Goal: Task Accomplishment & Management: Use online tool/utility

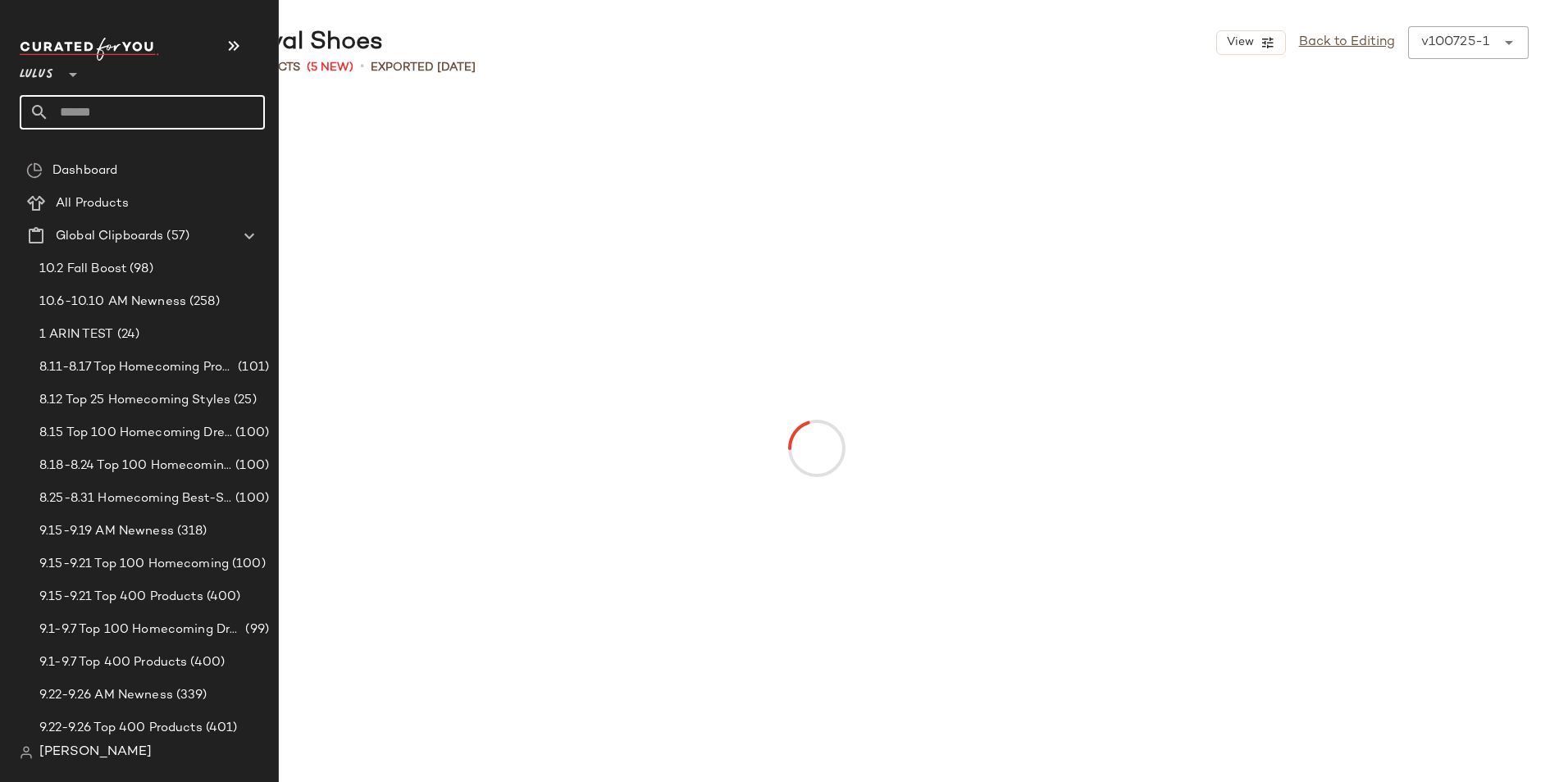
click at [118, 116] on input "text" at bounding box center [157, 112] width 216 height 34
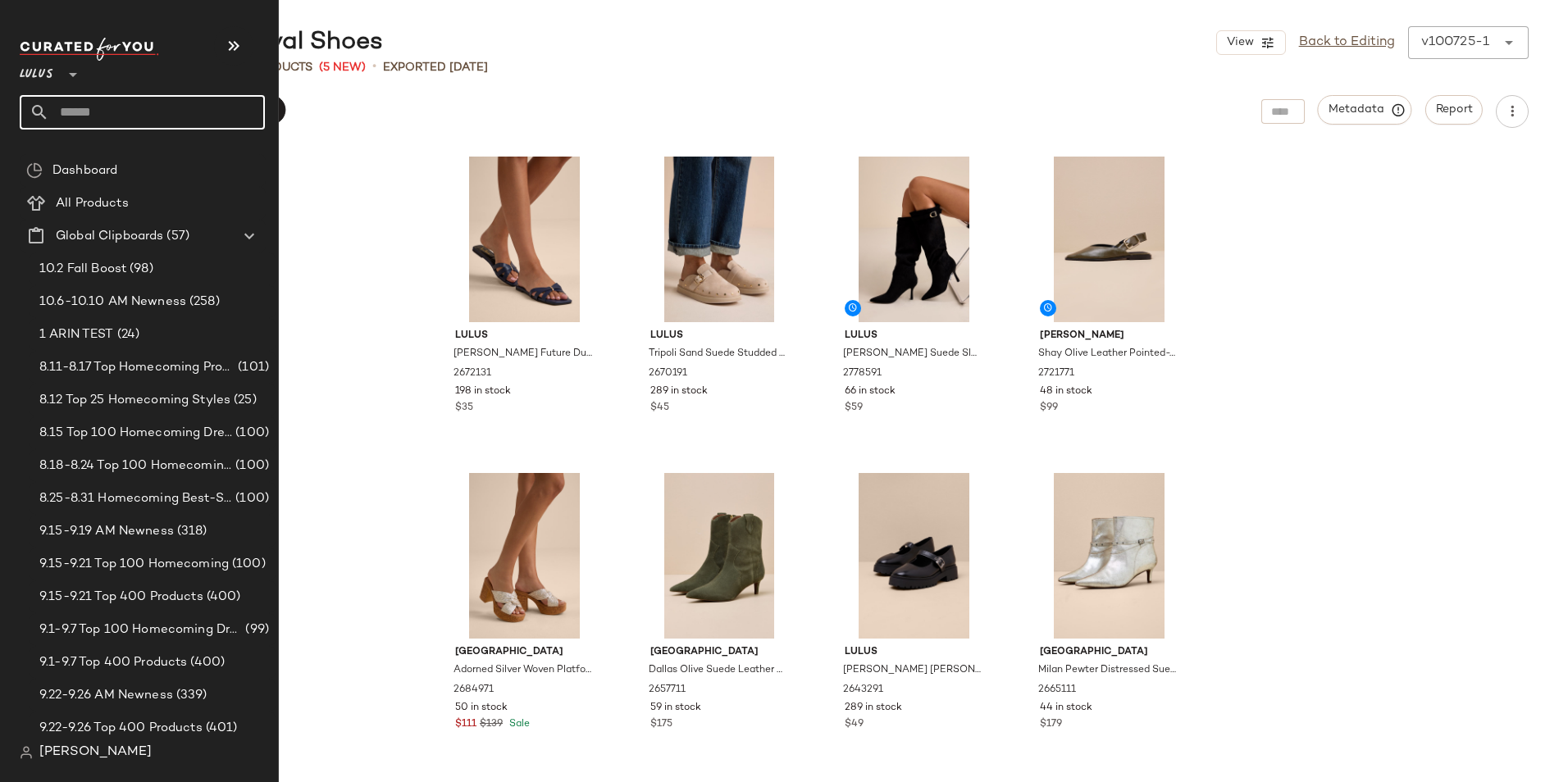
click at [53, 112] on input "text" at bounding box center [157, 112] width 216 height 34
drag, startPoint x: 77, startPoint y: 113, endPoint x: 12, endPoint y: 110, distance: 65.1
click at [12, 110] on nav "**********" at bounding box center [139, 391] width 279 height 782
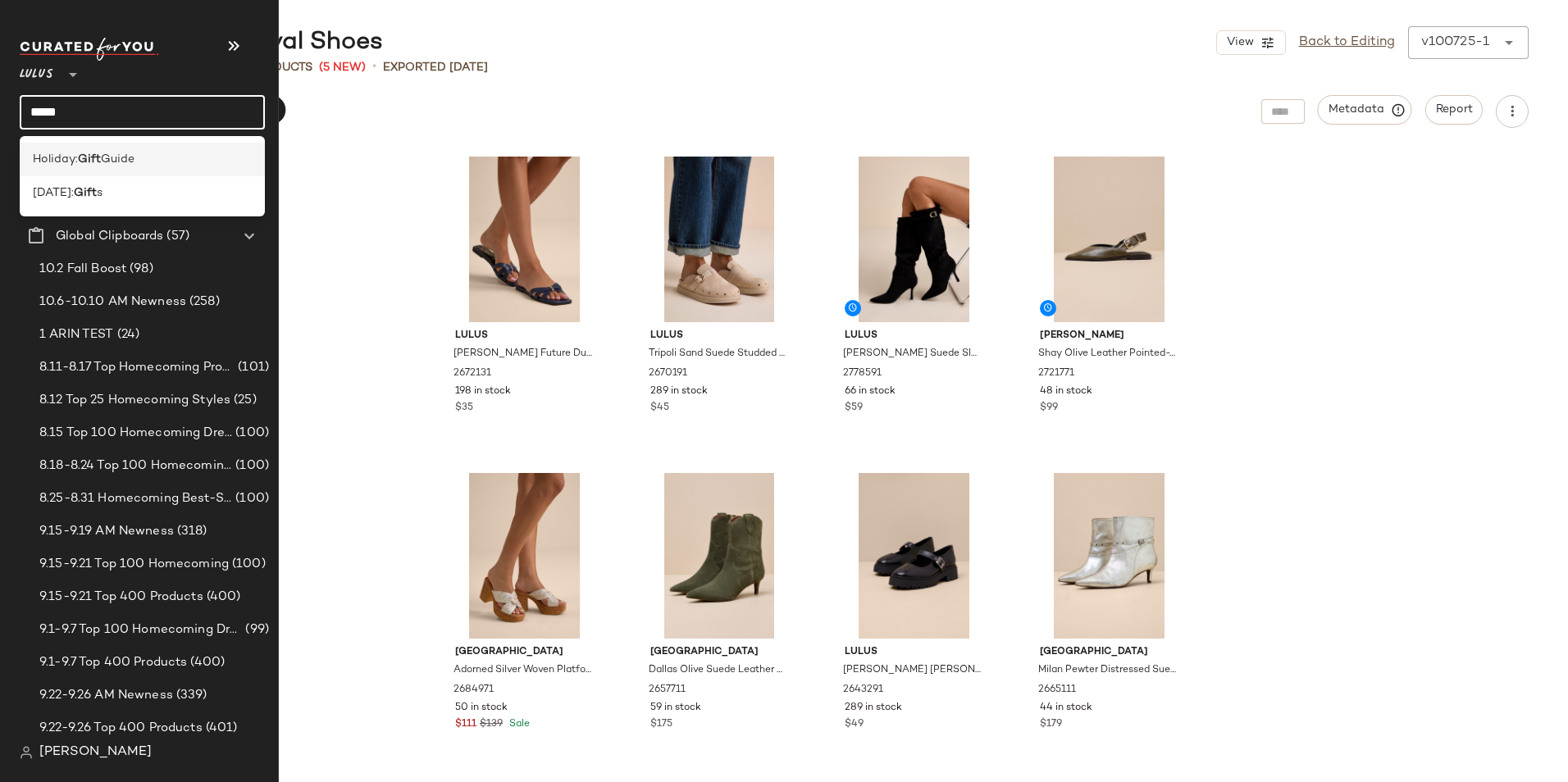
type input "****"
click at [45, 163] on span "Holiday:" at bounding box center [55, 159] width 45 height 17
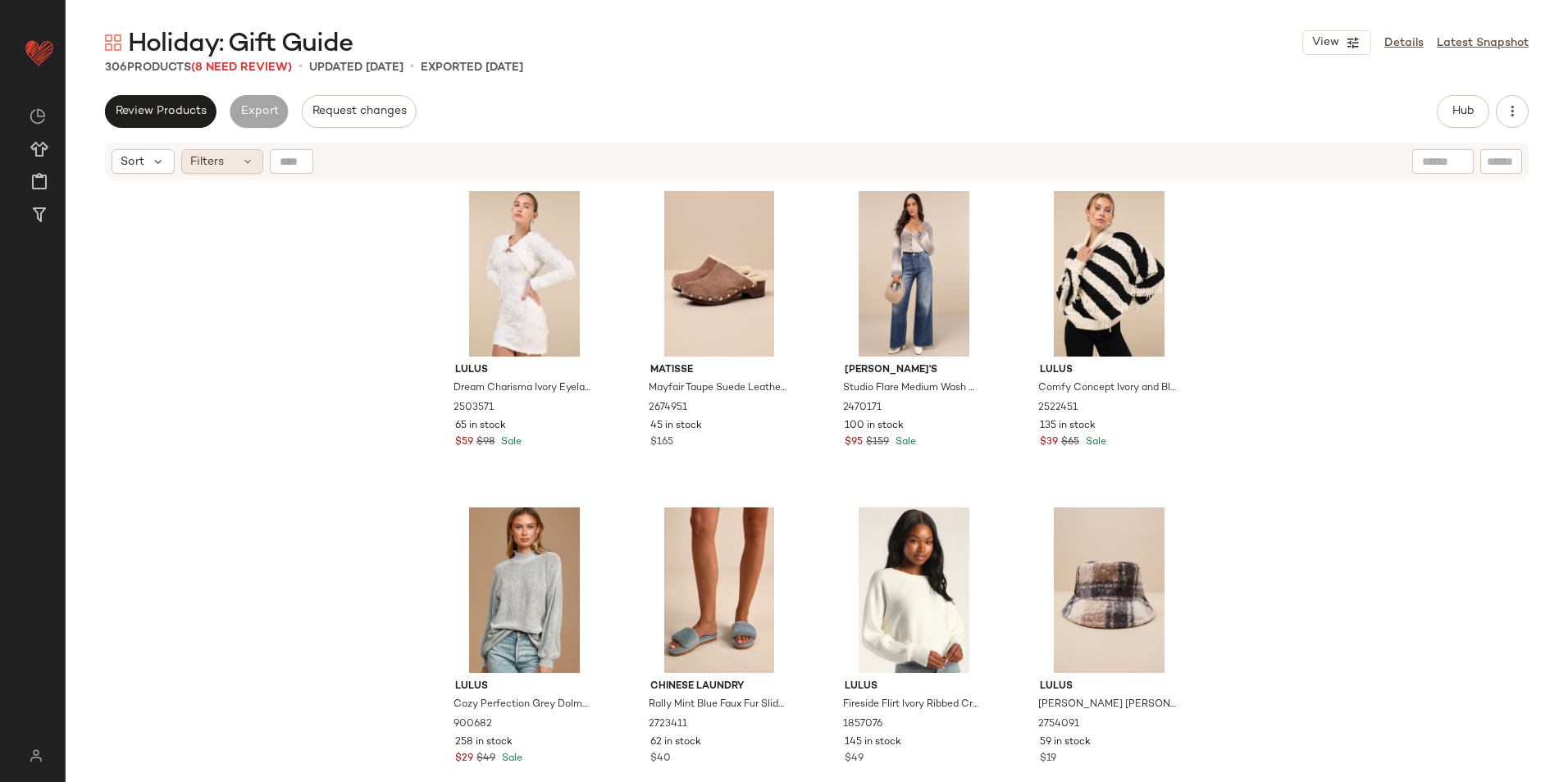
click at [233, 163] on div "Filters" at bounding box center [222, 162] width 82 height 25
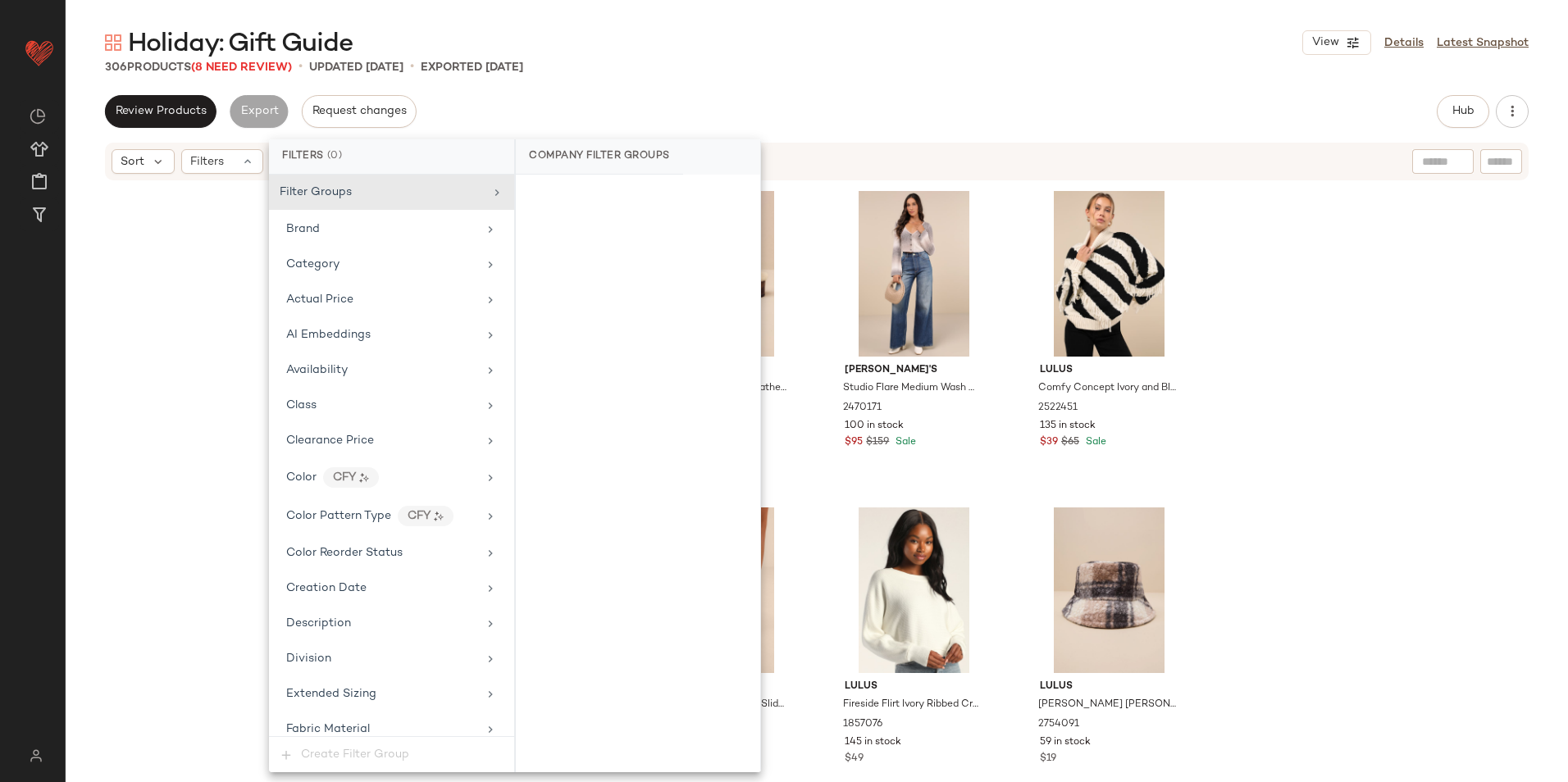
click at [653, 22] on main "Holiday: Gift Guide View Details Latest Snapshot 306 Products (8 Need Review) •…" at bounding box center [784, 391] width 1568 height 782
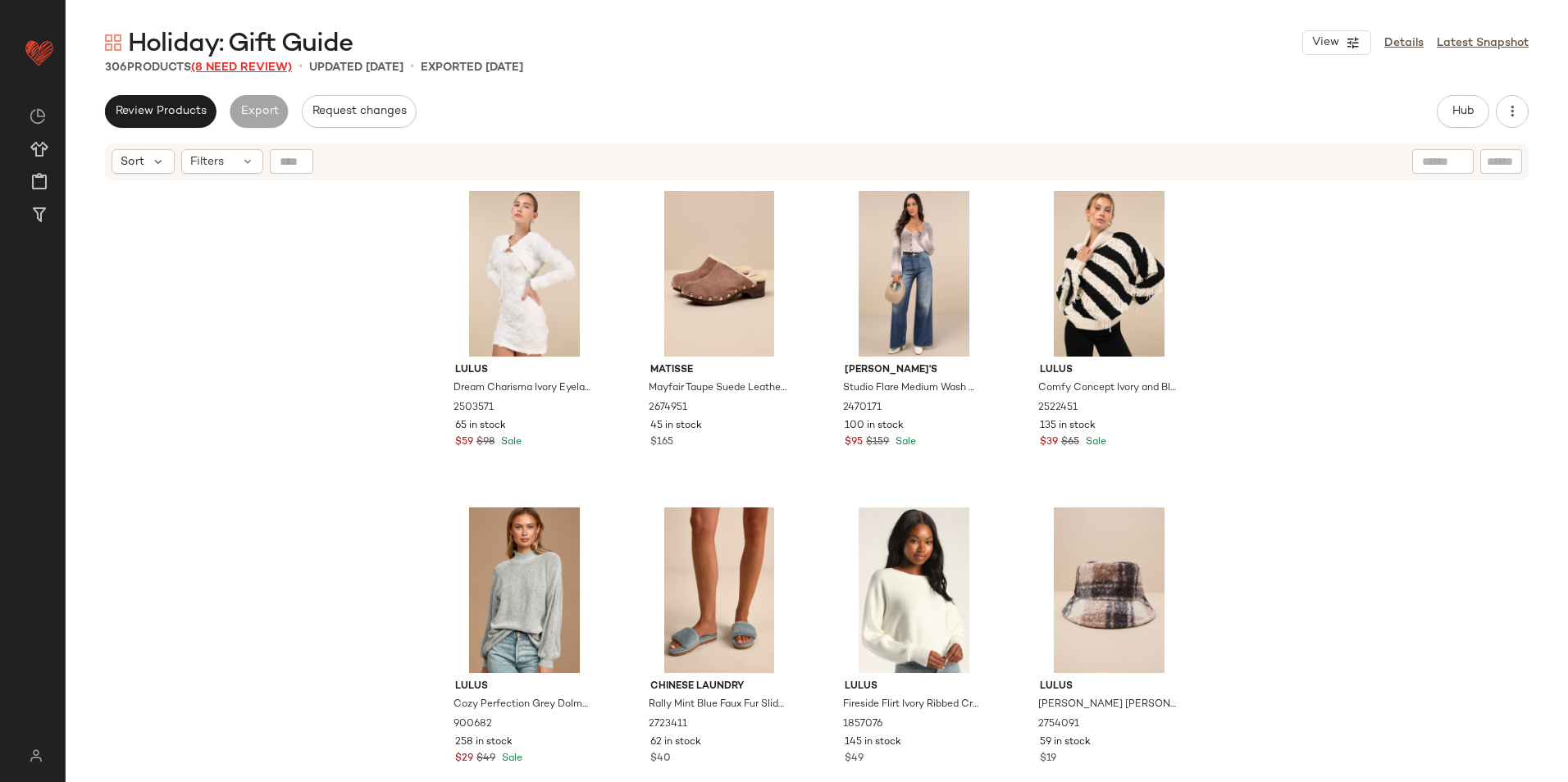
click at [273, 65] on span "(8 Need Review)" at bounding box center [241, 67] width 100 height 12
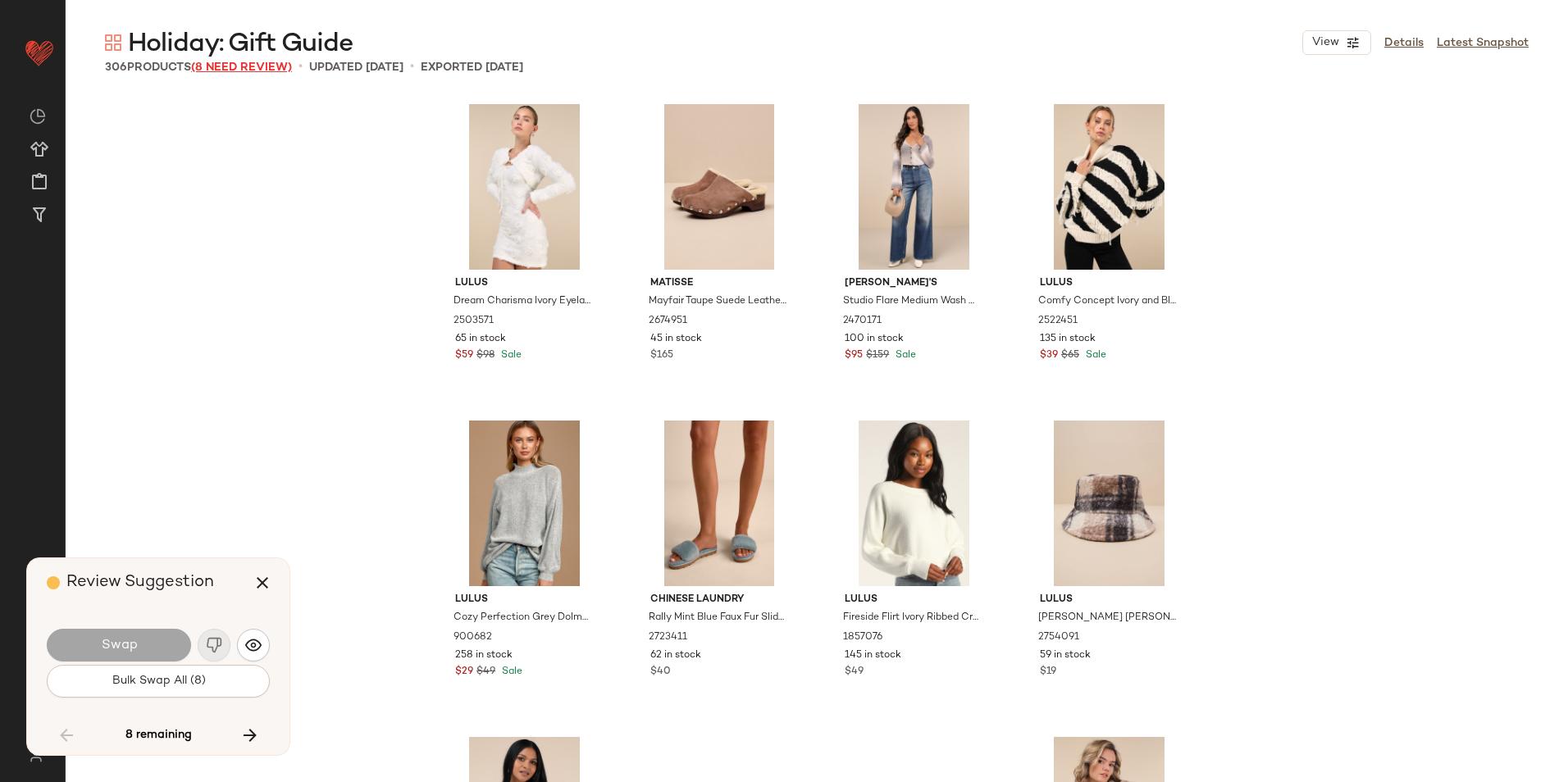
scroll to position [17091, 0]
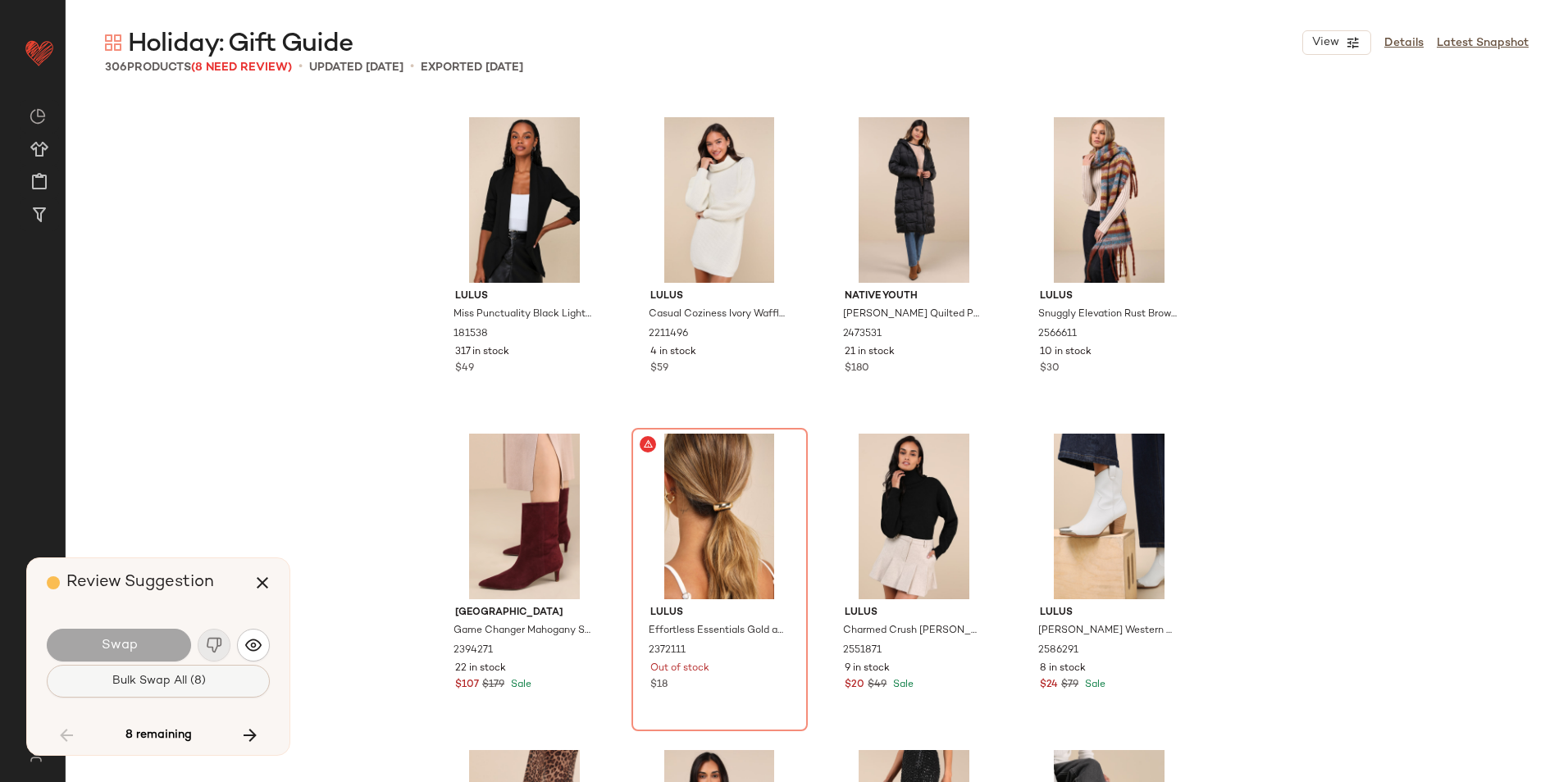
click at [205, 674] on button "Bulk Swap All (8)" at bounding box center [158, 681] width 223 height 33
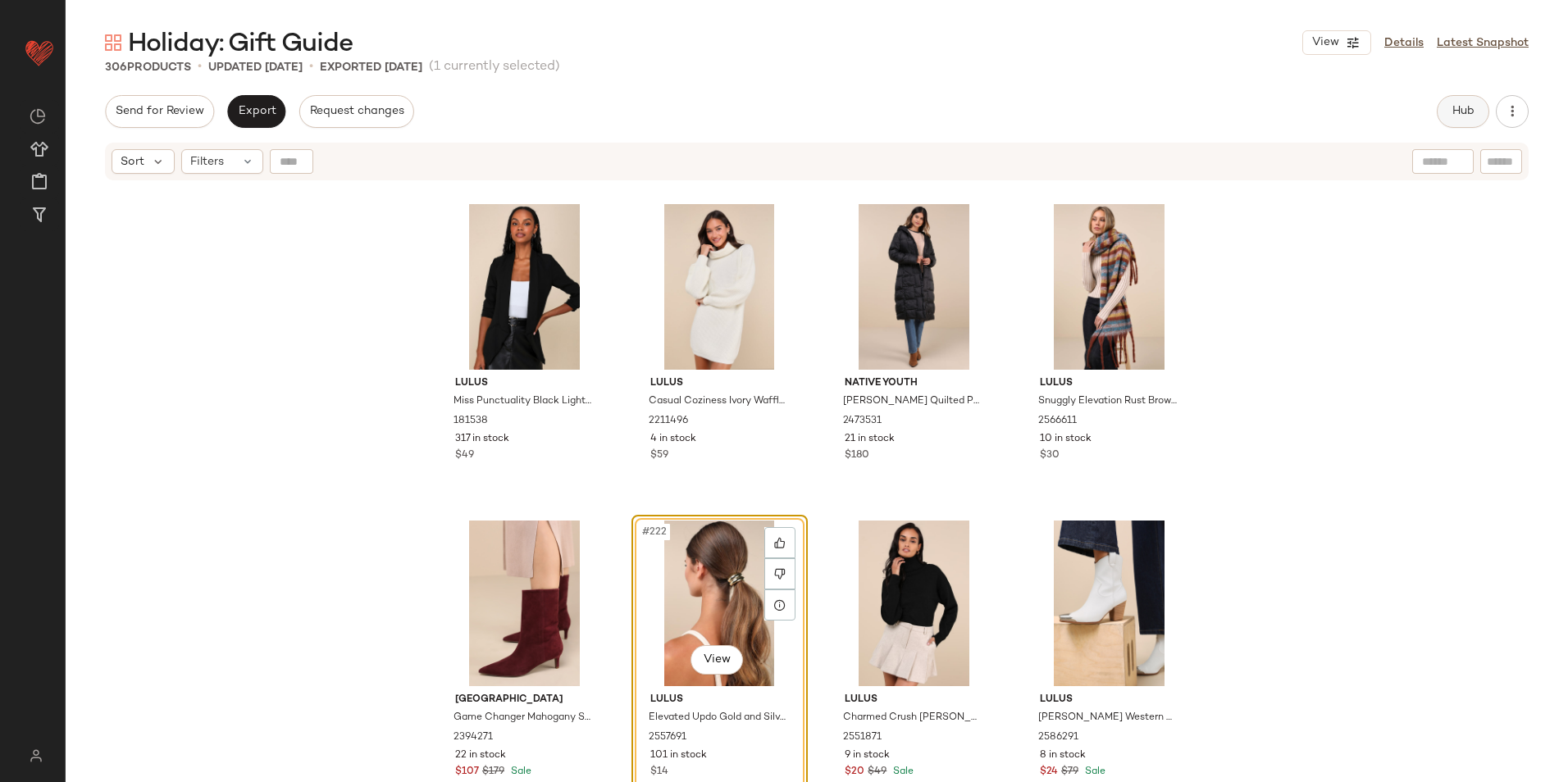
click at [1474, 98] on button "Hub" at bounding box center [1463, 111] width 52 height 33
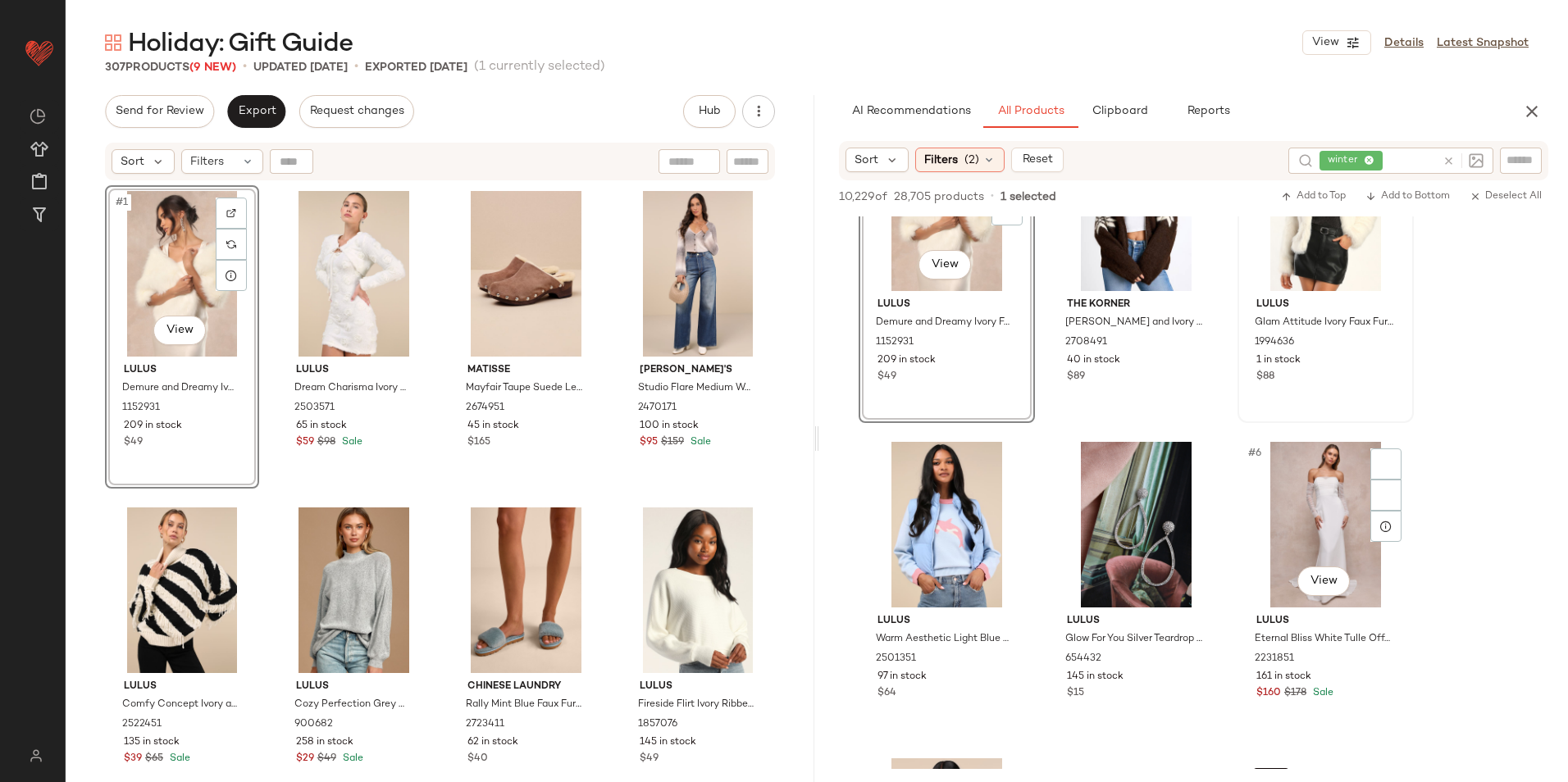
scroll to position [164, 0]
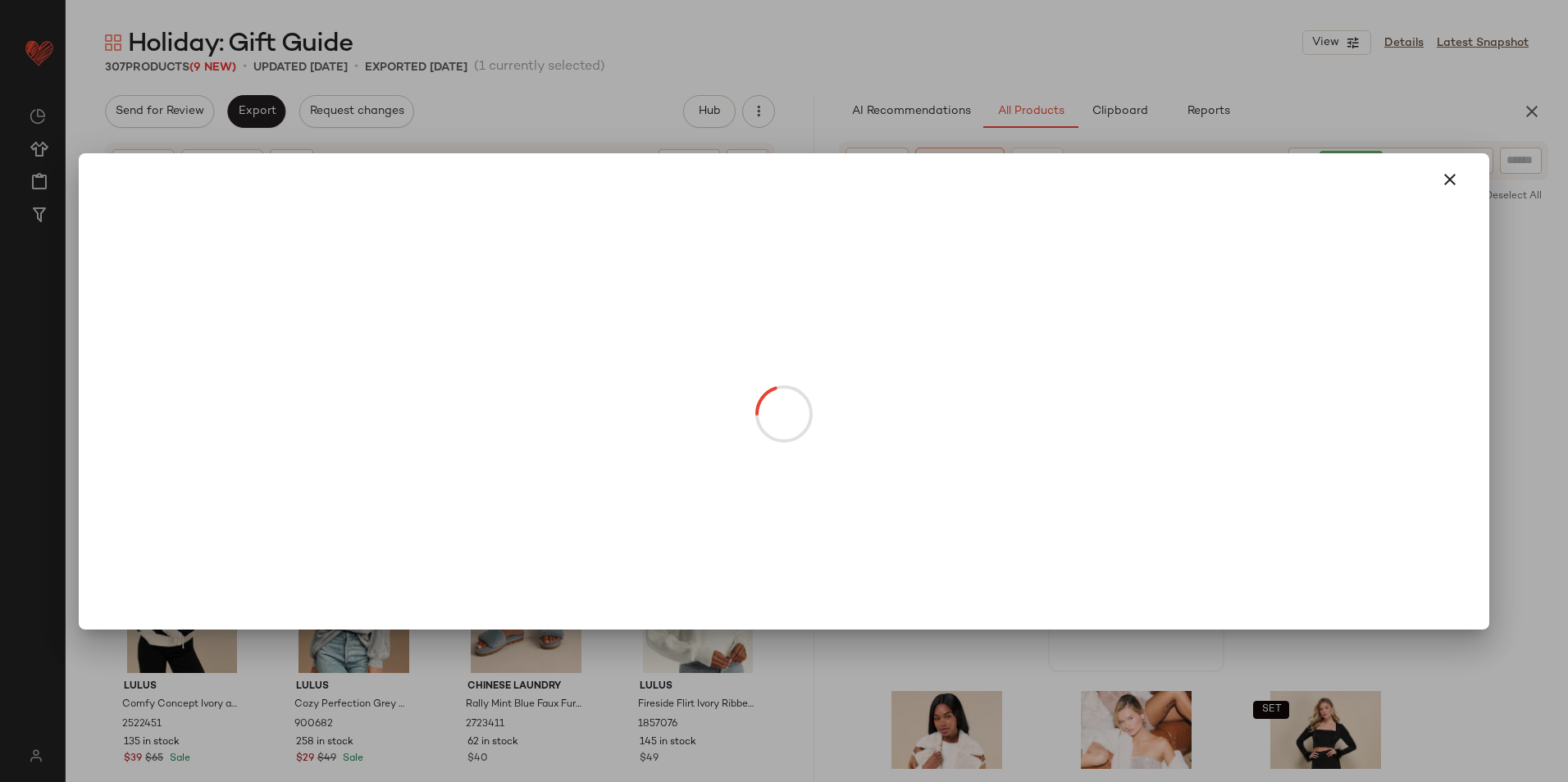
drag, startPoint x: 1138, startPoint y: 512, endPoint x: 503, endPoint y: 379, distance: 648.8
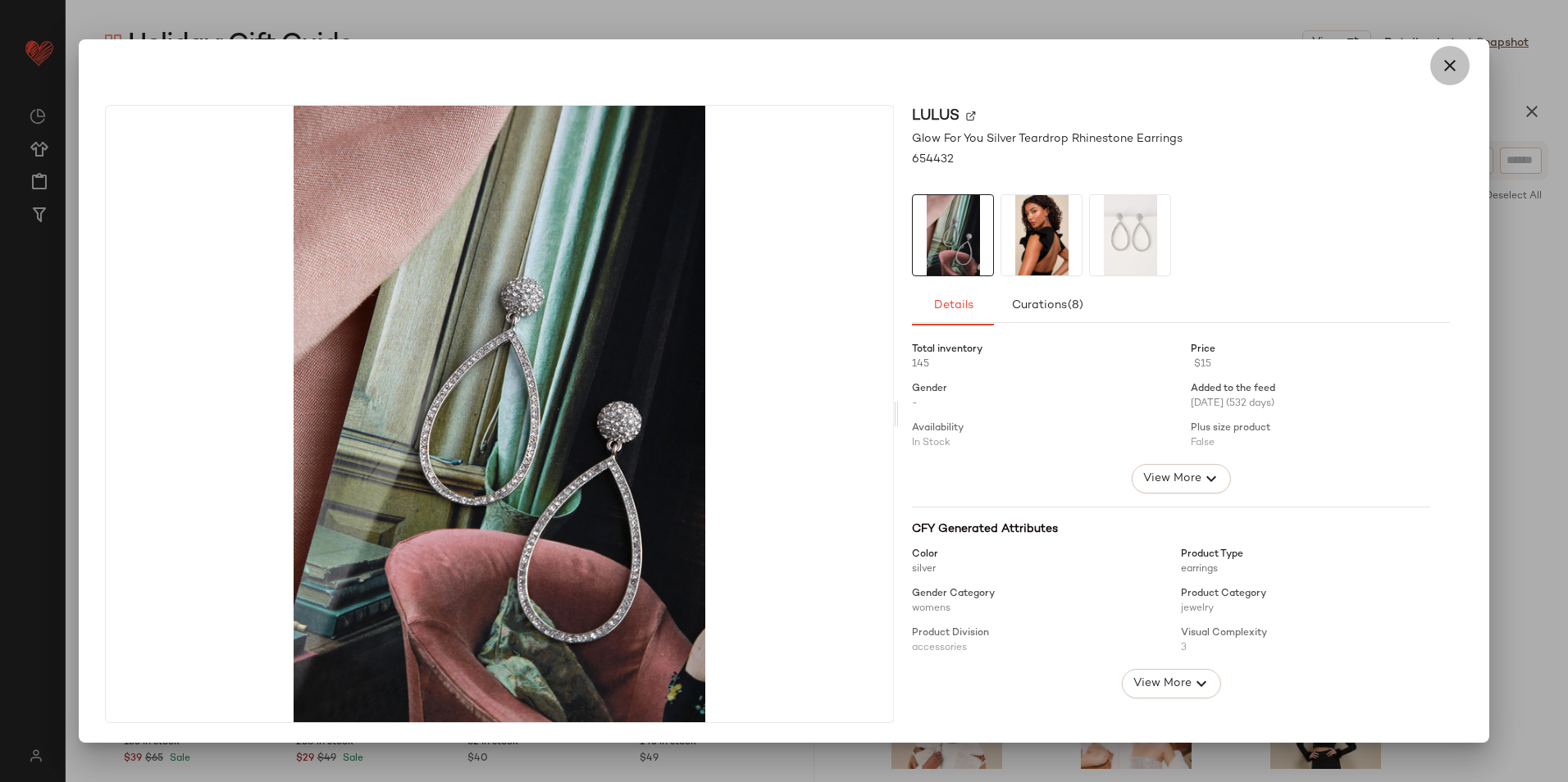
click at [1452, 75] on icon "button" at bounding box center [1450, 66] width 20 height 20
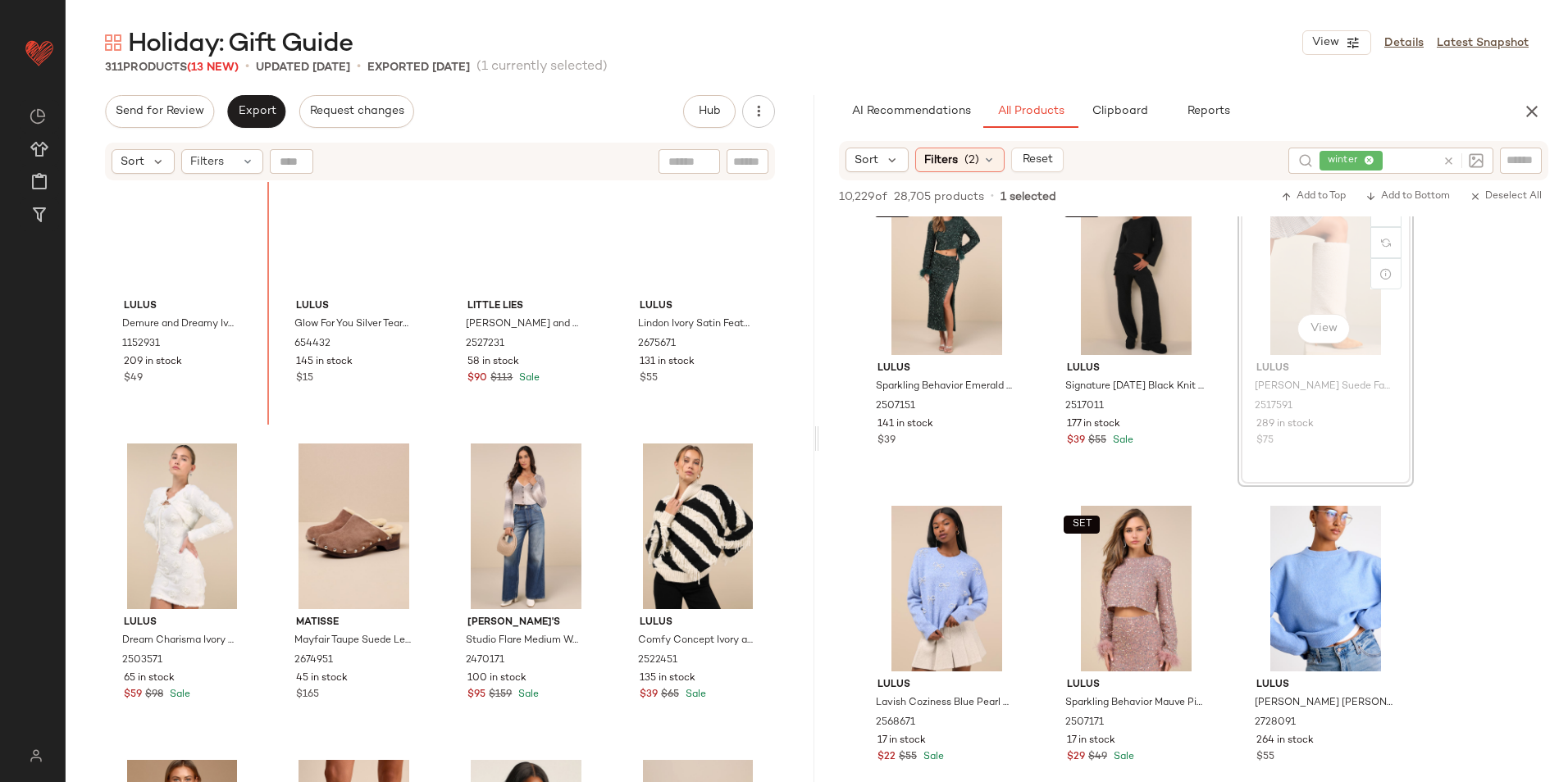
scroll to position [0, 0]
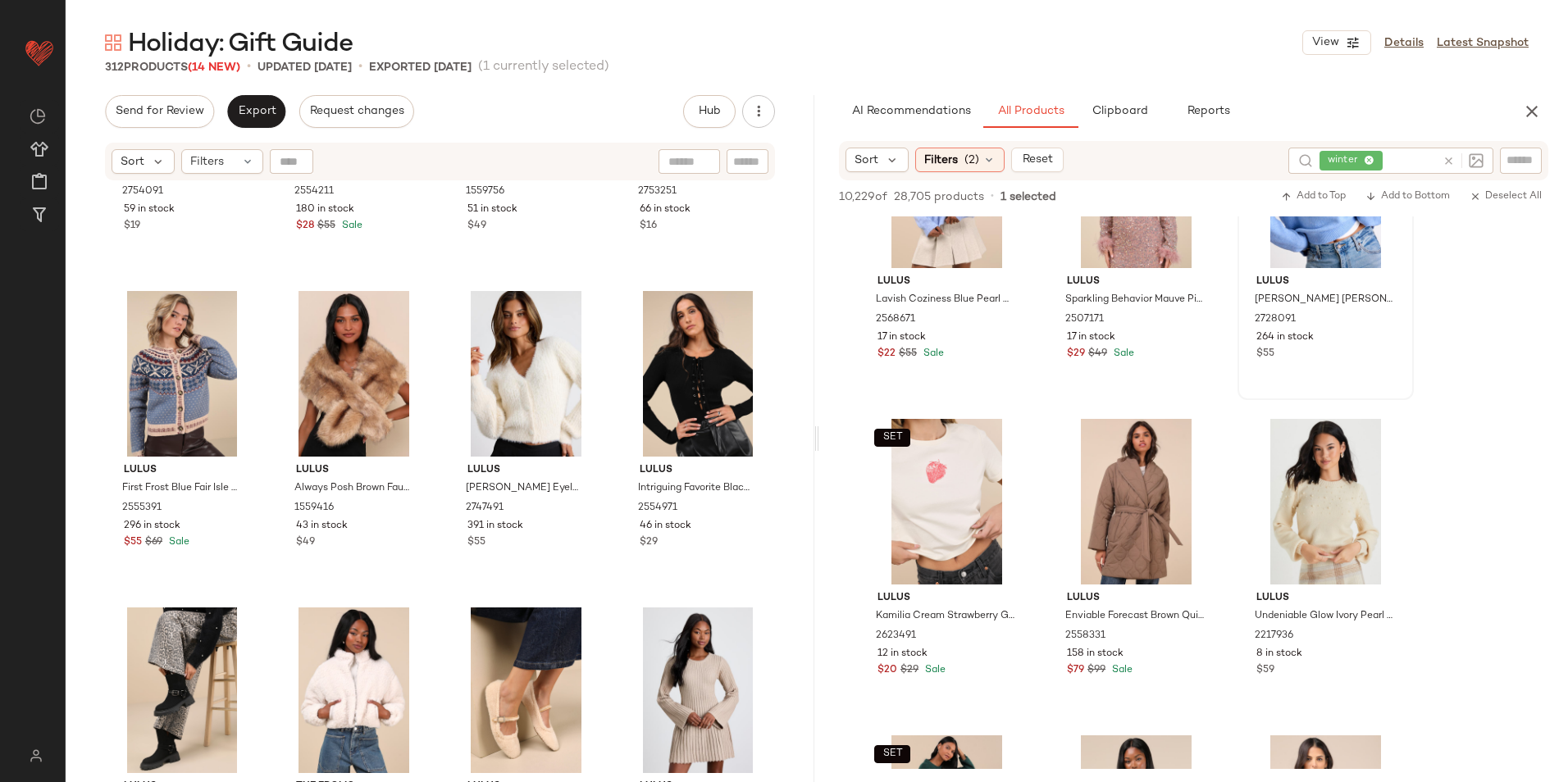
scroll to position [3608, 0]
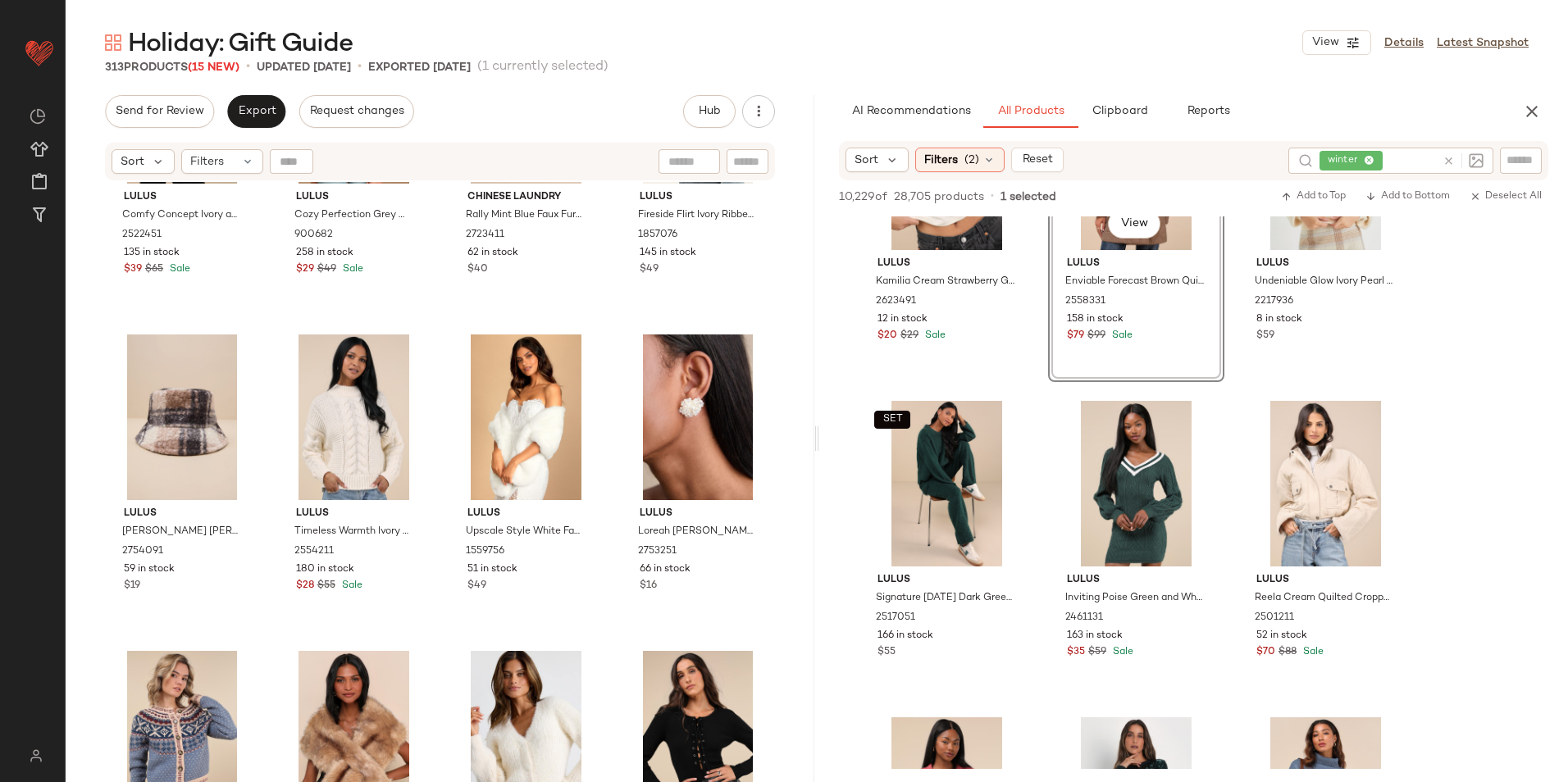
scroll to position [997, 0]
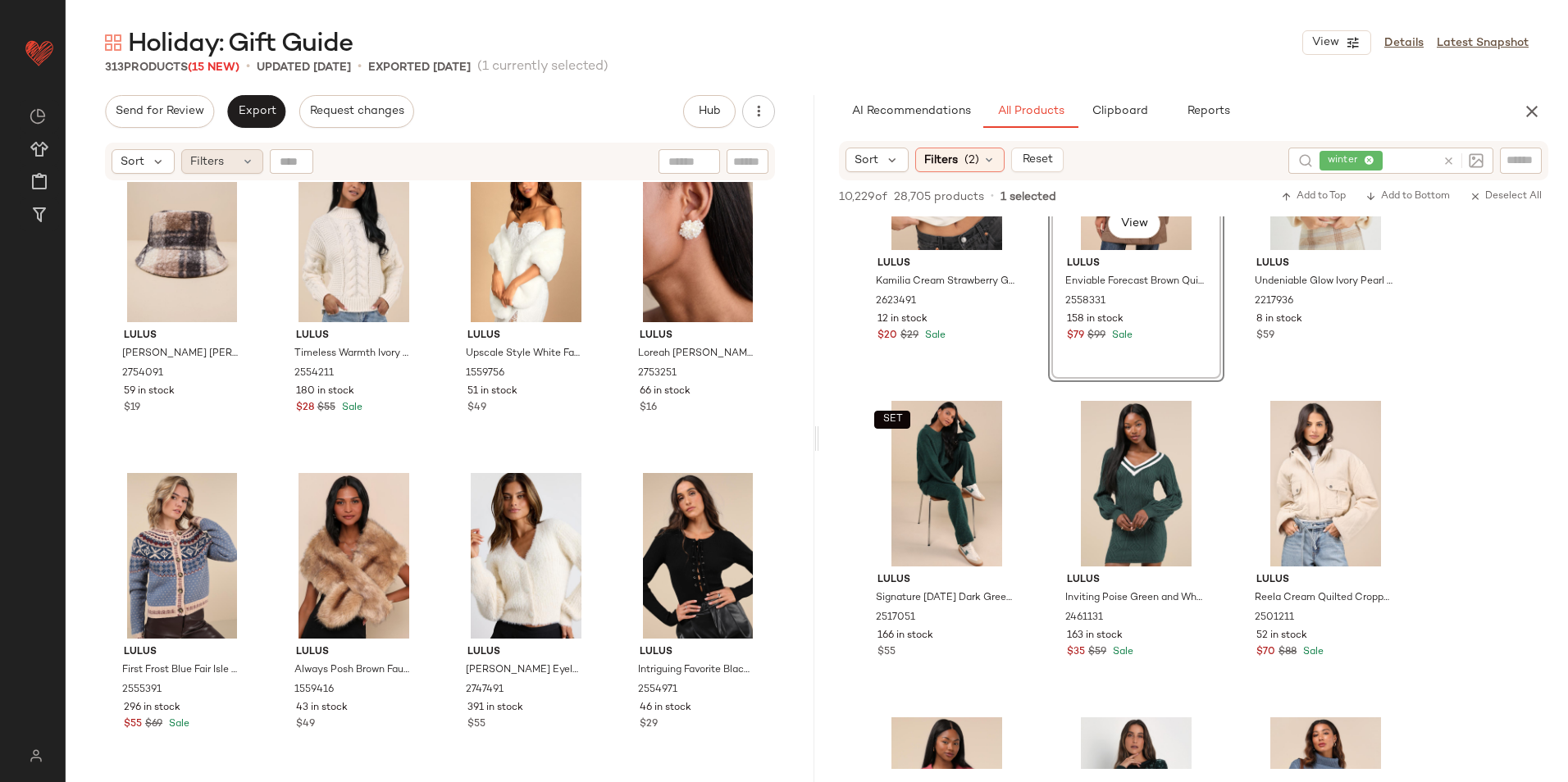
click at [234, 163] on div "Filters" at bounding box center [222, 162] width 82 height 25
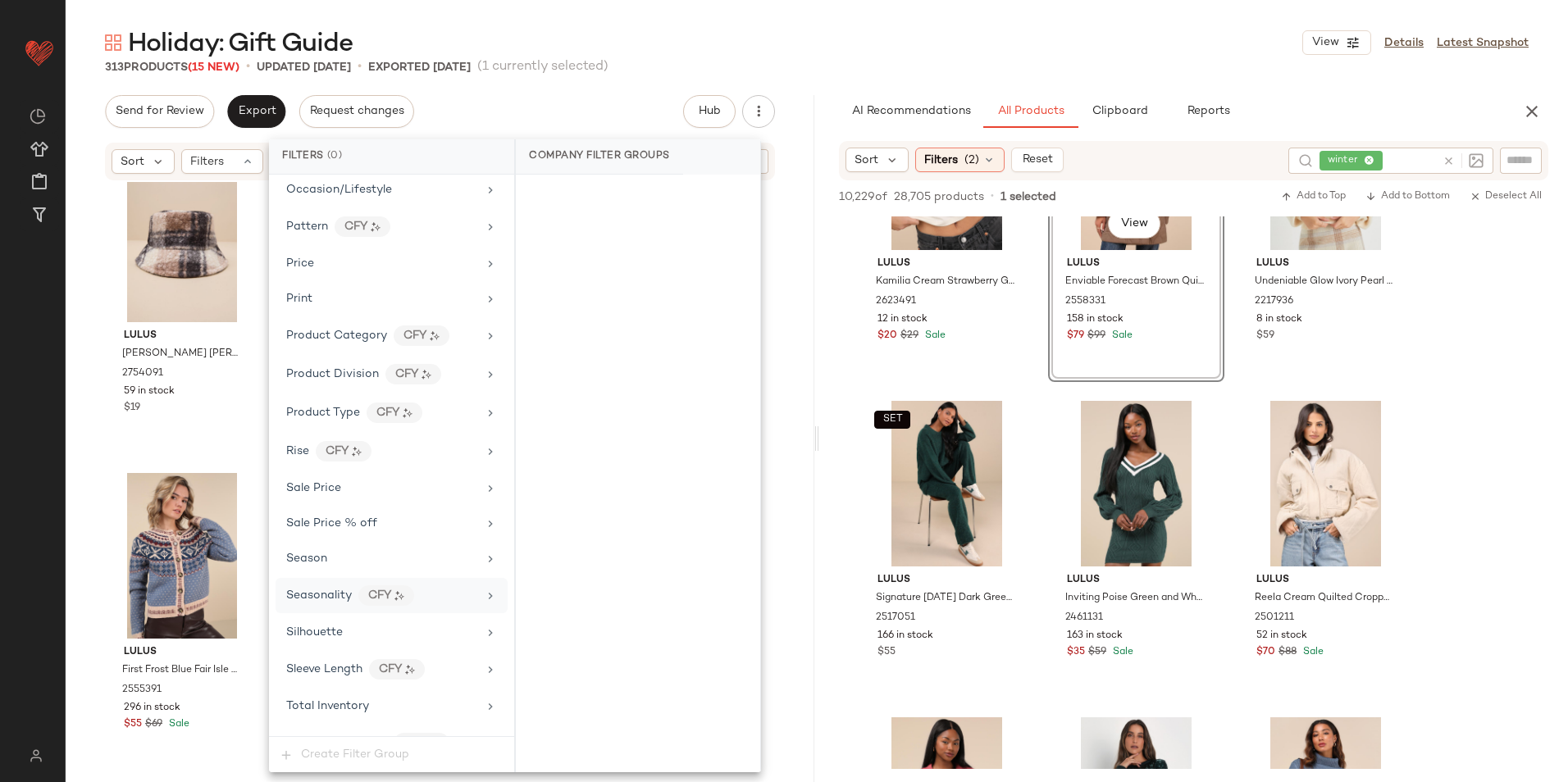
scroll to position [1126, 0]
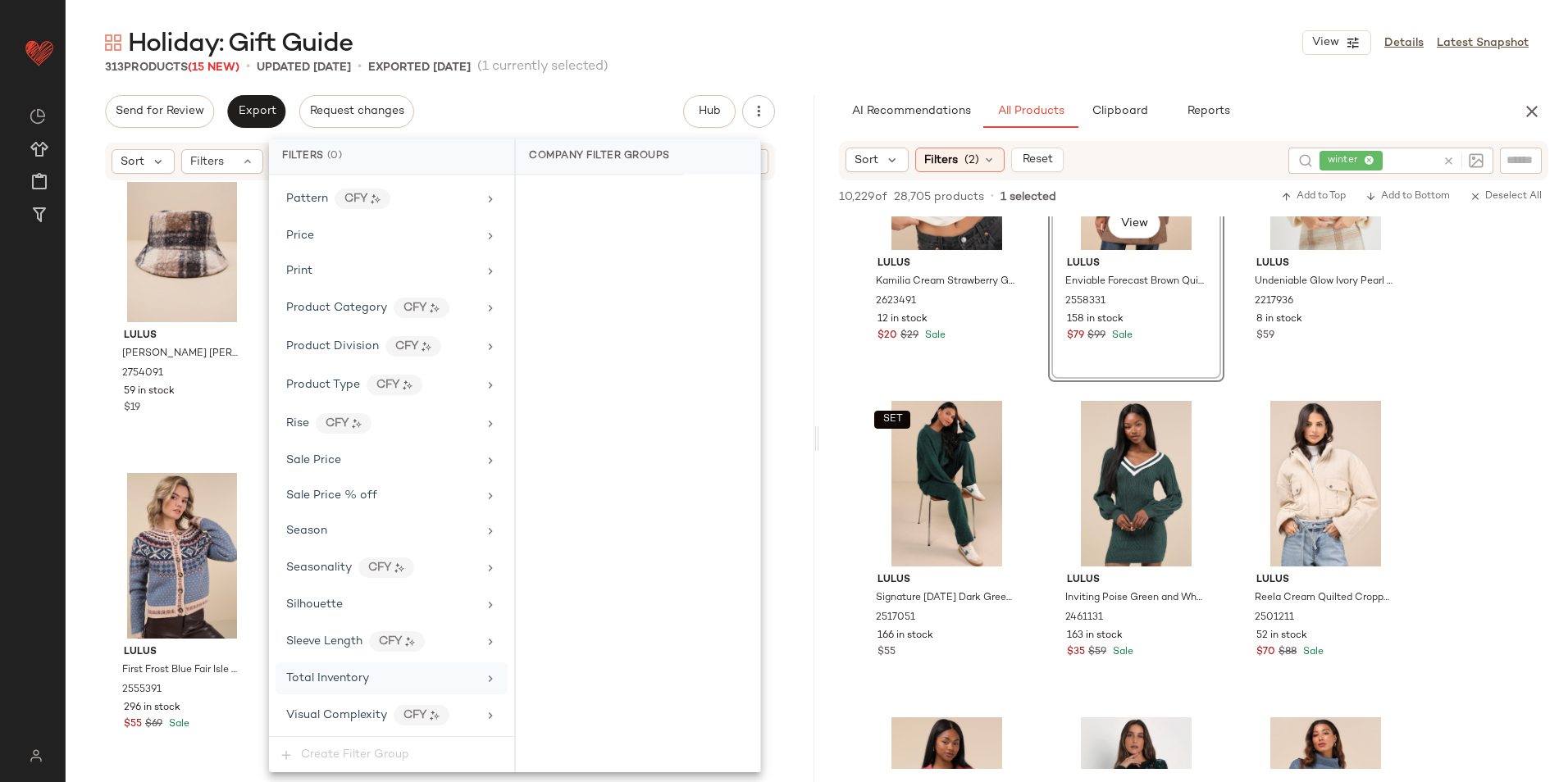
click at [396, 669] on div "Total Inventory" at bounding box center [392, 679] width 232 height 32
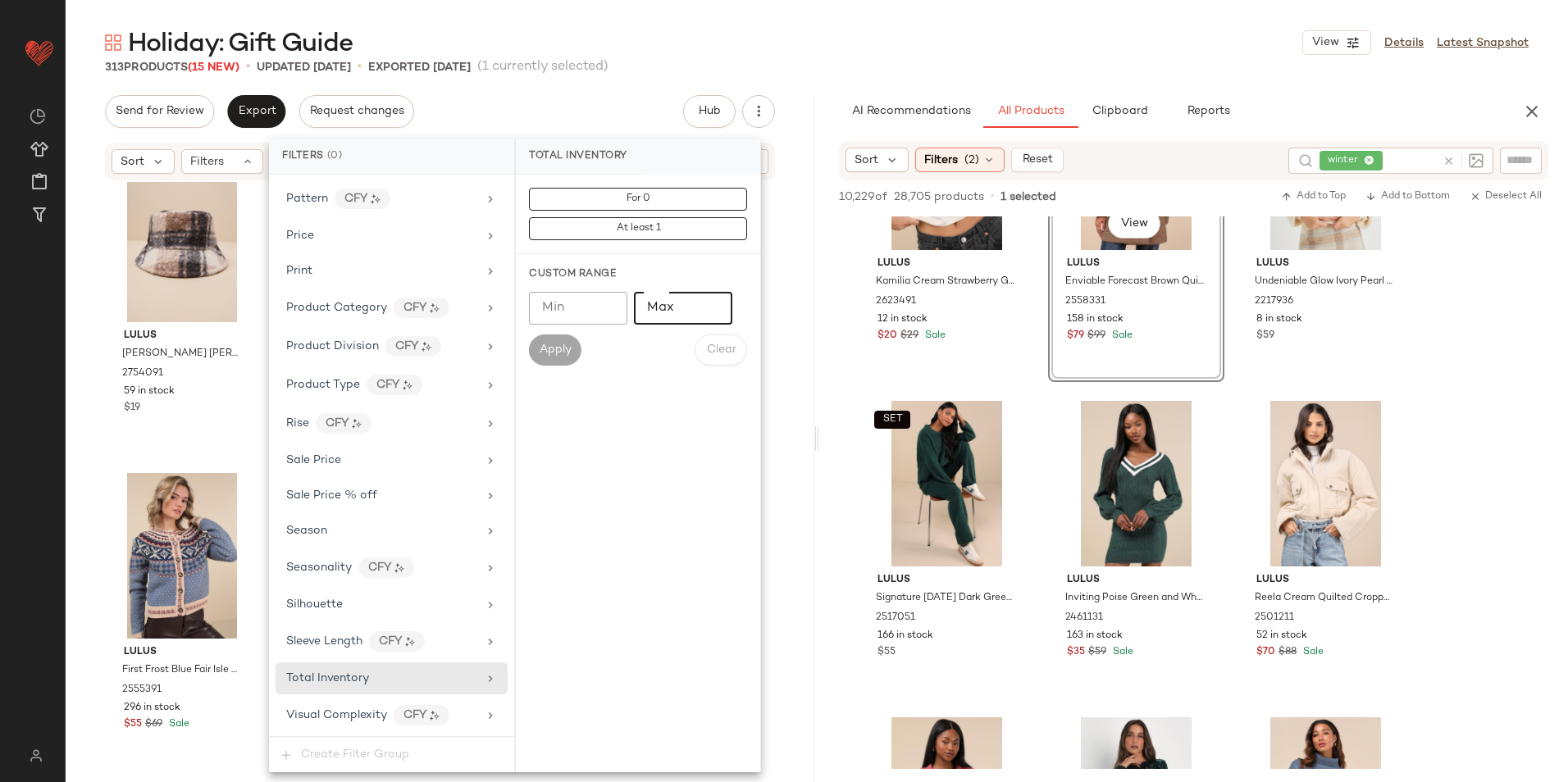
click at [660, 298] on input "Max" at bounding box center [684, 307] width 98 height 33
type input "**"
click at [568, 344] on span "Apply" at bounding box center [555, 350] width 33 height 13
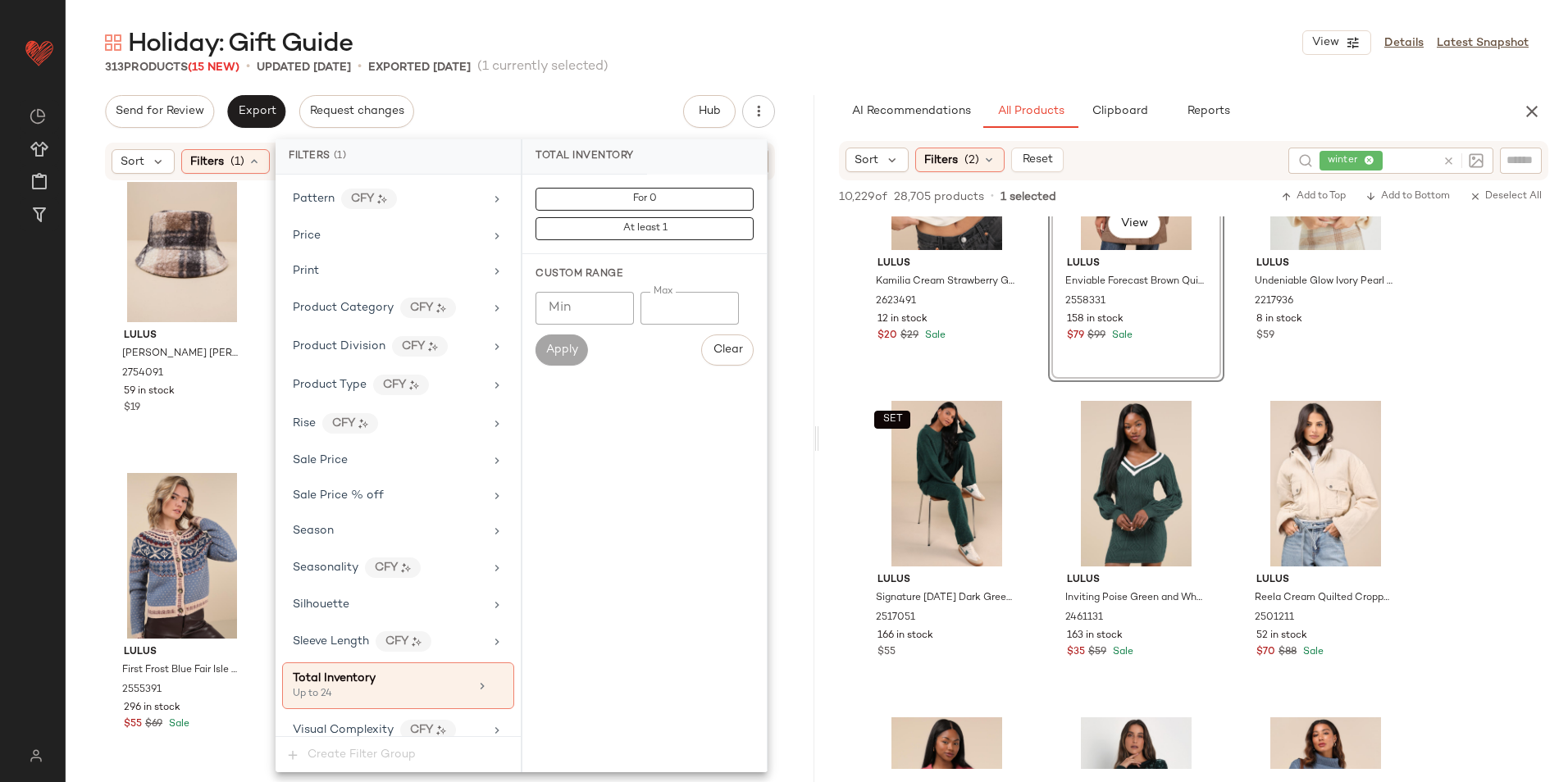
click at [797, 51] on div "Holiday: Gift Guide View Details Latest Snapshot" at bounding box center [817, 42] width 1502 height 33
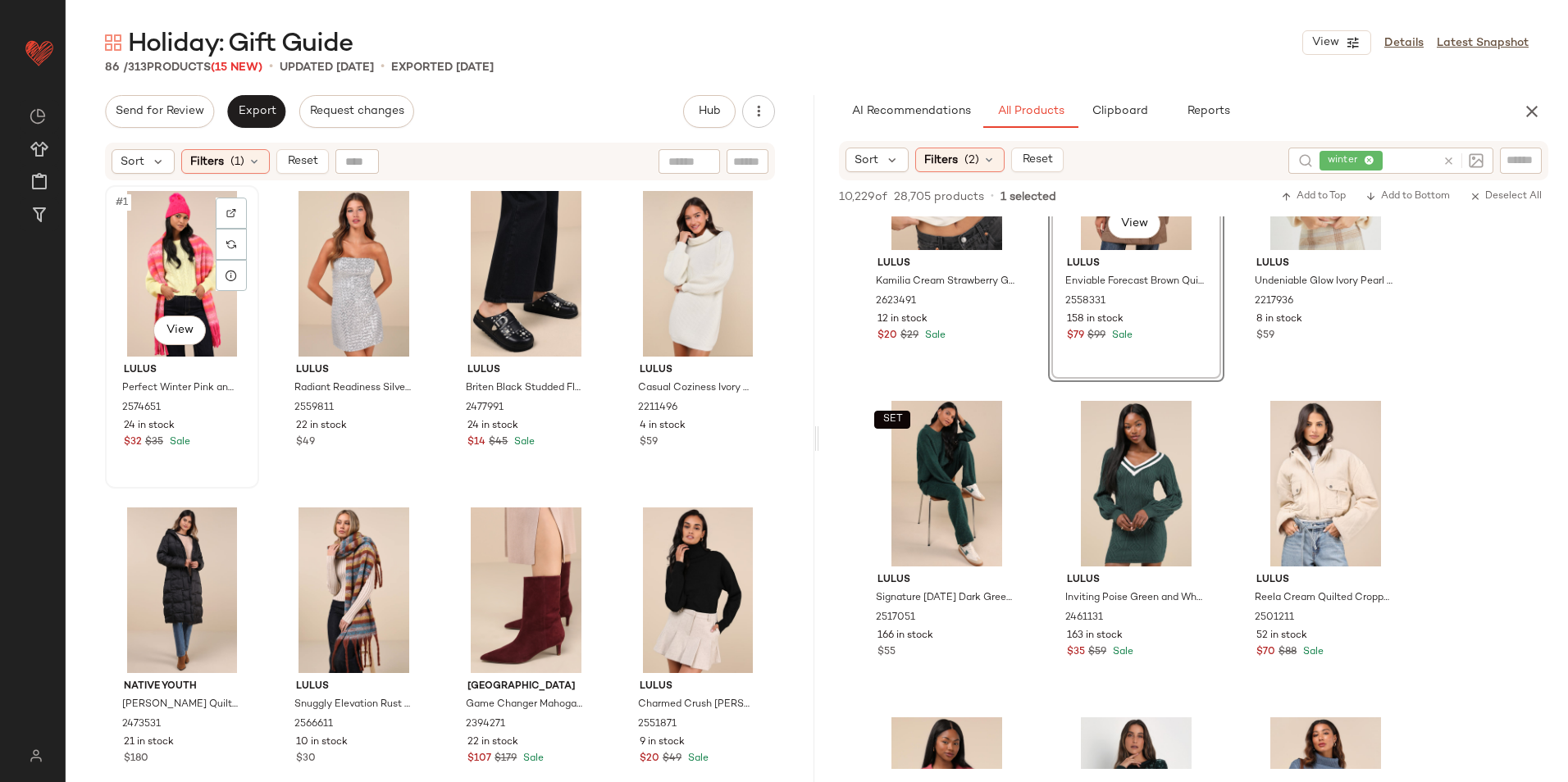
click at [145, 232] on div "#1 View" at bounding box center [181, 274] width 143 height 165
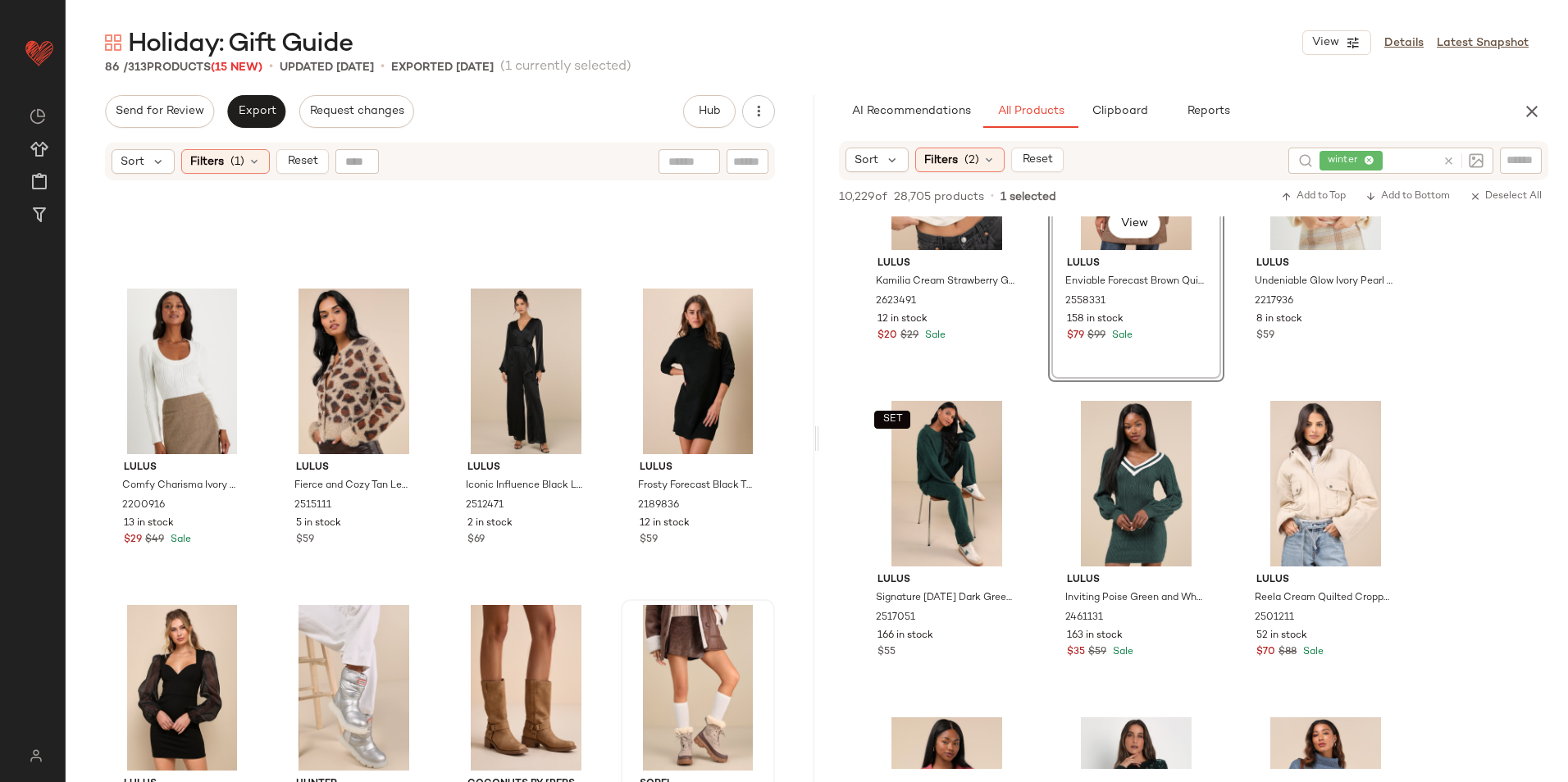
scroll to position [6325, 0]
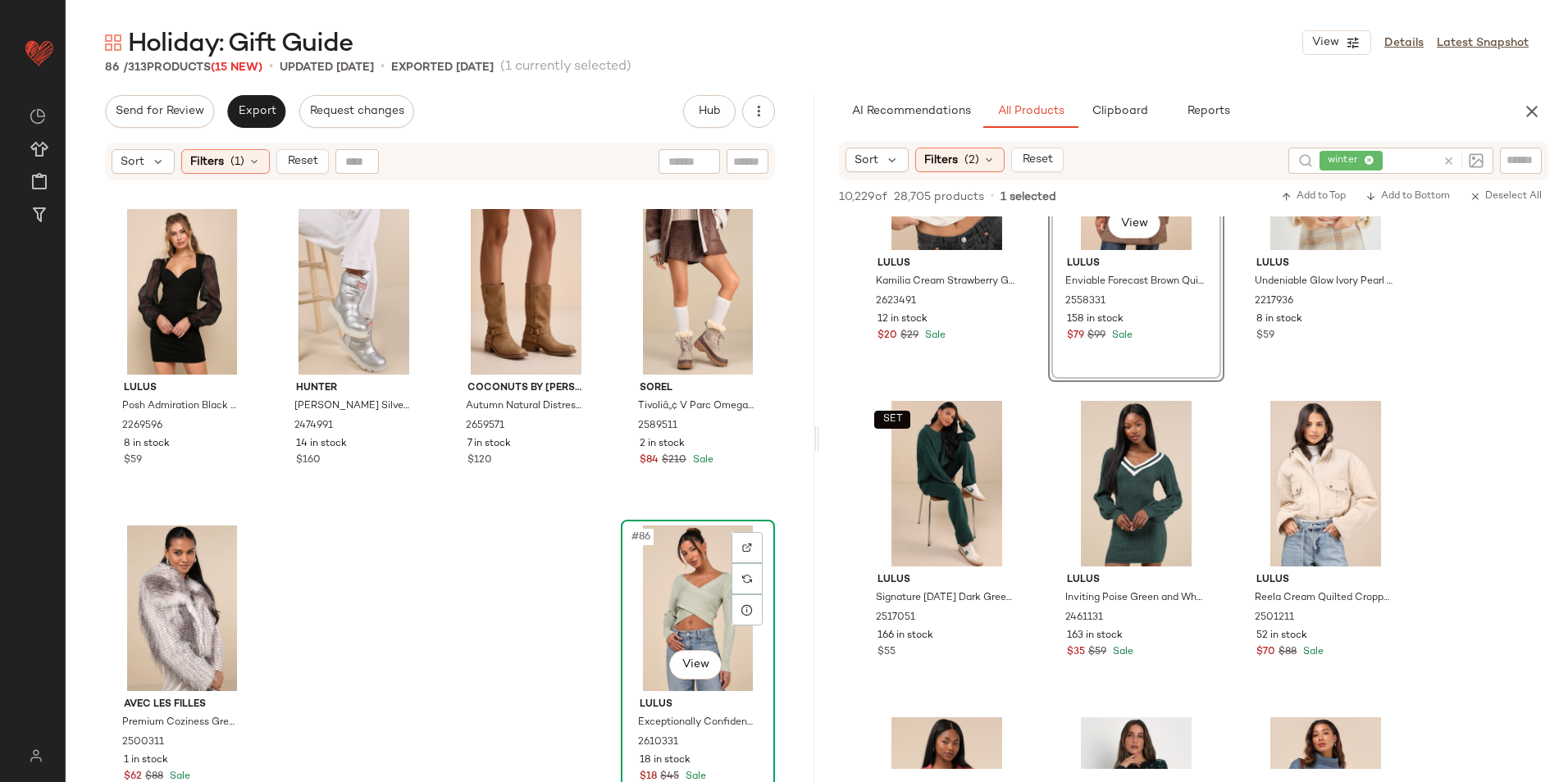
click at [665, 610] on div "#86 View" at bounding box center [697, 609] width 143 height 165
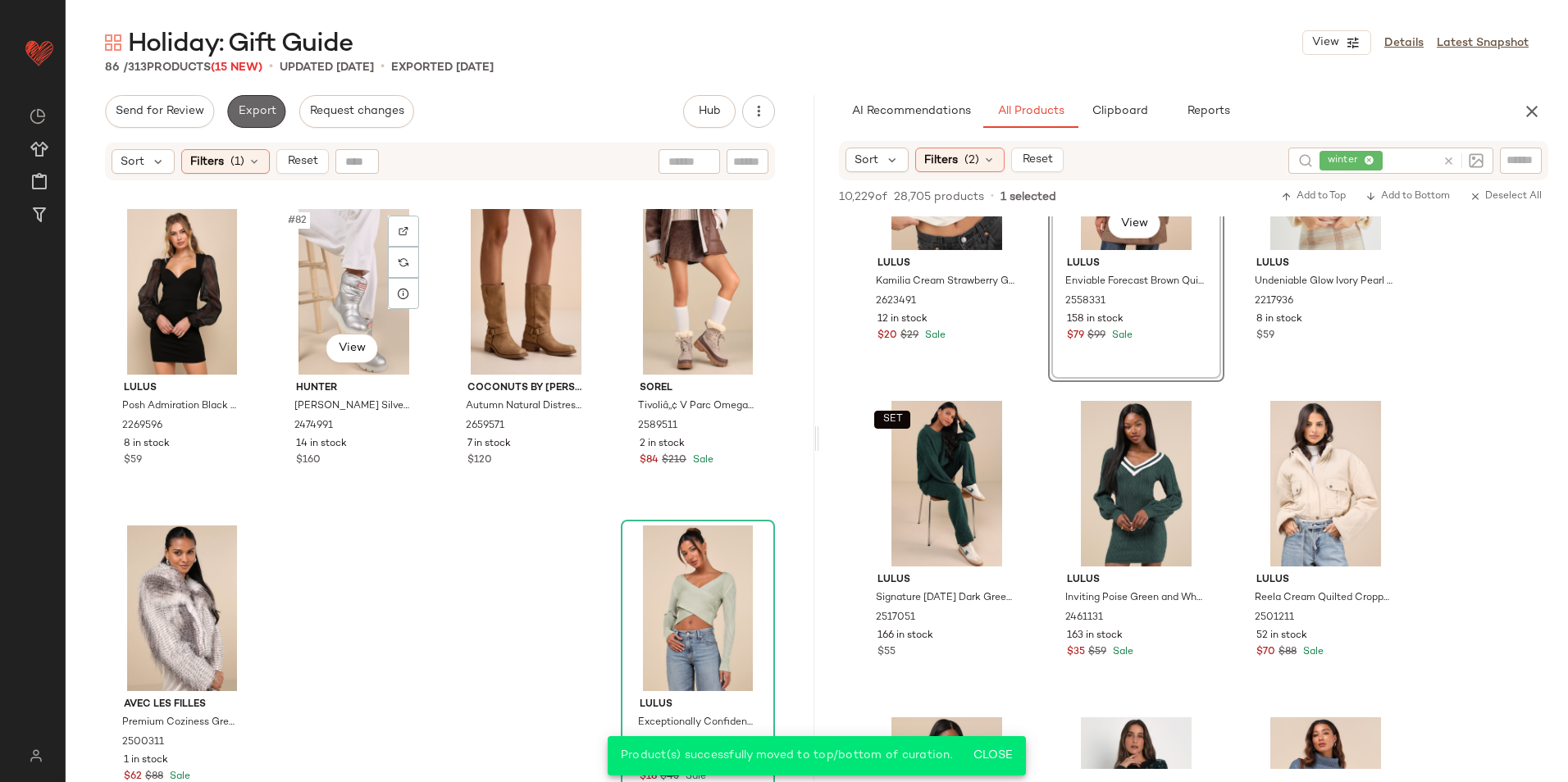
click at [263, 112] on span "Export" at bounding box center [256, 111] width 38 height 13
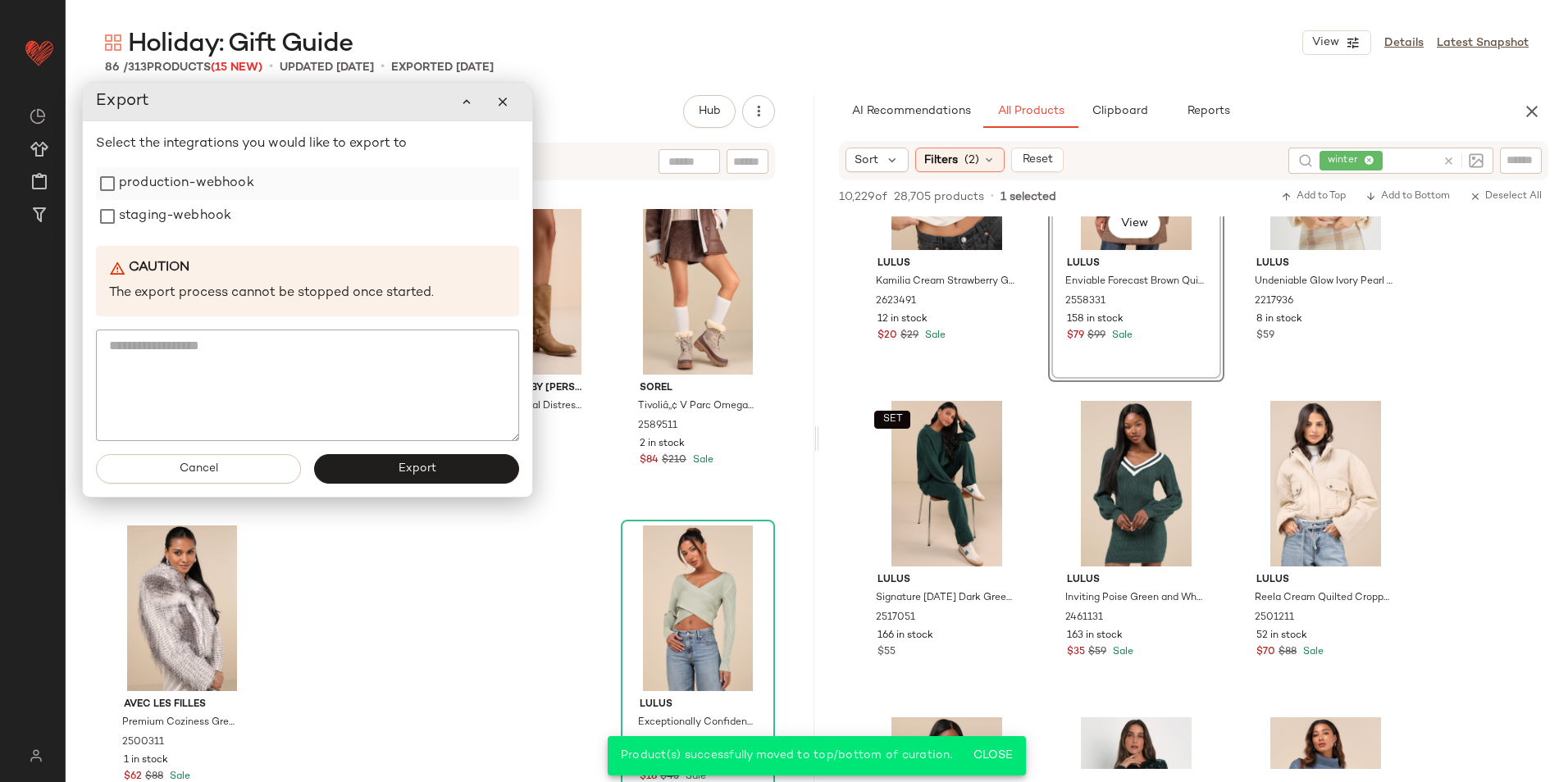
click at [192, 183] on label "production-webhook" at bounding box center [186, 183] width 135 height 33
click at [191, 209] on label "staging-webhook" at bounding box center [175, 216] width 112 height 33
click at [348, 473] on button "Export" at bounding box center [417, 469] width 205 height 30
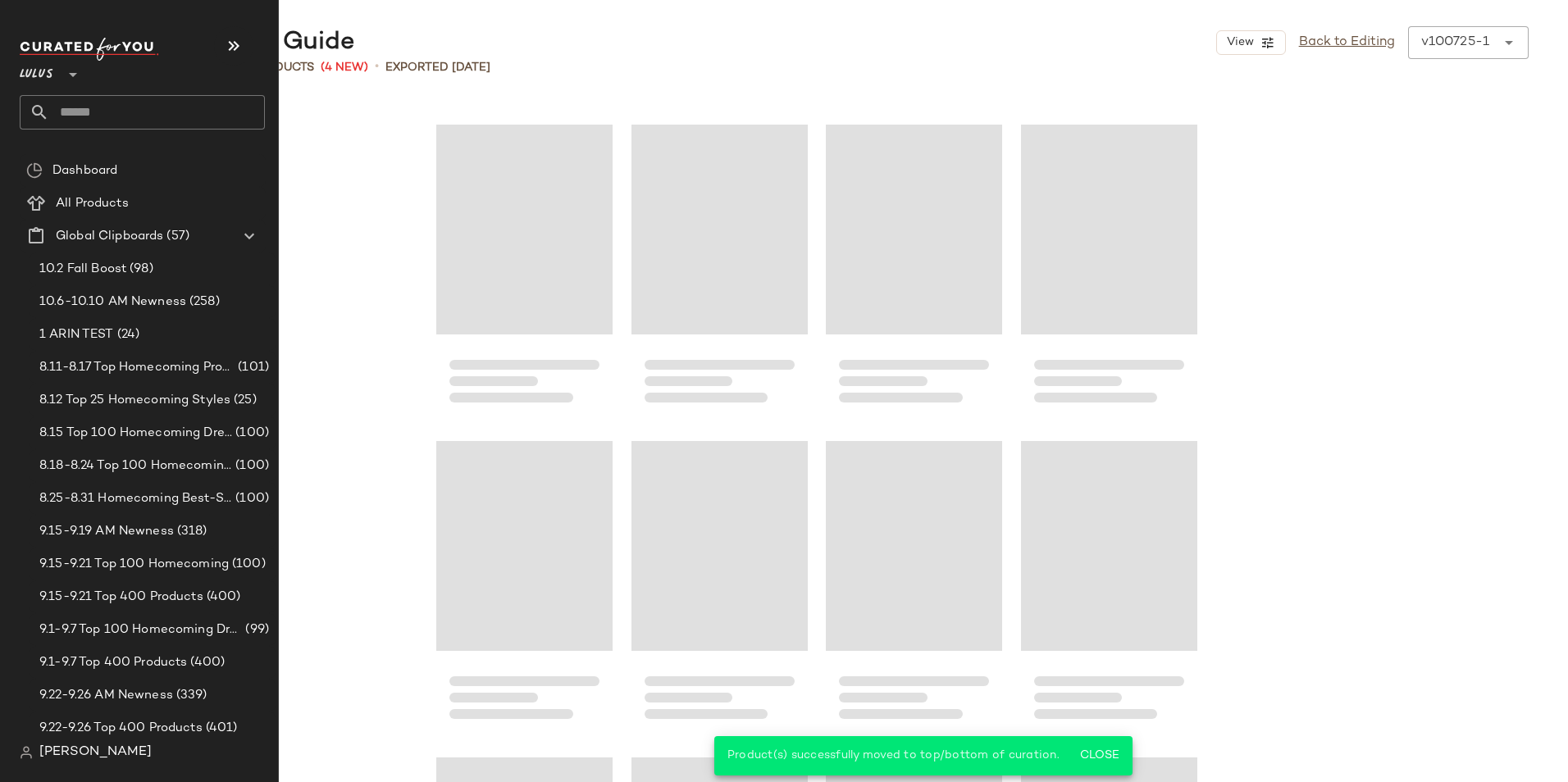
click at [95, 118] on input "text" at bounding box center [157, 112] width 216 height 34
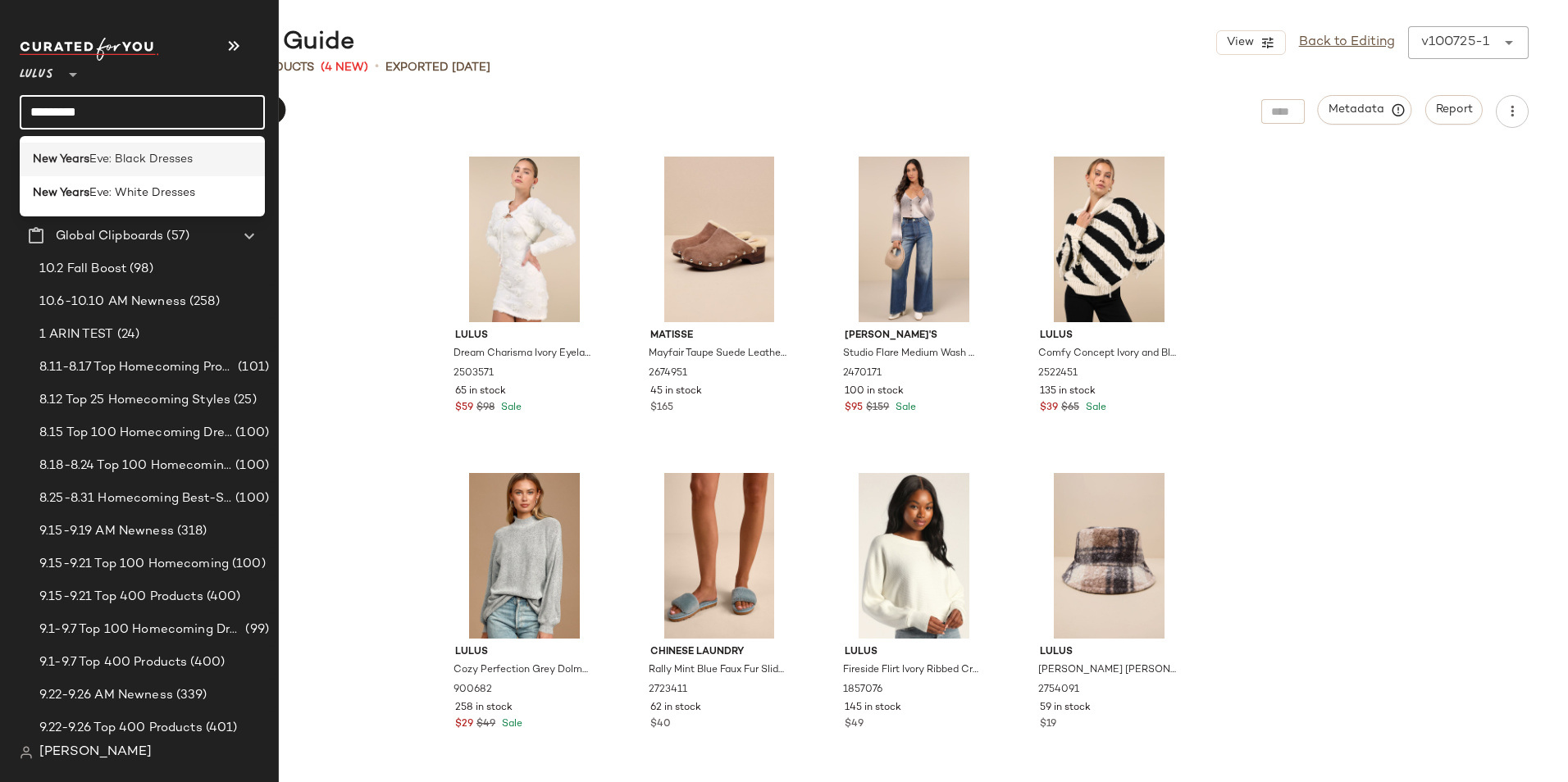
type input "*********"
click at [100, 160] on span "Eve: Black Dresses" at bounding box center [141, 159] width 103 height 17
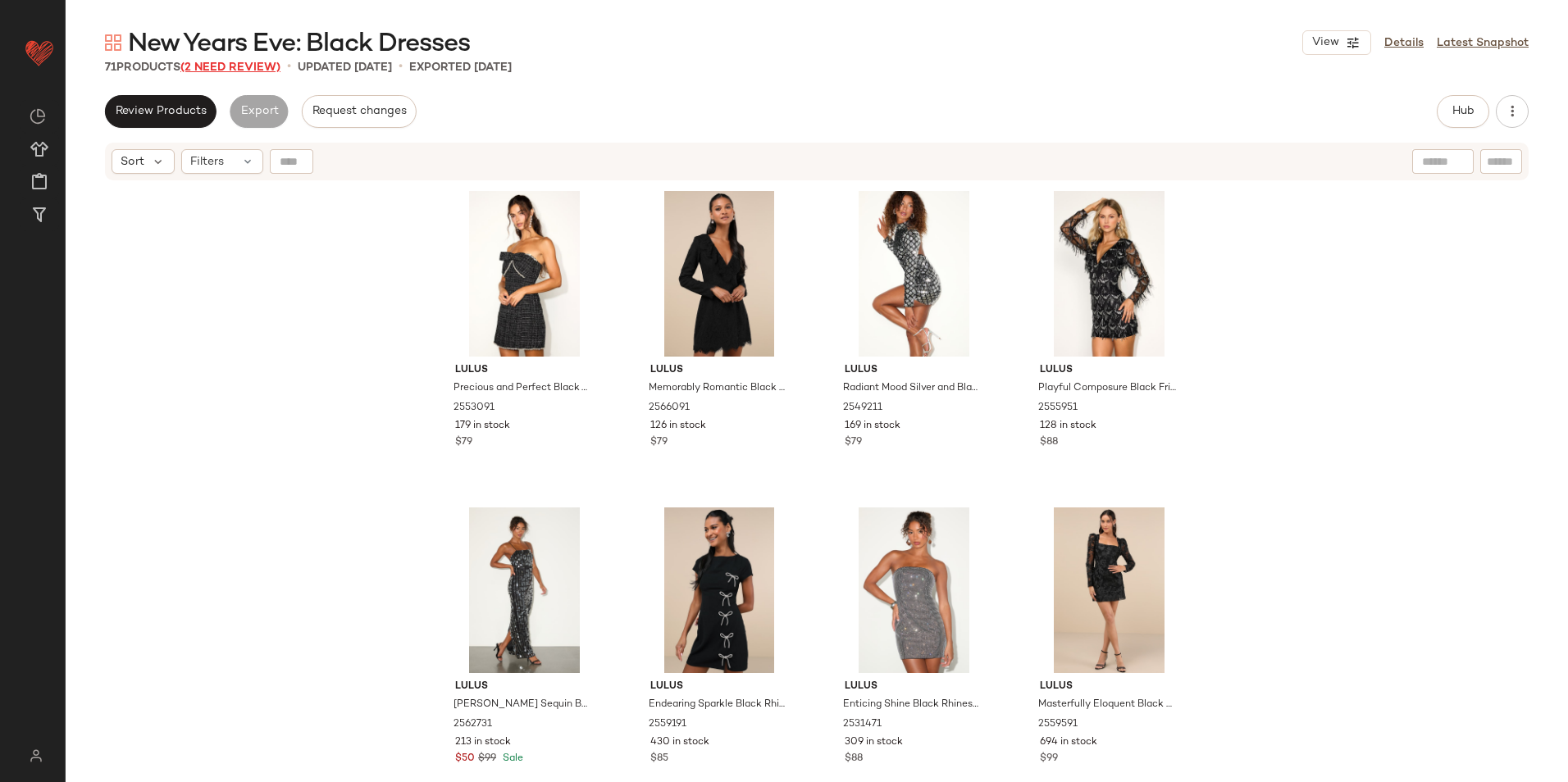
click at [227, 61] on span "(2 Need Review)" at bounding box center [230, 67] width 100 height 12
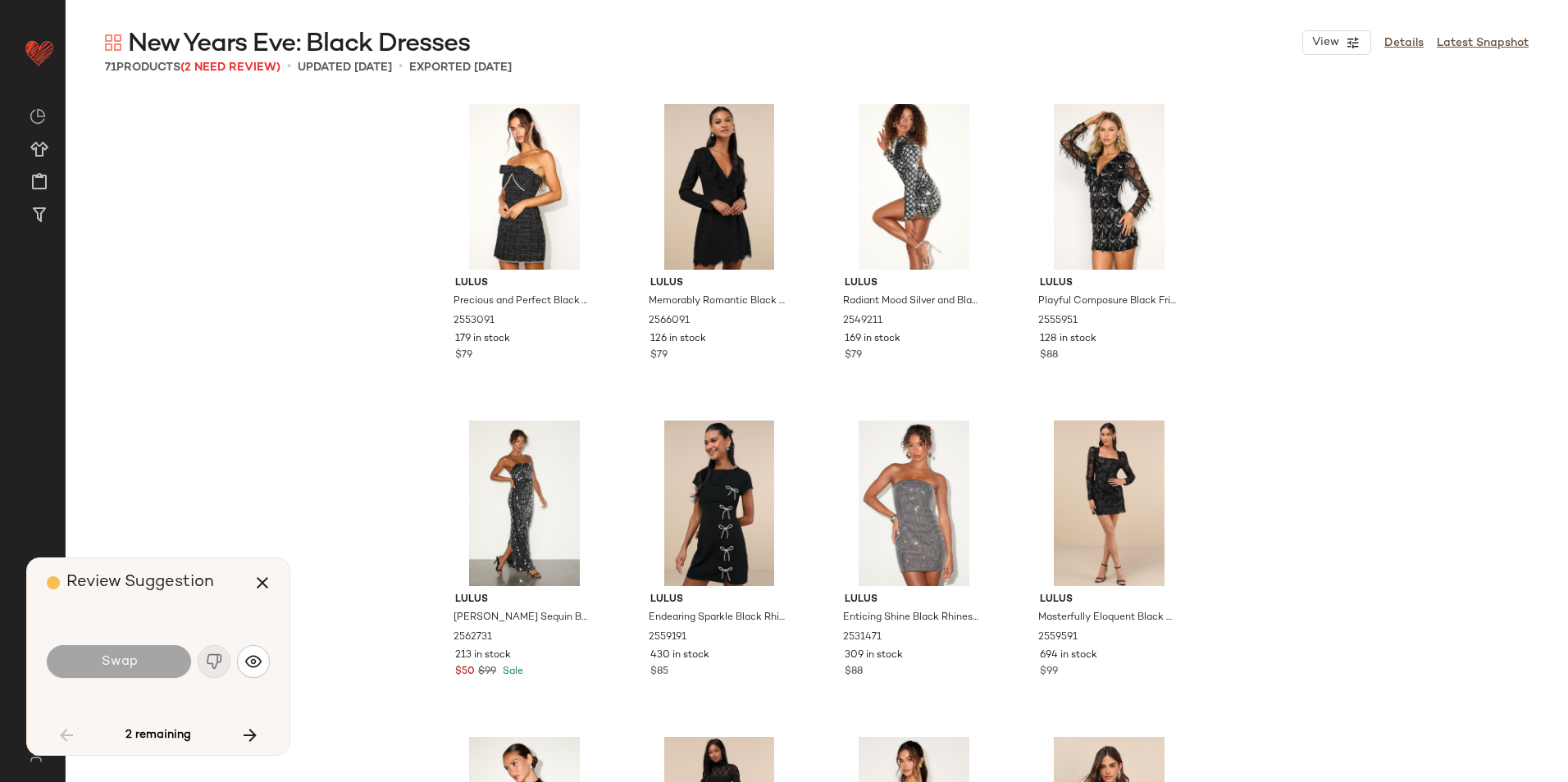
scroll to position [4431, 0]
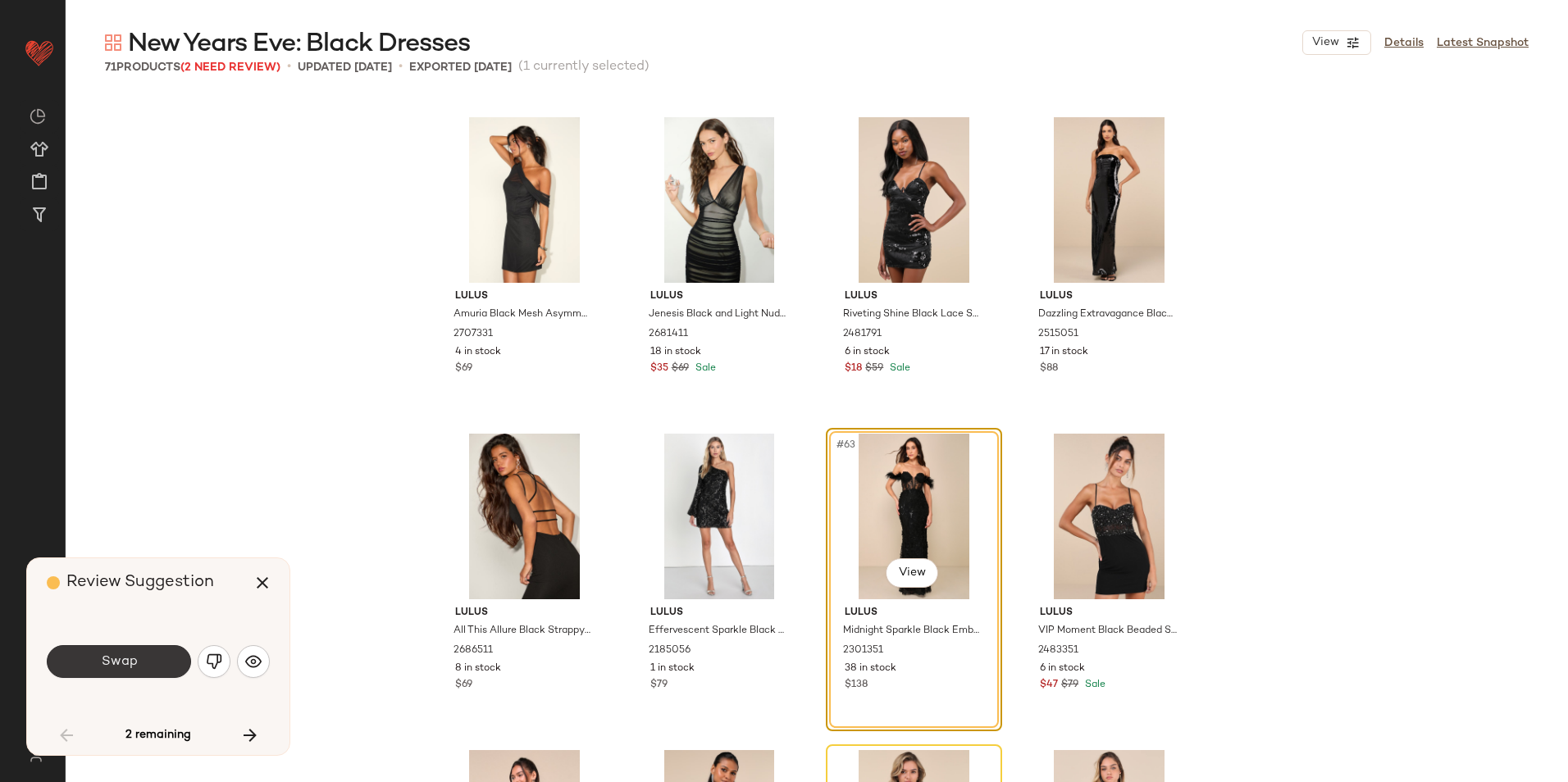
click at [105, 659] on span "Swap" at bounding box center [118, 662] width 36 height 16
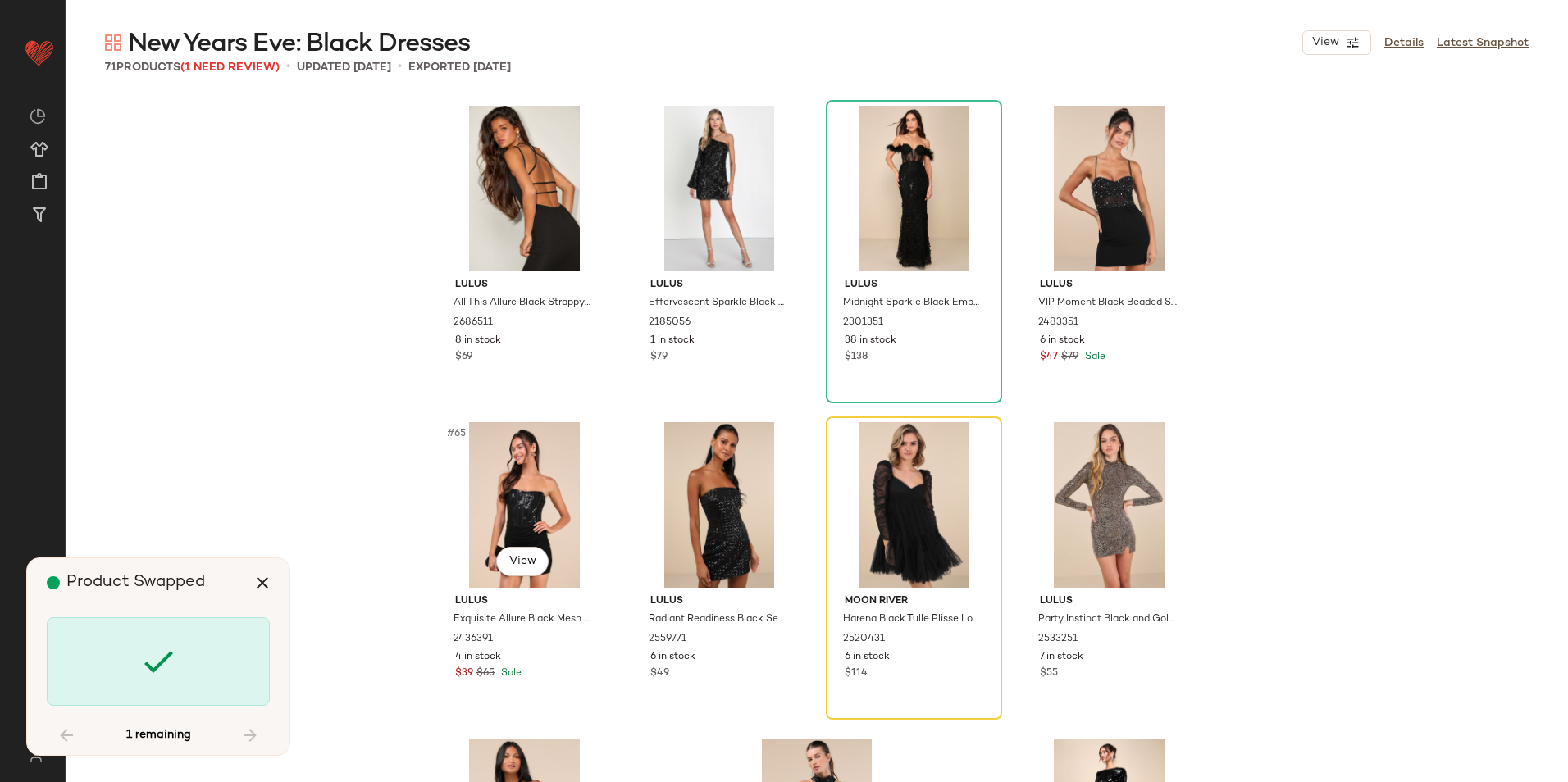
scroll to position [4747, 0]
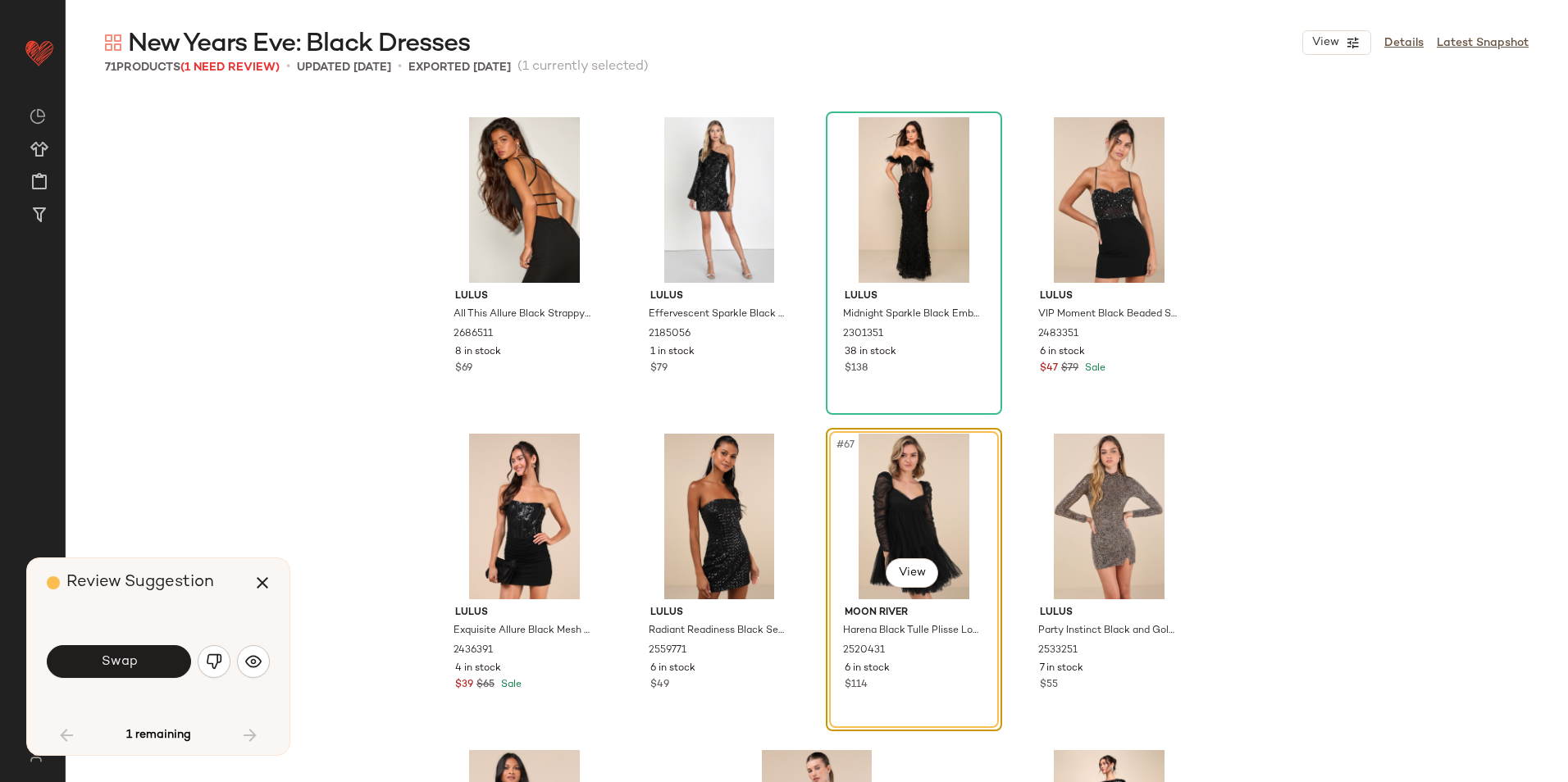
click at [98, 658] on button "Swap" at bounding box center [118, 661] width 145 height 33
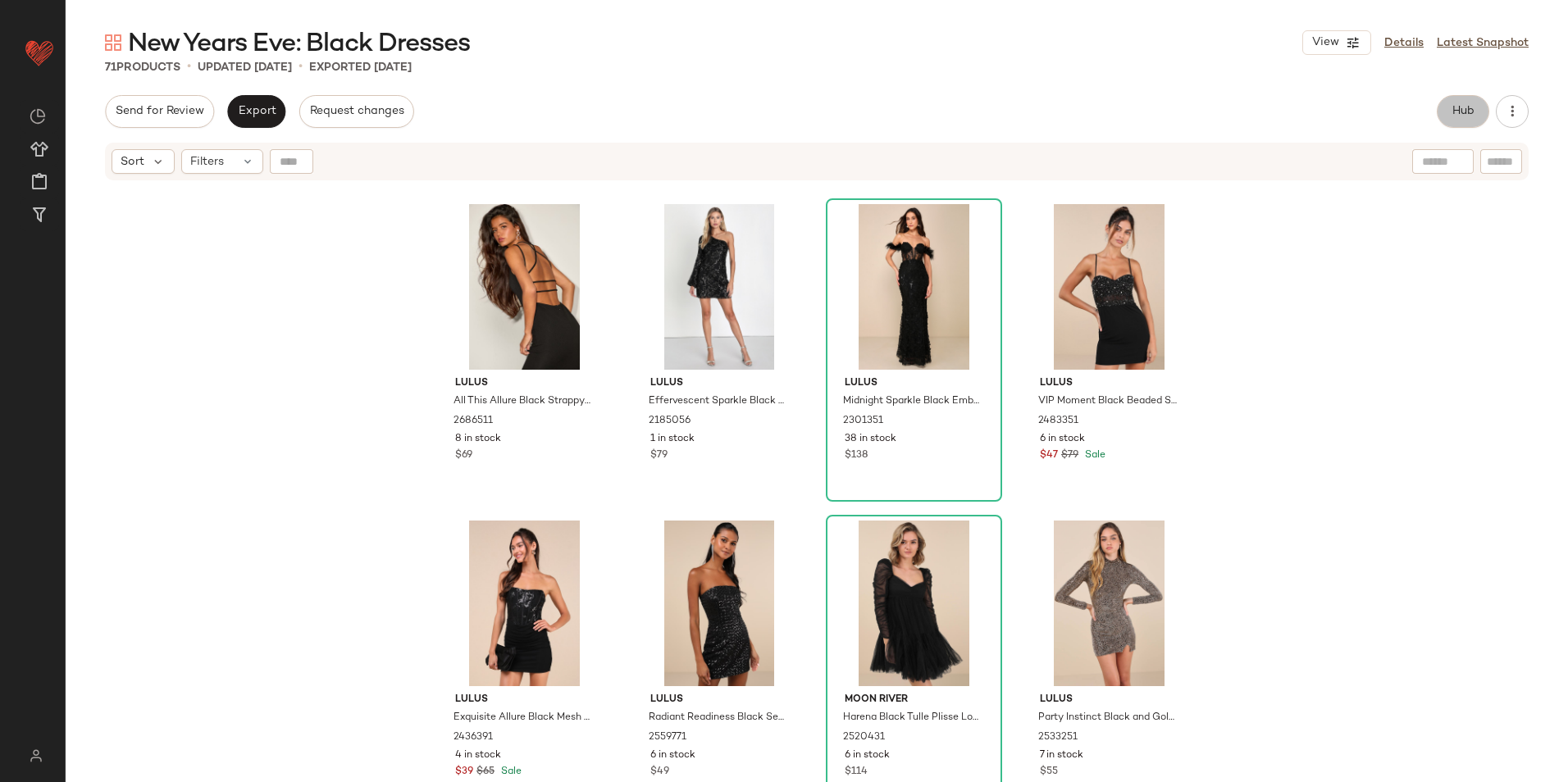
click at [1457, 107] on span "Hub" at bounding box center [1463, 111] width 23 height 13
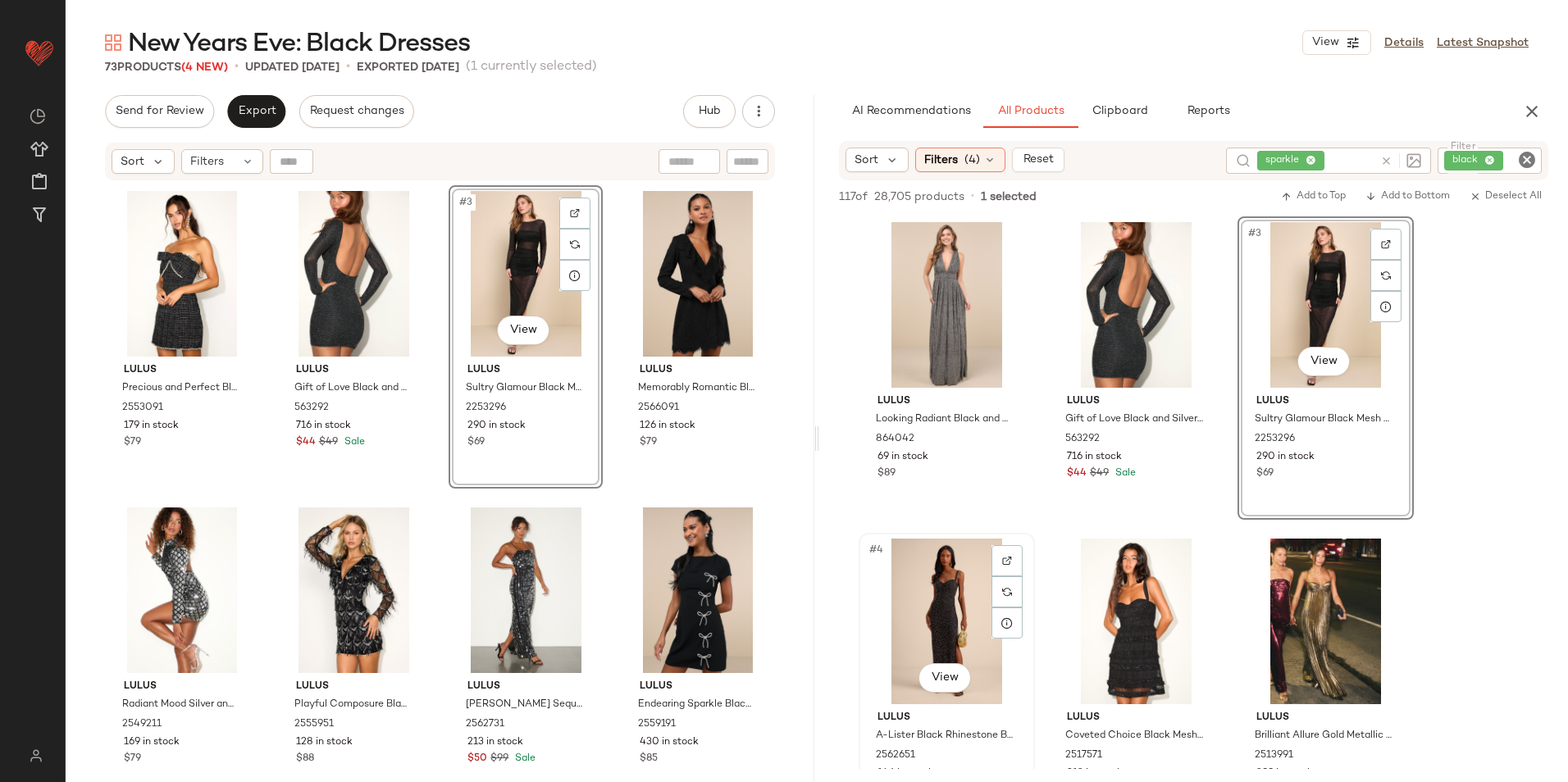
scroll to position [82, 0]
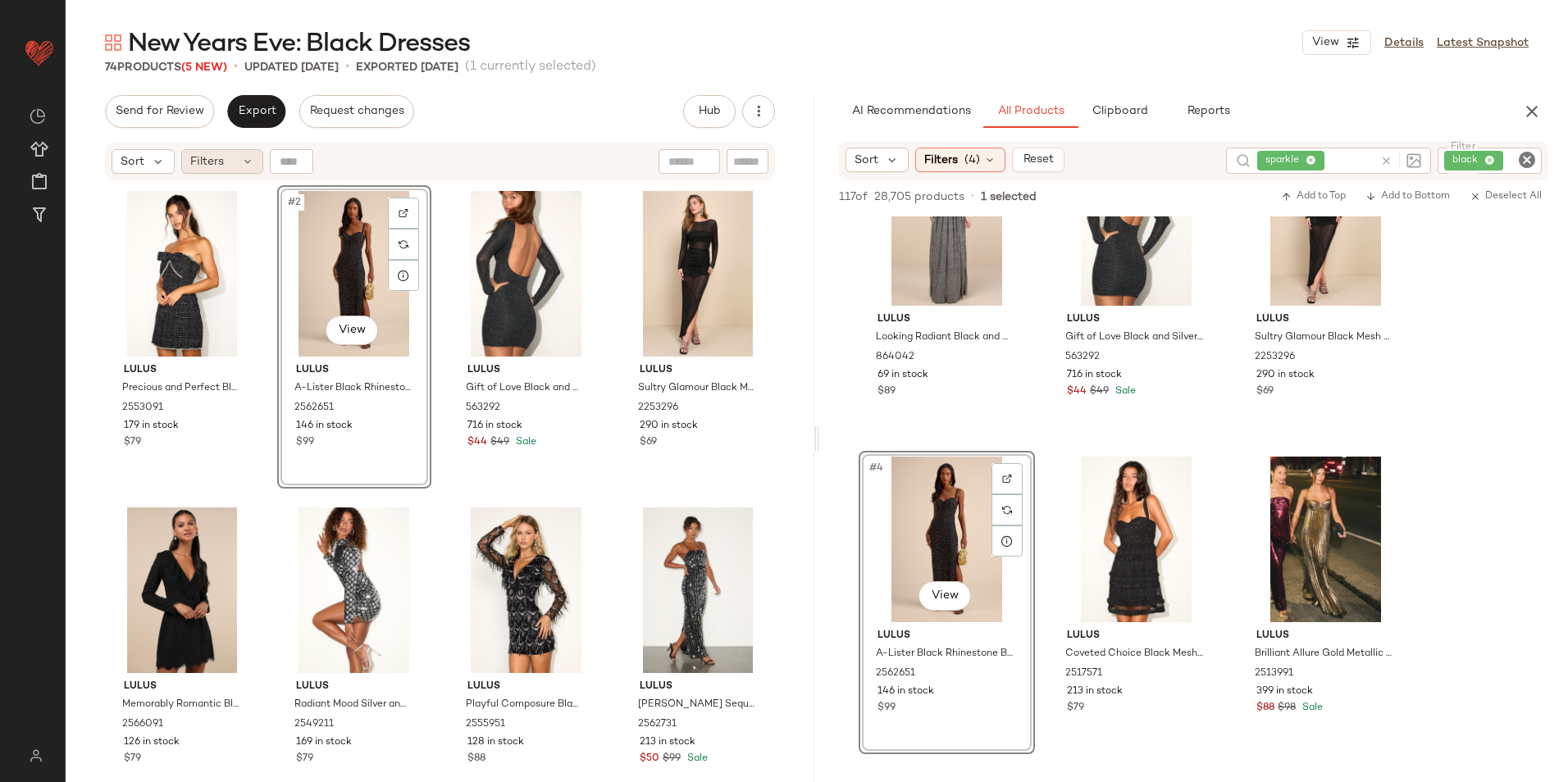
click at [232, 158] on div "Filters" at bounding box center [222, 162] width 82 height 25
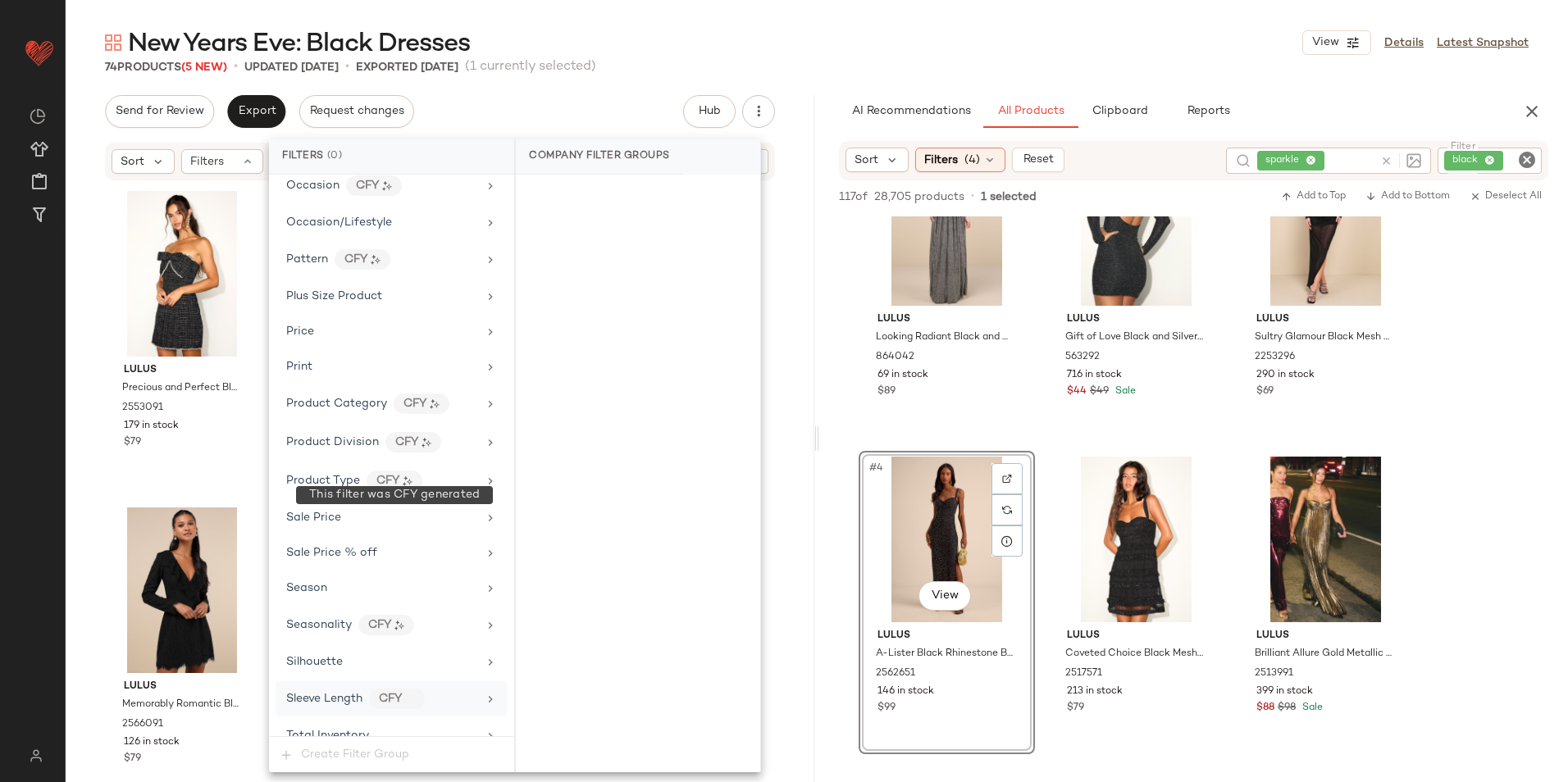
scroll to position [1084, 0]
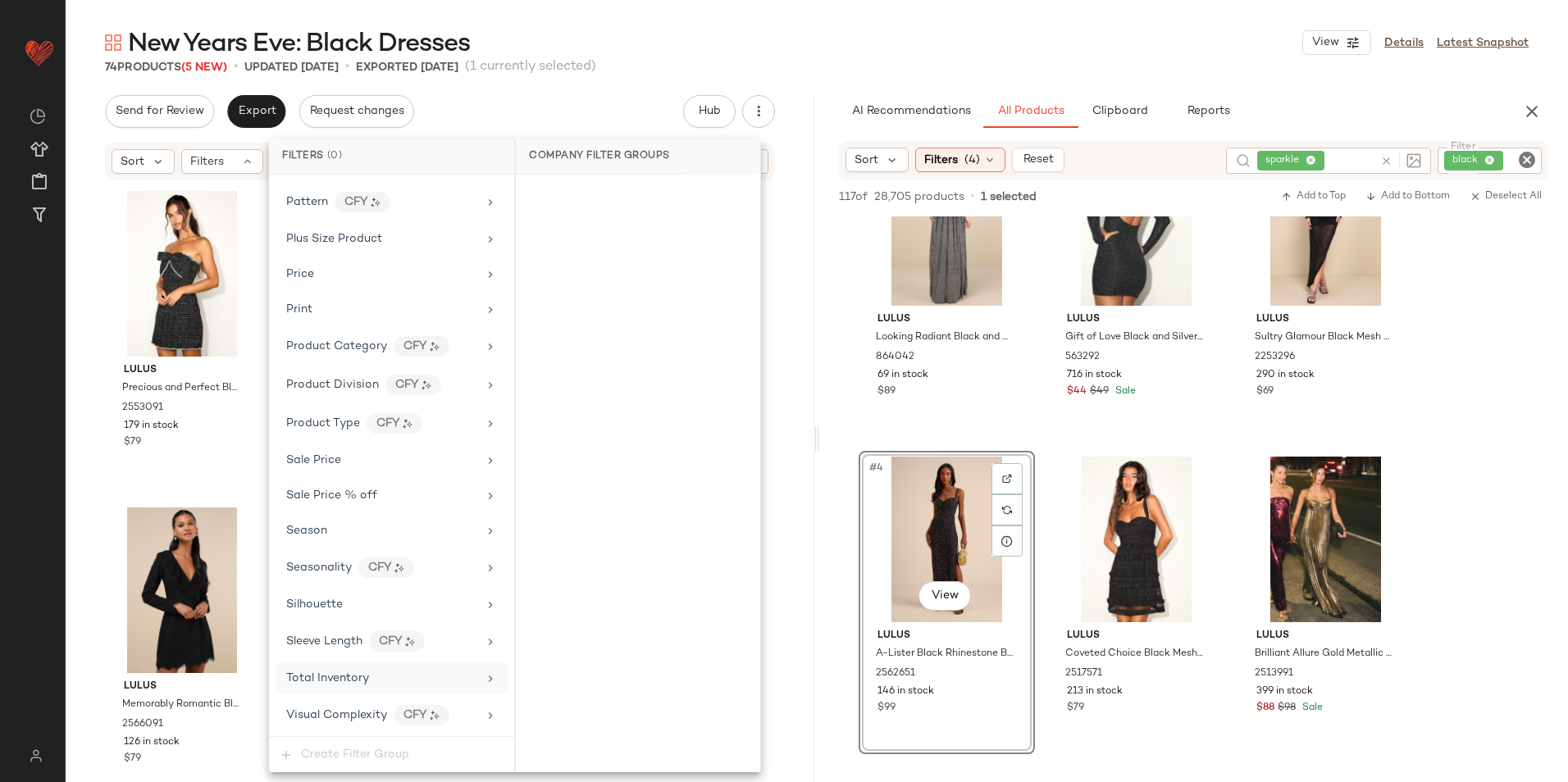
drag, startPoint x: 363, startPoint y: 673, endPoint x: 375, endPoint y: 658, distance: 19.2
click at [364, 673] on span "Total Inventory" at bounding box center [328, 679] width 83 height 12
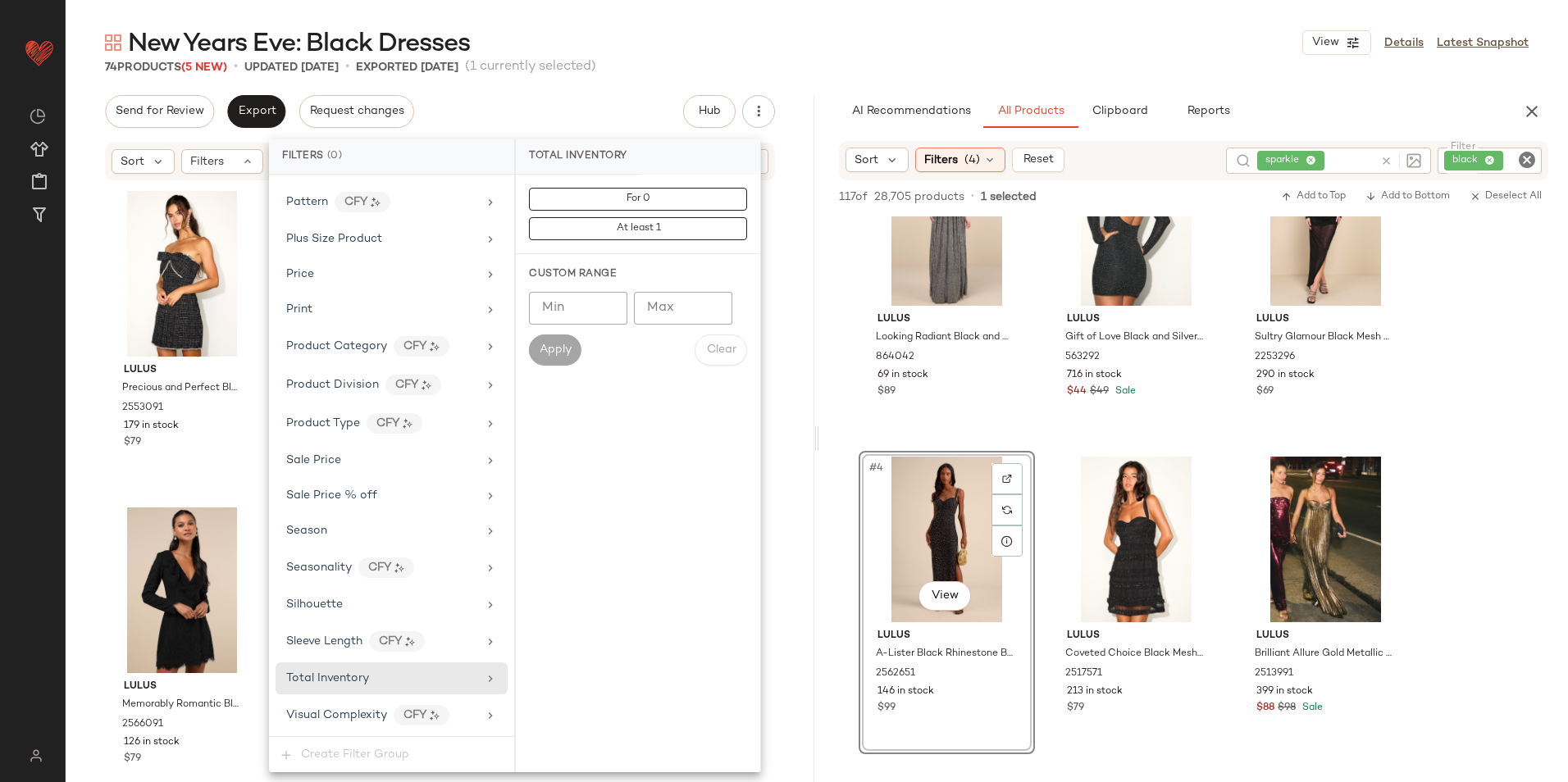
click at [673, 310] on input "Max" at bounding box center [684, 307] width 98 height 33
type input "**"
click at [570, 347] on span "Apply" at bounding box center [555, 350] width 33 height 13
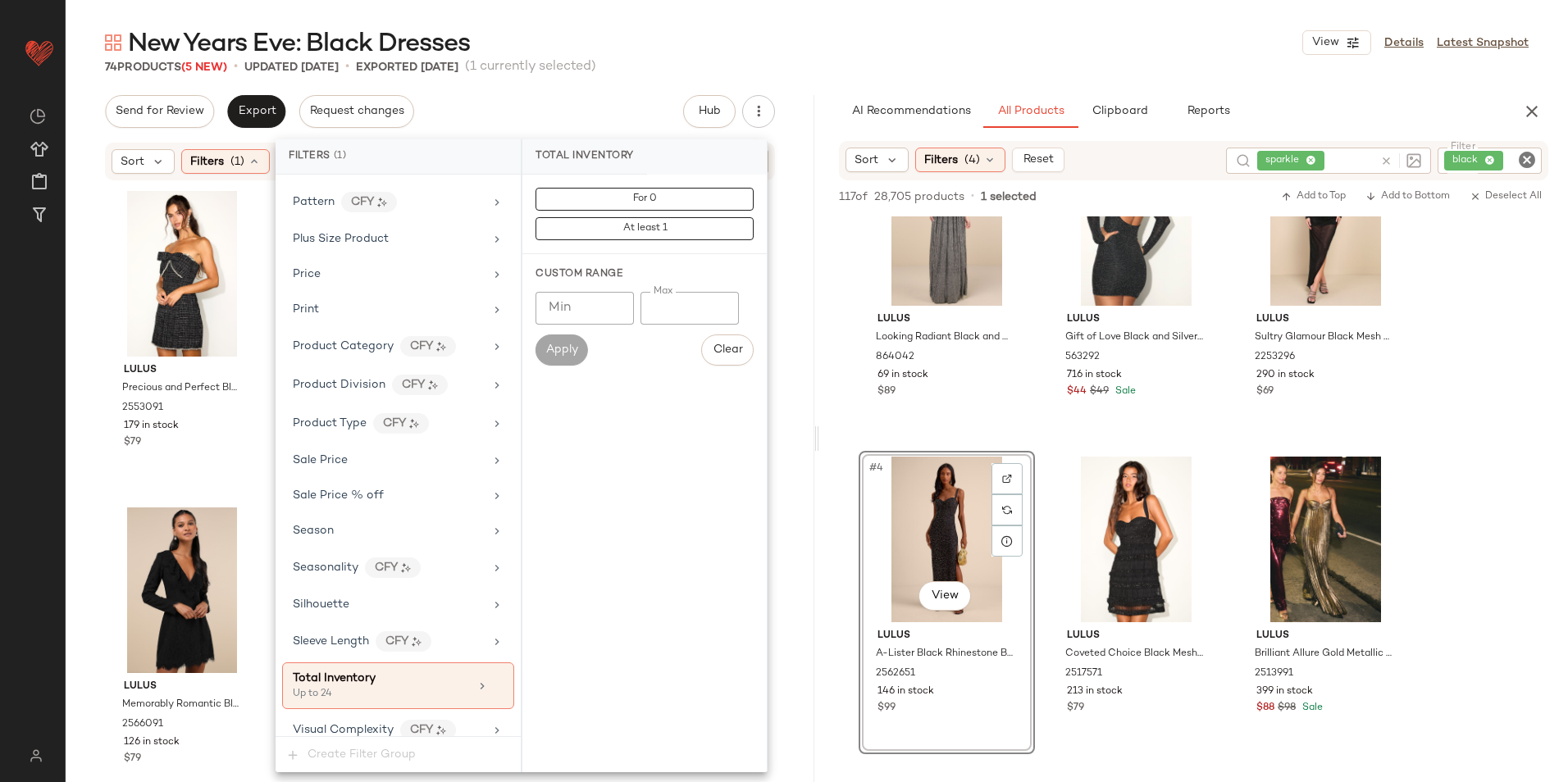
click at [844, 40] on div "New Years Eve: Black Dresses View Details Latest Snapshot" at bounding box center [817, 42] width 1502 height 33
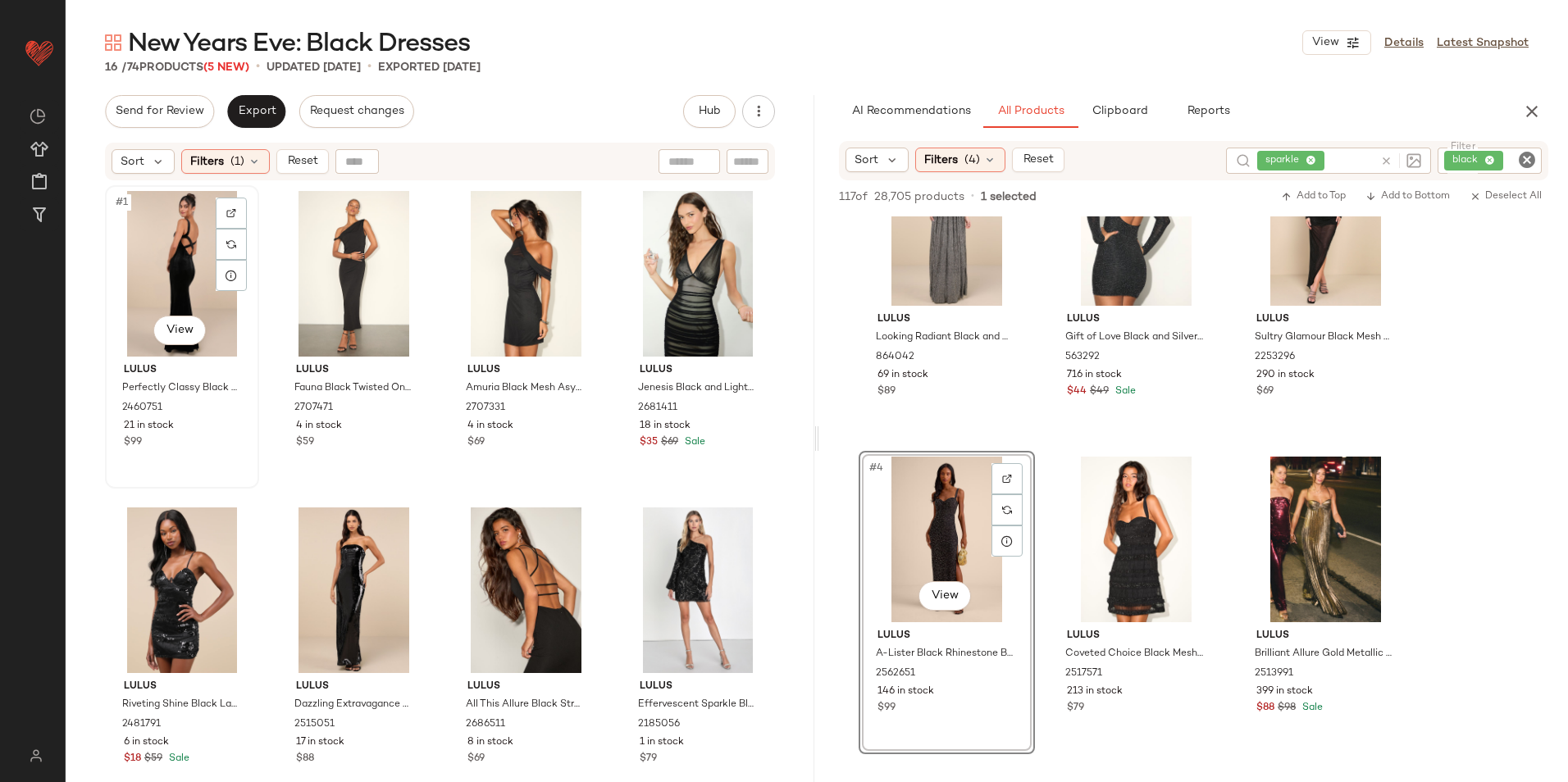
click at [170, 242] on div "#1 View" at bounding box center [181, 274] width 143 height 165
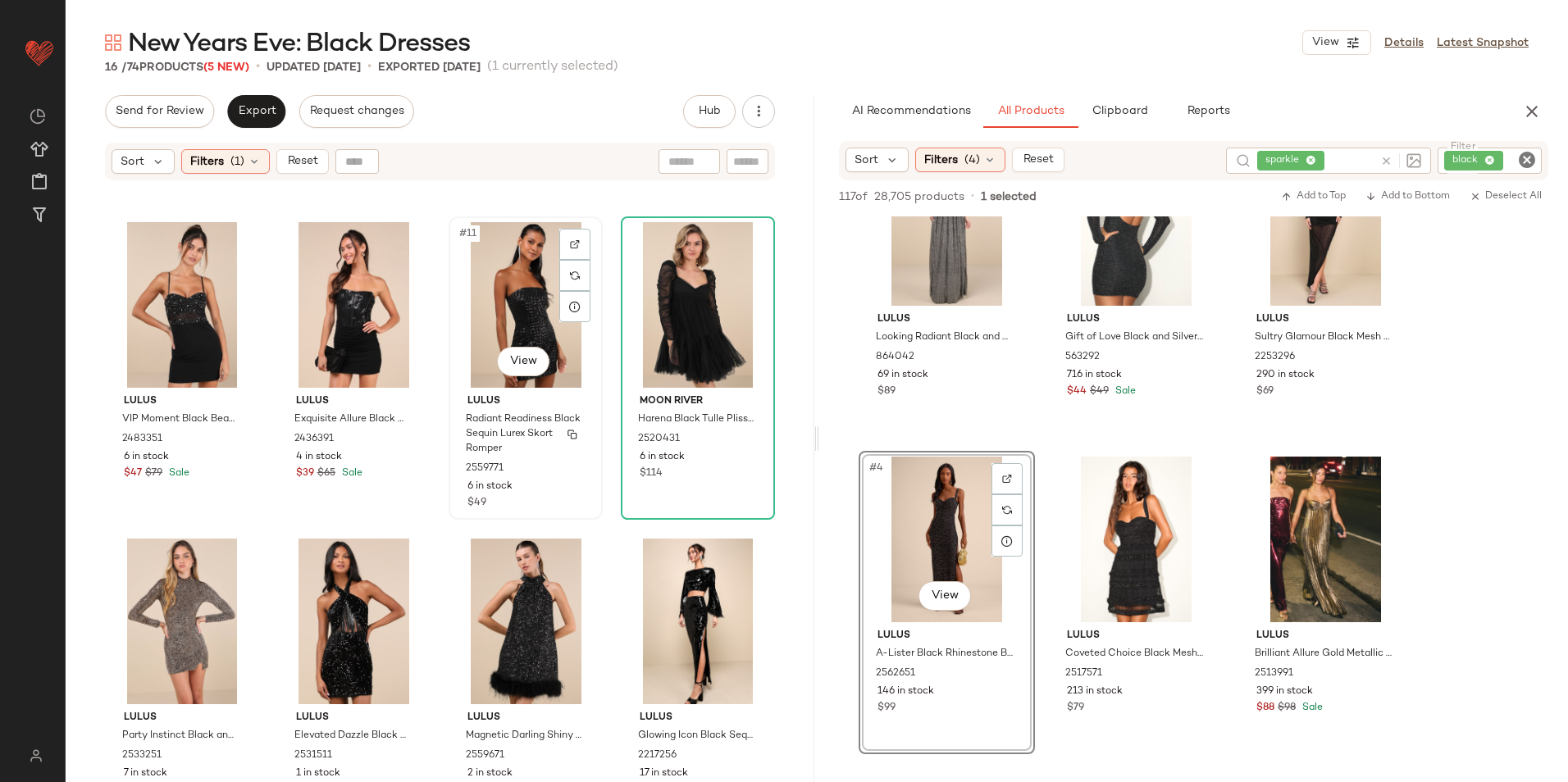
scroll to position [628, 0]
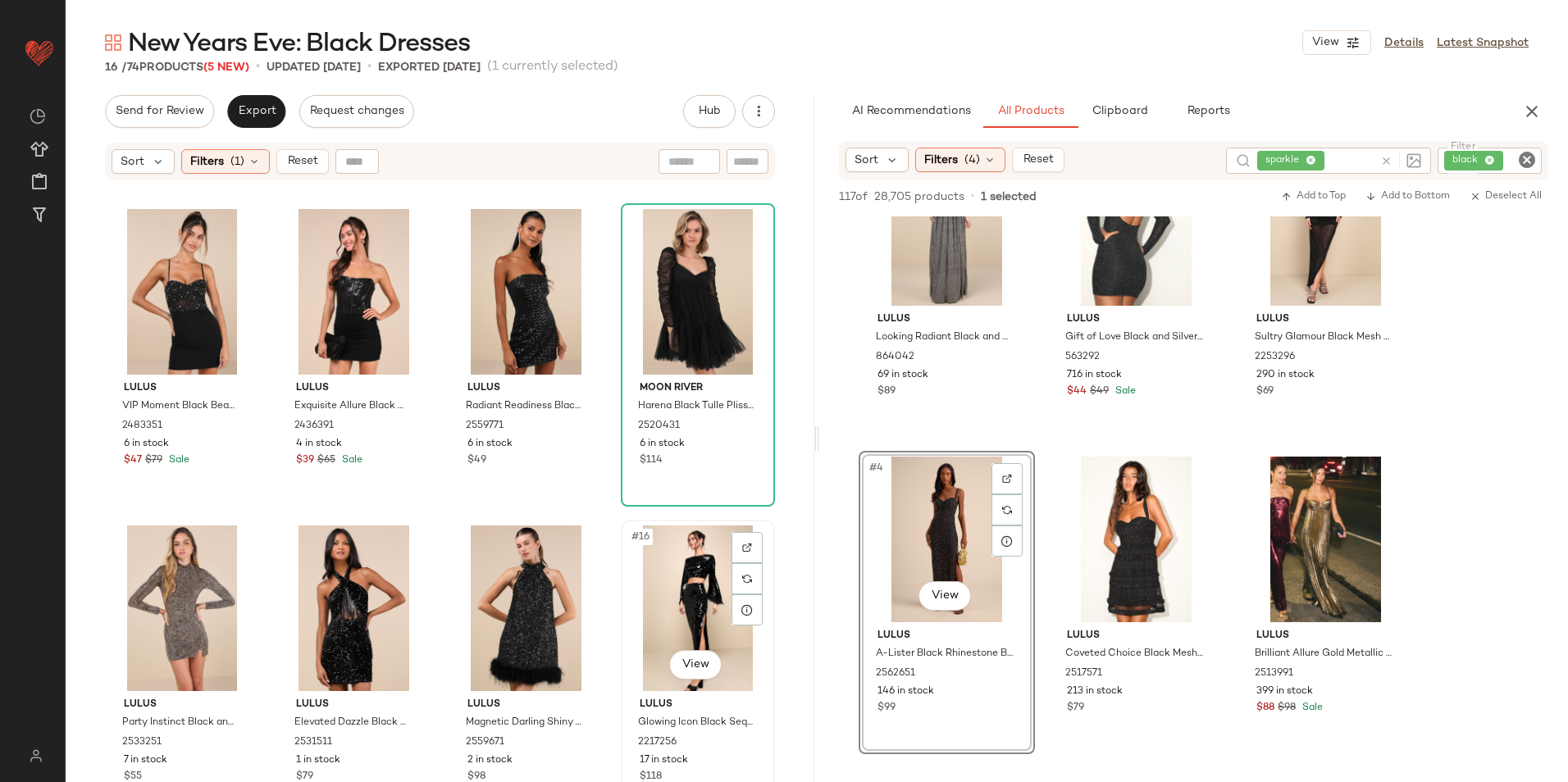
click at [688, 589] on div "#16 View" at bounding box center [697, 609] width 143 height 165
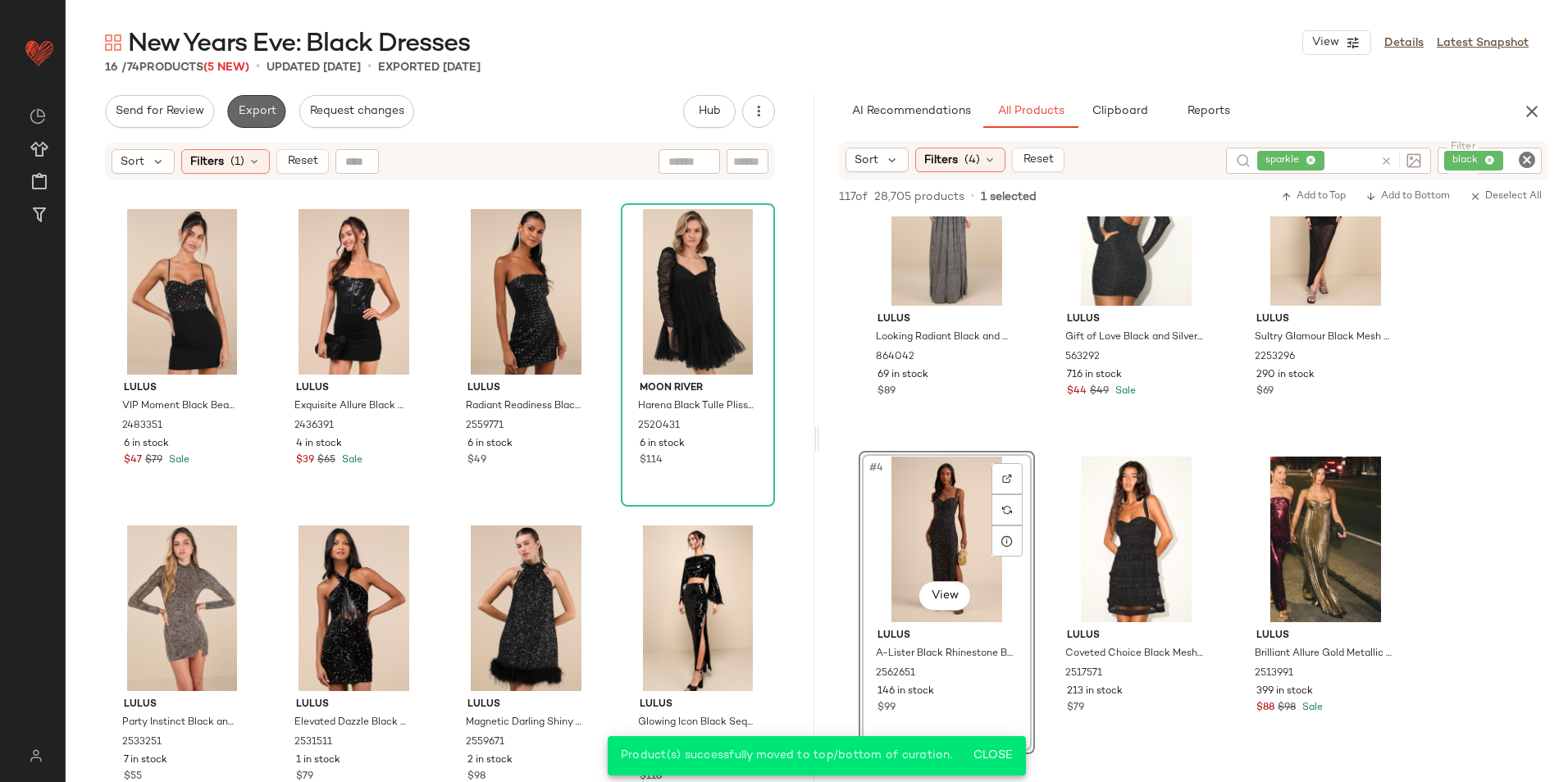
click at [271, 107] on span "Export" at bounding box center [256, 111] width 38 height 13
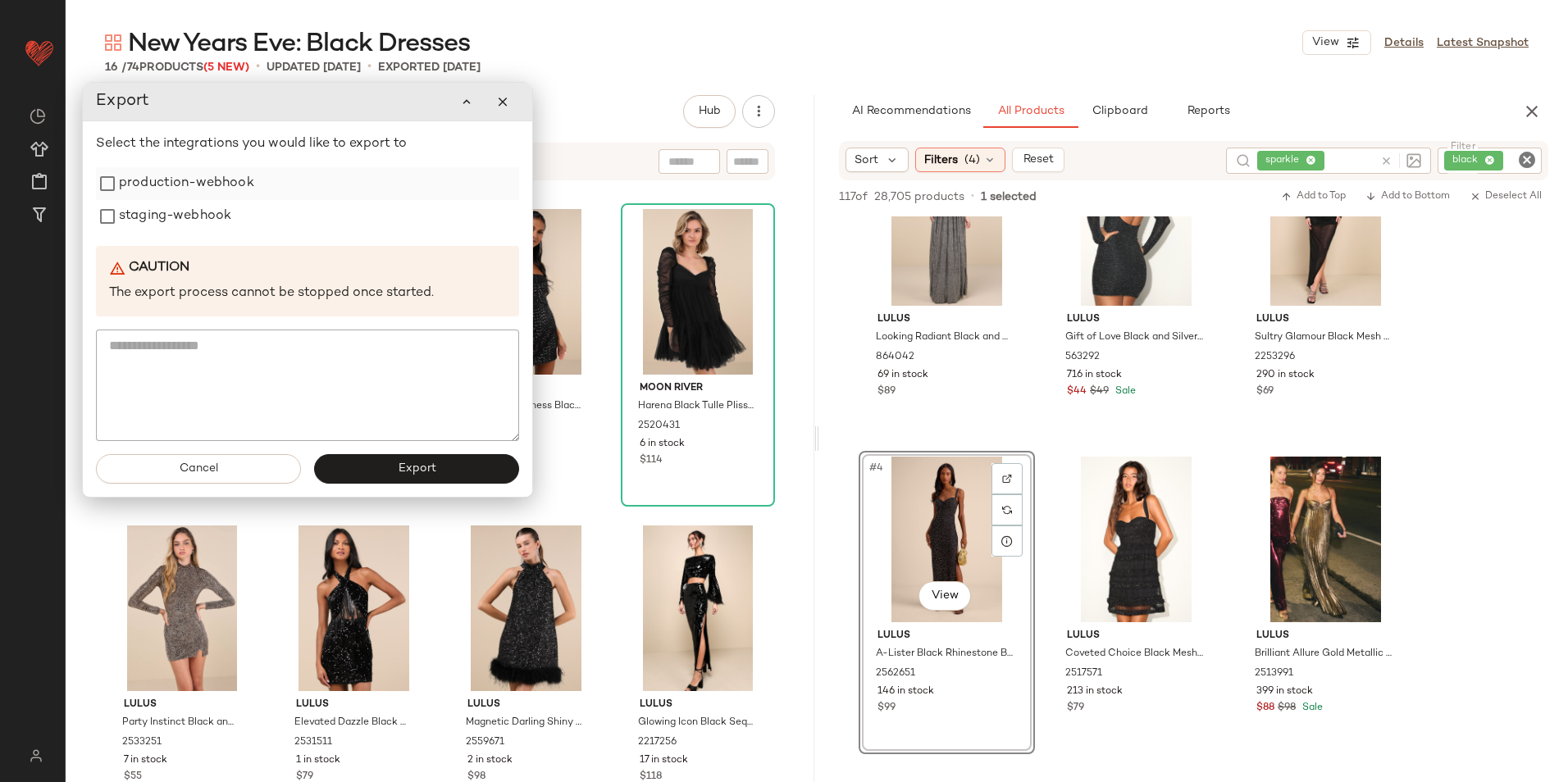
click at [194, 188] on label "production-webhook" at bounding box center [186, 183] width 135 height 33
click at [185, 207] on label "staging-webhook" at bounding box center [175, 216] width 112 height 33
drag, startPoint x: 369, startPoint y: 462, endPoint x: 381, endPoint y: 457, distance: 13.0
click at [371, 463] on button "Export" at bounding box center [417, 469] width 205 height 30
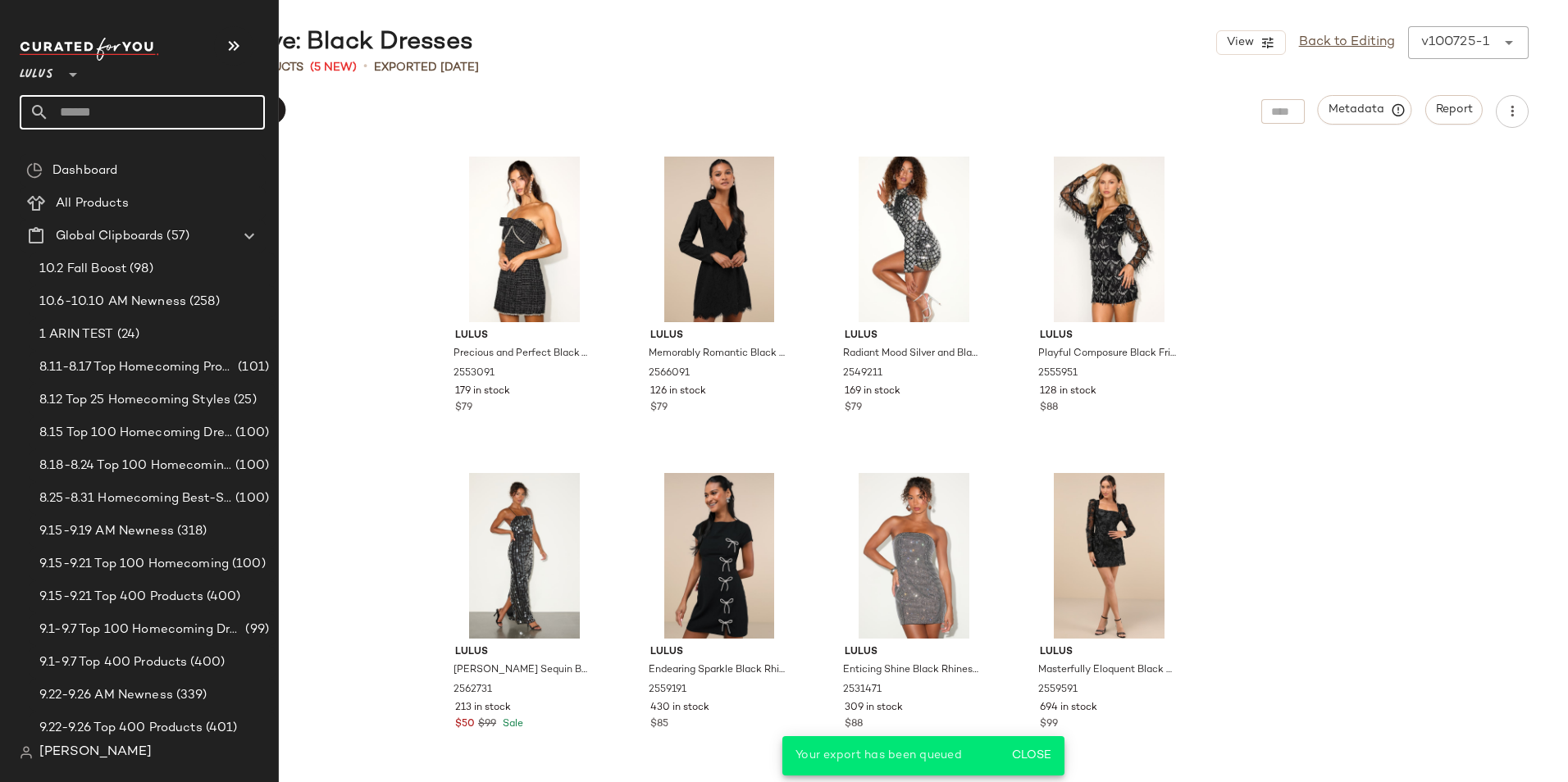
click at [61, 107] on input "text" at bounding box center [157, 112] width 216 height 34
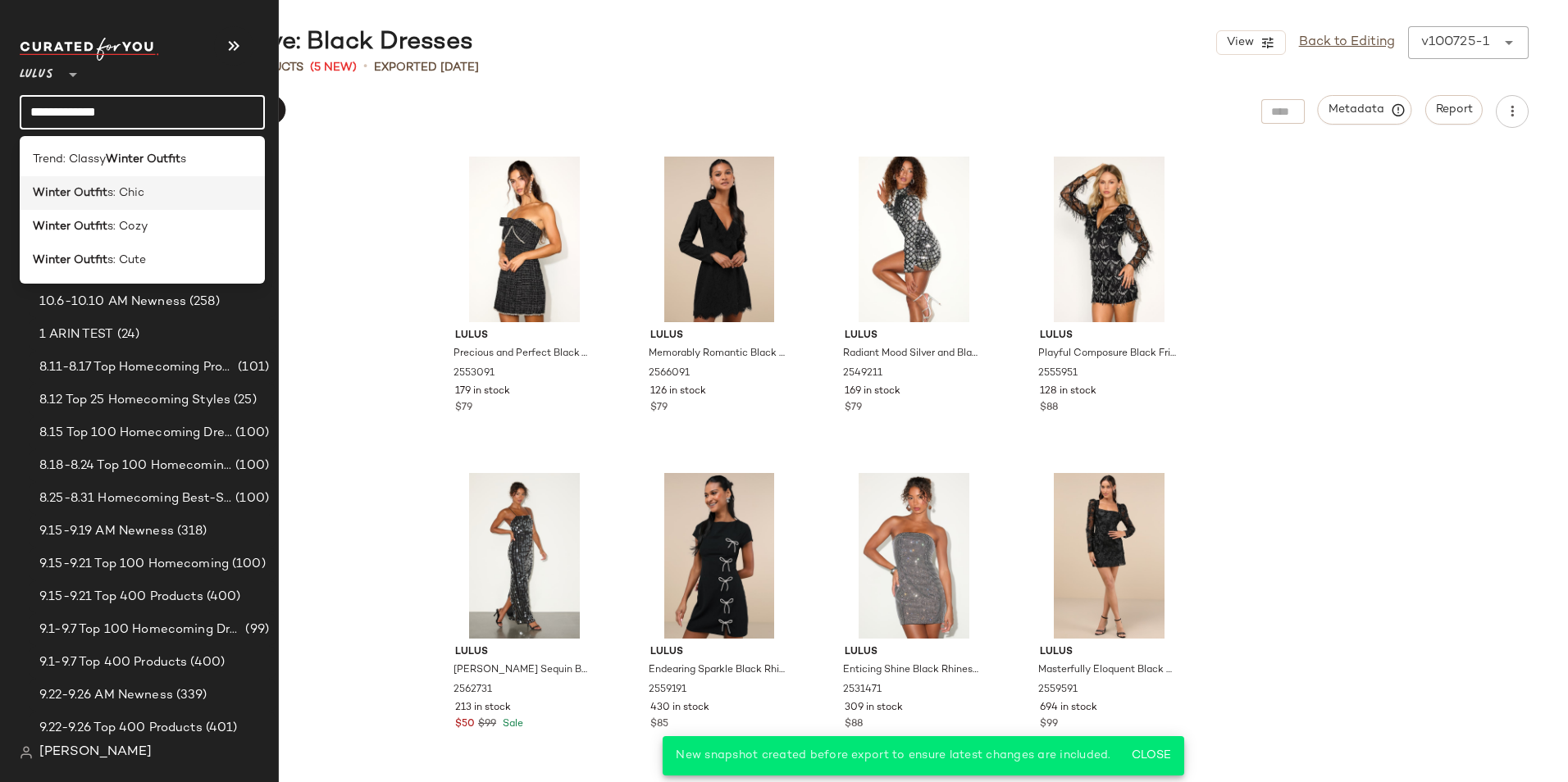
type input "**********"
click at [58, 183] on div "Winter Outfit s: Chic" at bounding box center [142, 193] width 245 height 33
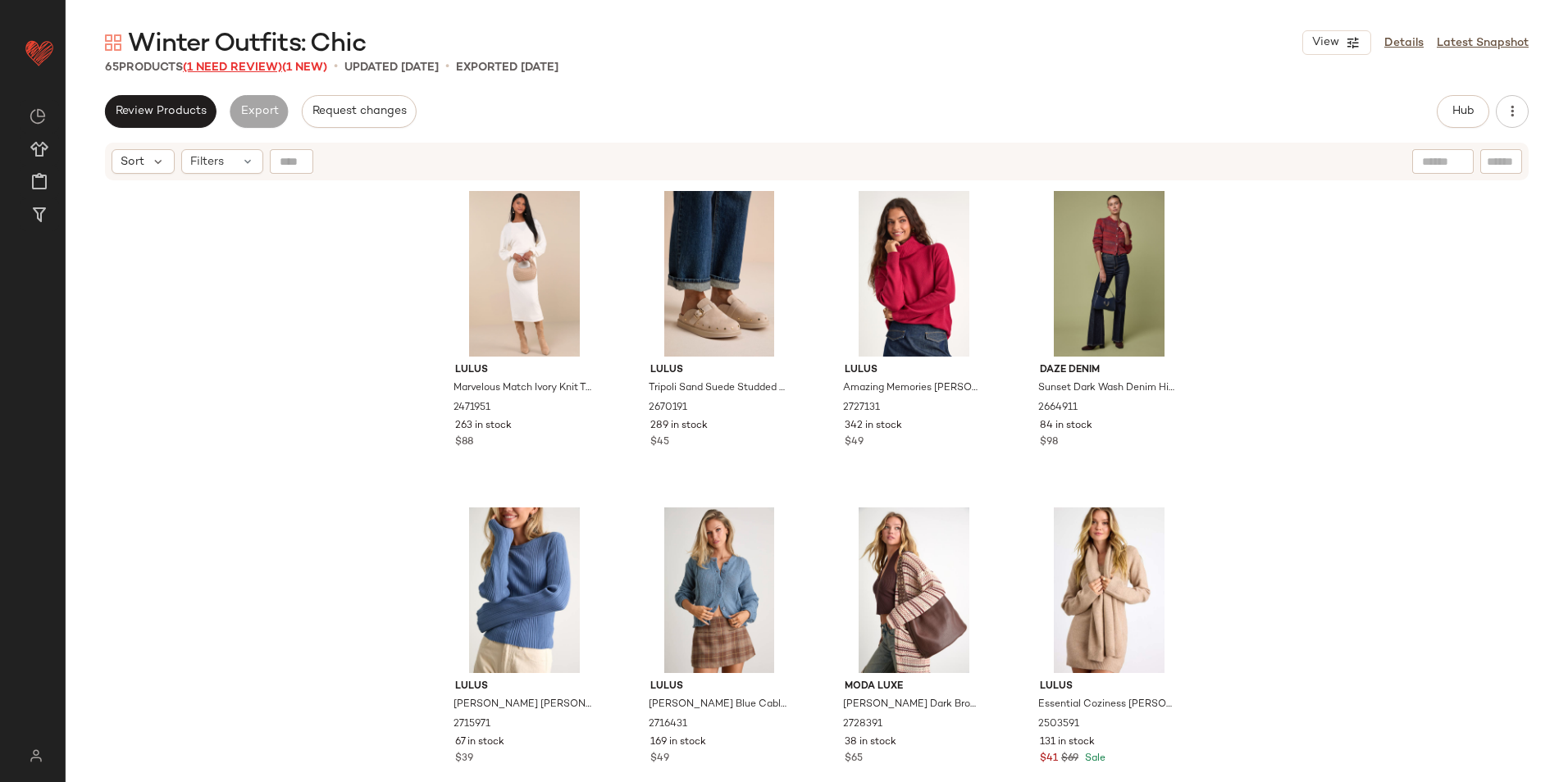
click at [254, 66] on span "(1 Need Review)" at bounding box center [232, 67] width 99 height 12
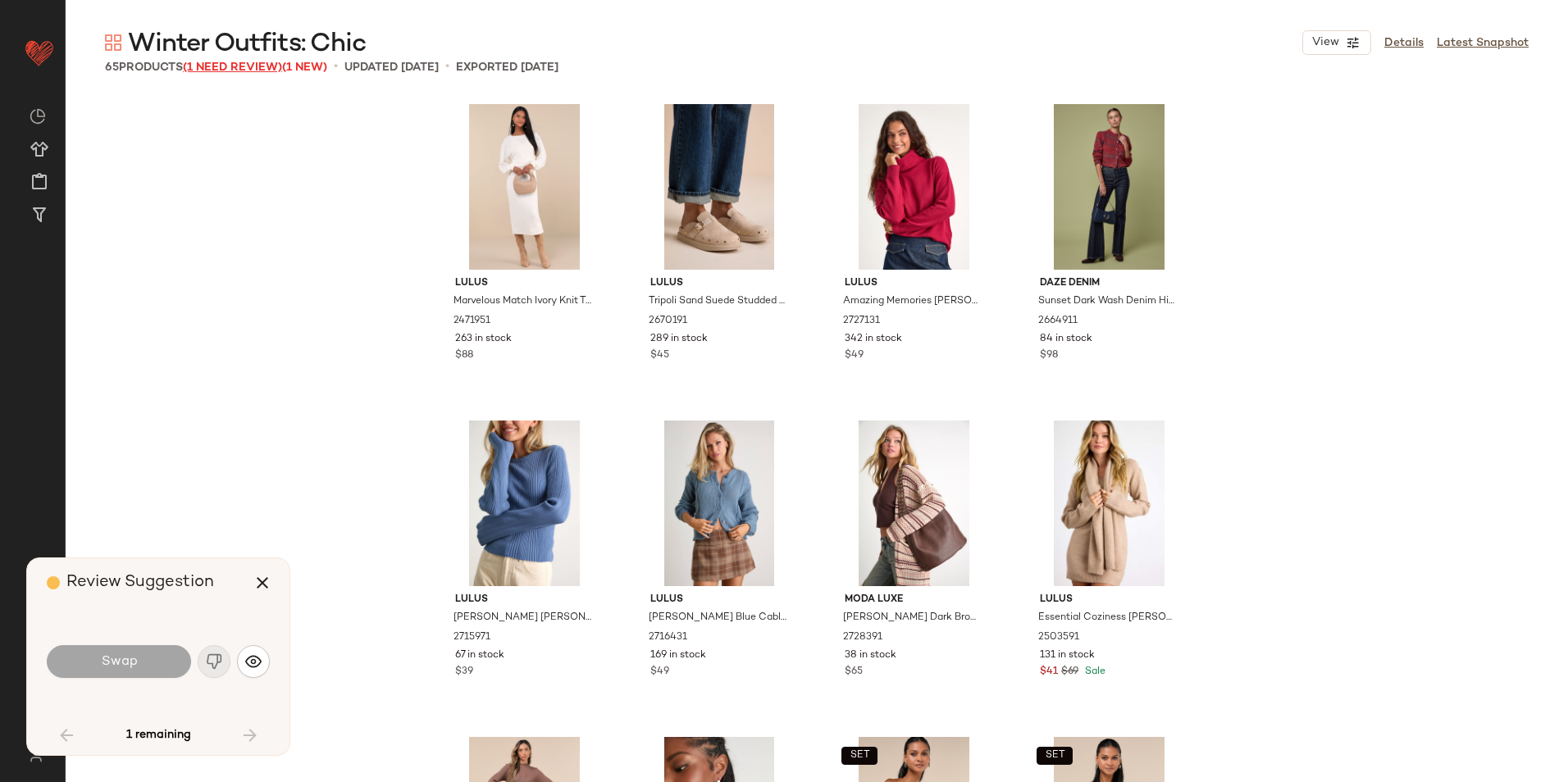
scroll to position [4115, 0]
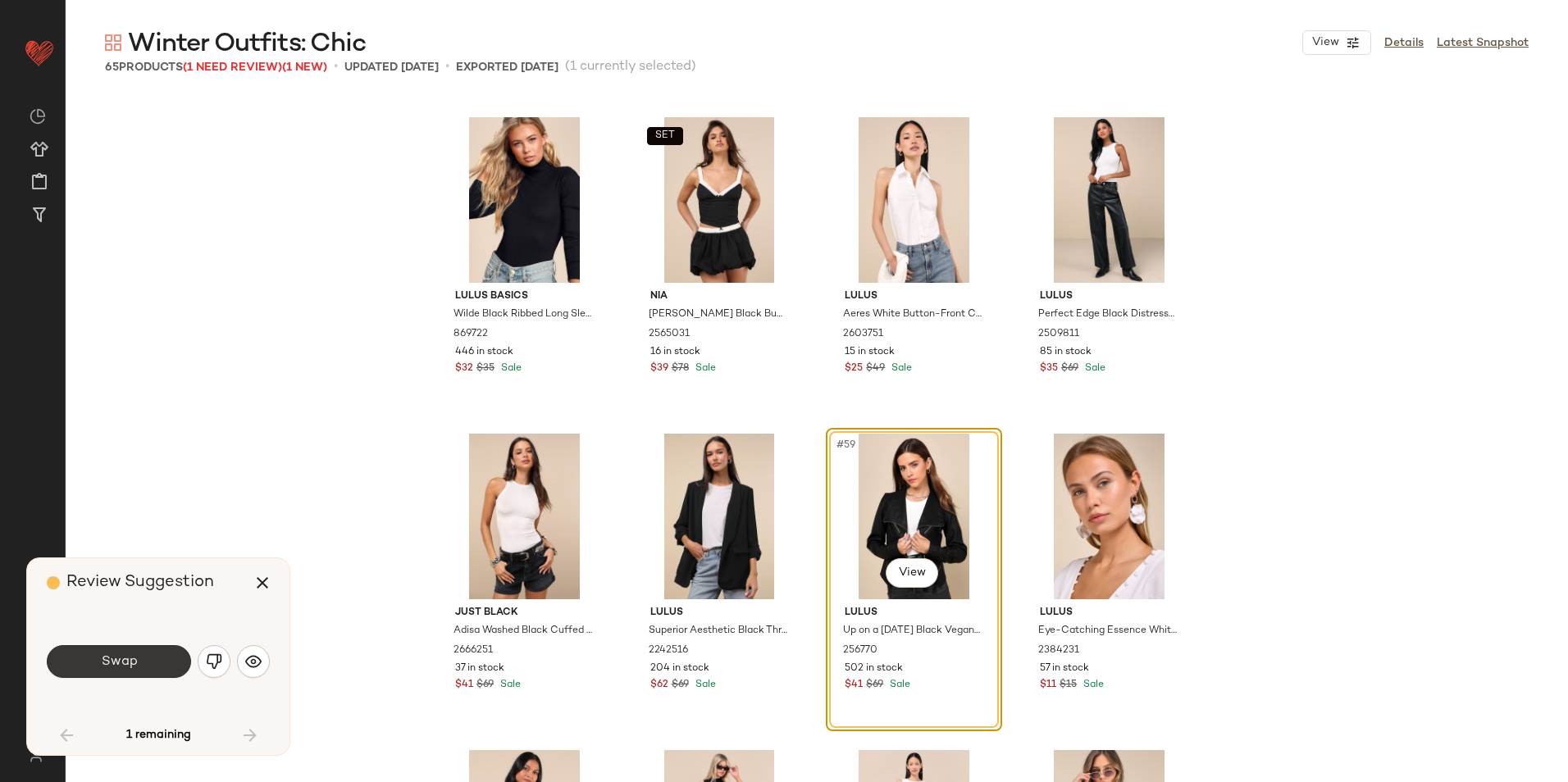
click at [158, 666] on button "Swap" at bounding box center [118, 661] width 145 height 33
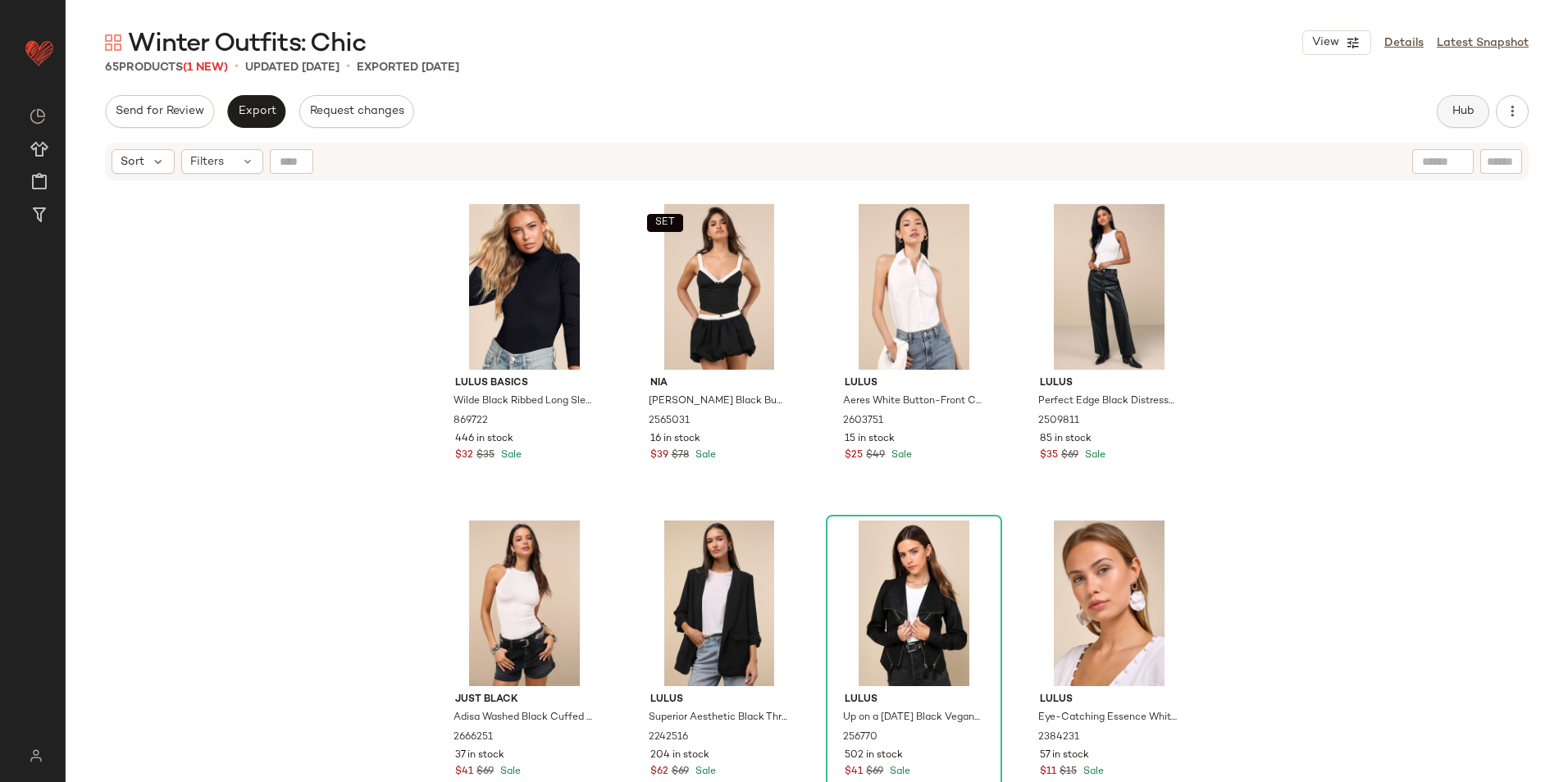
click at [1454, 109] on span "Hub" at bounding box center [1463, 111] width 23 height 13
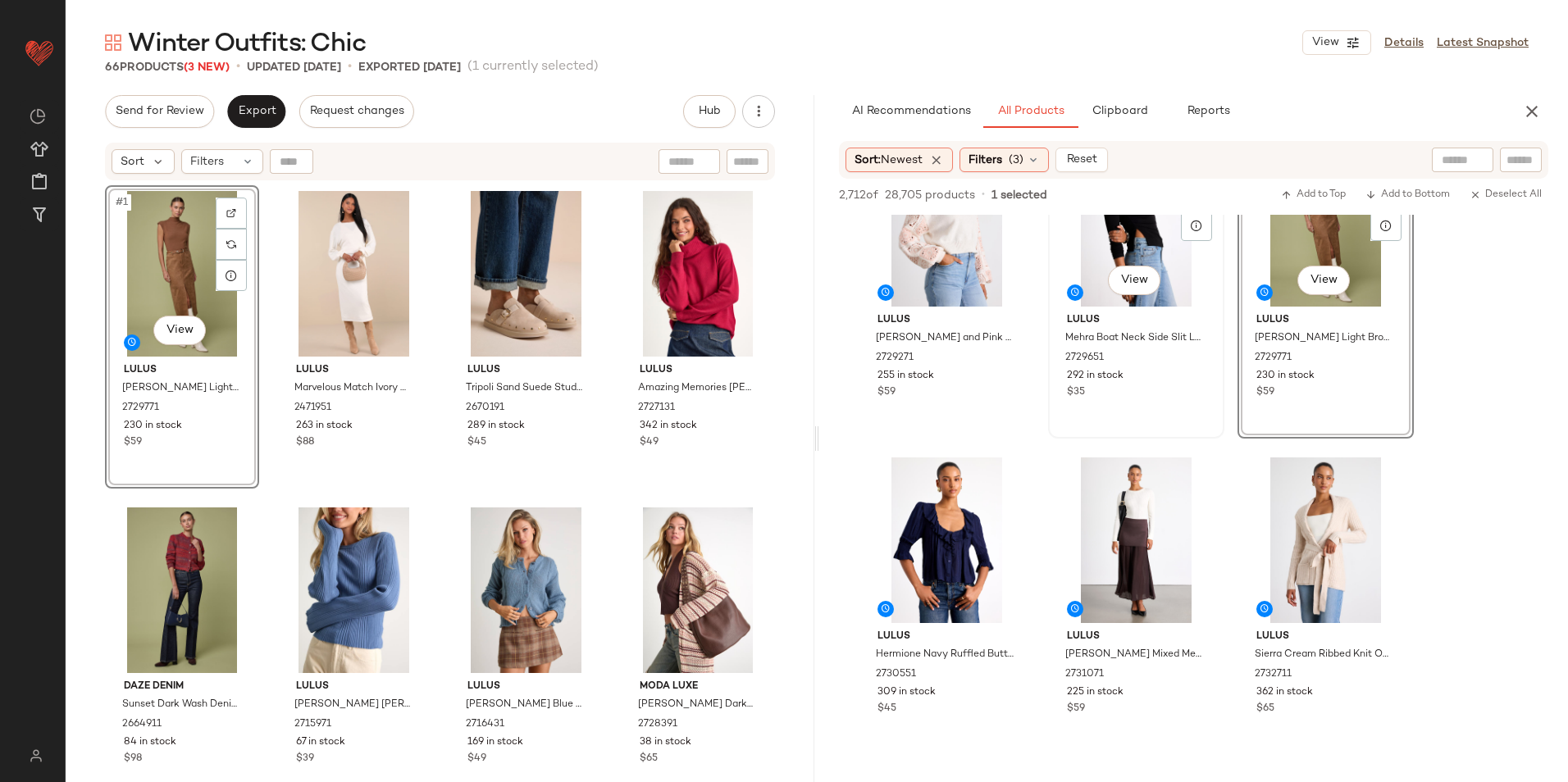
scroll to position [2296, 0]
click at [1015, 150] on div "Filters (3)" at bounding box center [1004, 160] width 90 height 25
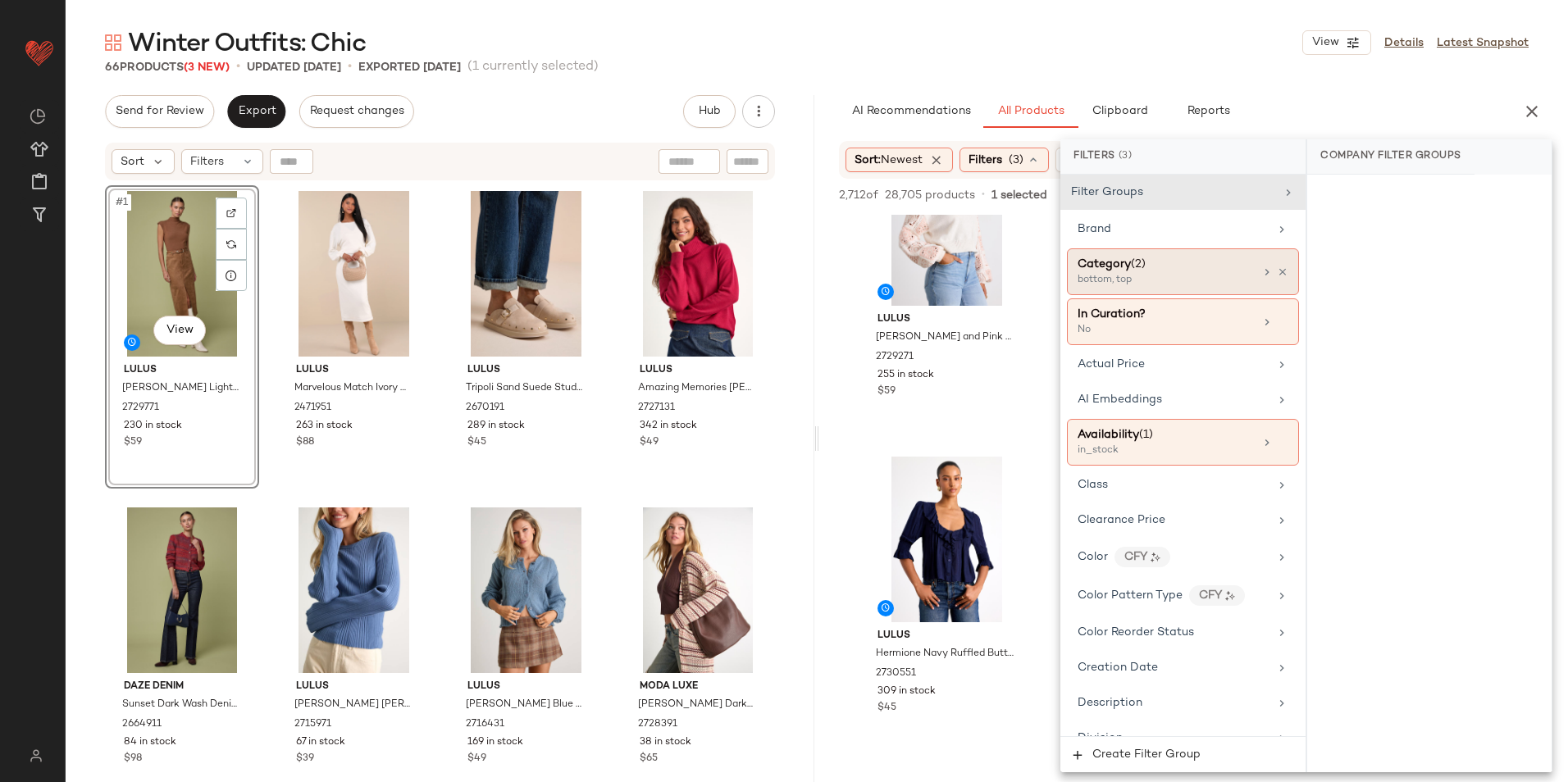
click at [1135, 262] on span "(2)" at bounding box center [1138, 264] width 15 height 12
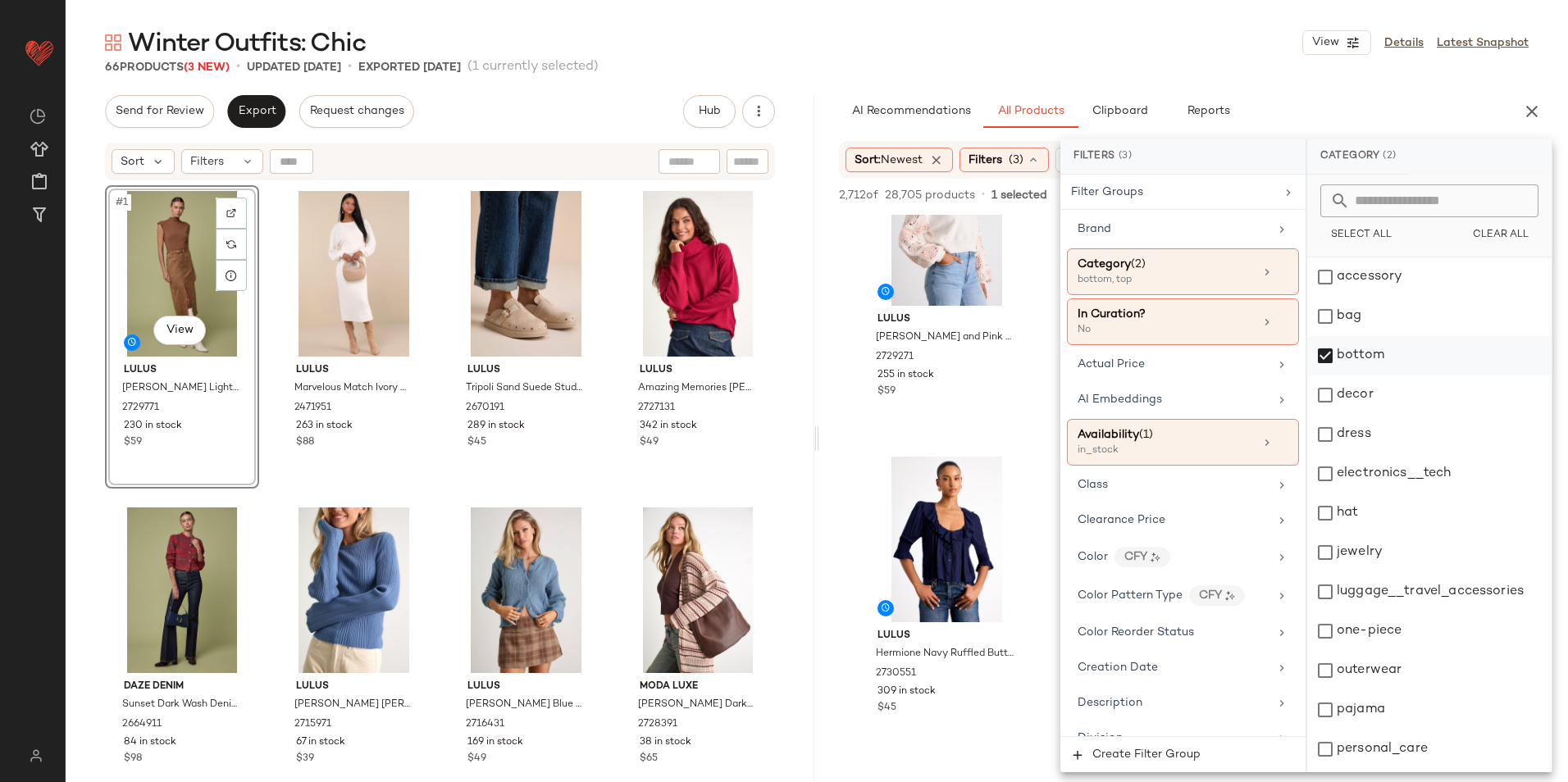
click at [1388, 353] on div "bottom" at bounding box center [1429, 356] width 244 height 39
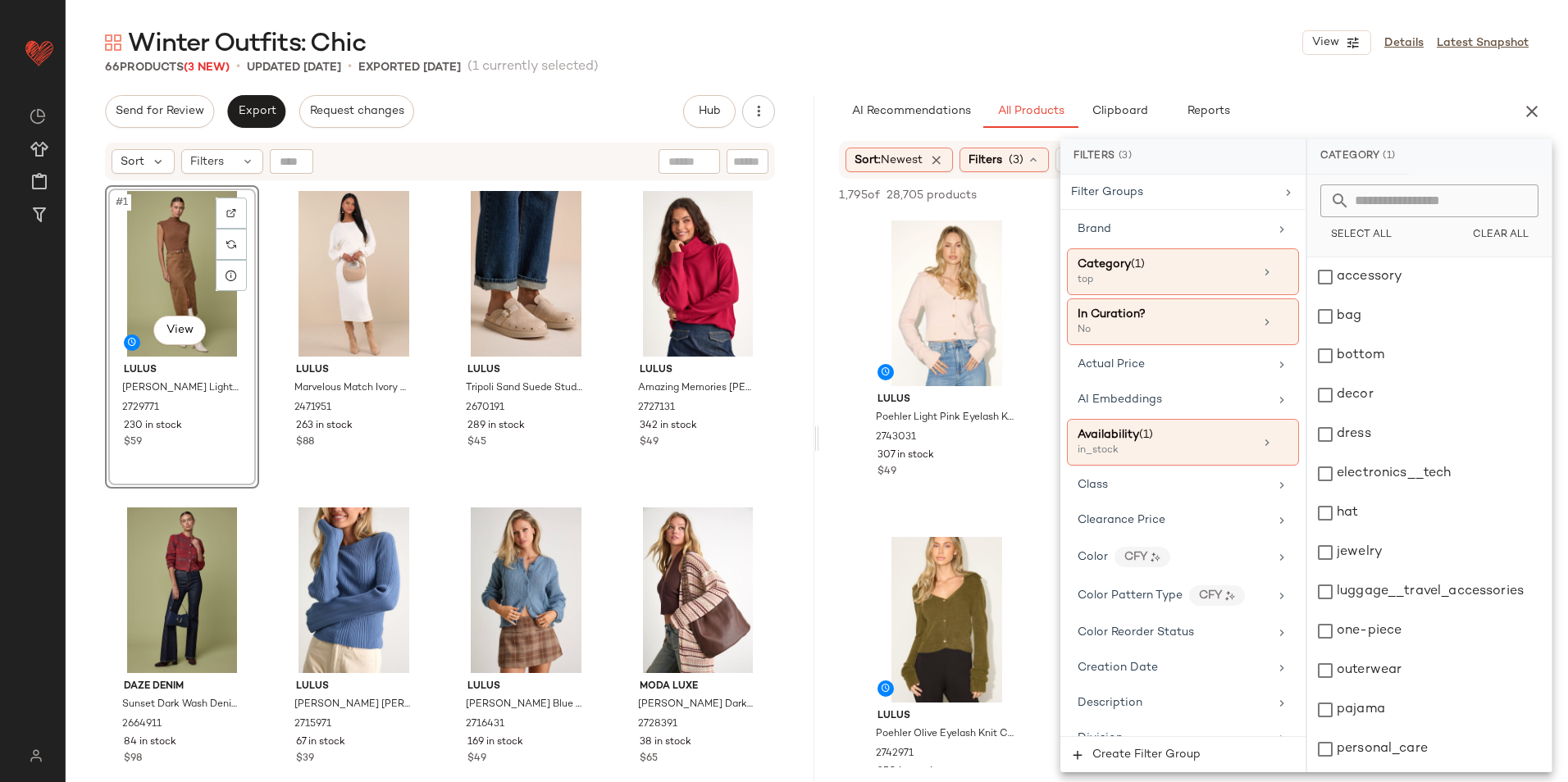
click at [996, 51] on div "Winter Outfits: Chic View Details Latest Snapshot" at bounding box center [817, 42] width 1502 height 33
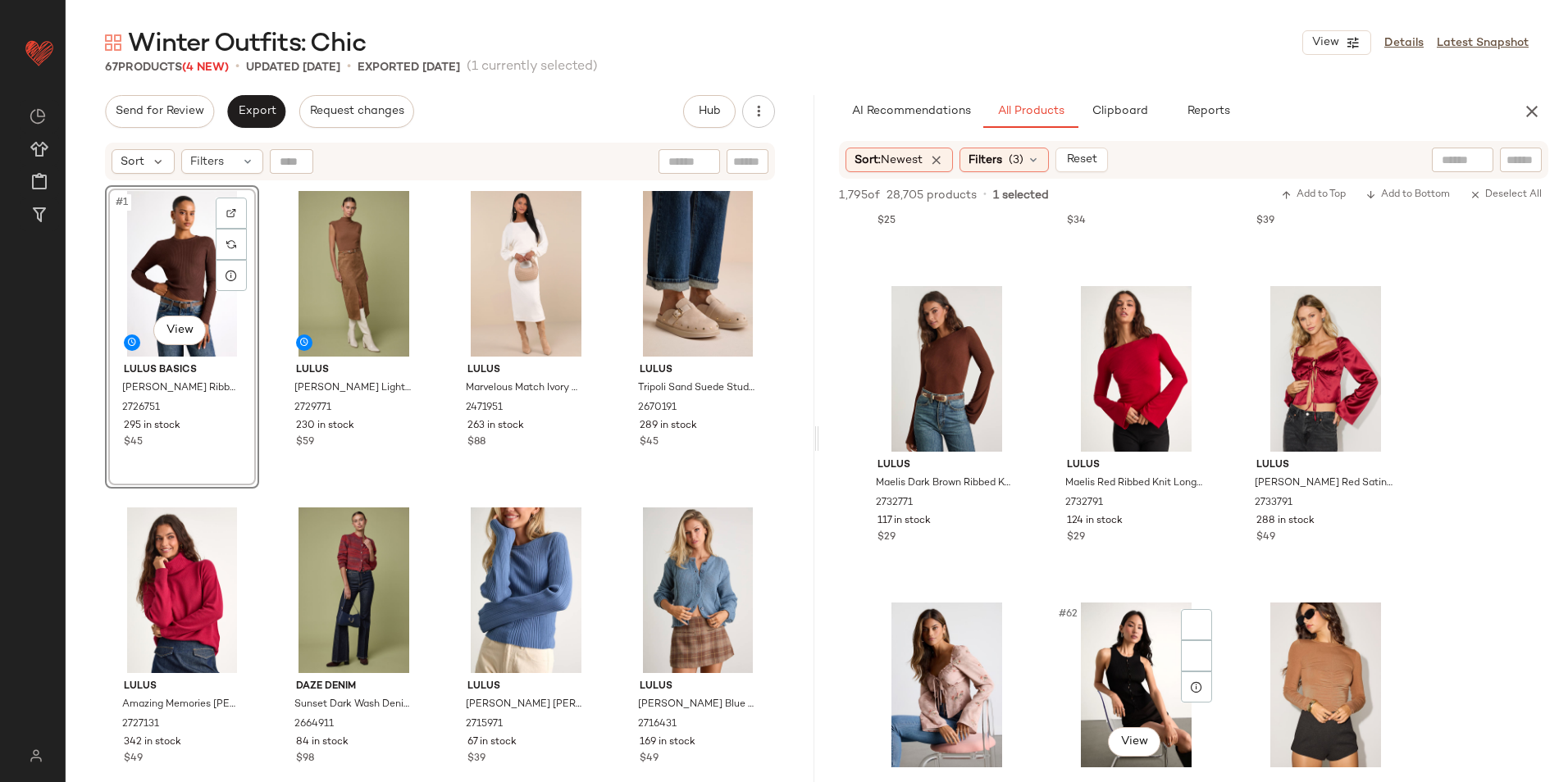
scroll to position [6150, 0]
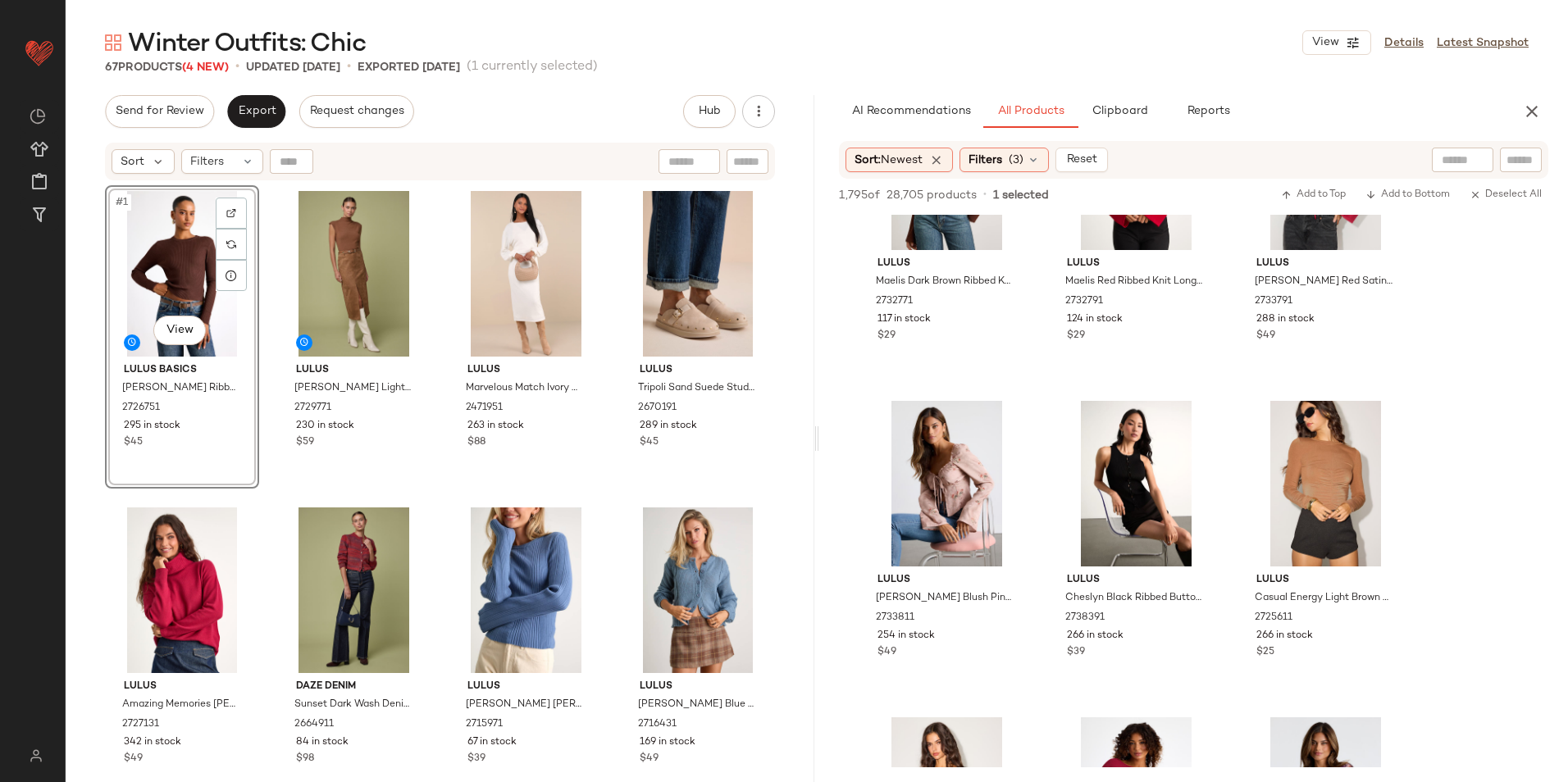
click at [160, 228] on div "#1 View" at bounding box center [181, 274] width 143 height 165
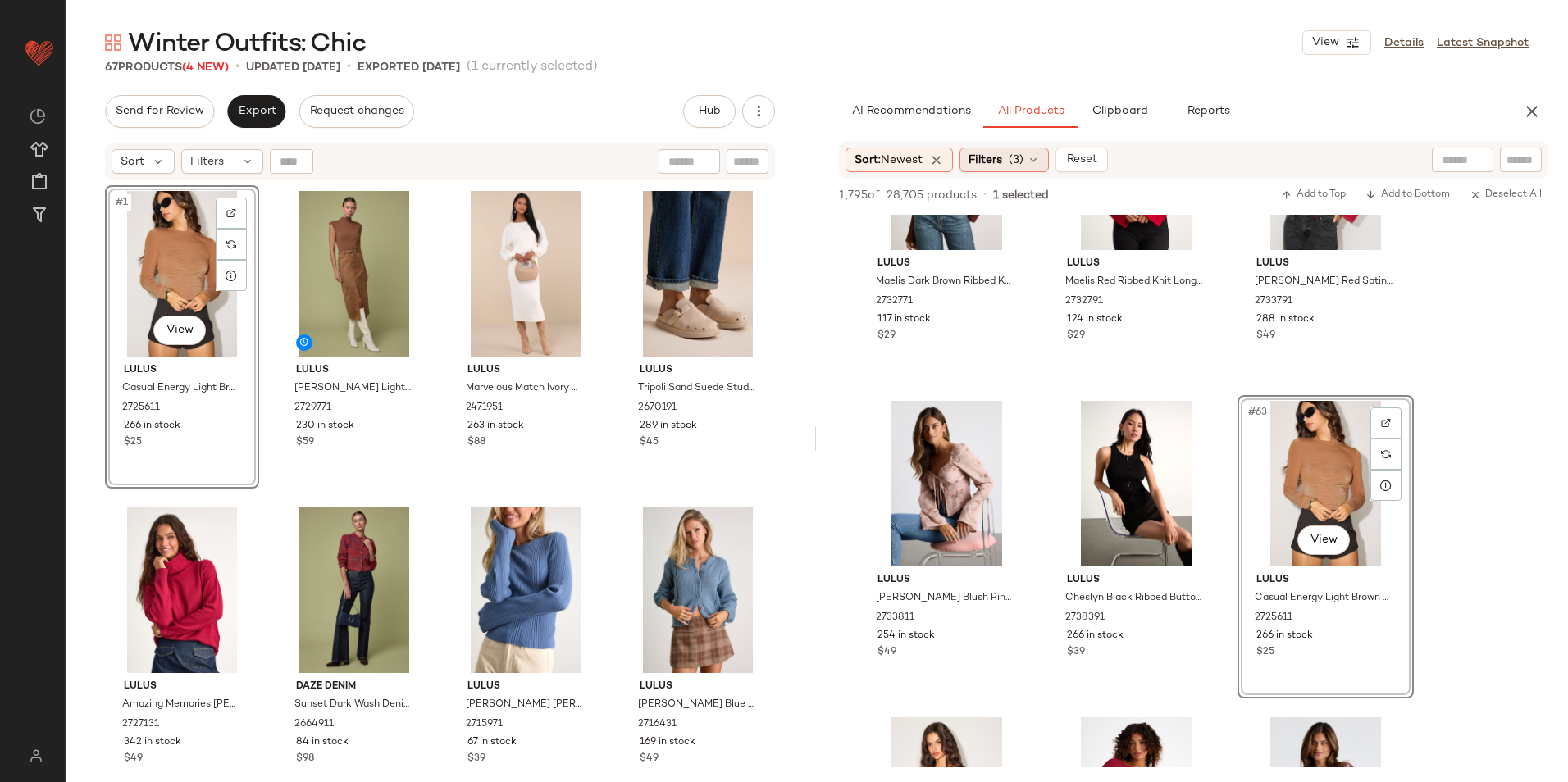
click at [1031, 160] on icon at bounding box center [1032, 160] width 13 height 13
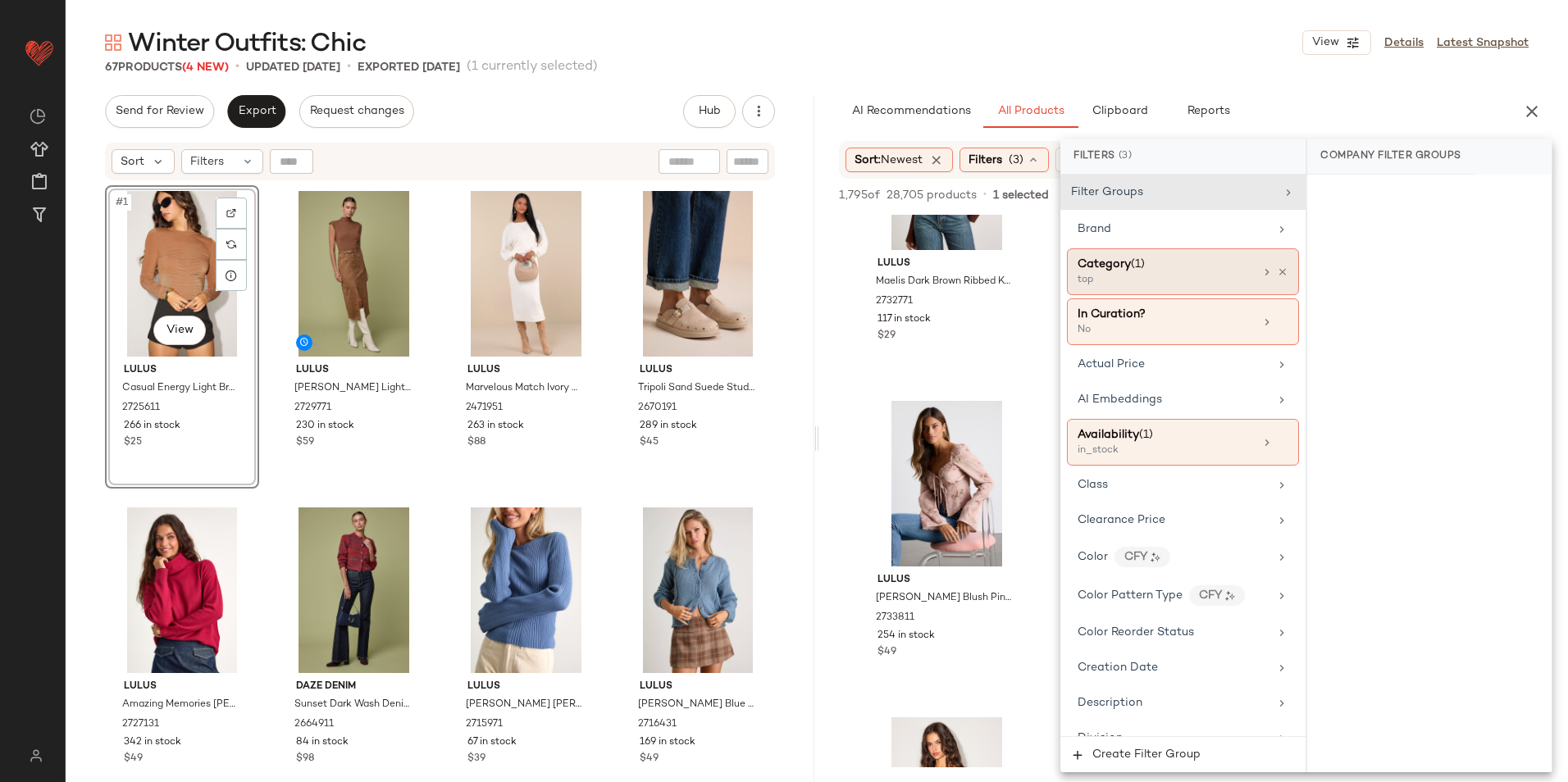
click at [1182, 267] on div "Category (1)" at bounding box center [1165, 264] width 176 height 17
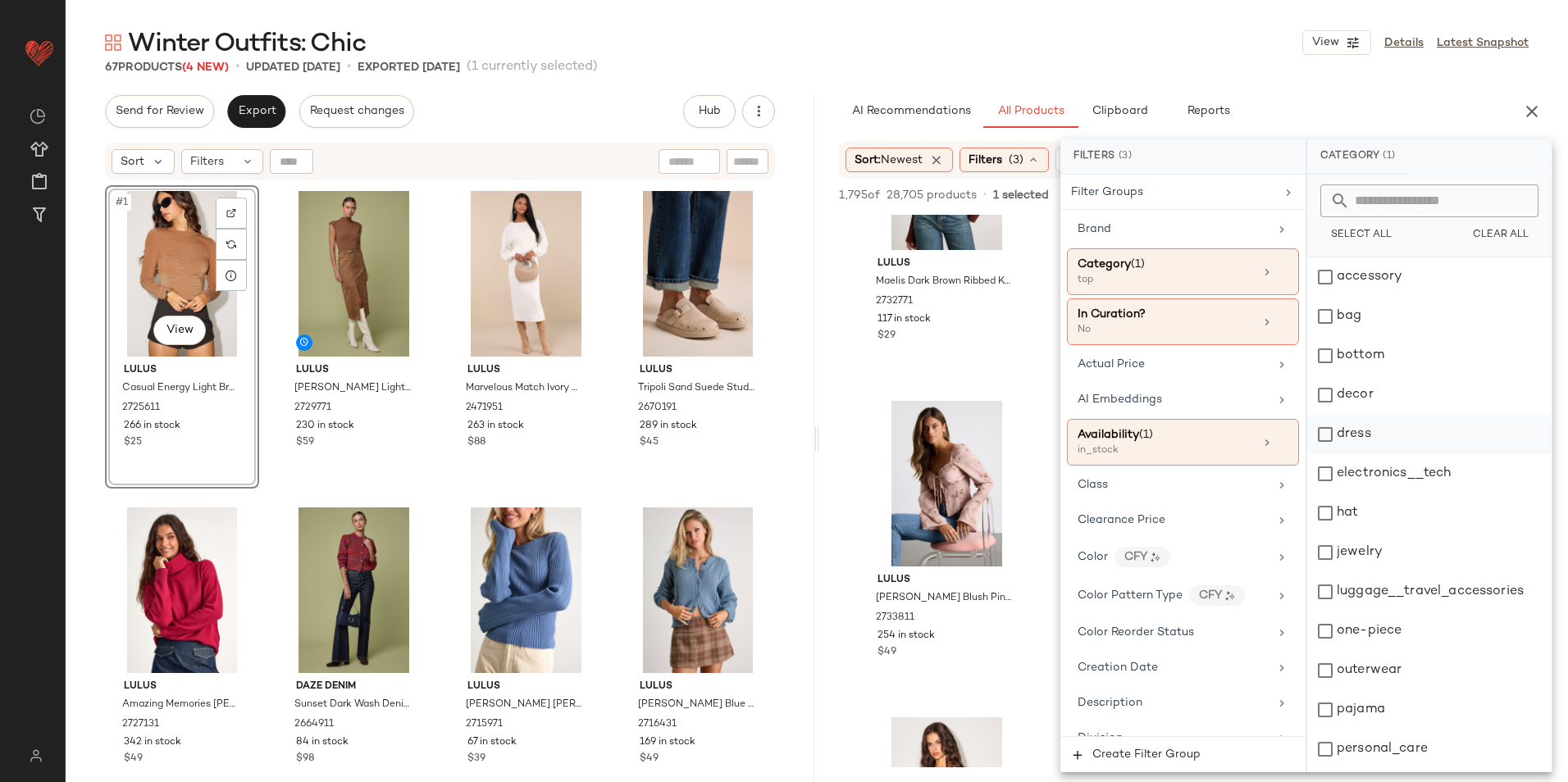
click at [1363, 433] on div "dress" at bounding box center [1429, 434] width 244 height 39
click at [1346, 714] on div "top" at bounding box center [1429, 713] width 244 height 39
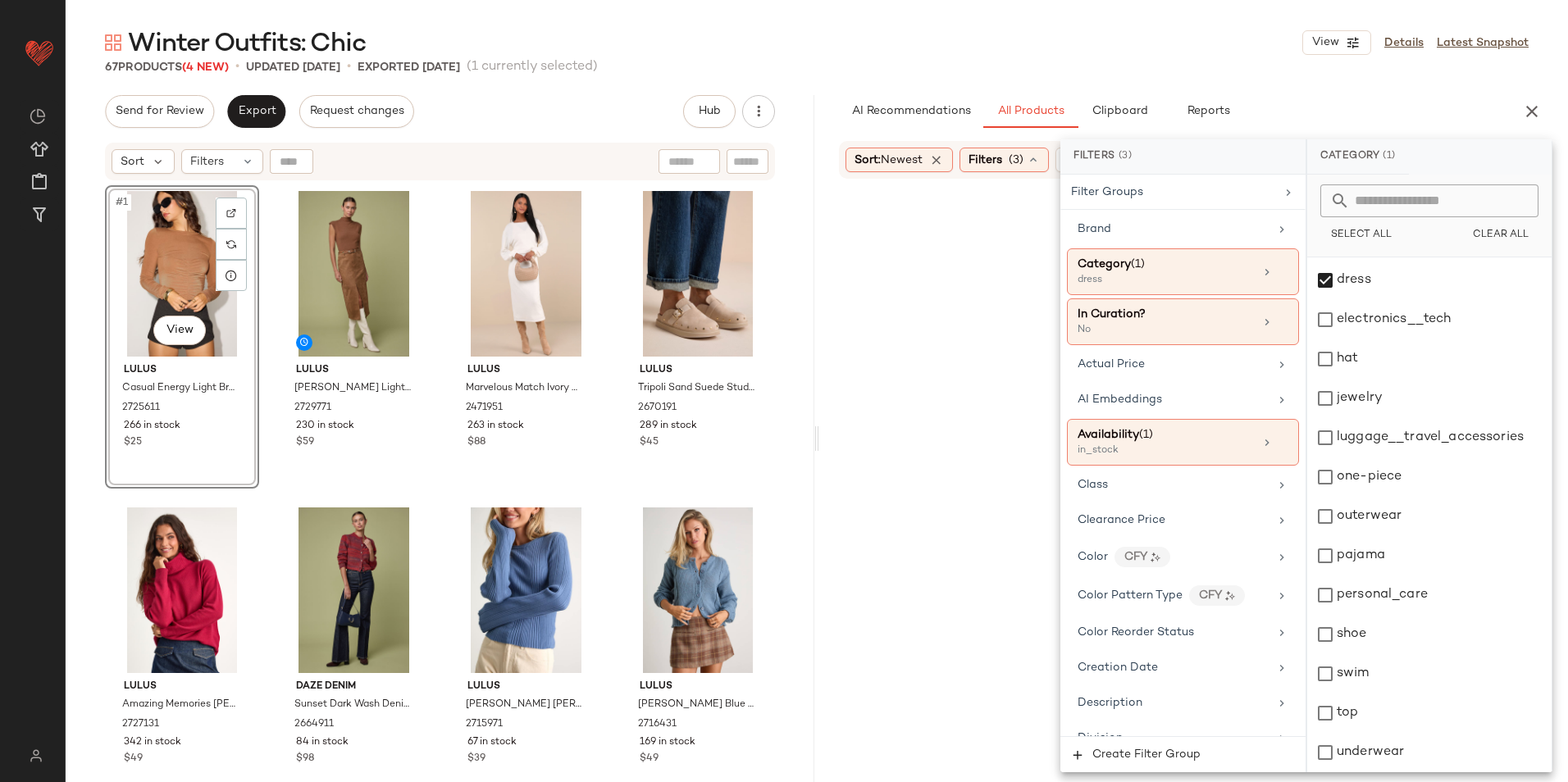
click at [1452, 84] on div "Winter Outfits: Chic View Details Latest Snapshot 67 Products (4 New) • updated…" at bounding box center [817, 405] width 1502 height 756
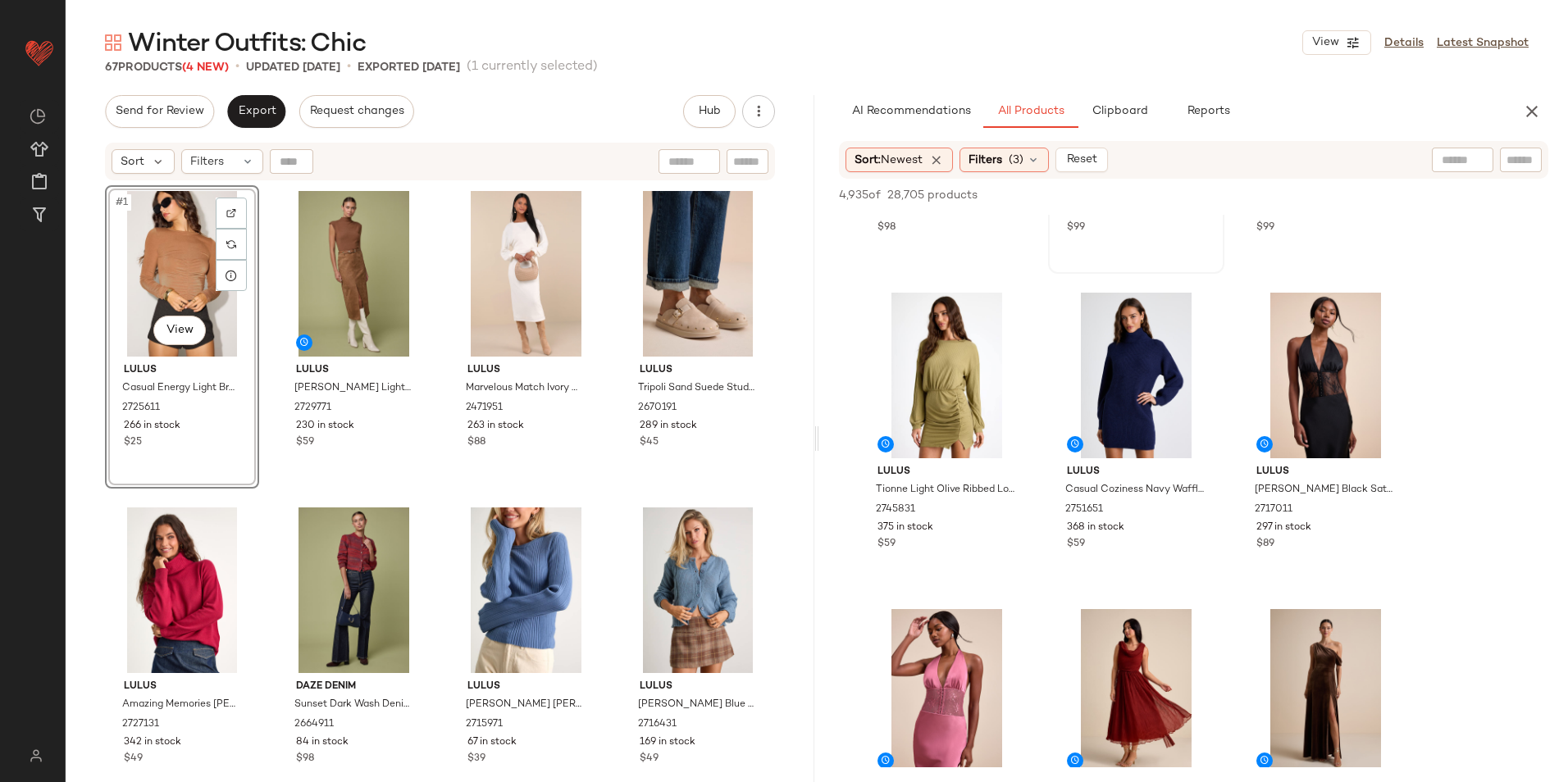
scroll to position [246, 0]
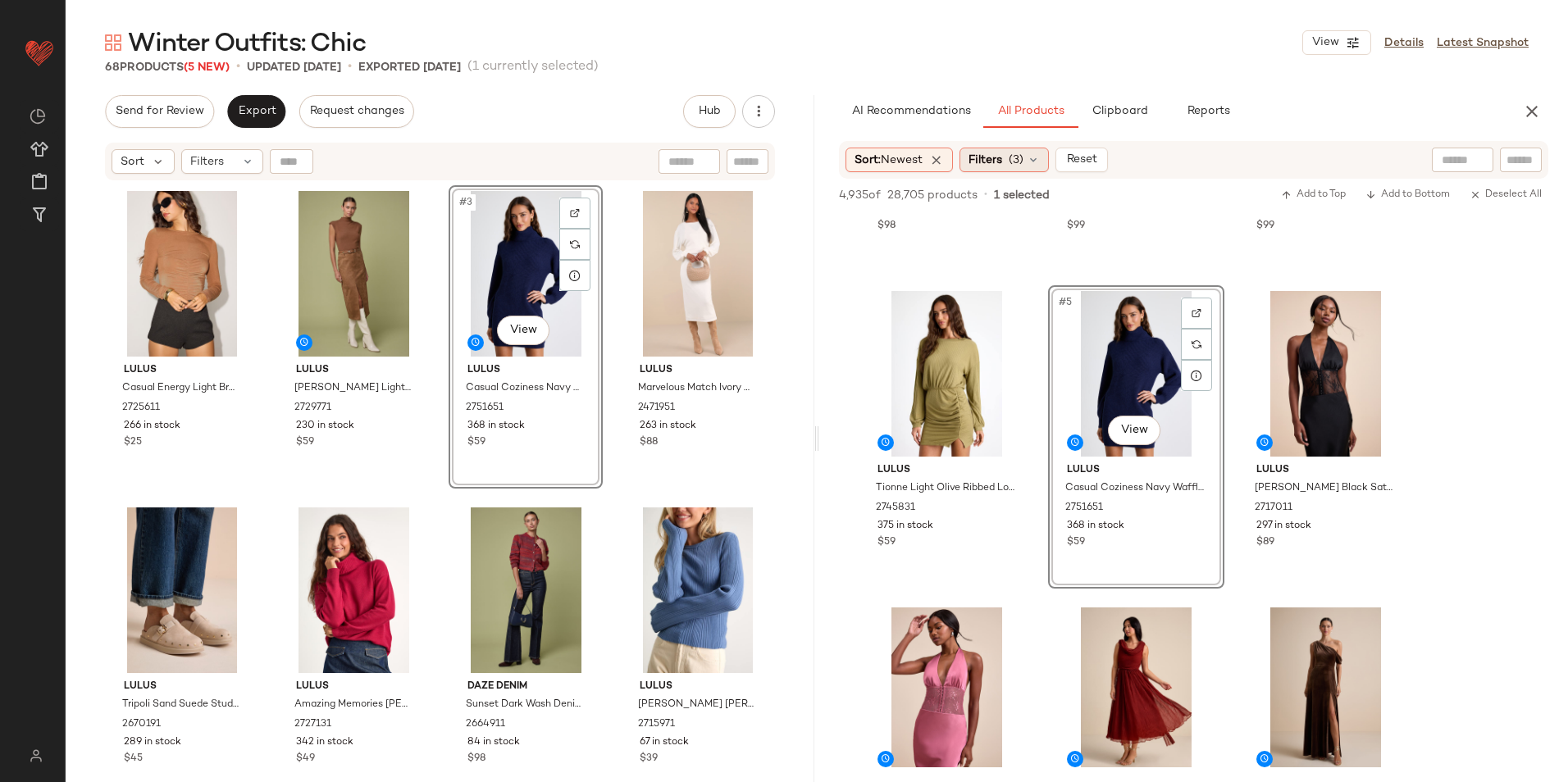
click at [1023, 160] on span "(3)" at bounding box center [1015, 160] width 15 height 17
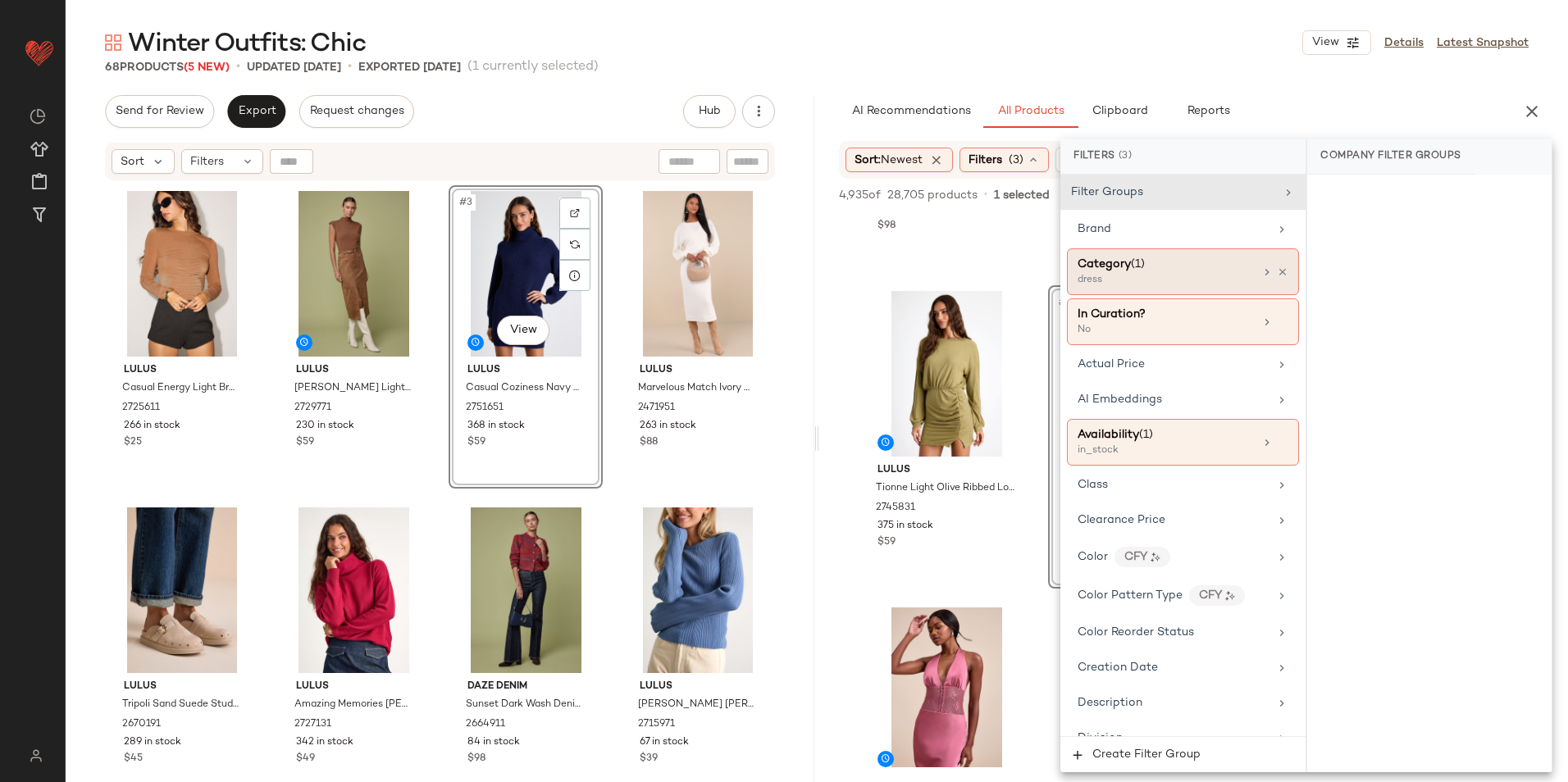
click at [1147, 279] on div "dress" at bounding box center [1159, 280] width 164 height 15
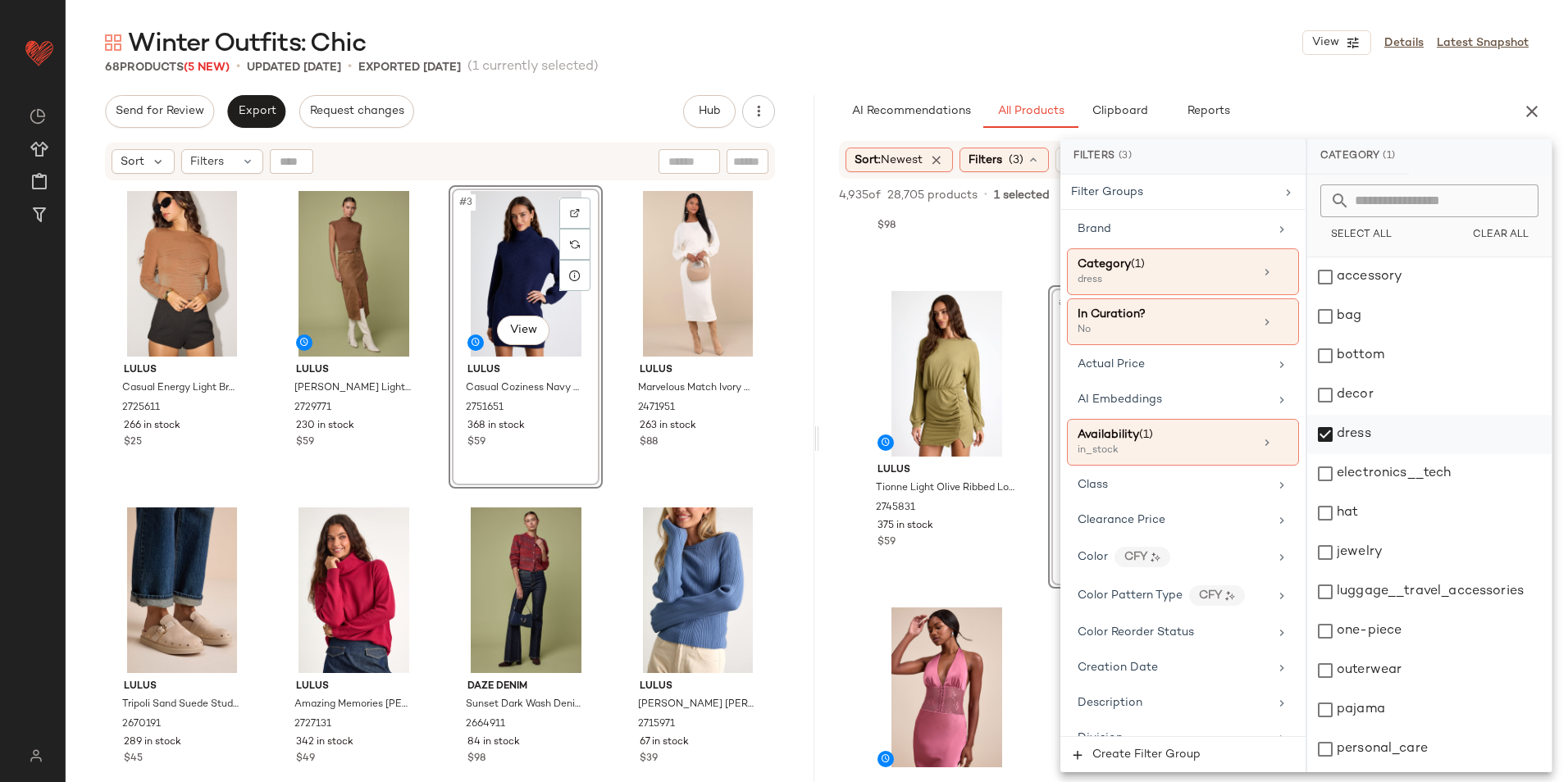
click at [1344, 431] on div "dress" at bounding box center [1429, 434] width 244 height 39
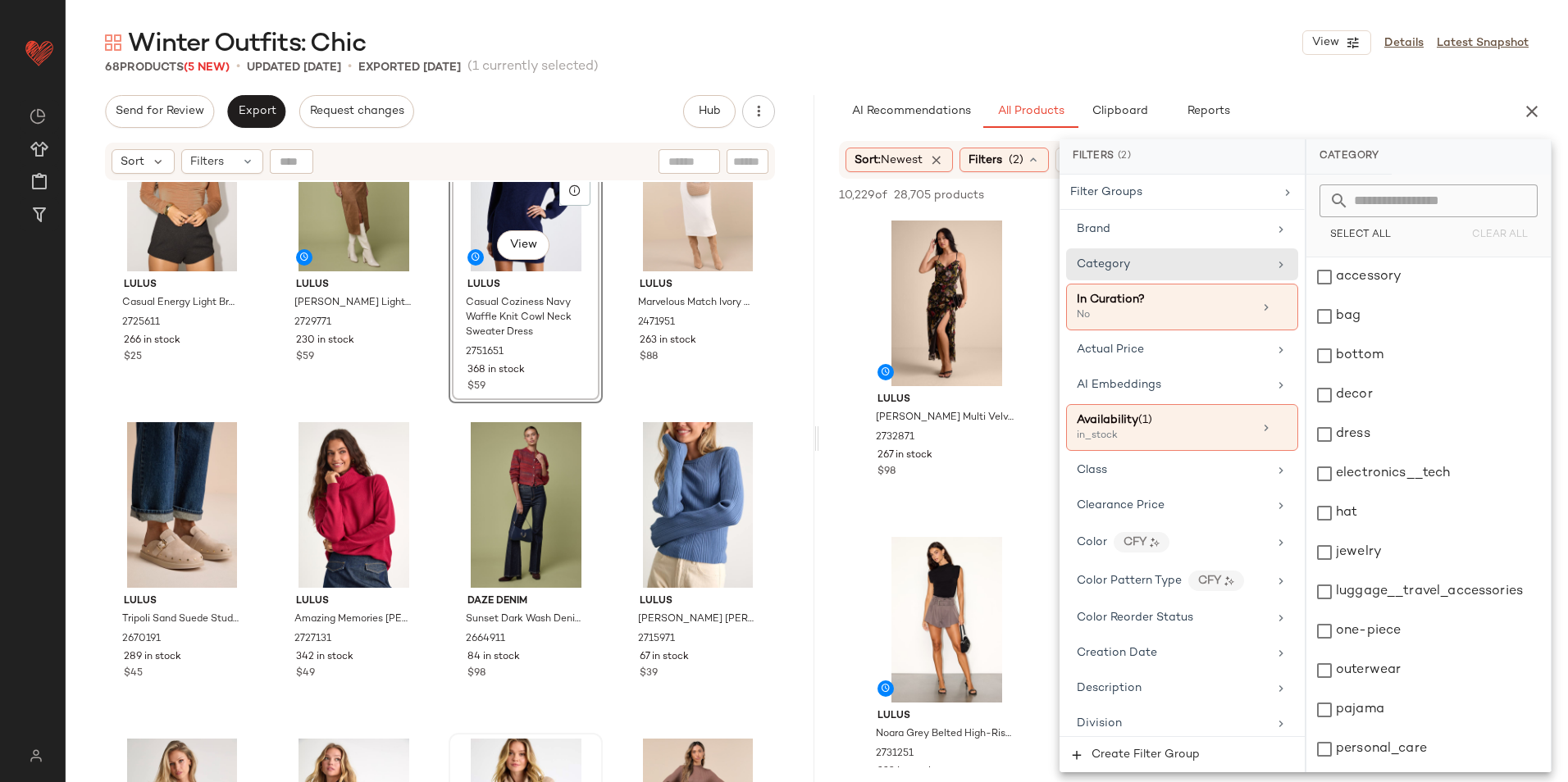
scroll to position [0, 0]
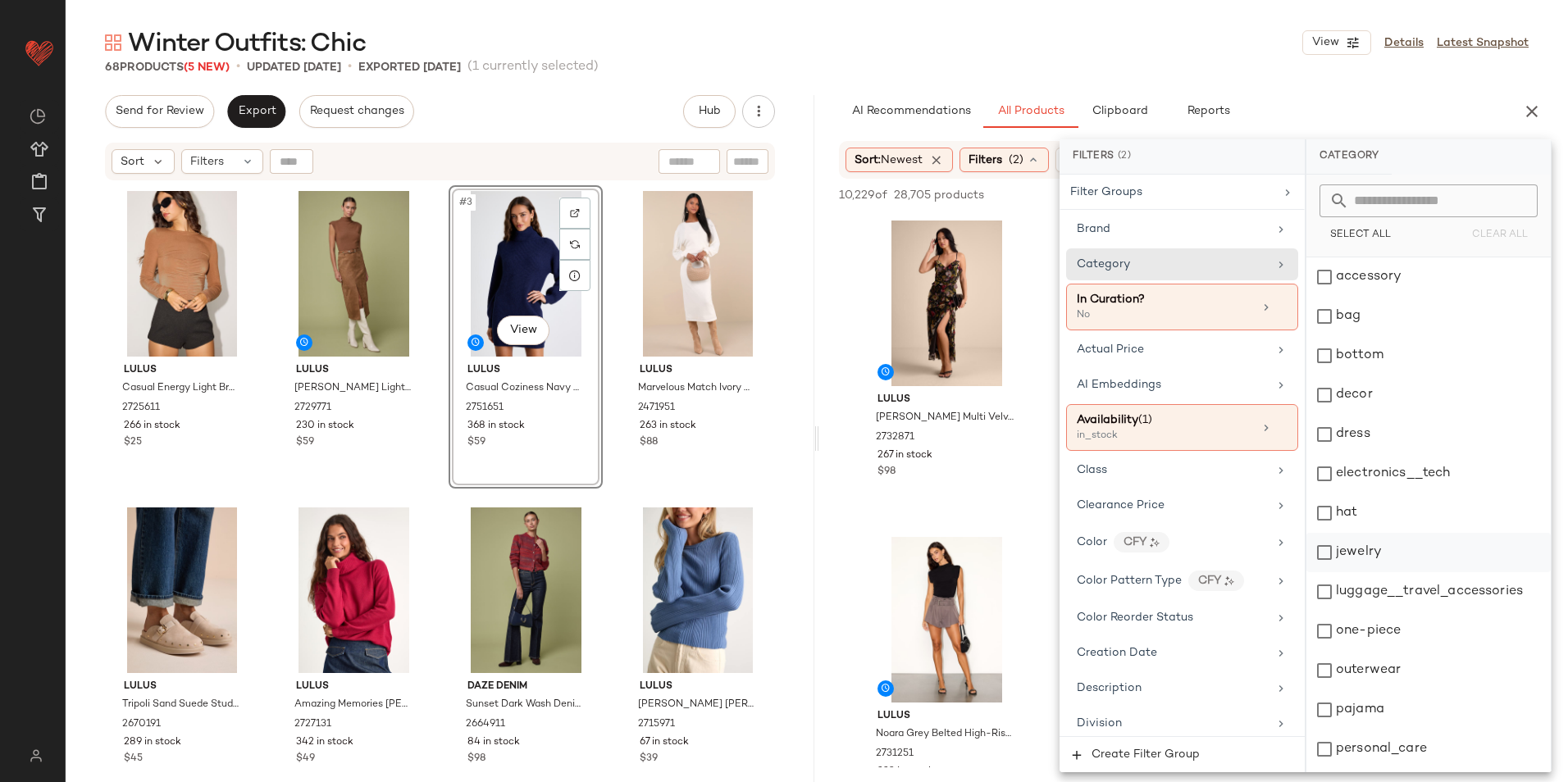
click at [1370, 554] on div "jewelry" at bounding box center [1428, 553] width 244 height 39
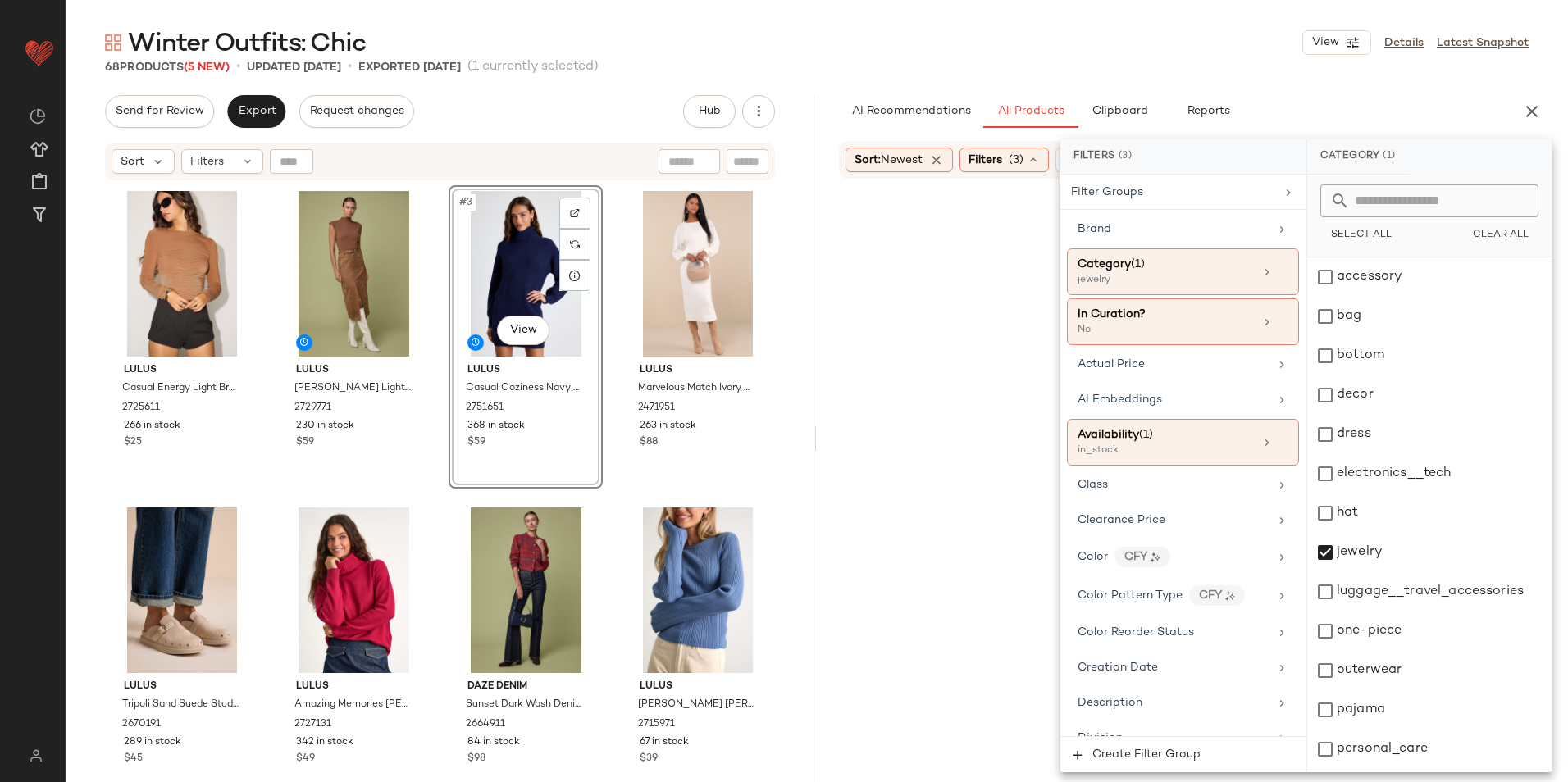
click at [1077, 57] on div "Winter Outfits: Chic View Details Latest Snapshot" at bounding box center [817, 42] width 1502 height 33
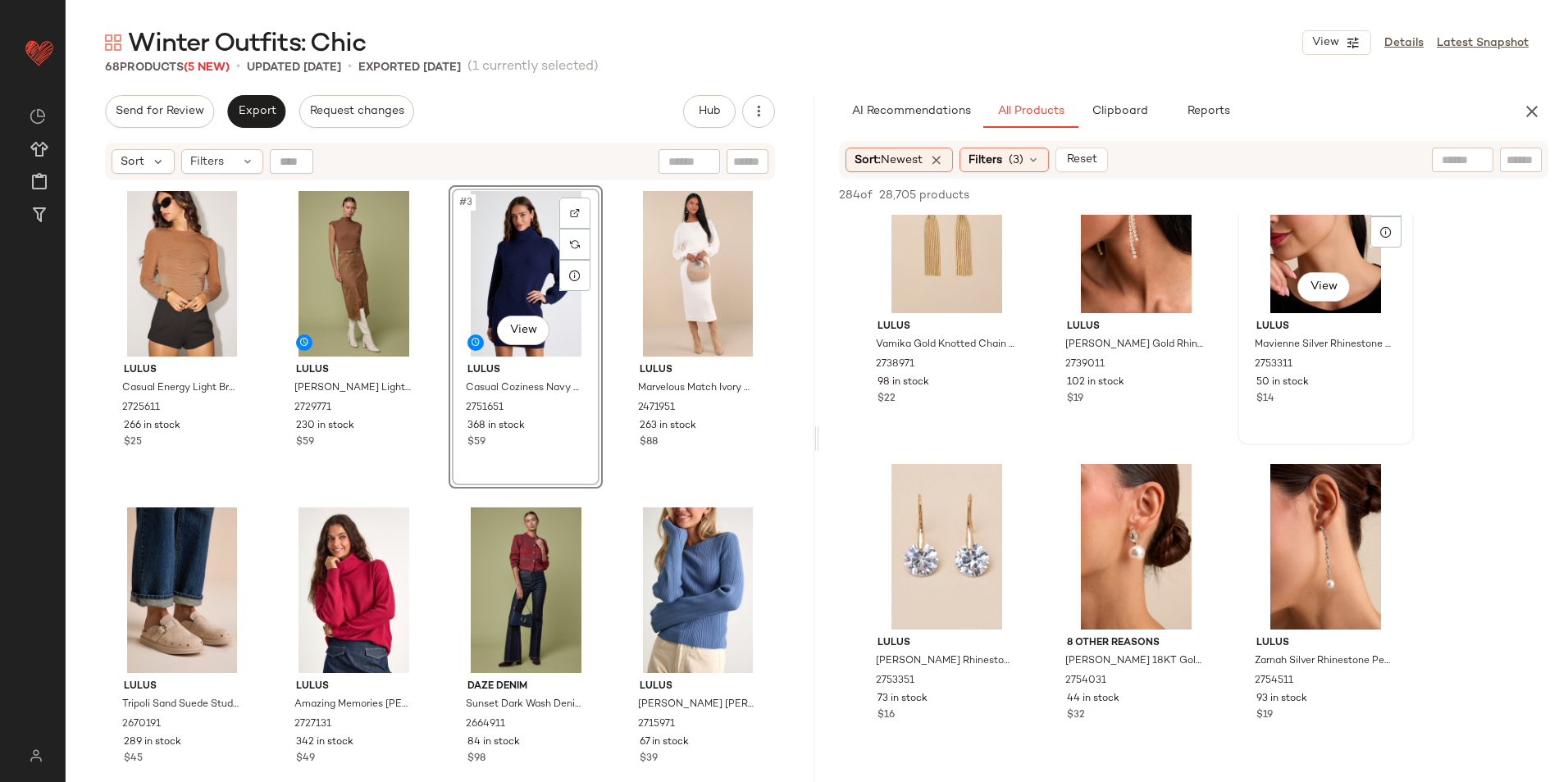
scroll to position [410, 0]
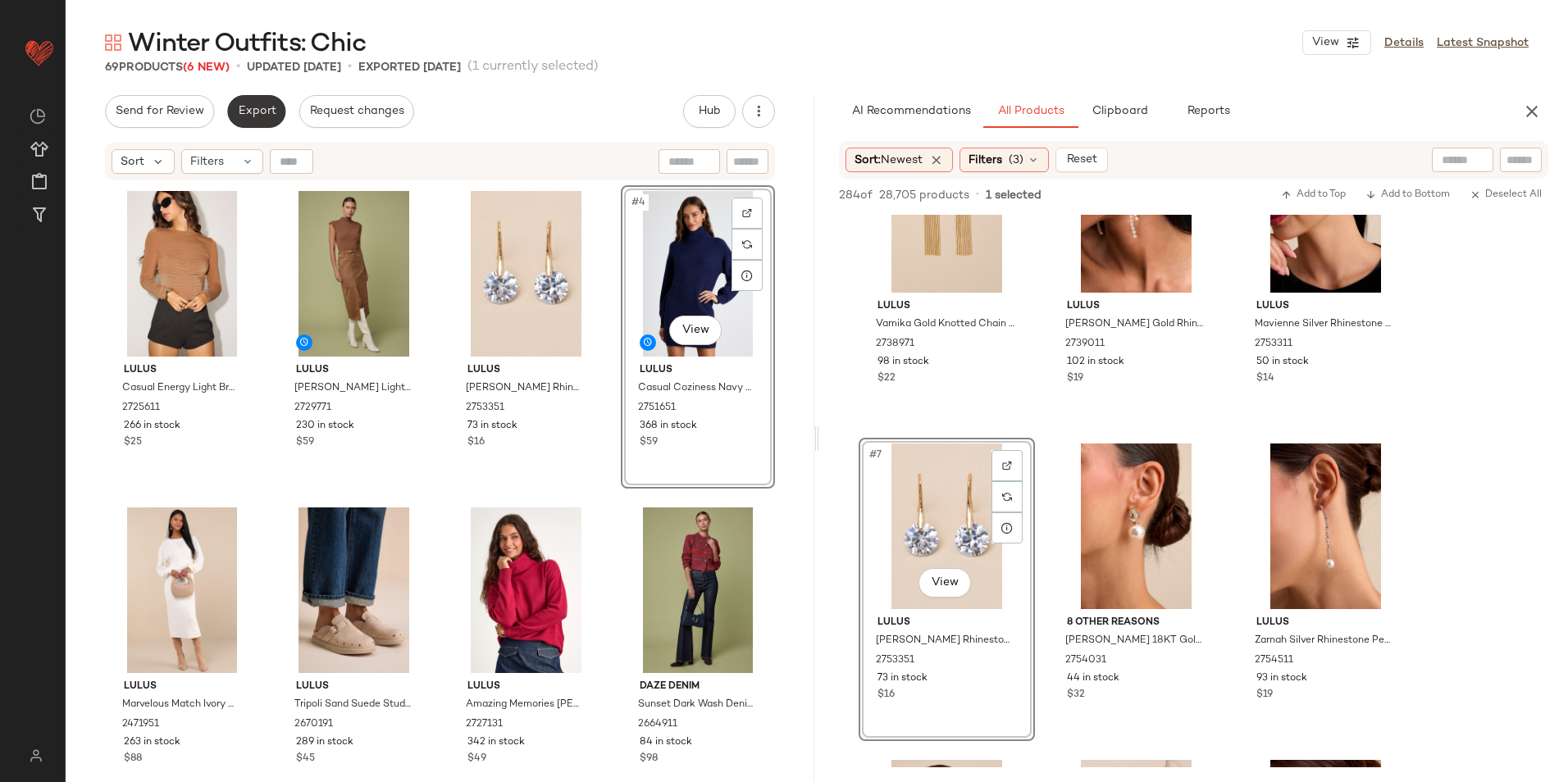
click at [252, 109] on span "Export" at bounding box center [256, 111] width 38 height 13
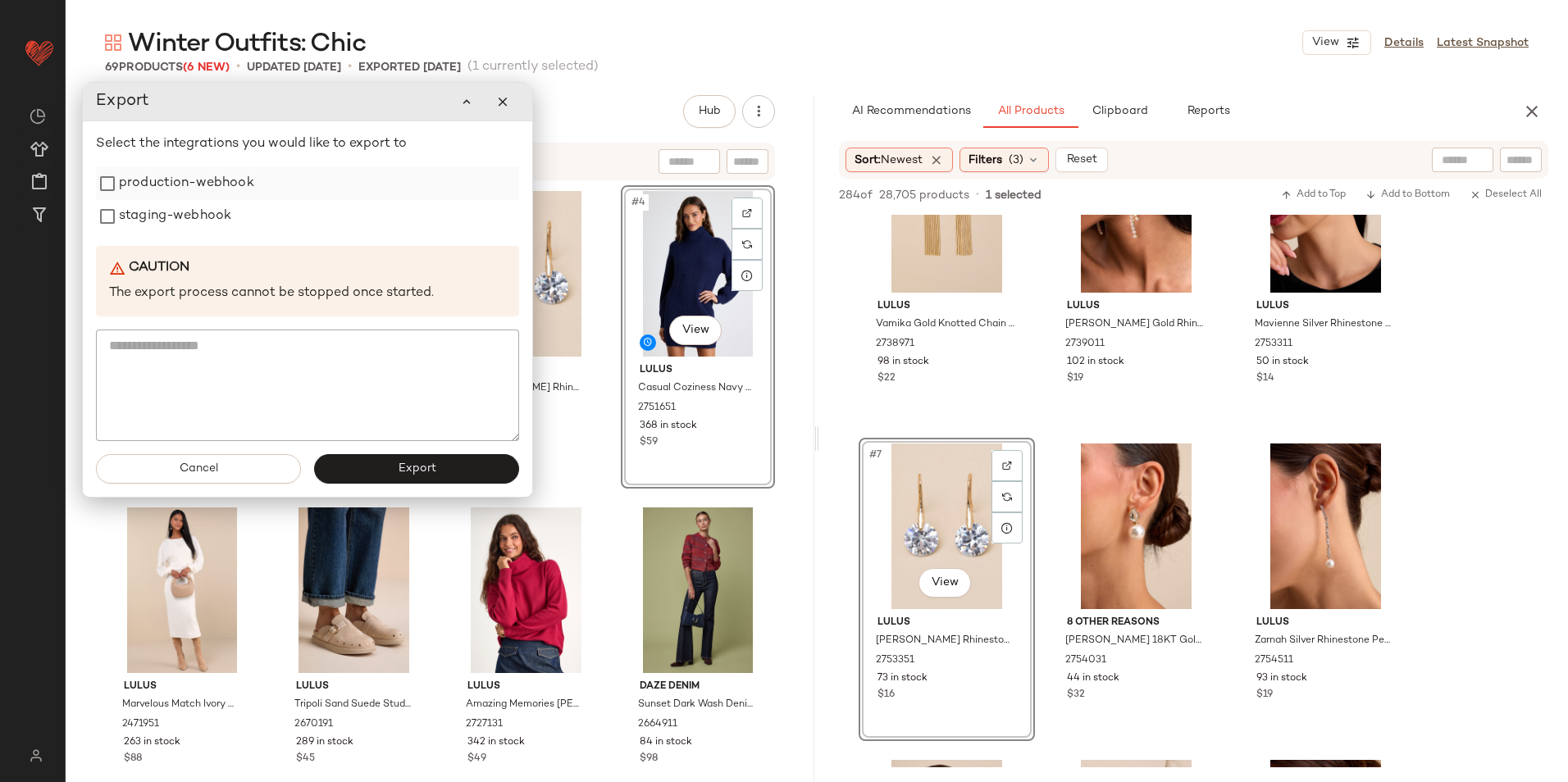
click at [205, 190] on label "production-webhook" at bounding box center [186, 183] width 135 height 33
click at [209, 228] on label "staging-webhook" at bounding box center [175, 216] width 112 height 33
click at [390, 480] on button "Export" at bounding box center [418, 470] width 205 height 30
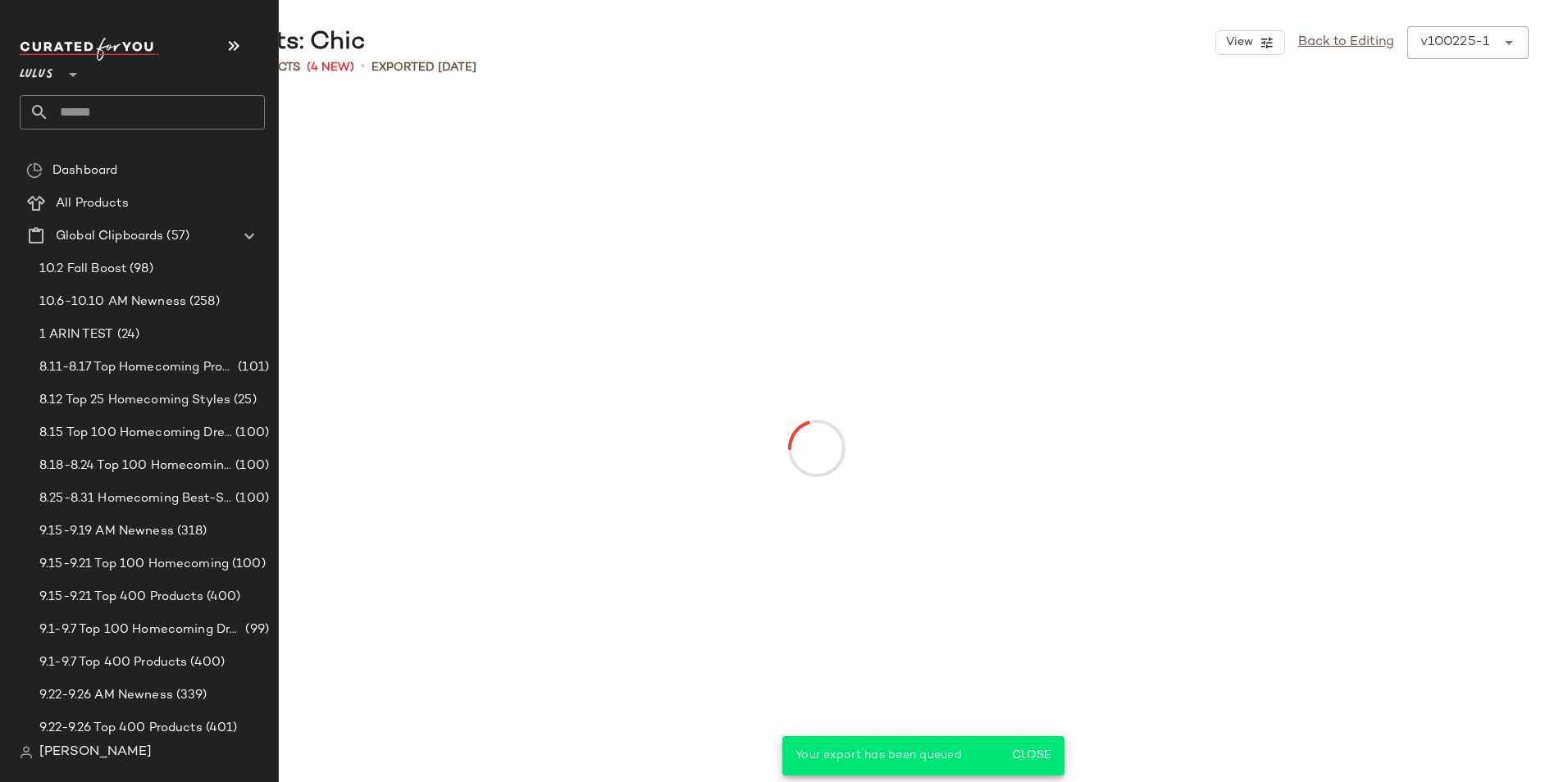
click at [91, 104] on input "text" at bounding box center [157, 112] width 216 height 34
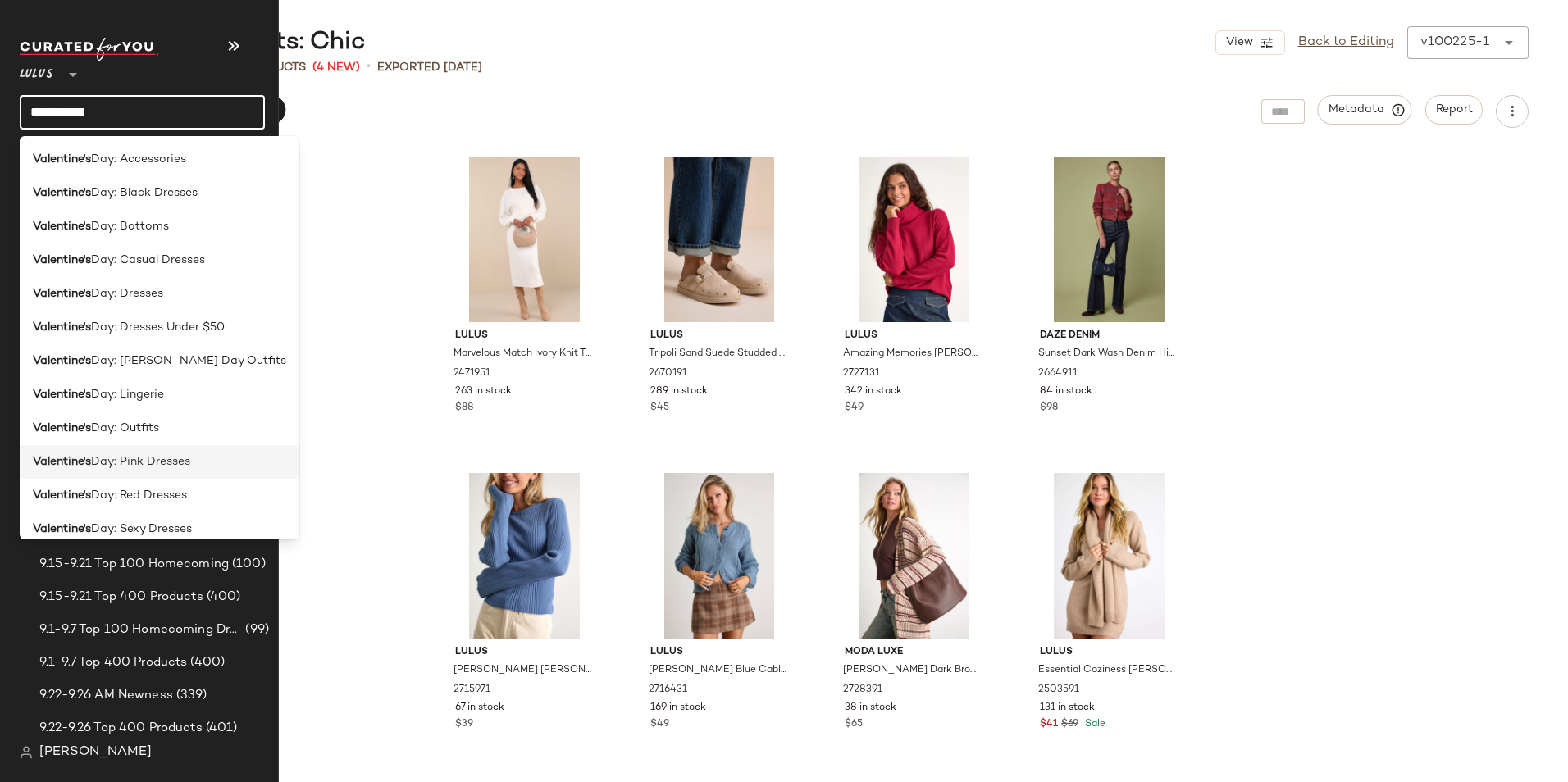
type input "**********"
click at [165, 464] on span "Day: Pink Dresses" at bounding box center [140, 461] width 99 height 17
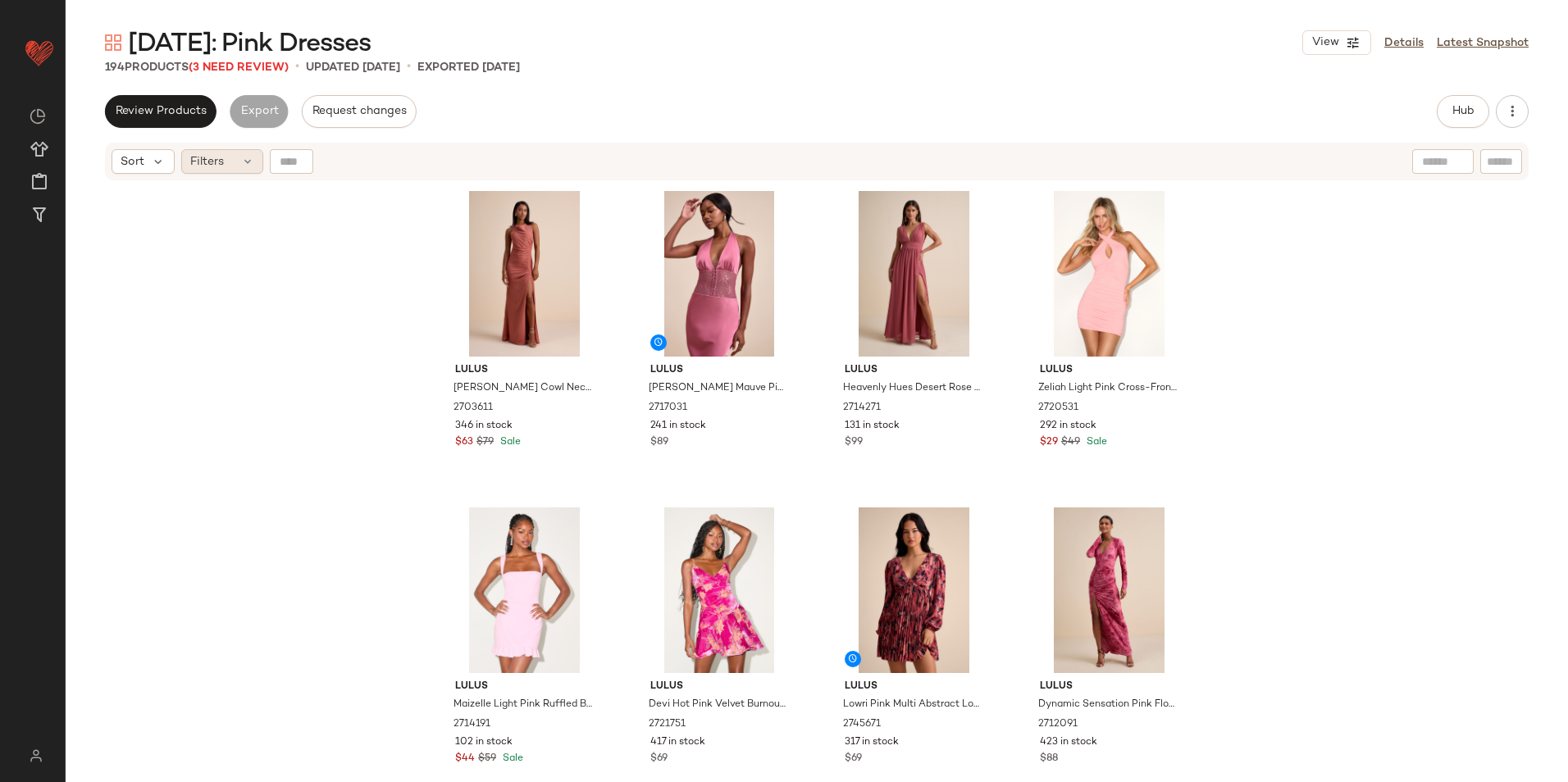
click at [246, 166] on icon at bounding box center [247, 161] width 13 height 13
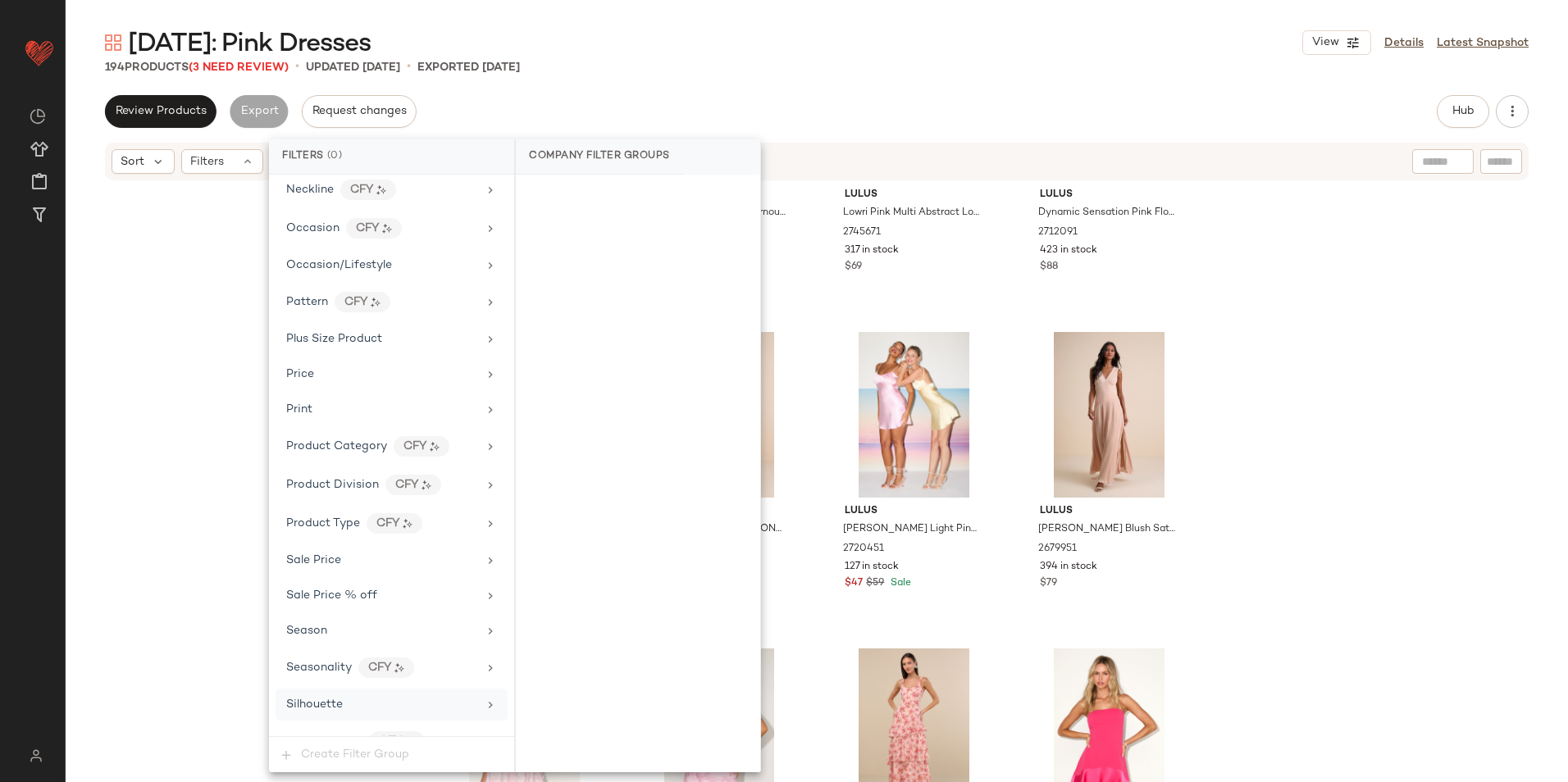
scroll to position [1084, 0]
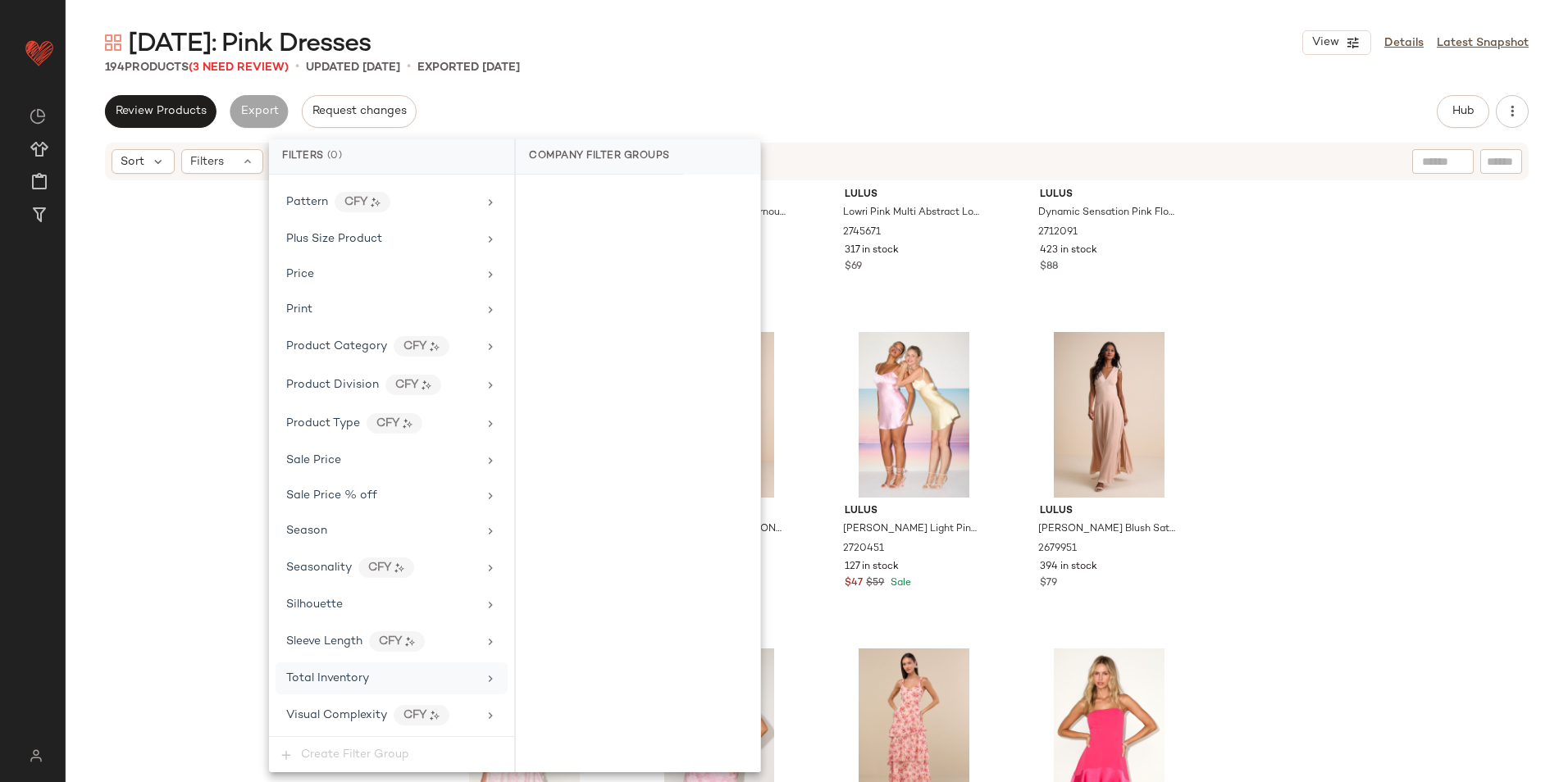
click at [351, 669] on div "Total Inventory" at bounding box center [392, 679] width 232 height 32
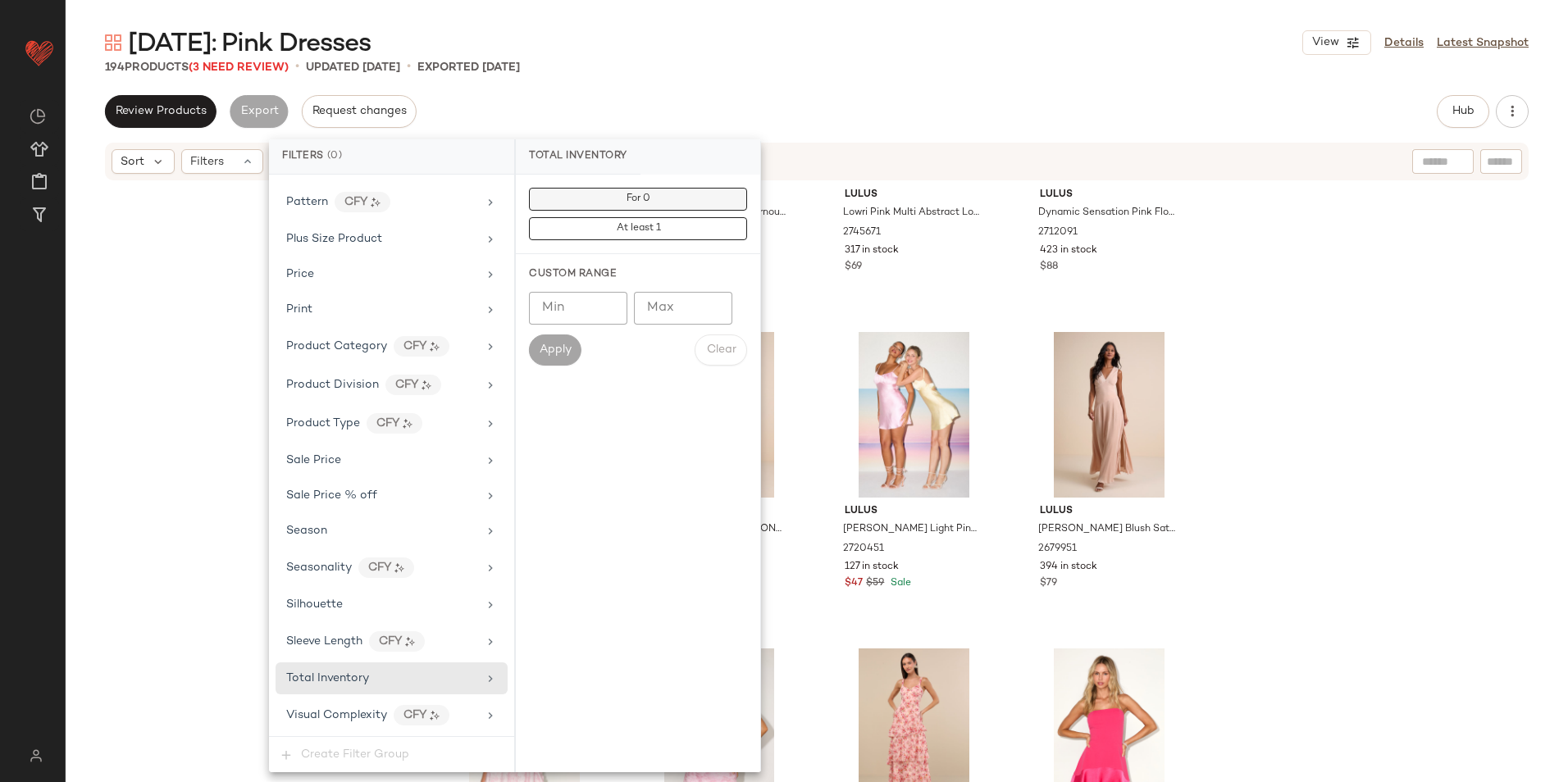
click at [654, 202] on button "For 0" at bounding box center [637, 199] width 218 height 23
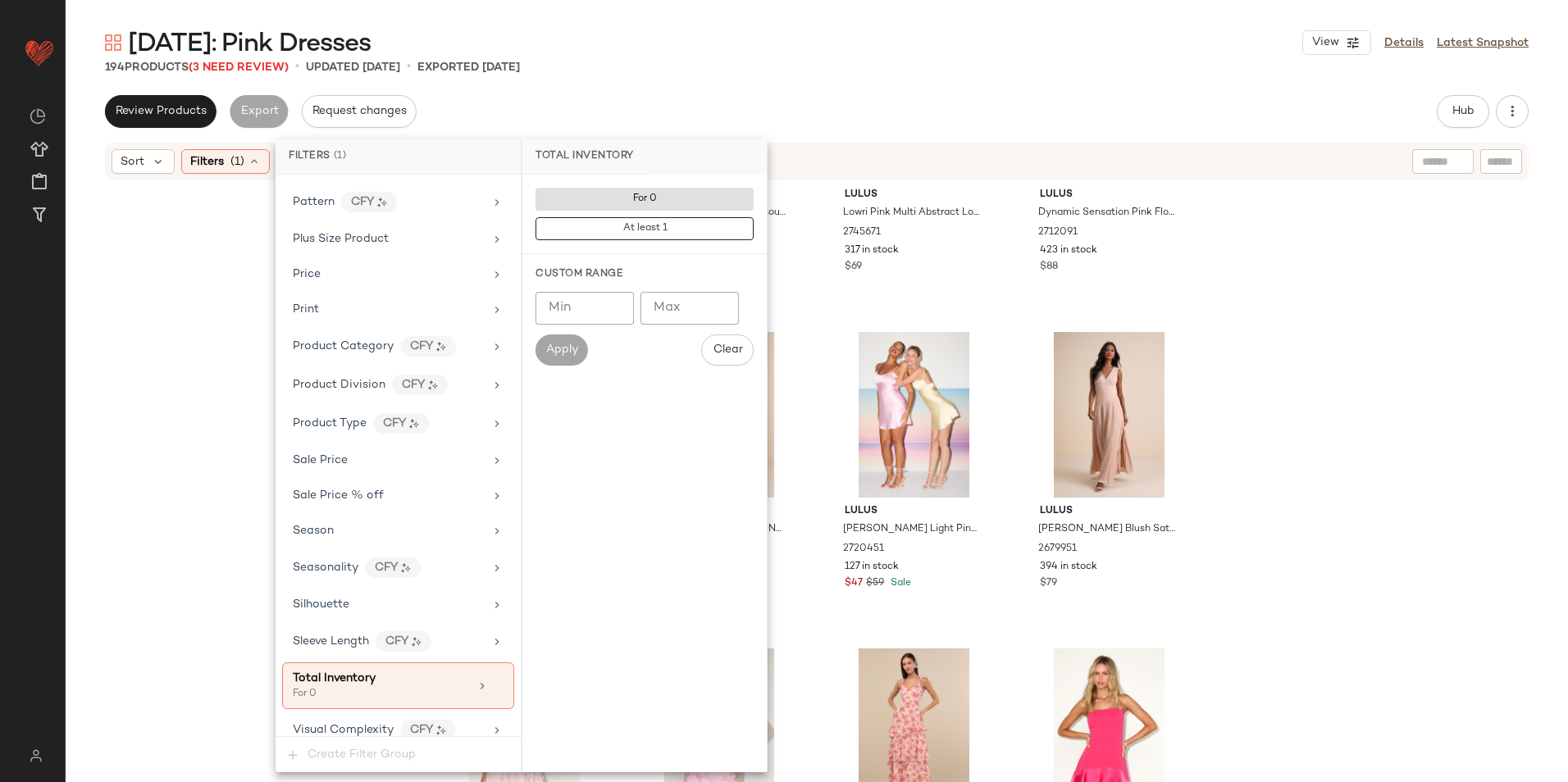
click at [737, 38] on div "[DATE]: Pink Dresses View Details Latest Snapshot" at bounding box center [817, 42] width 1502 height 33
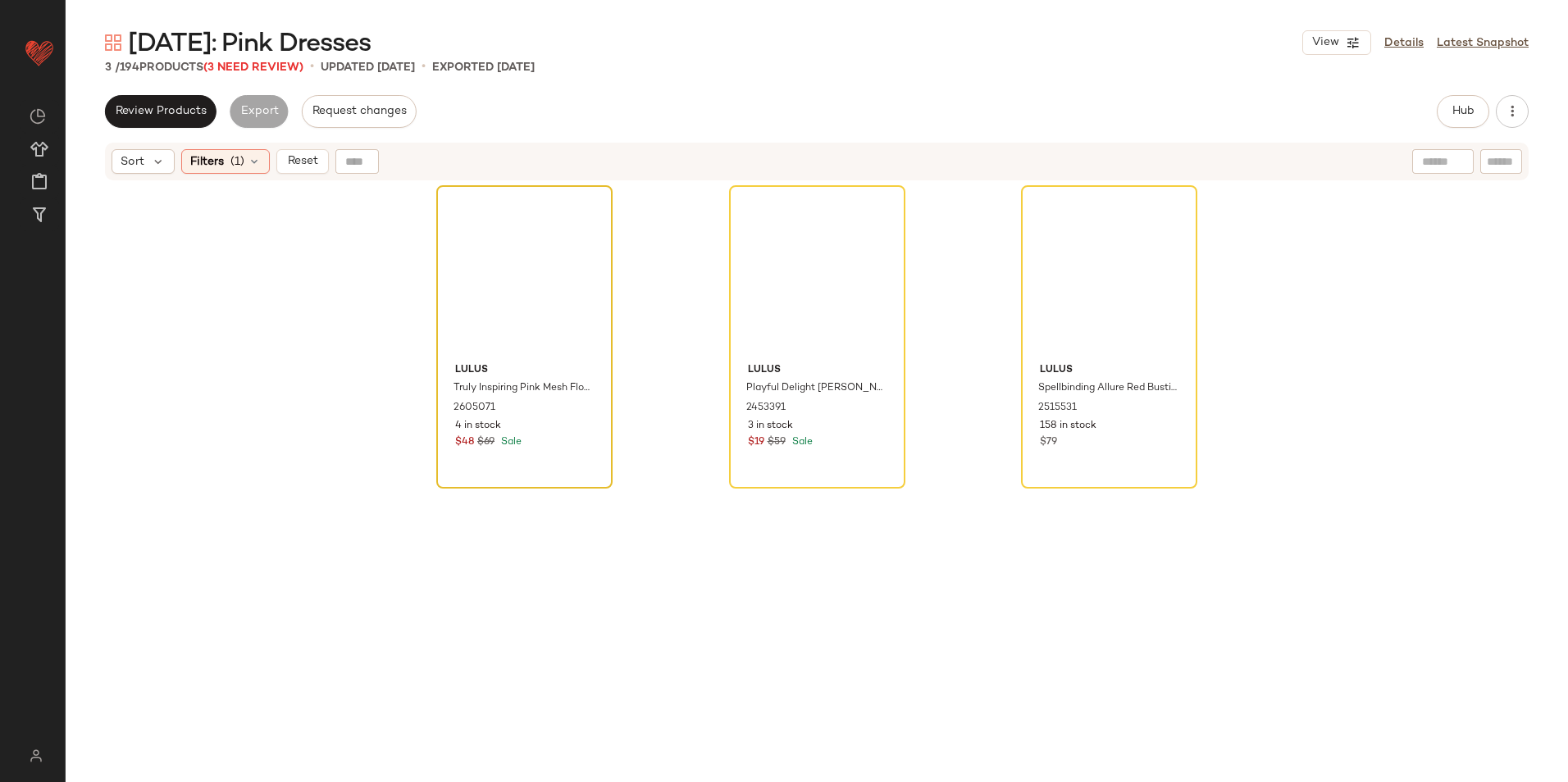
click at [493, 238] on div at bounding box center [524, 274] width 164 height 165
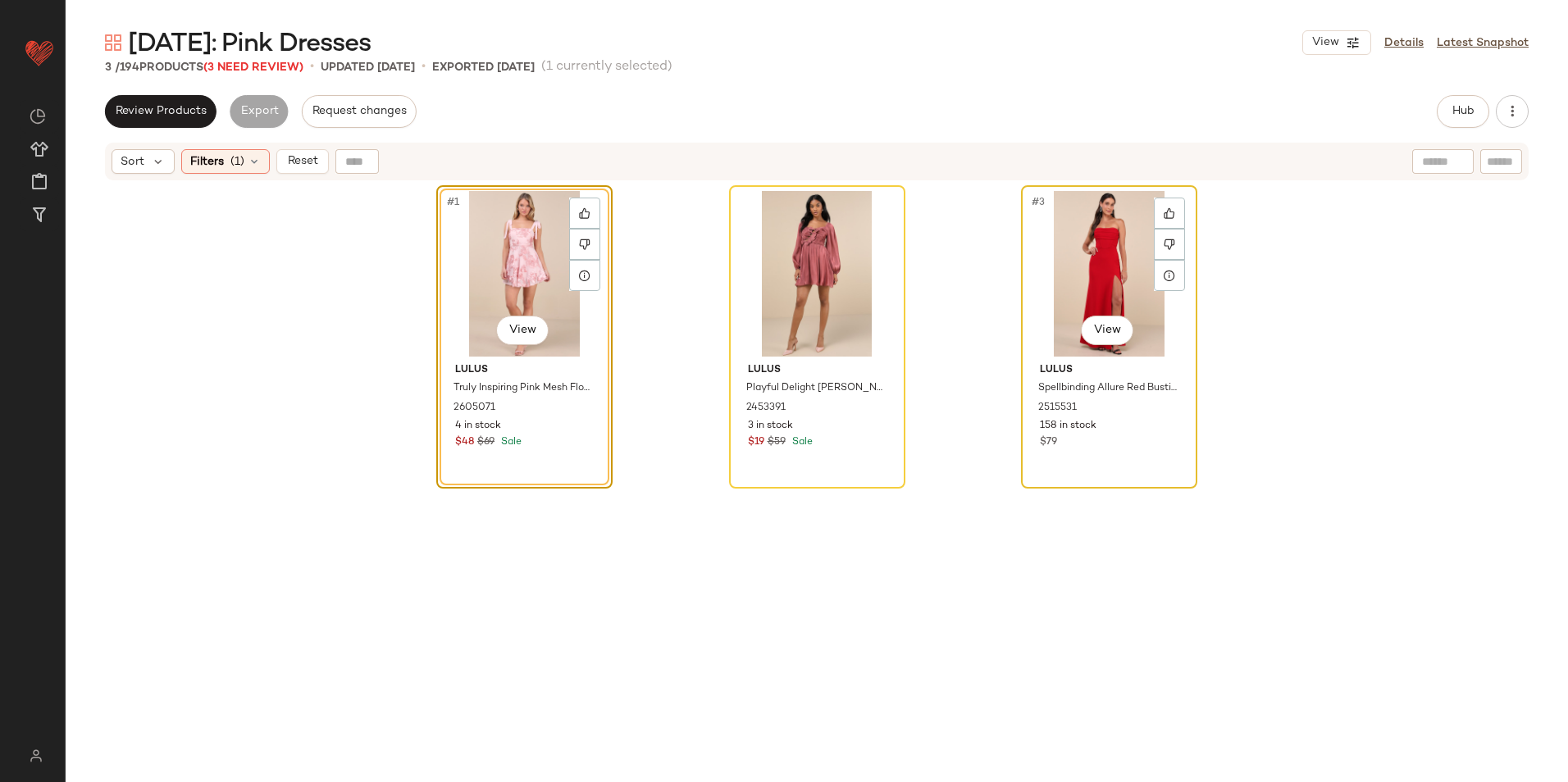
click at [1098, 279] on div "#3 View" at bounding box center [1108, 274] width 164 height 165
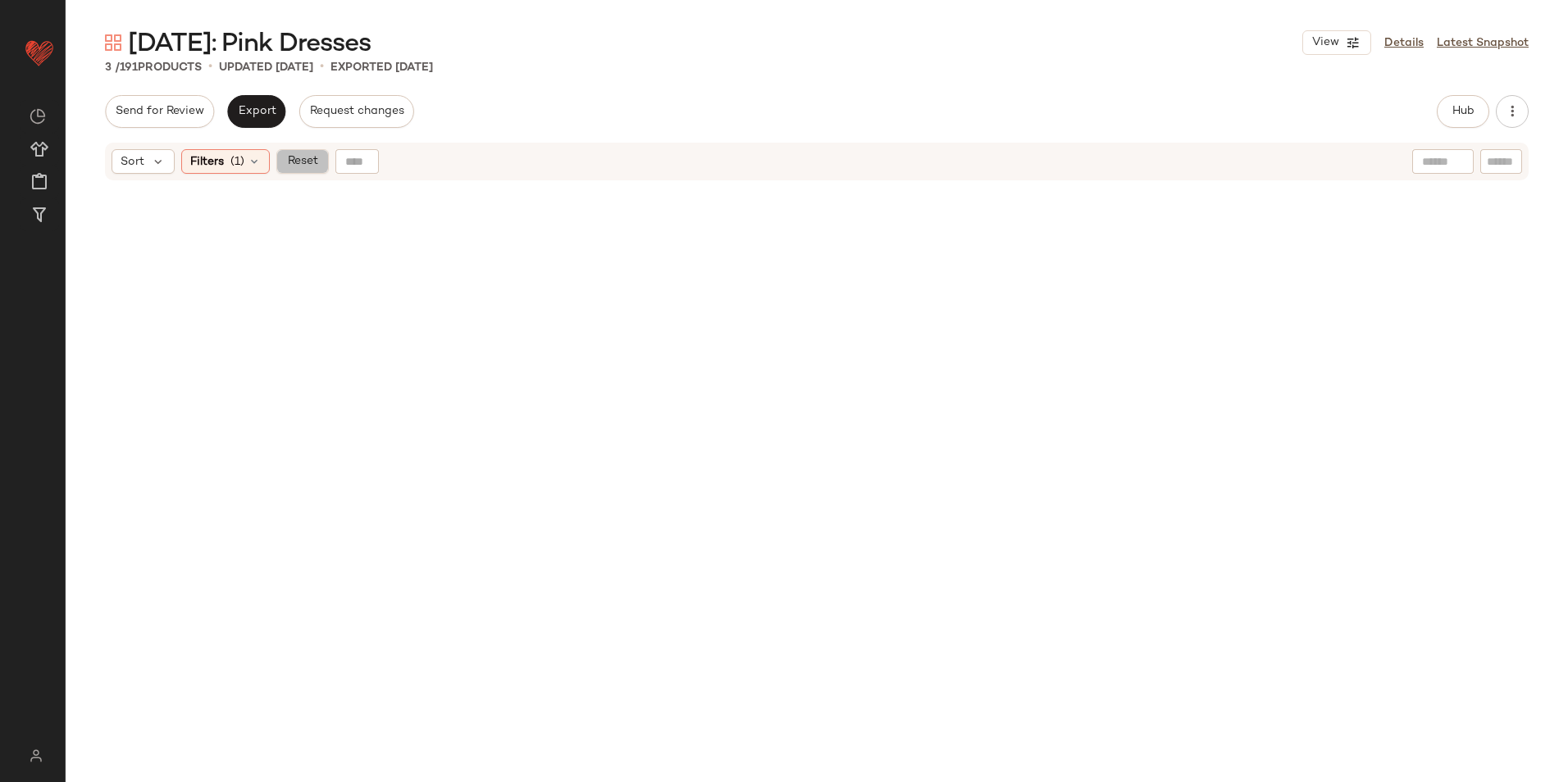
click at [304, 169] on button "Reset" at bounding box center [302, 162] width 52 height 25
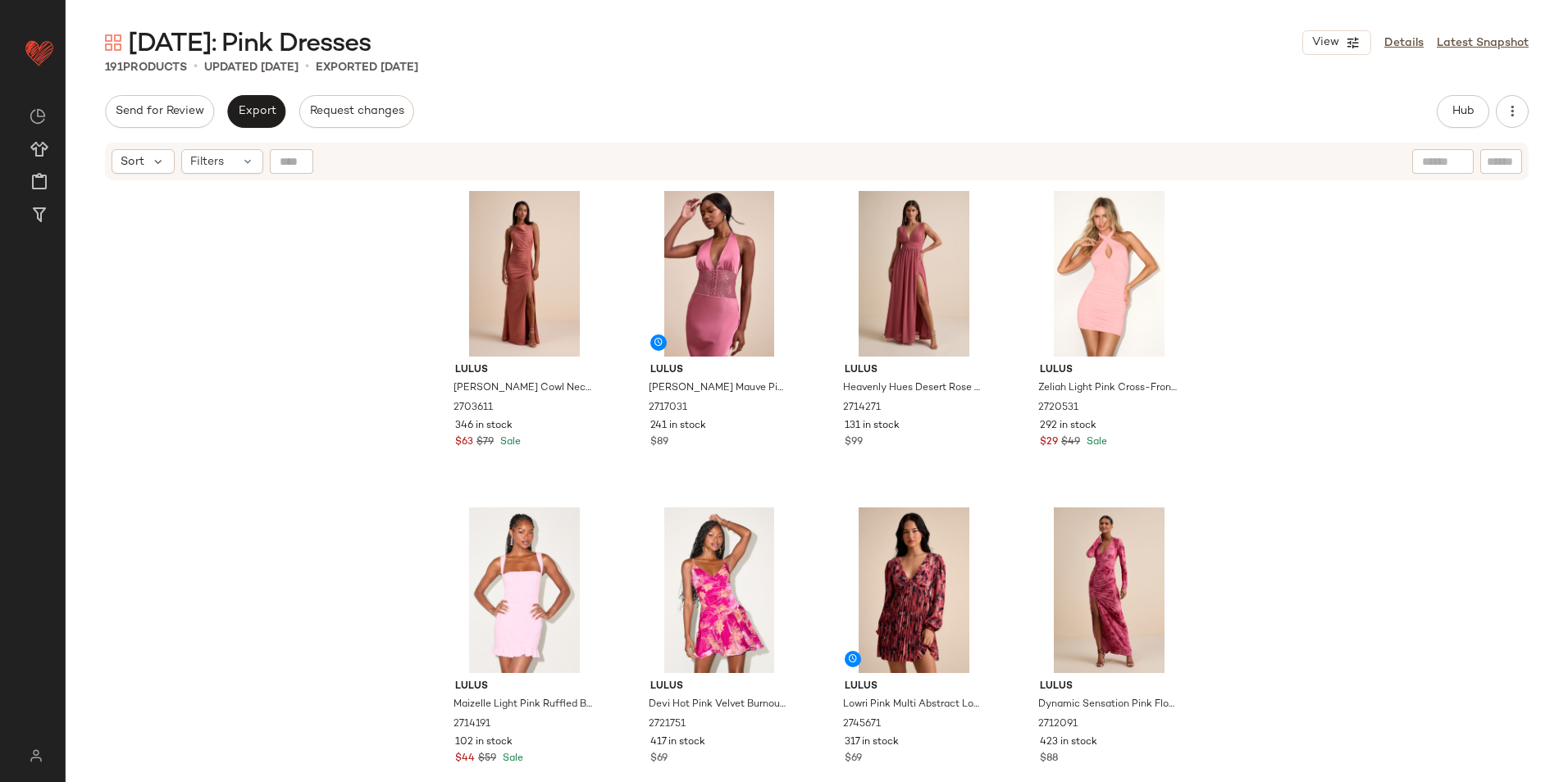
click at [634, 110] on div "Send for Review Export Request changes Hub Send for Review External Review Inte…" at bounding box center [817, 111] width 1423 height 33
click at [1466, 113] on span "Hub" at bounding box center [1463, 111] width 23 height 13
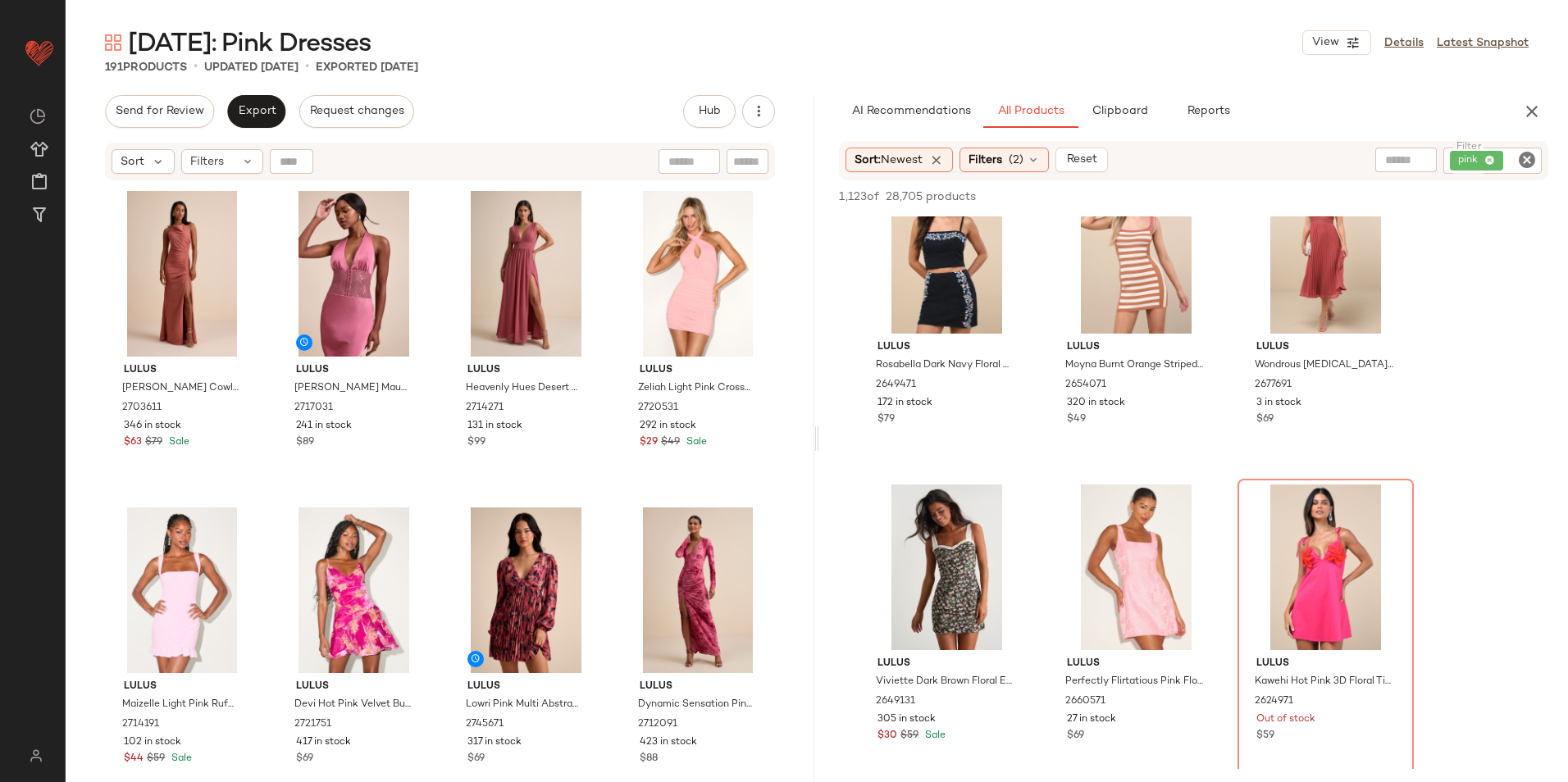
scroll to position [3689, 0]
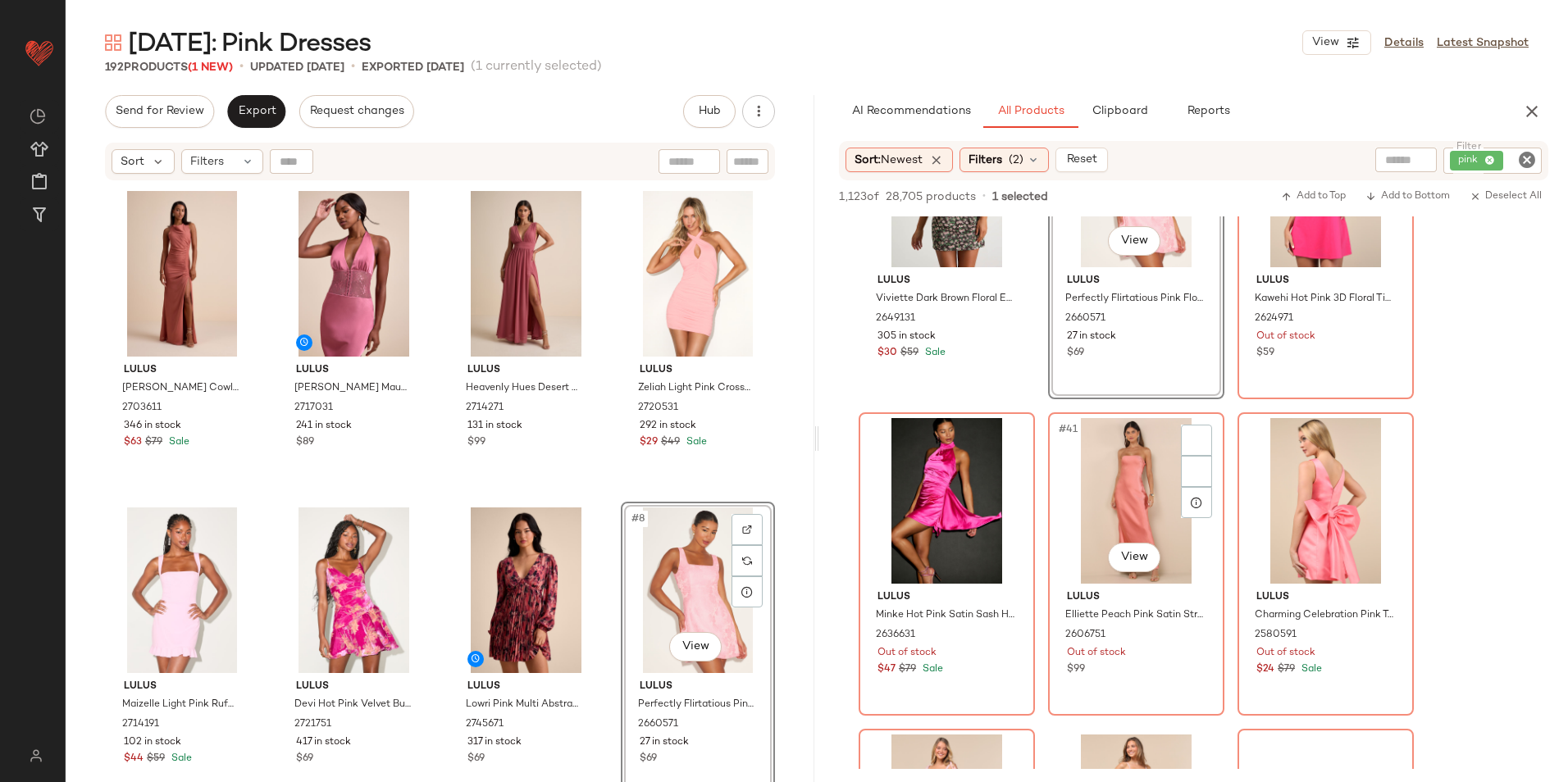
scroll to position [4017, 0]
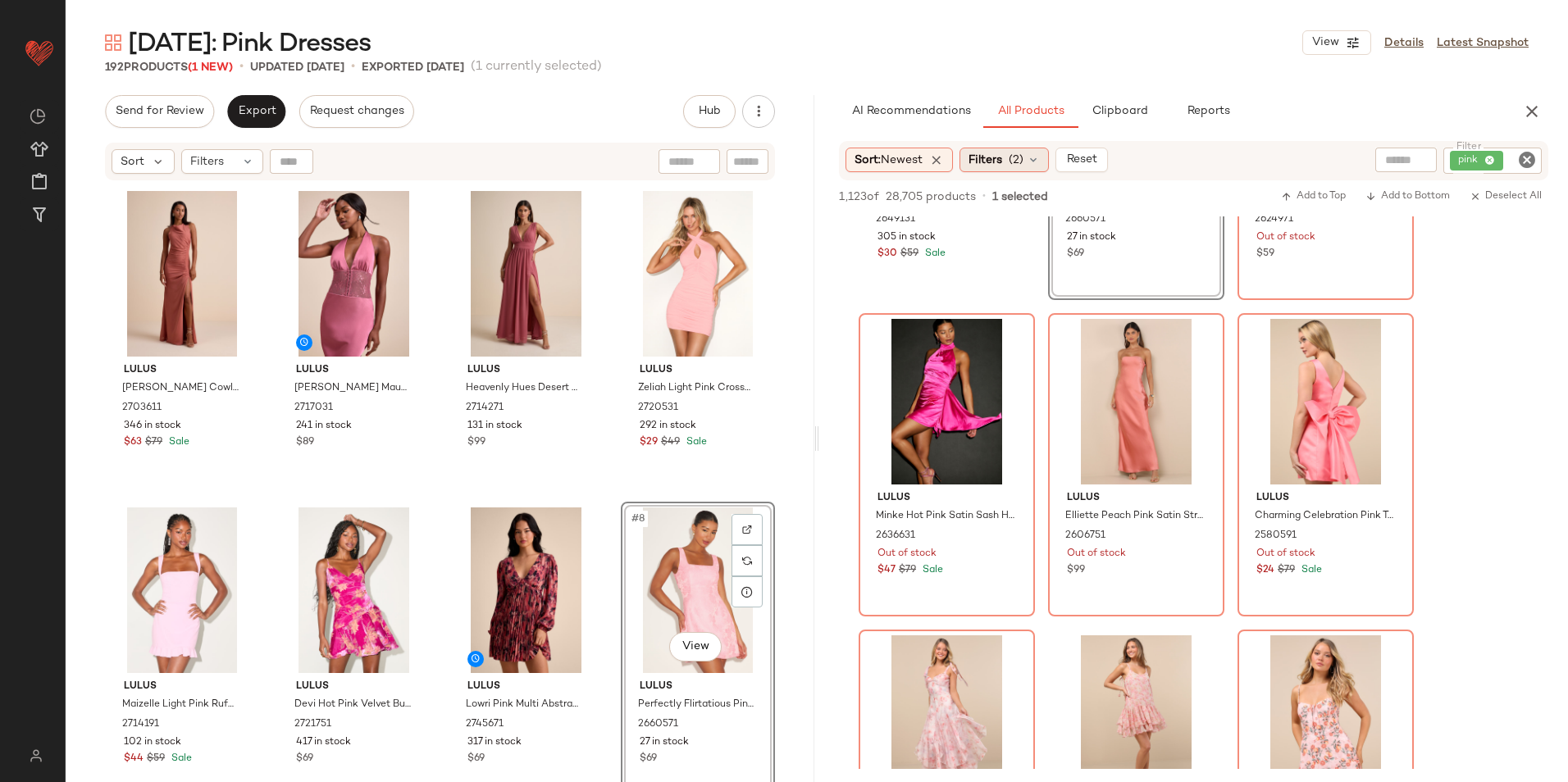
click at [1009, 157] on div "Filters (2)" at bounding box center [1004, 160] width 90 height 25
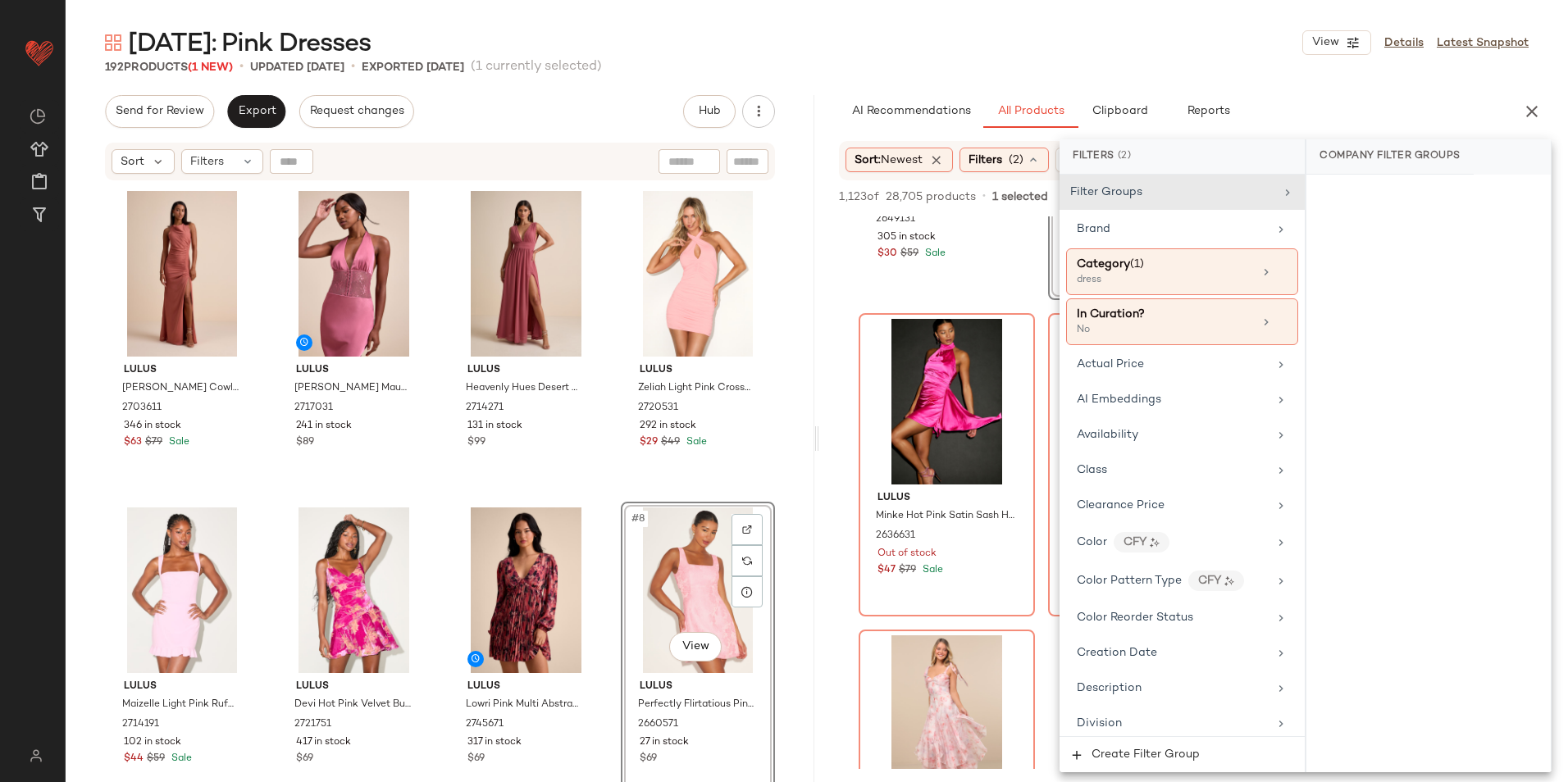
click at [1136, 46] on div "[DATE]: Pink Dresses View Details Latest Snapshot" at bounding box center [817, 42] width 1502 height 33
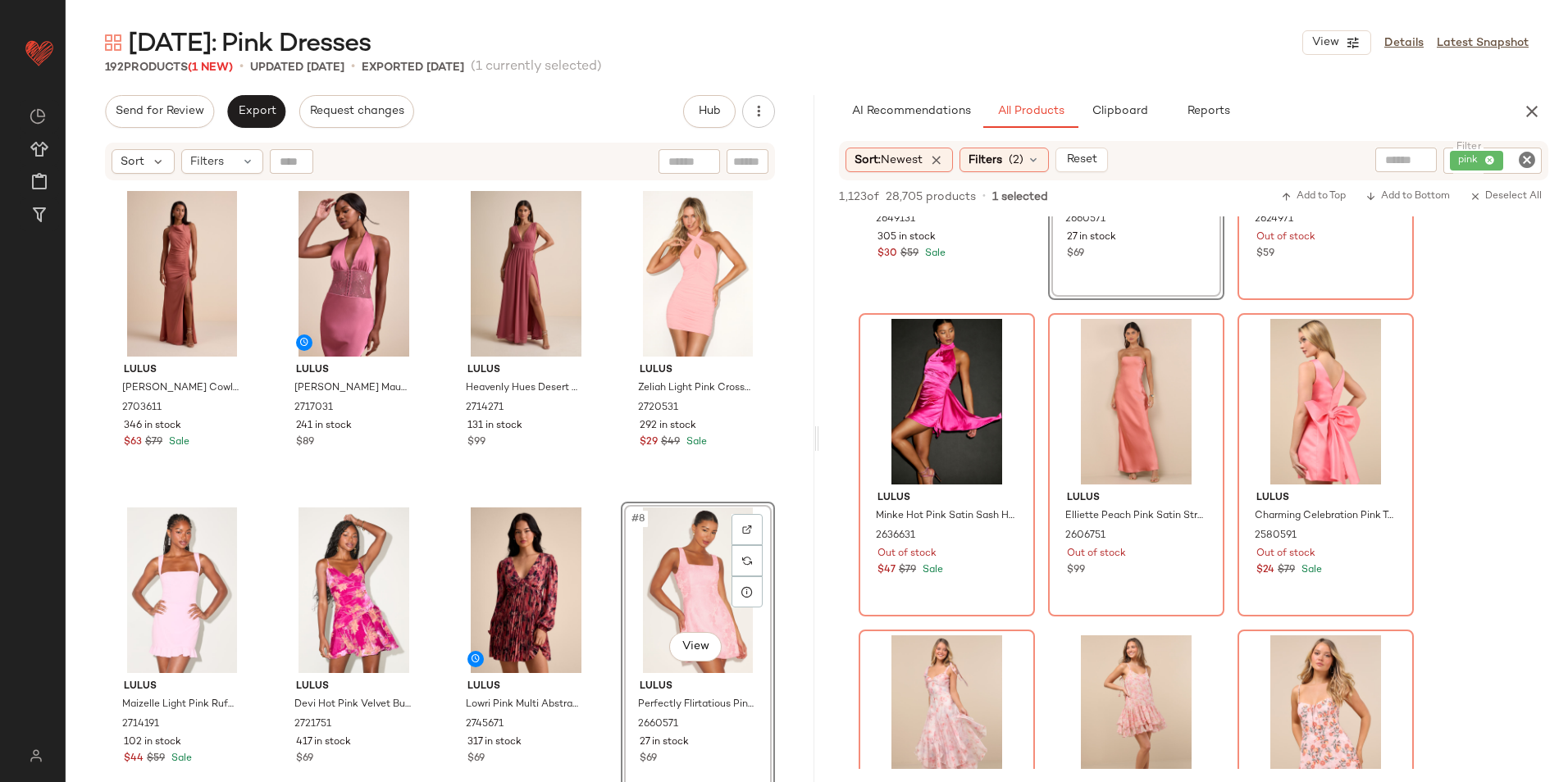
drag, startPoint x: 991, startPoint y: 160, endPoint x: 1055, endPoint y: 164, distance: 64.1
click at [991, 161] on span "Filters" at bounding box center [985, 160] width 33 height 17
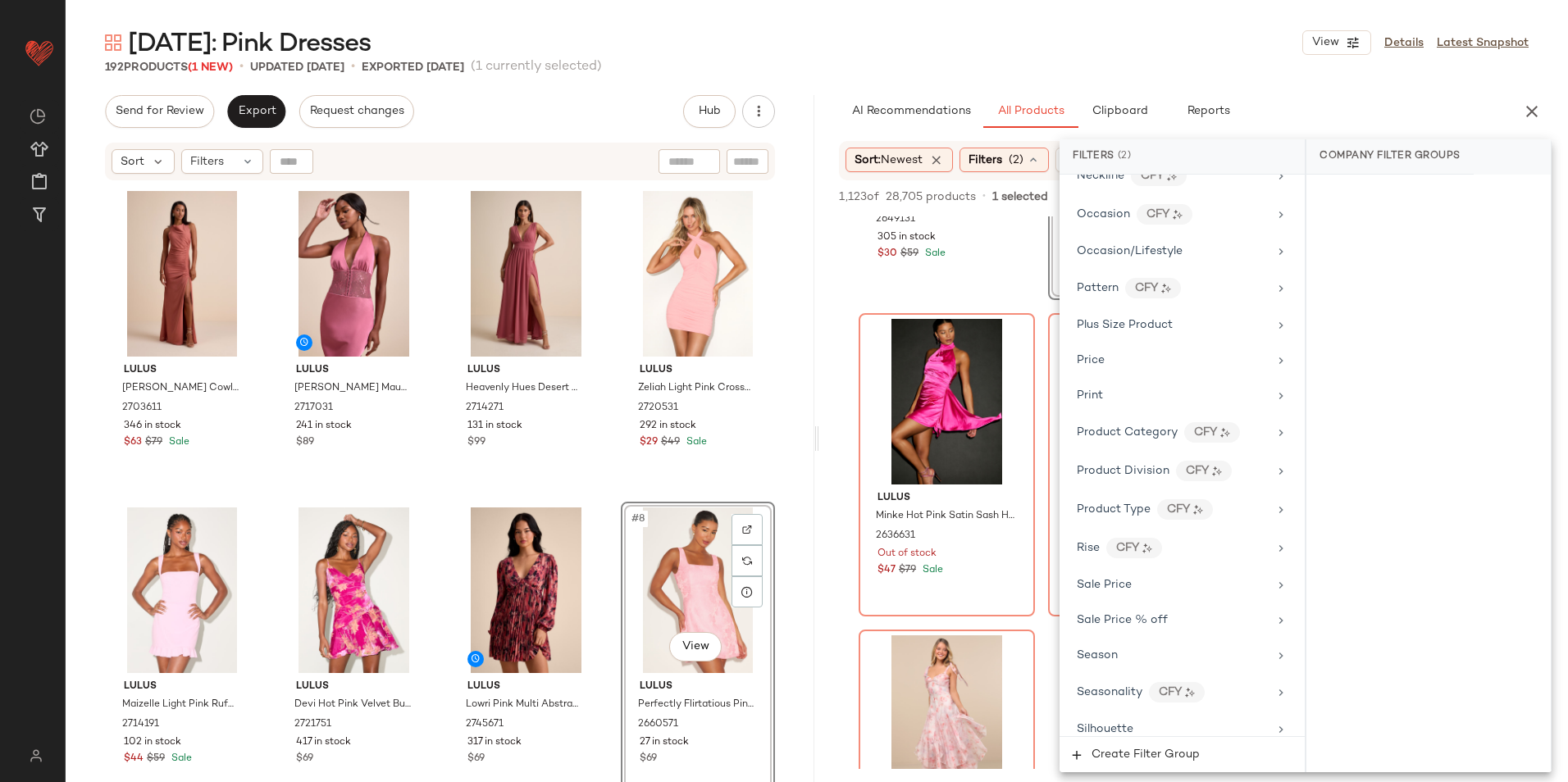
scroll to position [1191, 0]
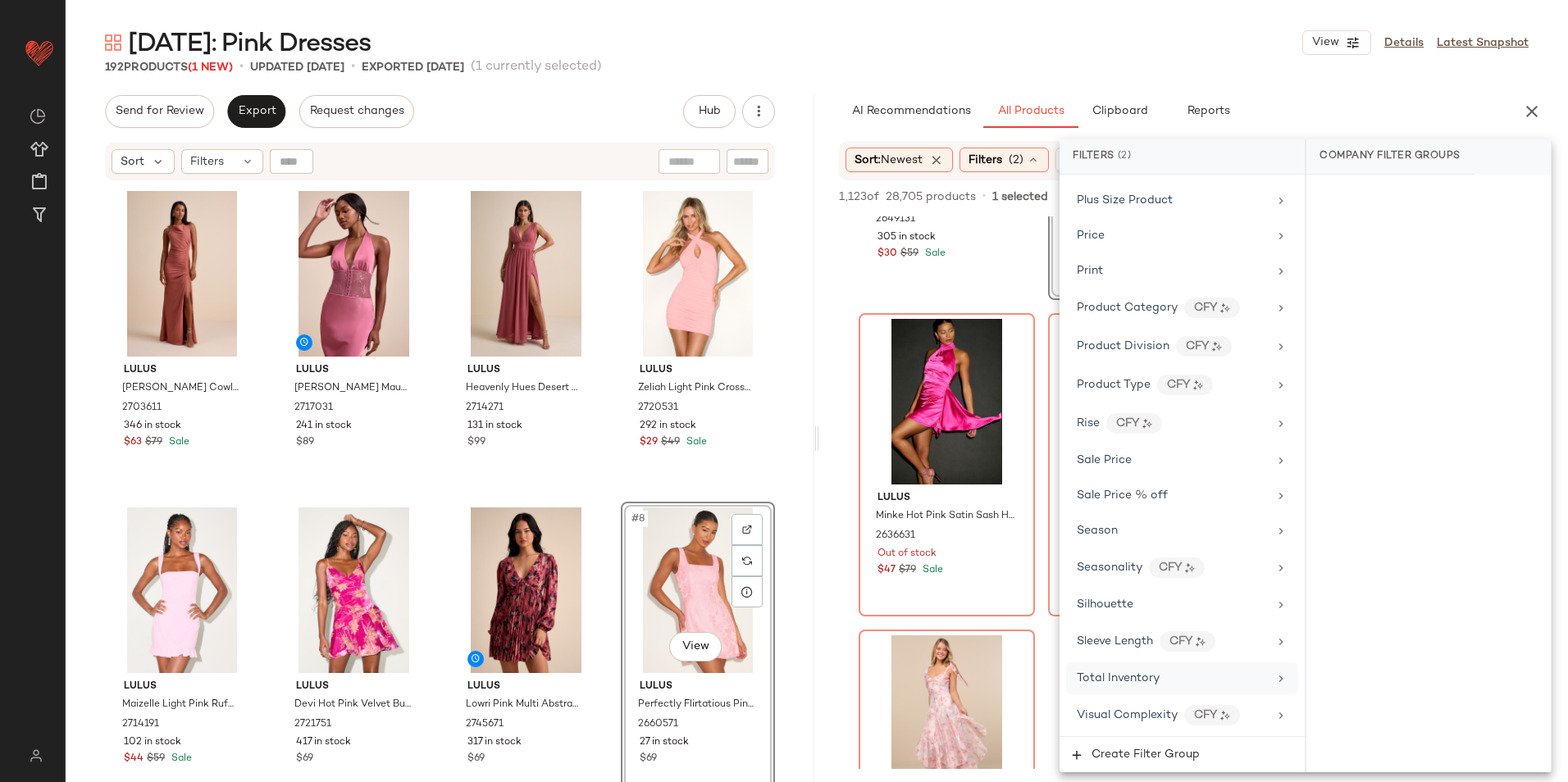
click at [1152, 673] on span "Total Inventory" at bounding box center [1118, 679] width 83 height 12
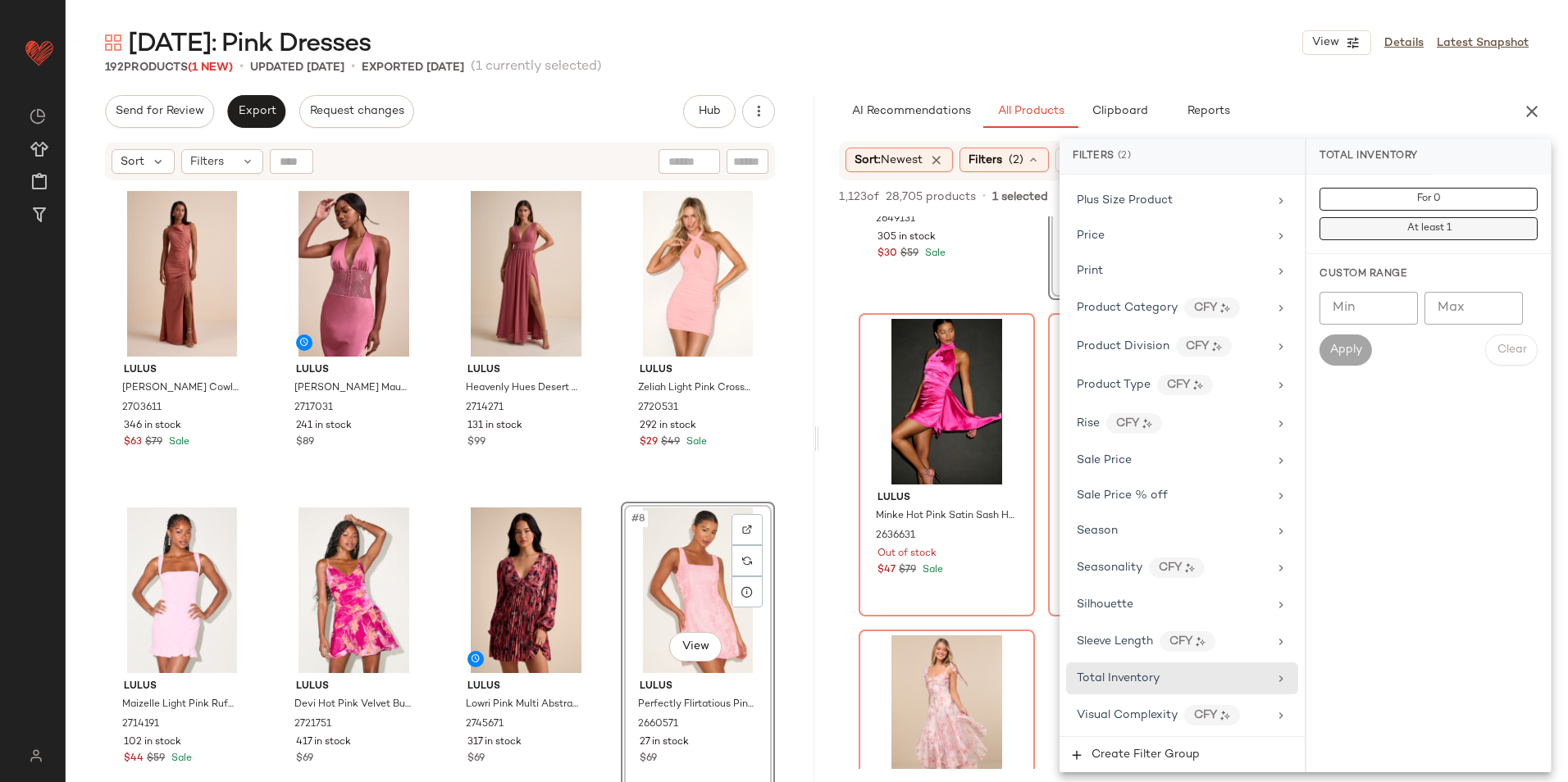
click at [1413, 228] on span "At least 1" at bounding box center [1428, 228] width 45 height 12
click at [1207, 47] on div "[DATE]: Pink Dresses View Details Latest Snapshot" at bounding box center [817, 42] width 1502 height 33
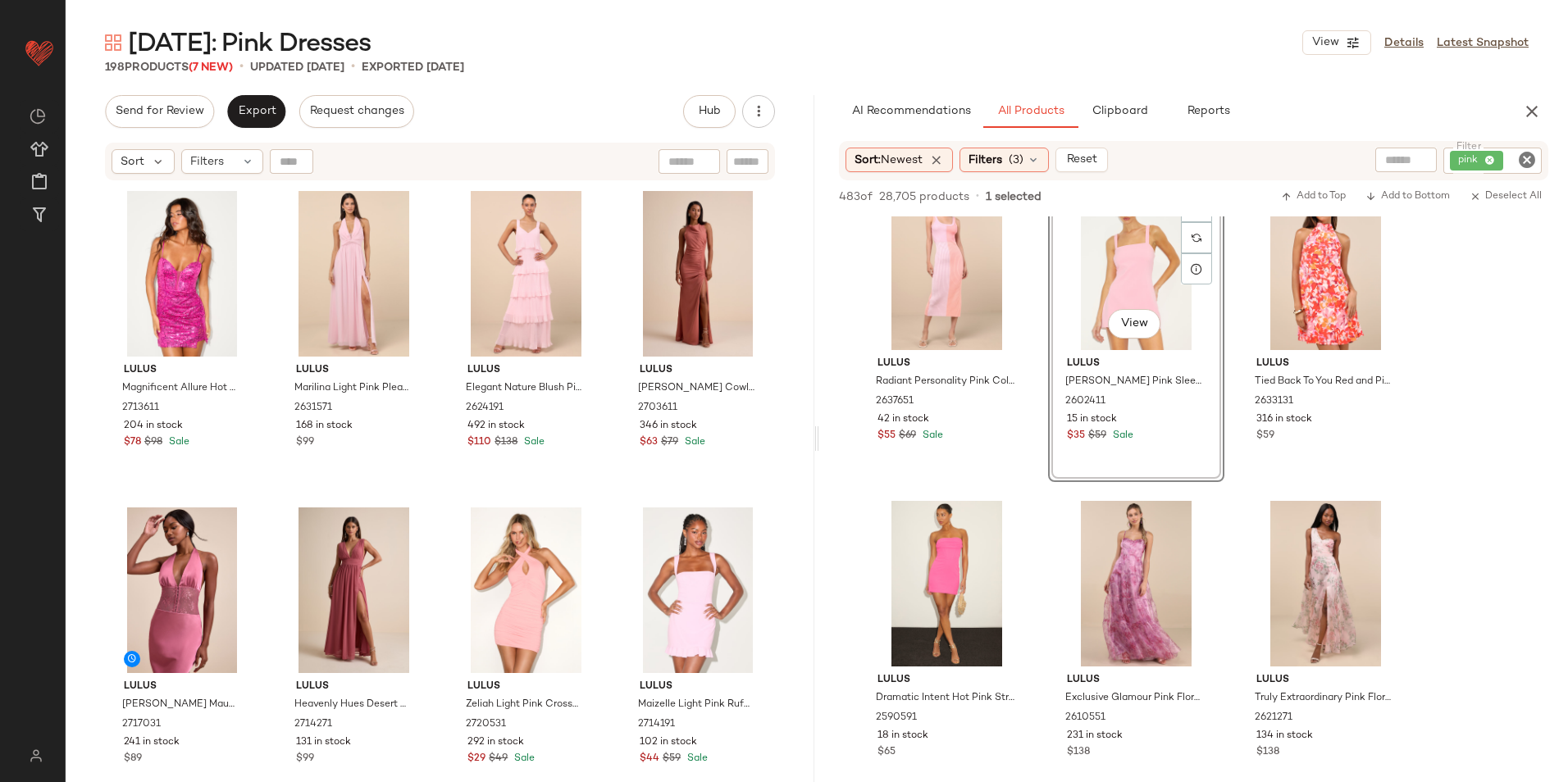
scroll to position [5903, 0]
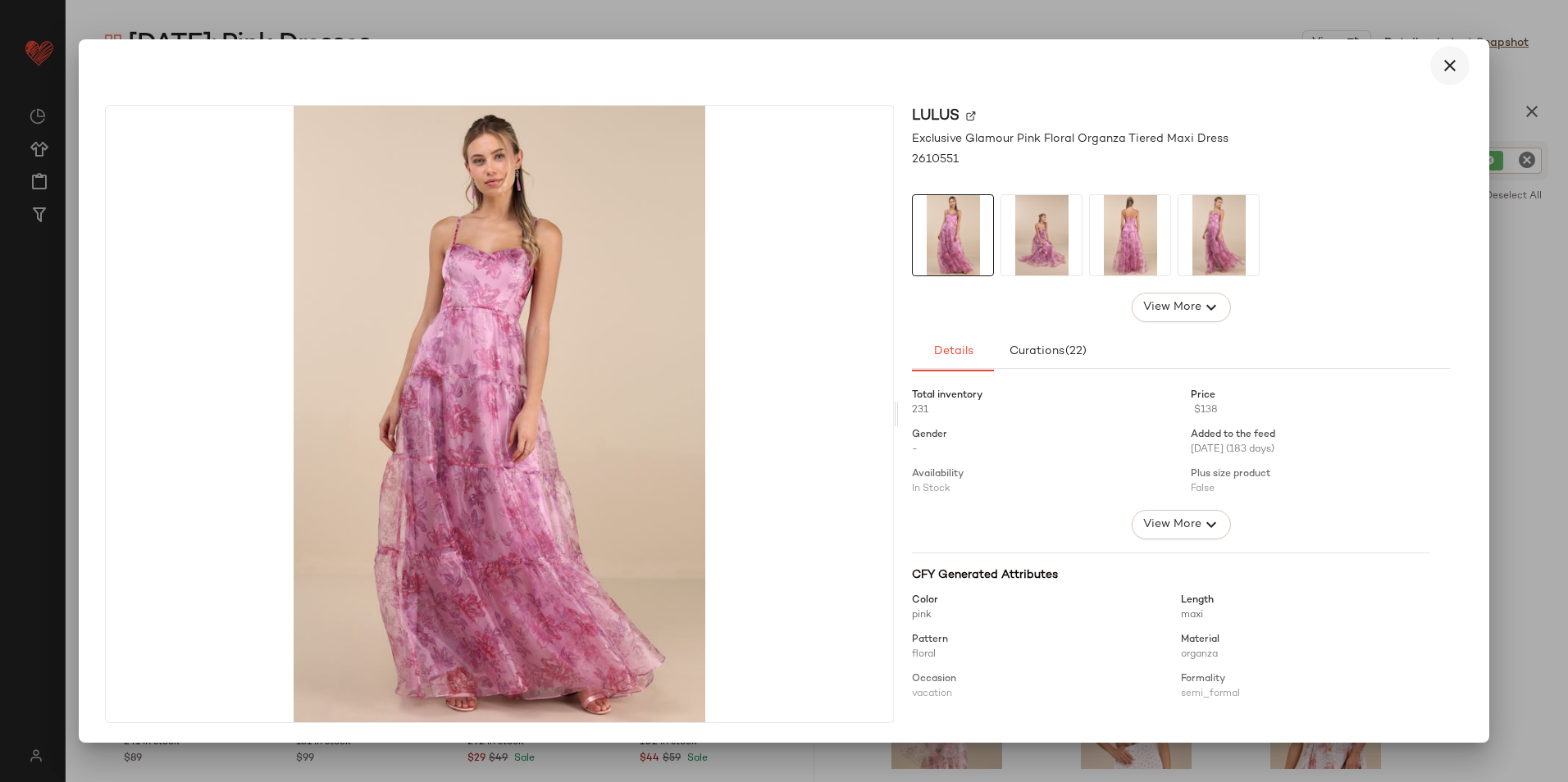
click at [1442, 65] on icon "button" at bounding box center [1450, 66] width 20 height 20
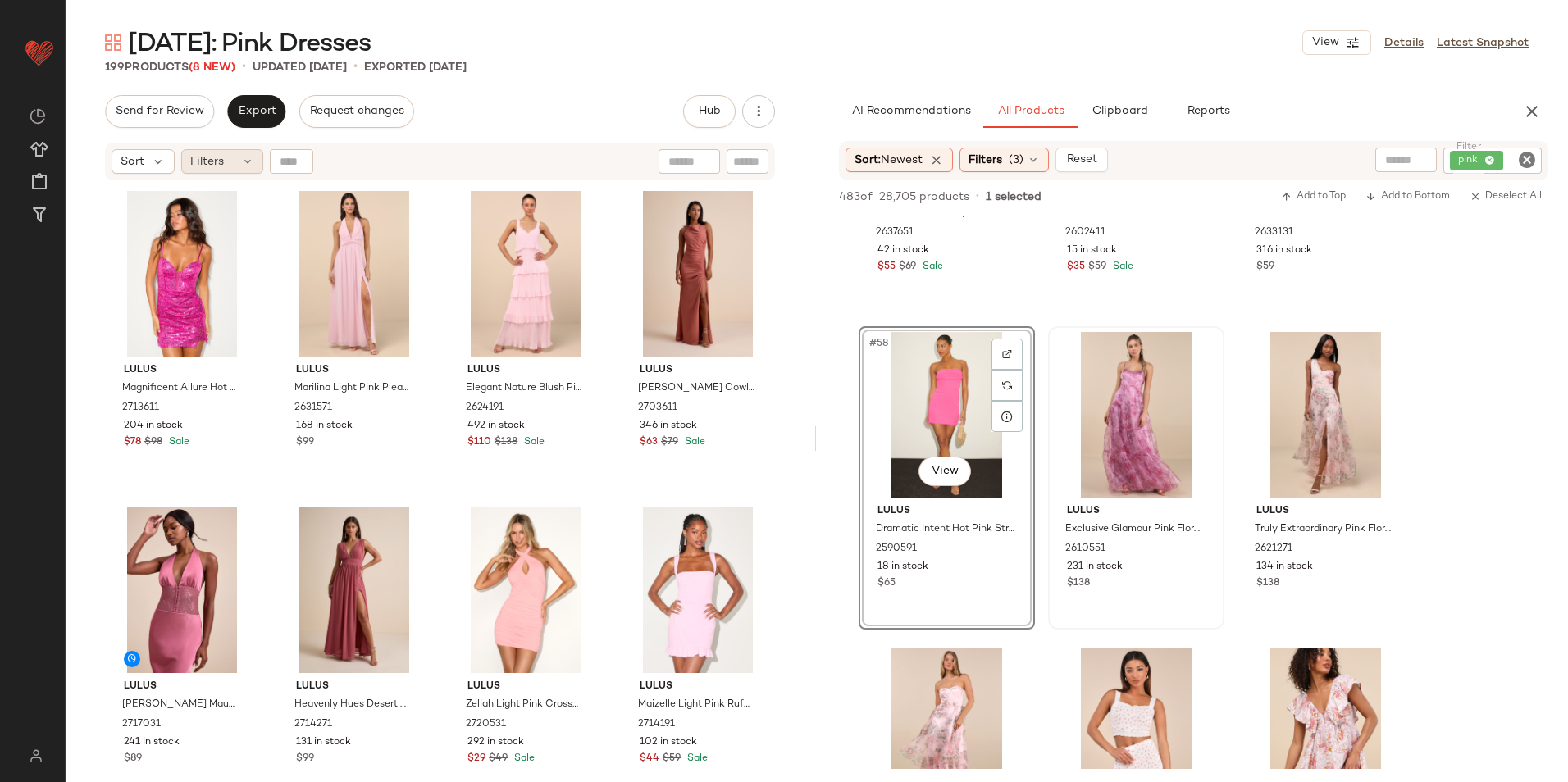
click at [237, 167] on div "Filters" at bounding box center [222, 162] width 82 height 25
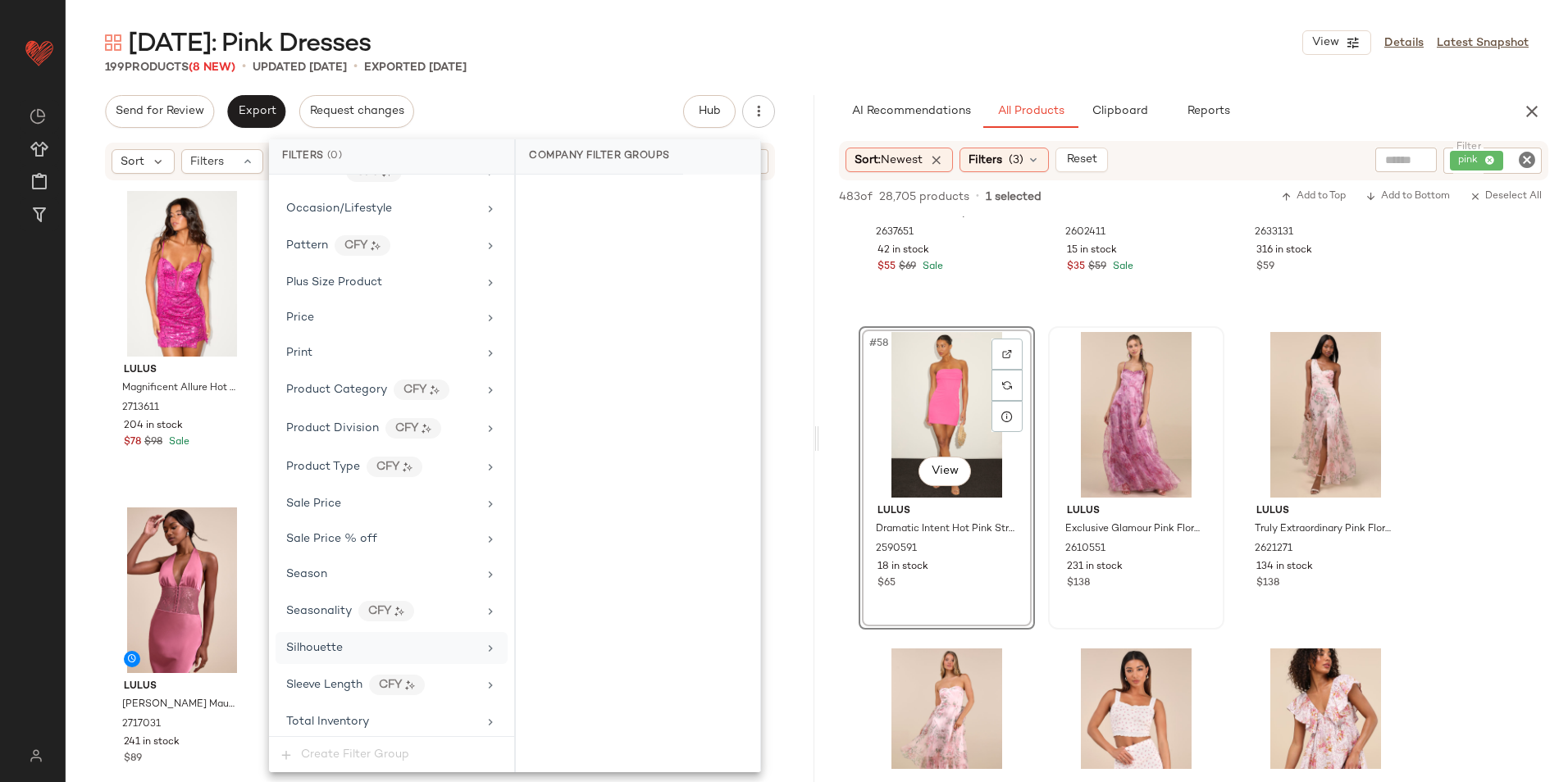
scroll to position [1084, 0]
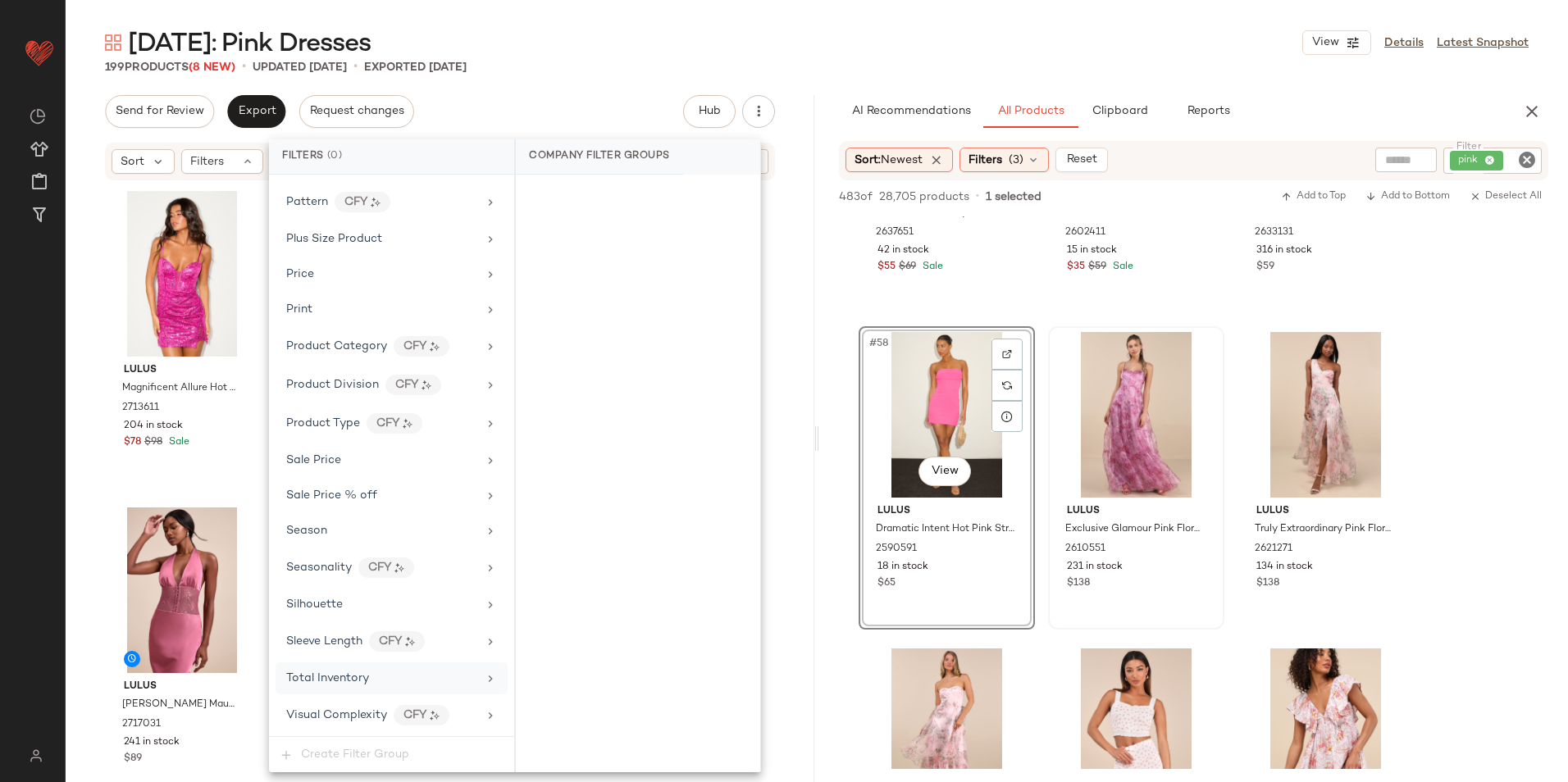
click at [345, 683] on span "Total Inventory" at bounding box center [328, 679] width 83 height 12
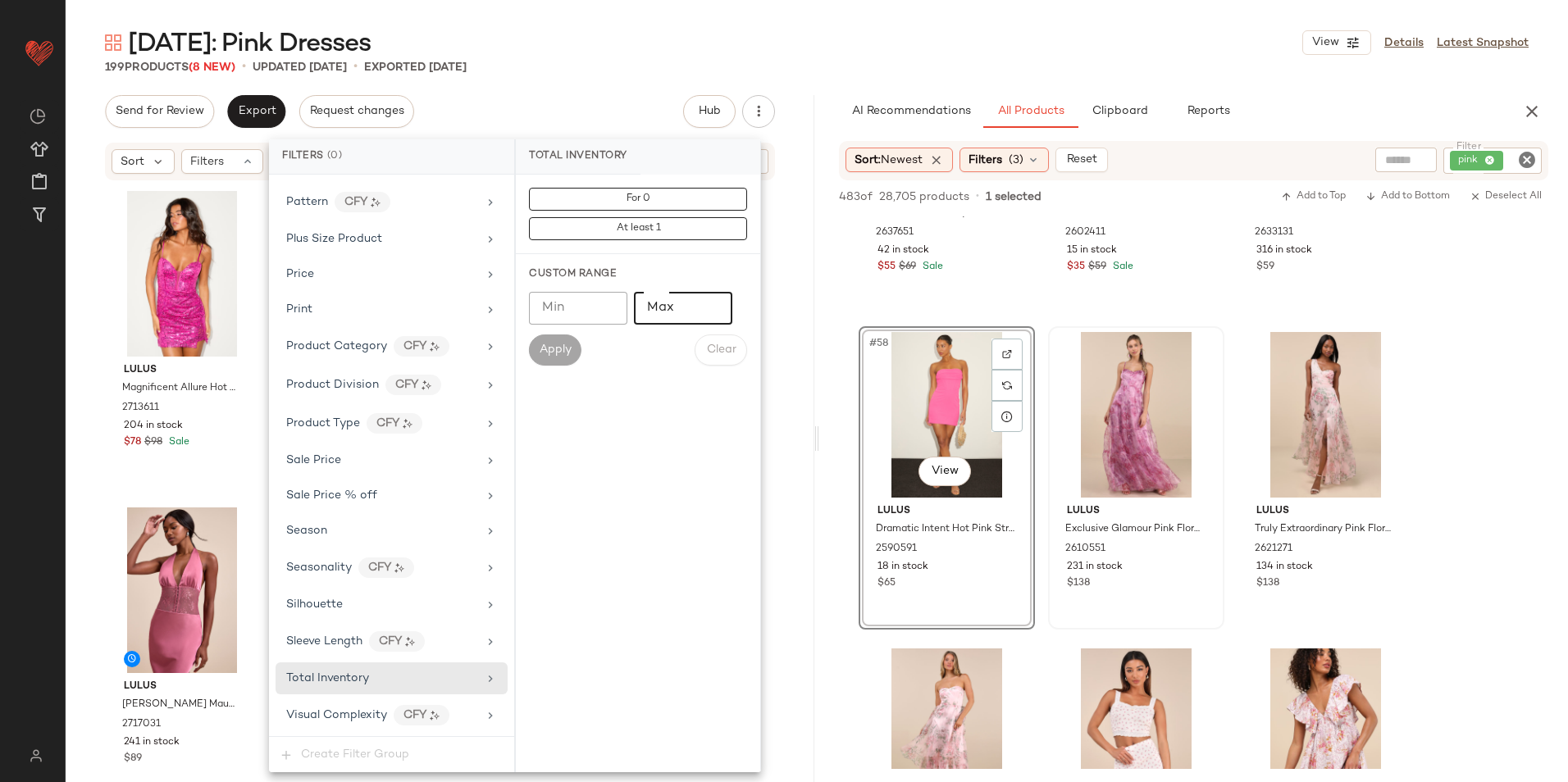
click at [681, 300] on input "Max" at bounding box center [684, 307] width 98 height 33
type input "**"
click at [560, 350] on span "Apply" at bounding box center [555, 350] width 33 height 13
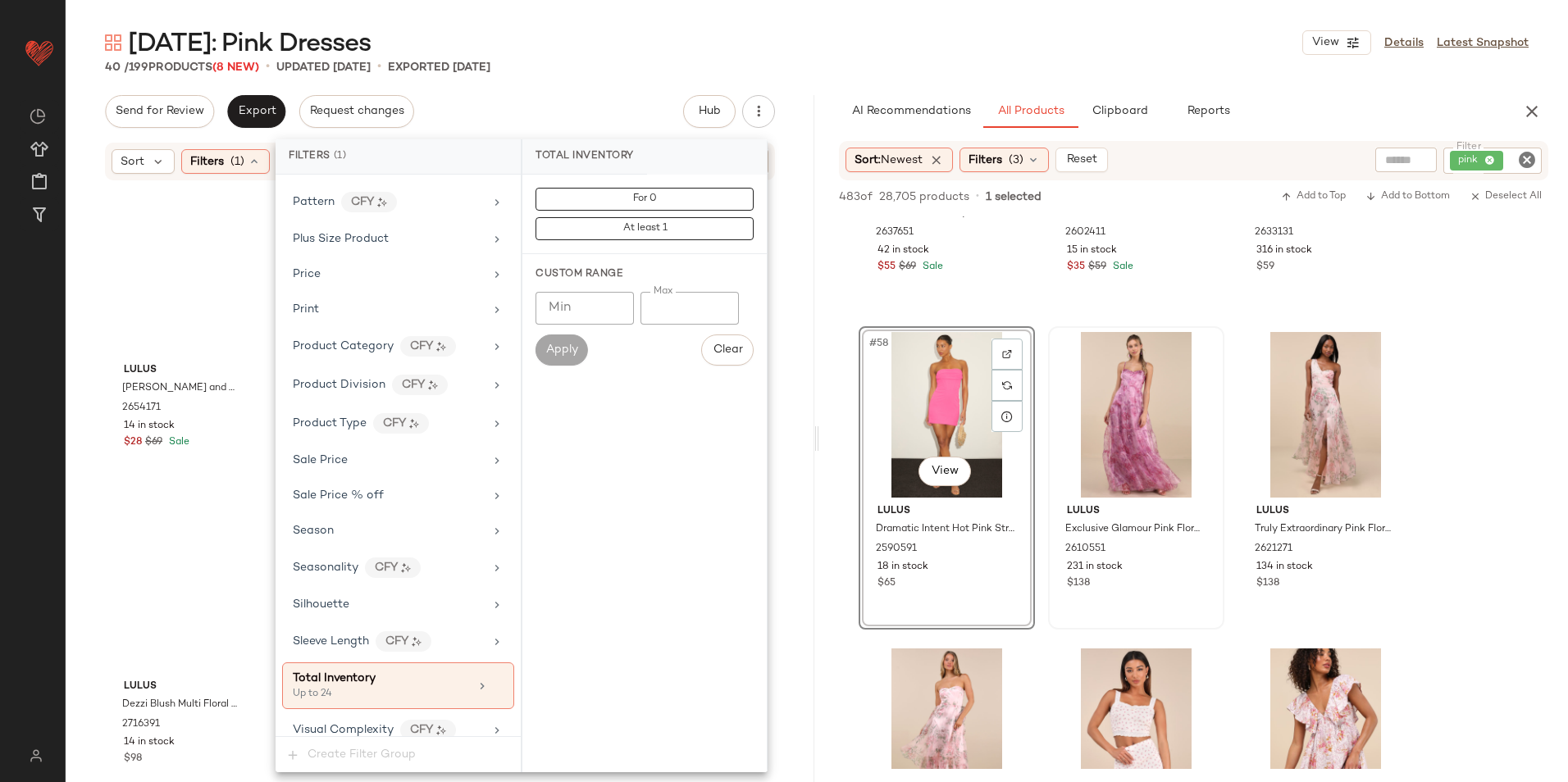
click at [633, 60] on div "40 / 199 Products (8 New) • updated [DATE] • Exported [DATE]" at bounding box center [817, 67] width 1502 height 17
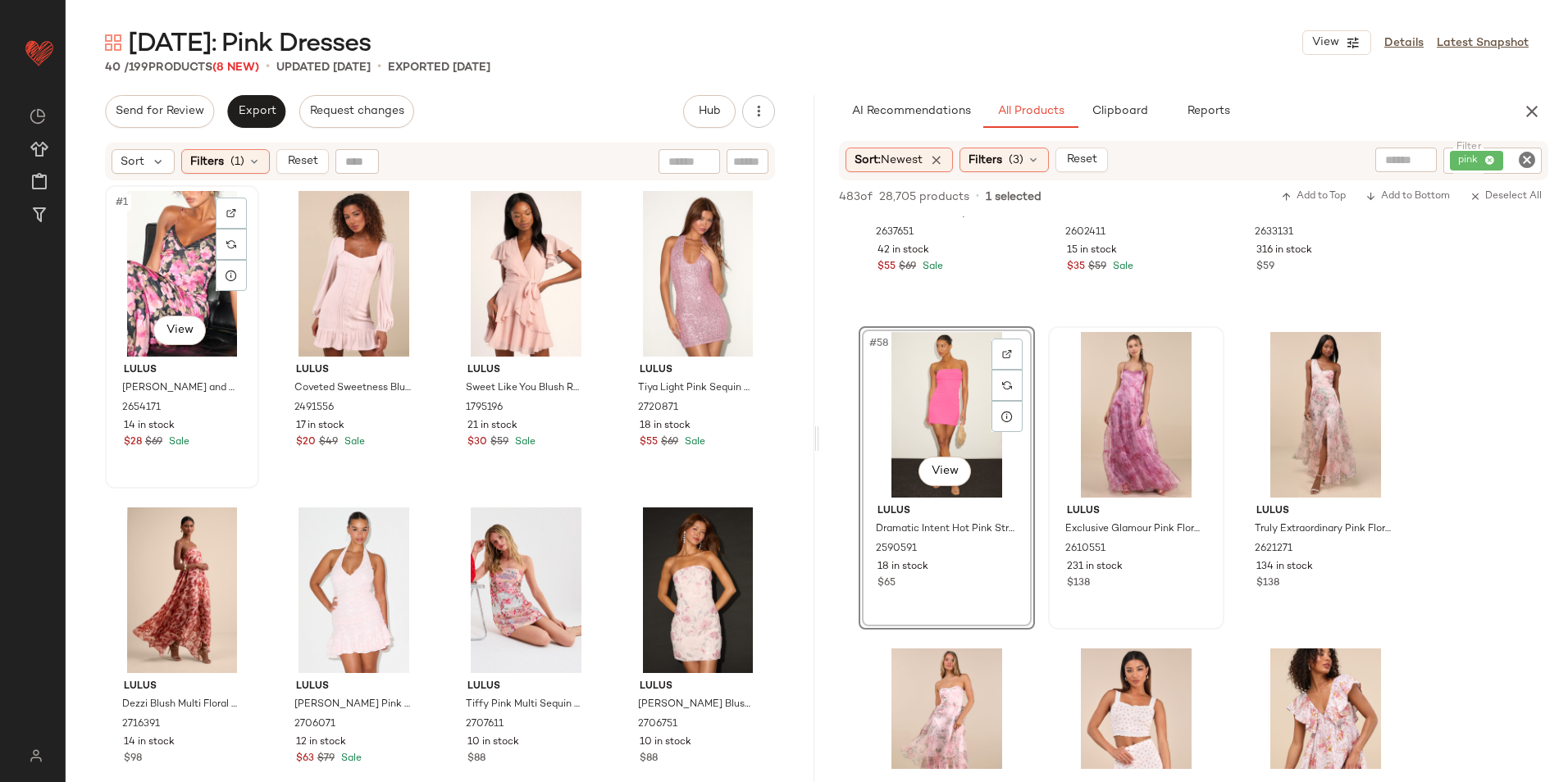
click at [159, 269] on div "#1 View" at bounding box center [181, 274] width 143 height 165
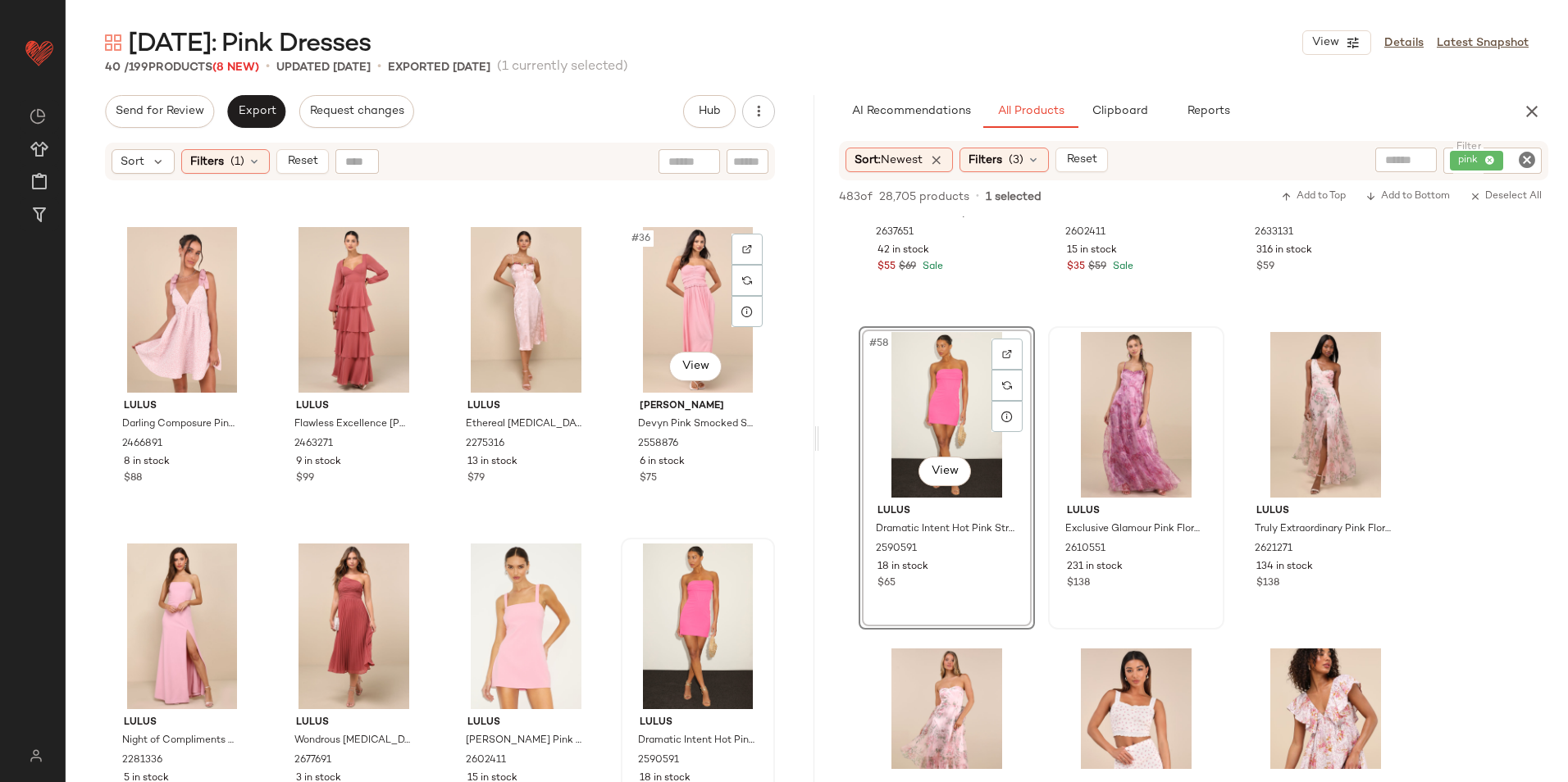
scroll to position [2527, 0]
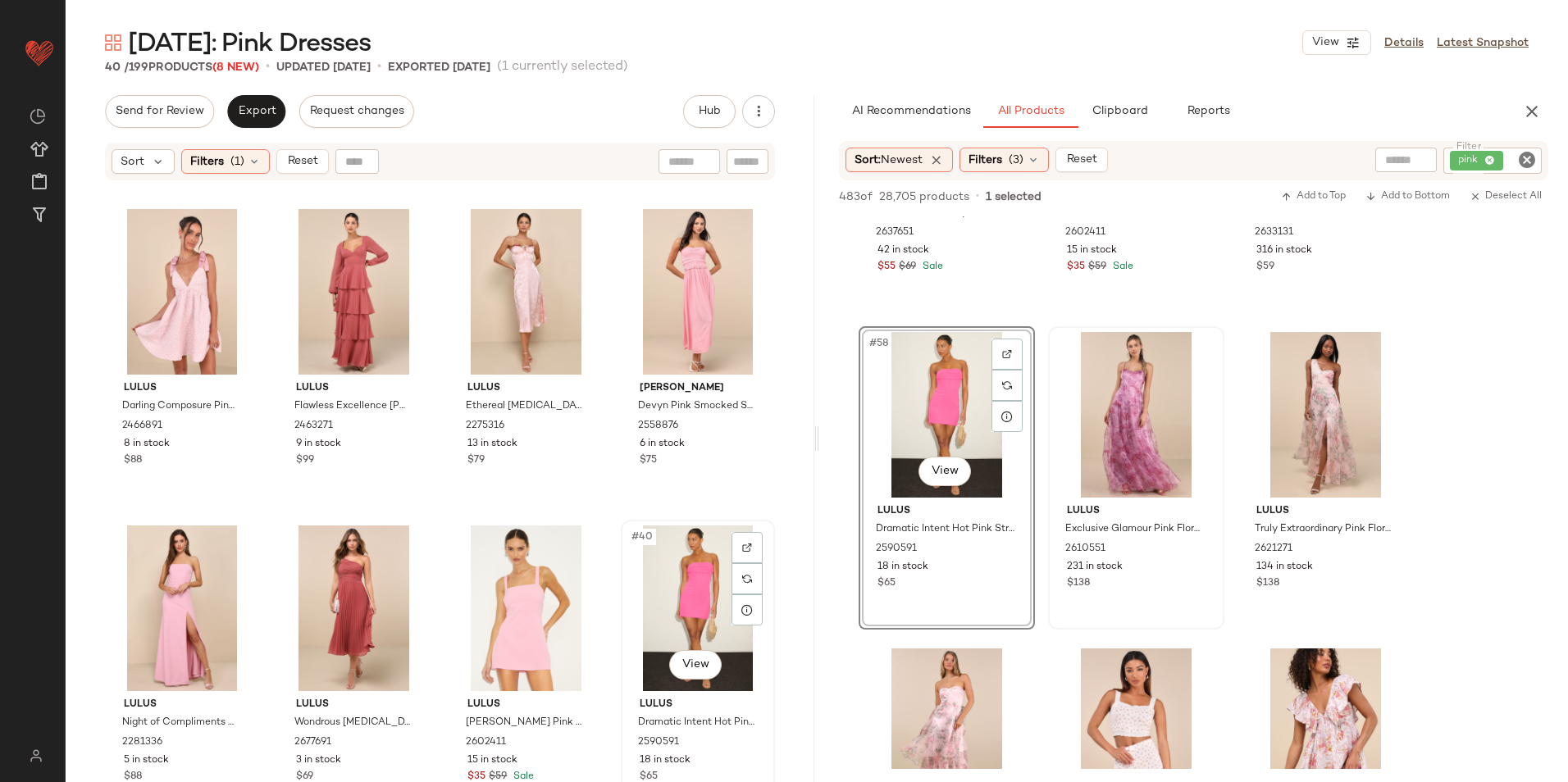
click at [687, 580] on div "#40 View" at bounding box center [697, 609] width 143 height 165
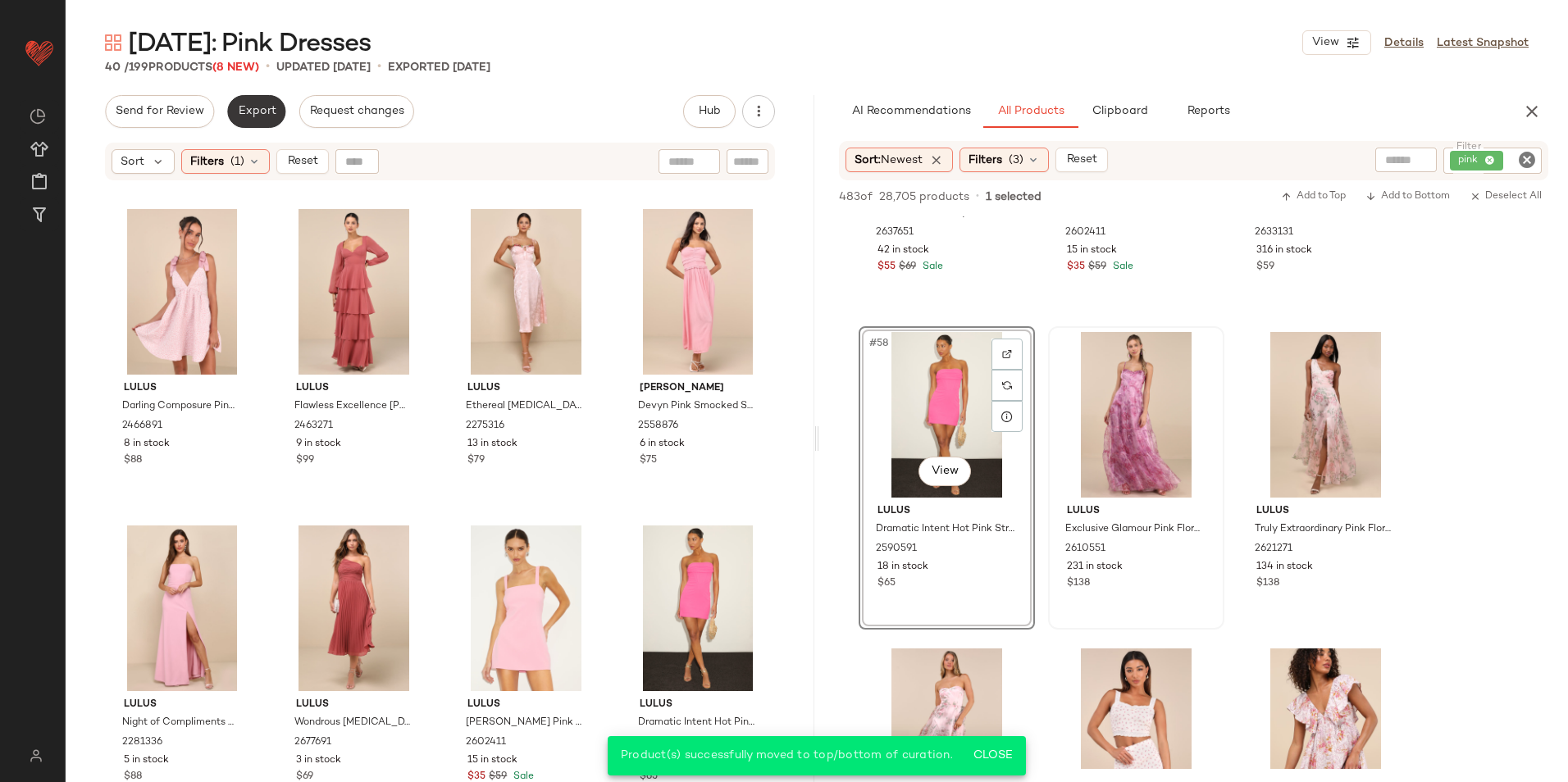
click at [253, 112] on span "Export" at bounding box center [256, 111] width 38 height 13
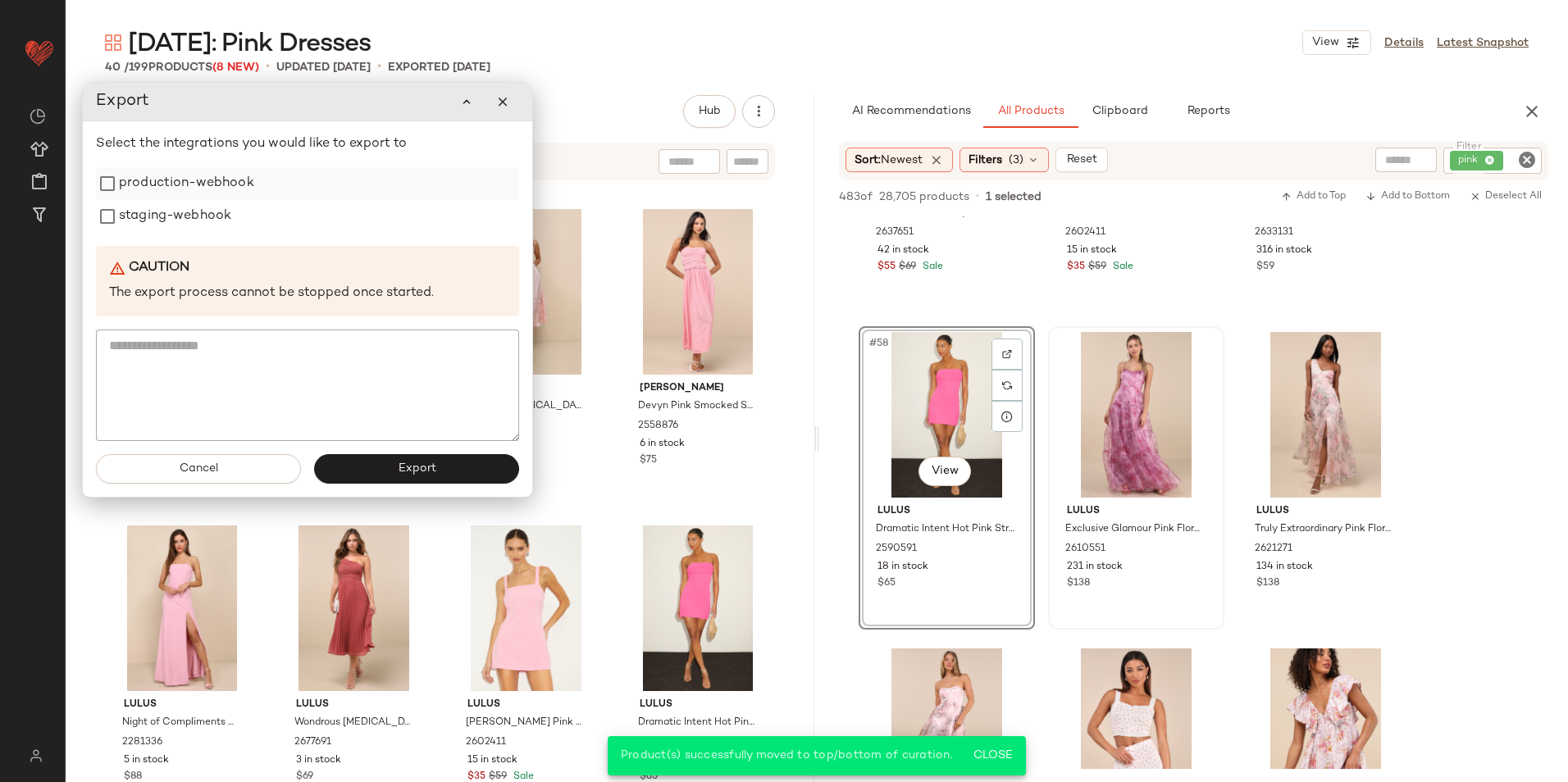
click at [238, 191] on label "production-webhook" at bounding box center [186, 183] width 135 height 33
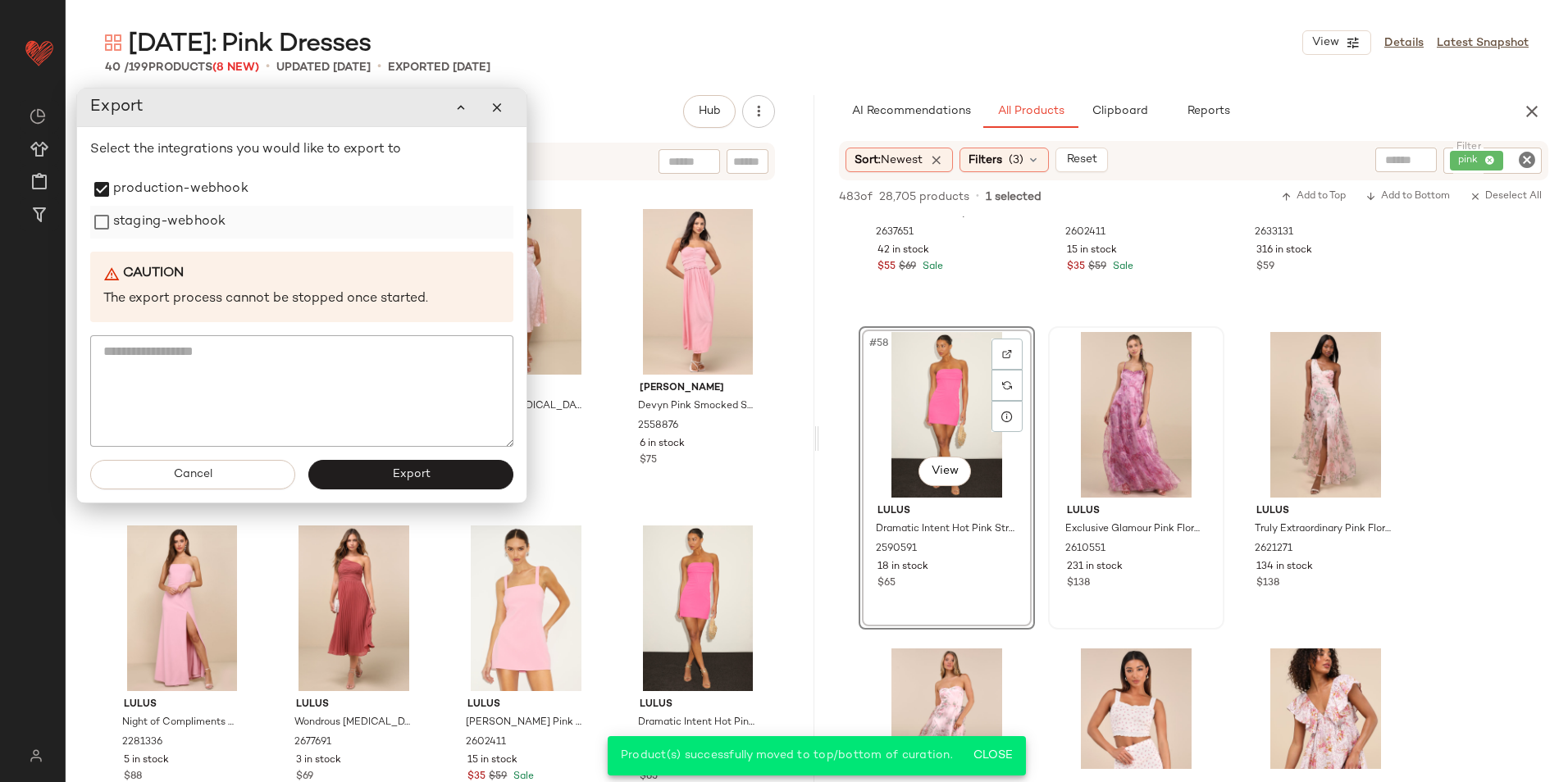
click at [206, 229] on label "staging-webhook" at bounding box center [169, 222] width 112 height 33
click at [369, 470] on button "Export" at bounding box center [411, 475] width 205 height 30
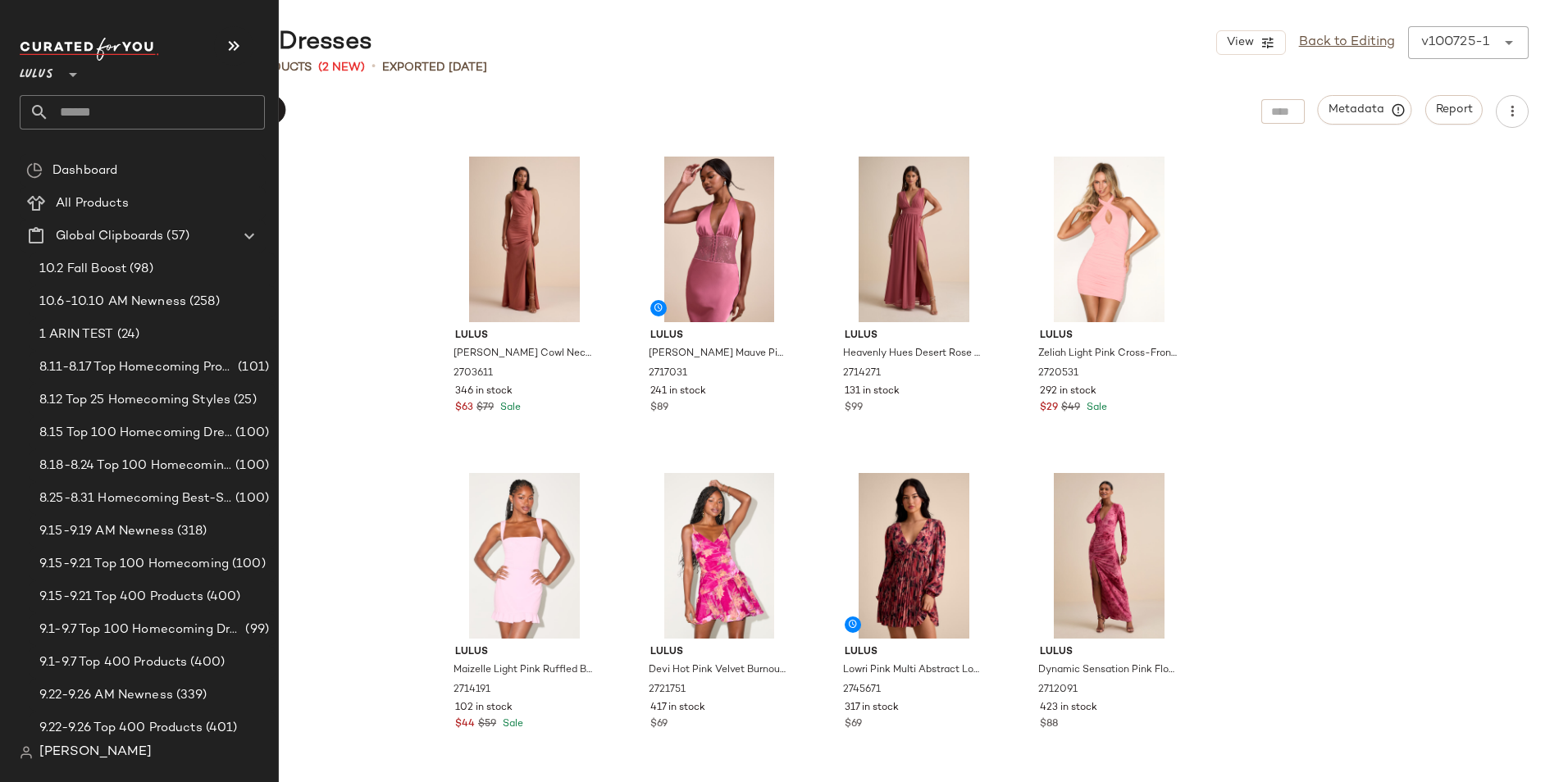
click at [113, 120] on input "text" at bounding box center [157, 112] width 216 height 34
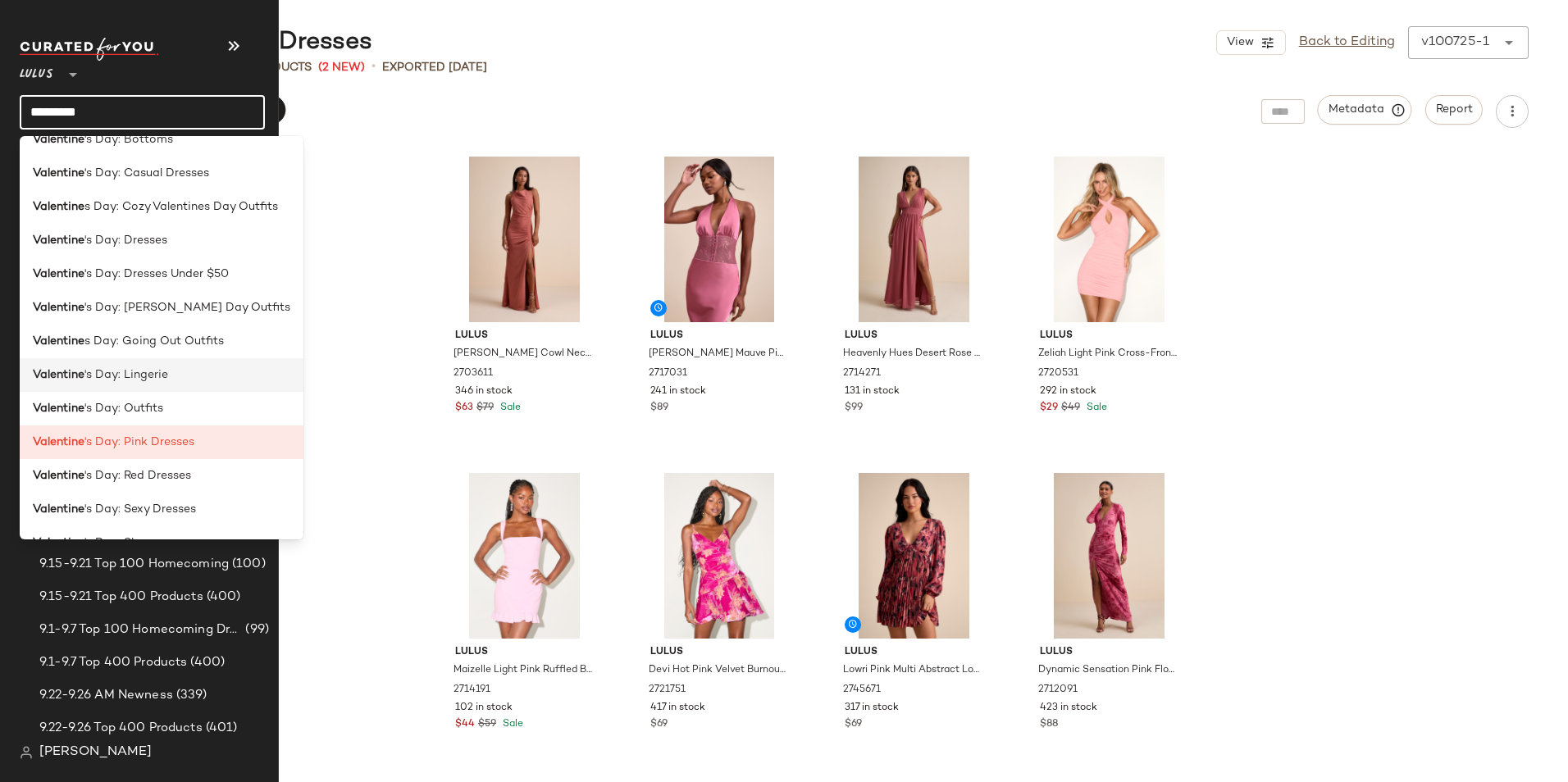
scroll to position [164, 0]
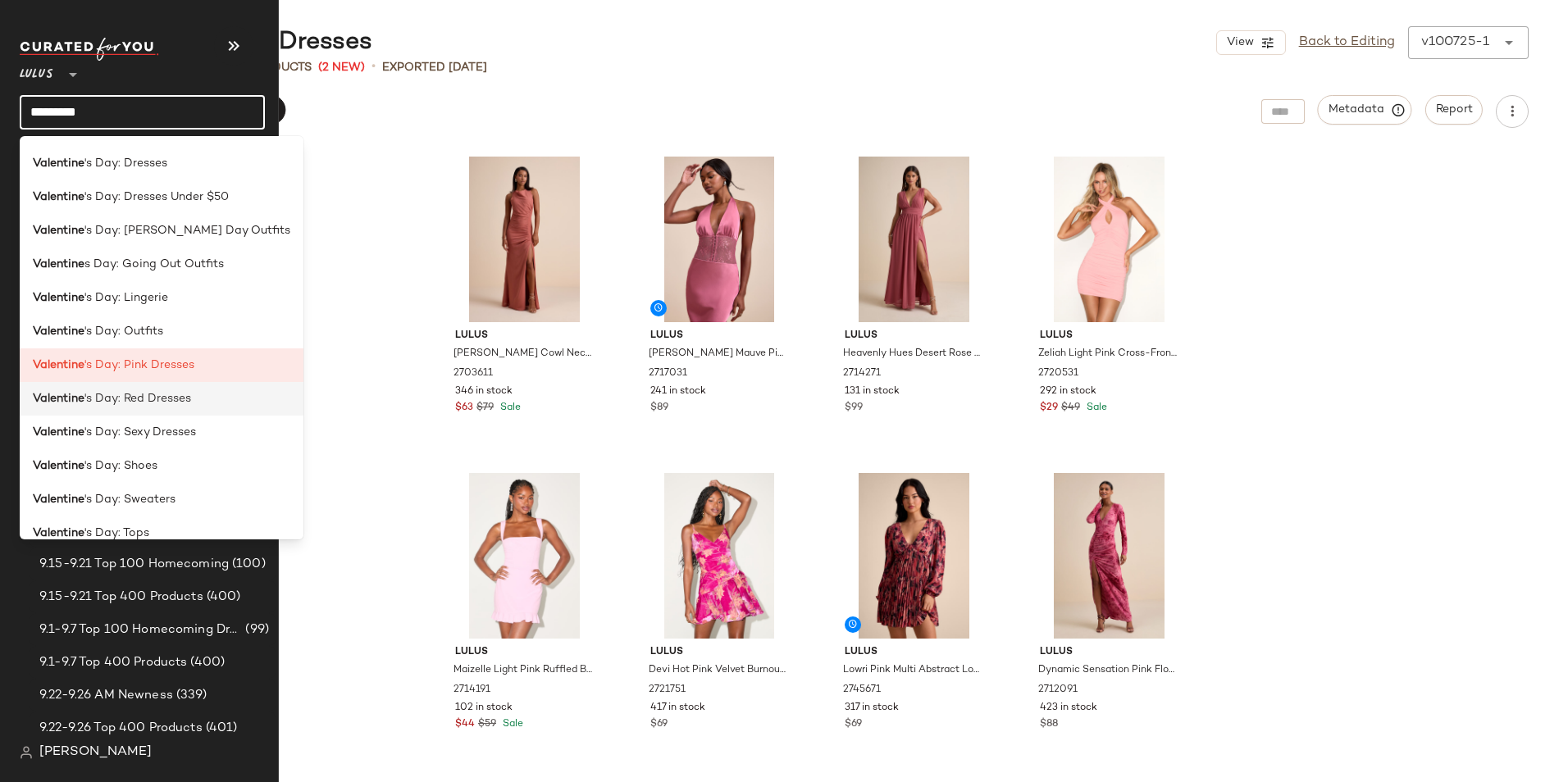
type input "*********"
click at [155, 404] on span "'s Day: Red Dresses" at bounding box center [138, 398] width 106 height 17
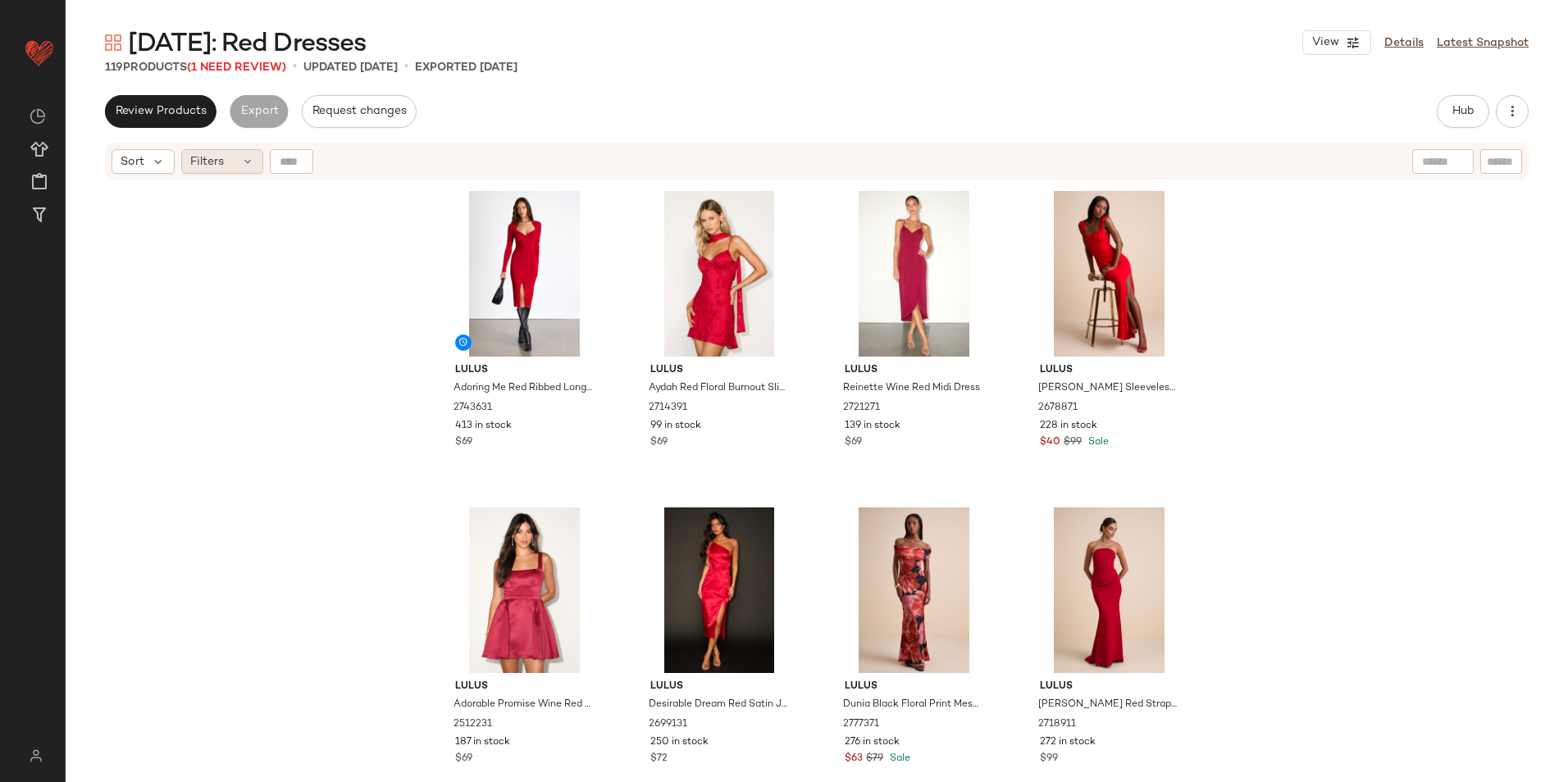
click at [223, 155] on span "Filters" at bounding box center [207, 162] width 33 height 17
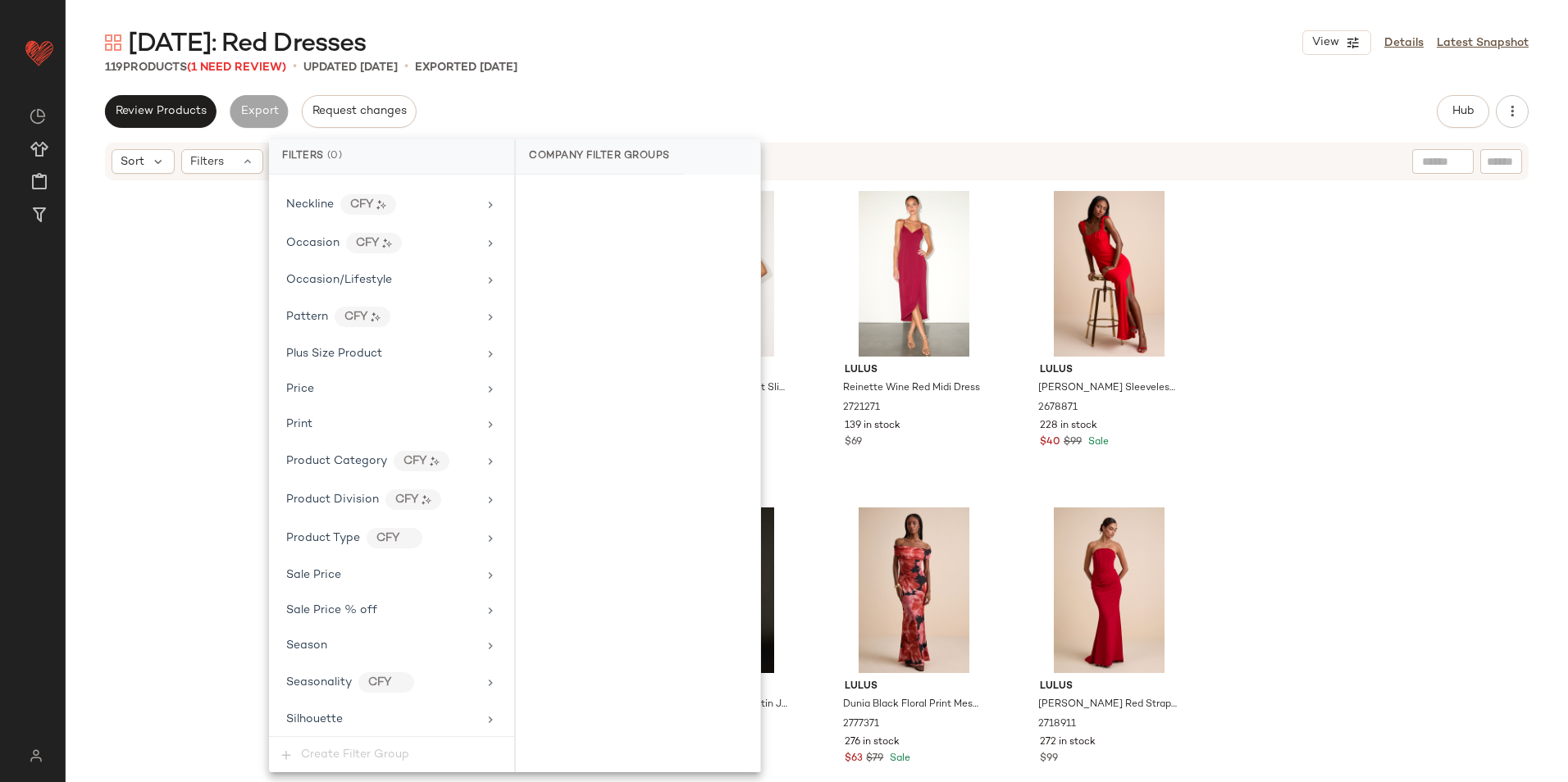
scroll to position [1084, 0]
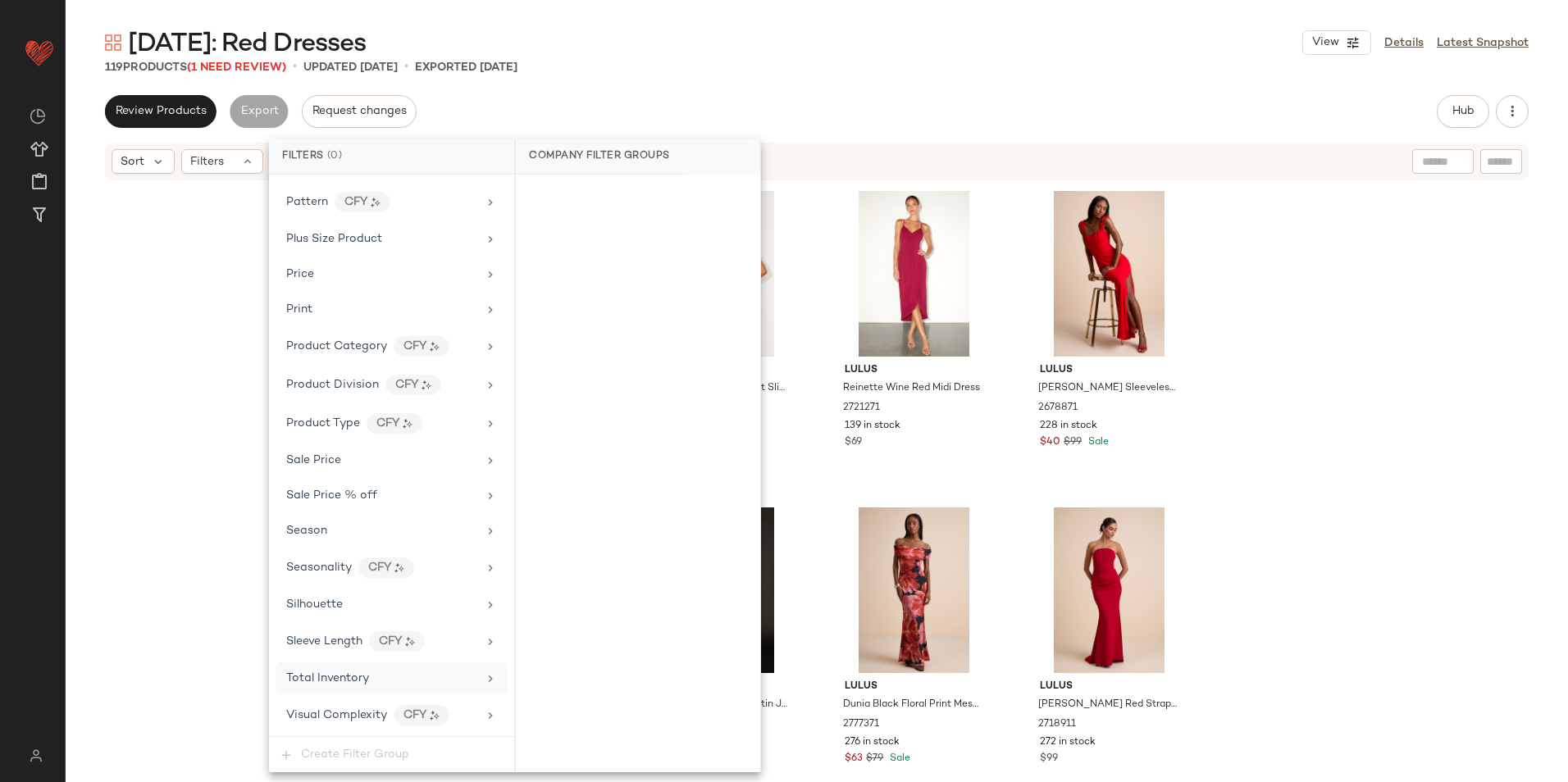
click at [350, 677] on span "Total Inventory" at bounding box center [328, 679] width 83 height 12
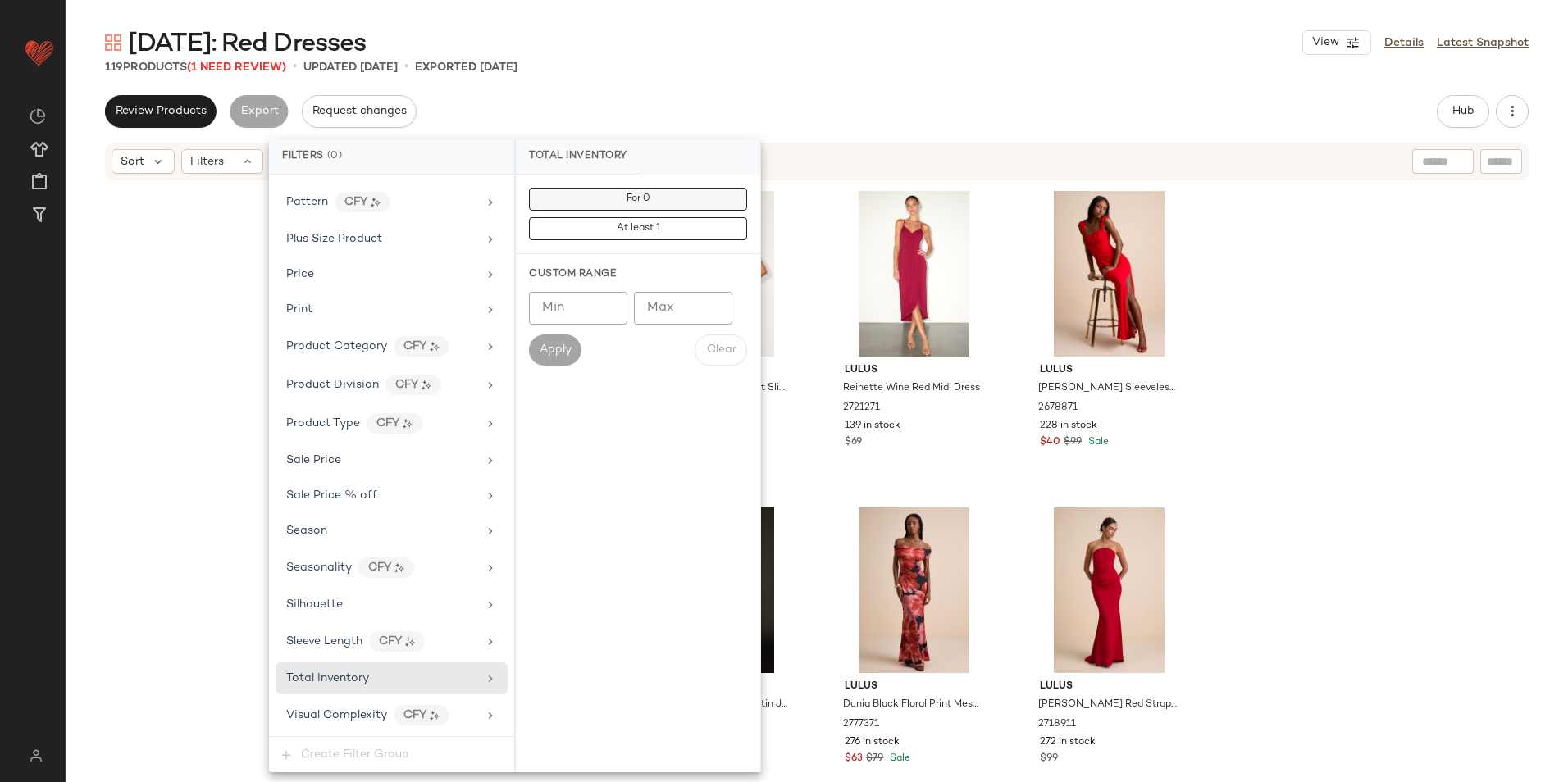
click at [694, 194] on button "For 0" at bounding box center [637, 199] width 218 height 23
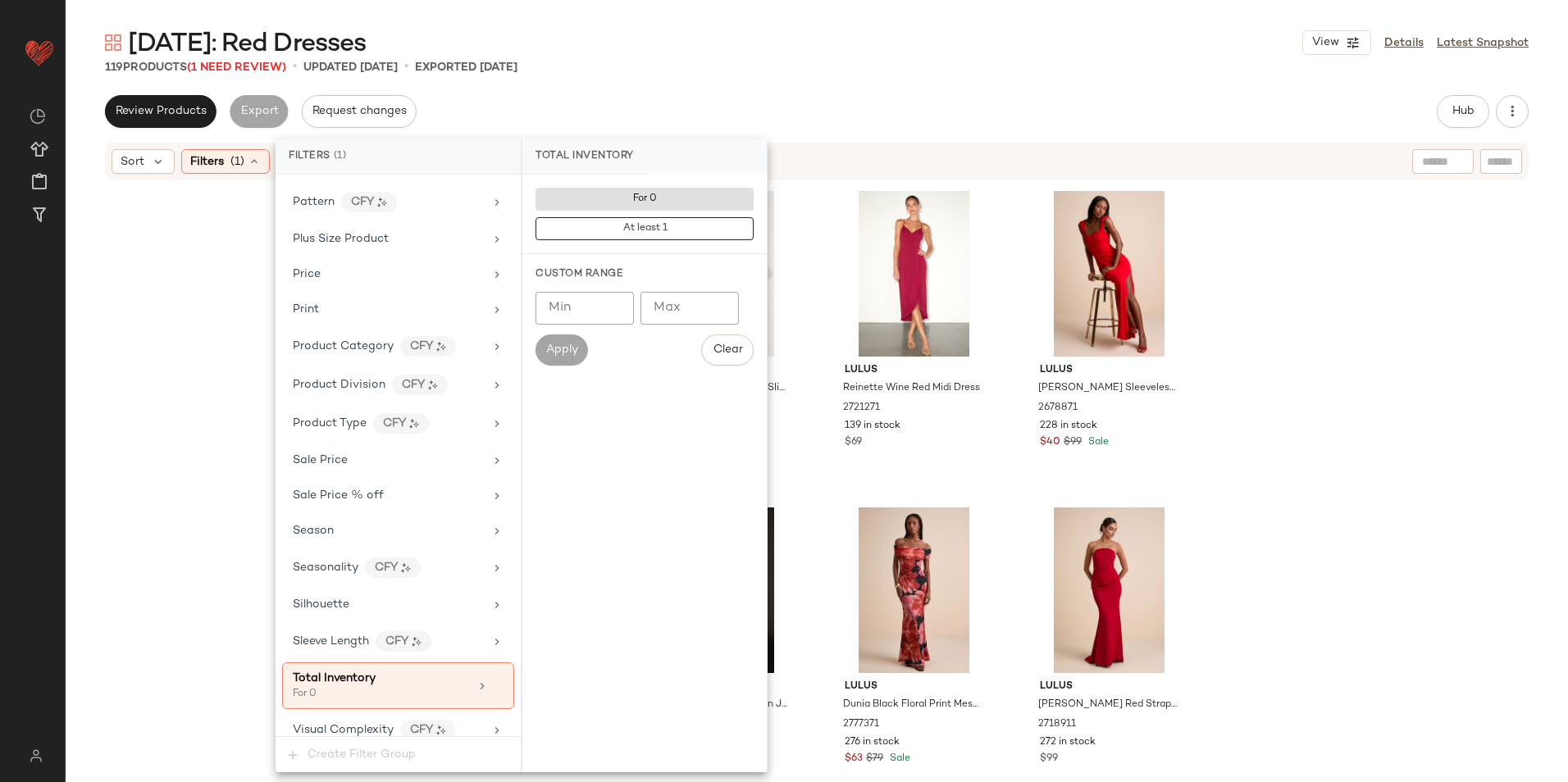
click at [739, 98] on div "Review Products Export Request changes Hub Send for Review External Review Inte…" at bounding box center [817, 111] width 1423 height 33
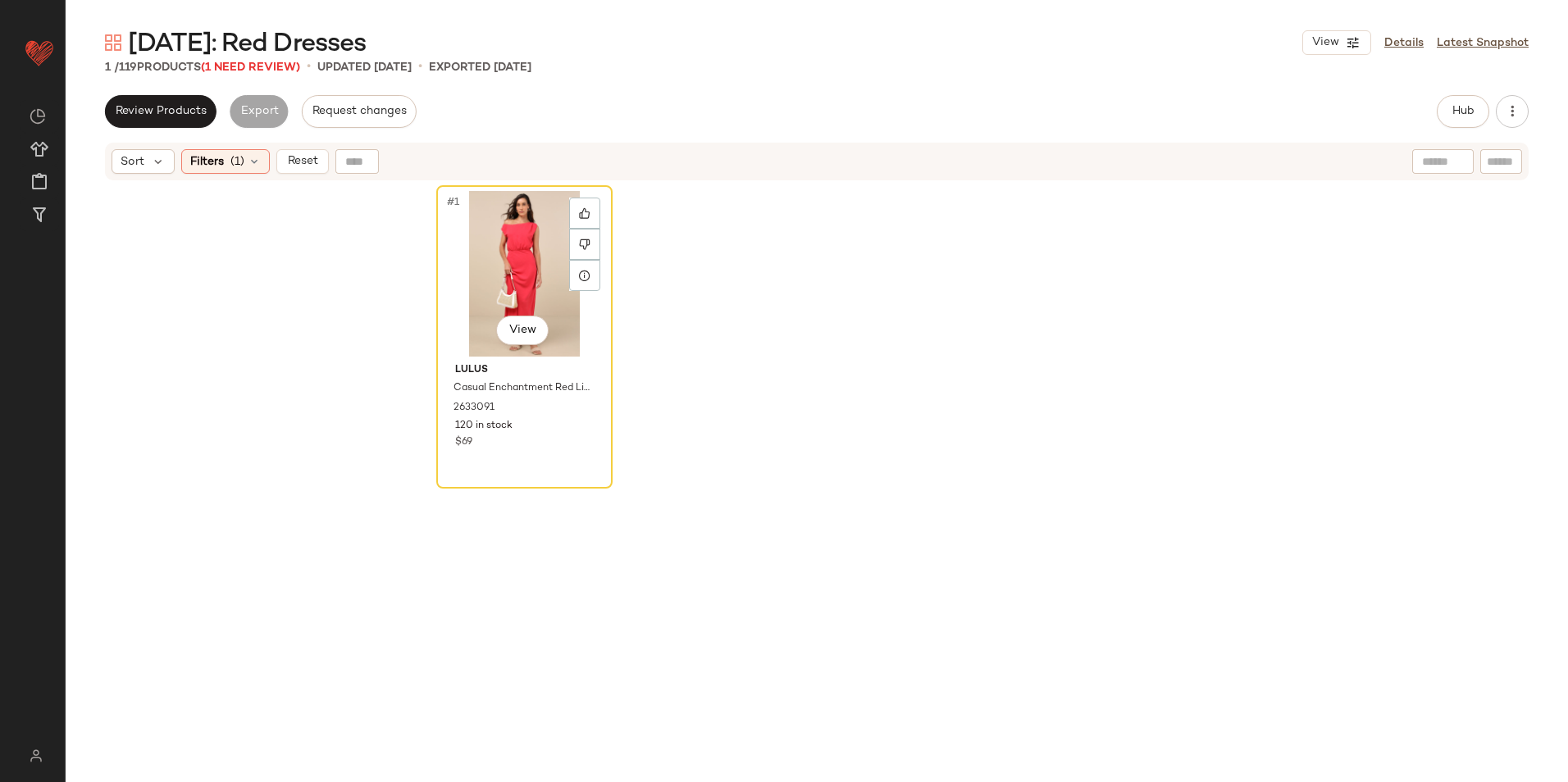
click at [509, 259] on div "#1 View" at bounding box center [524, 274] width 164 height 165
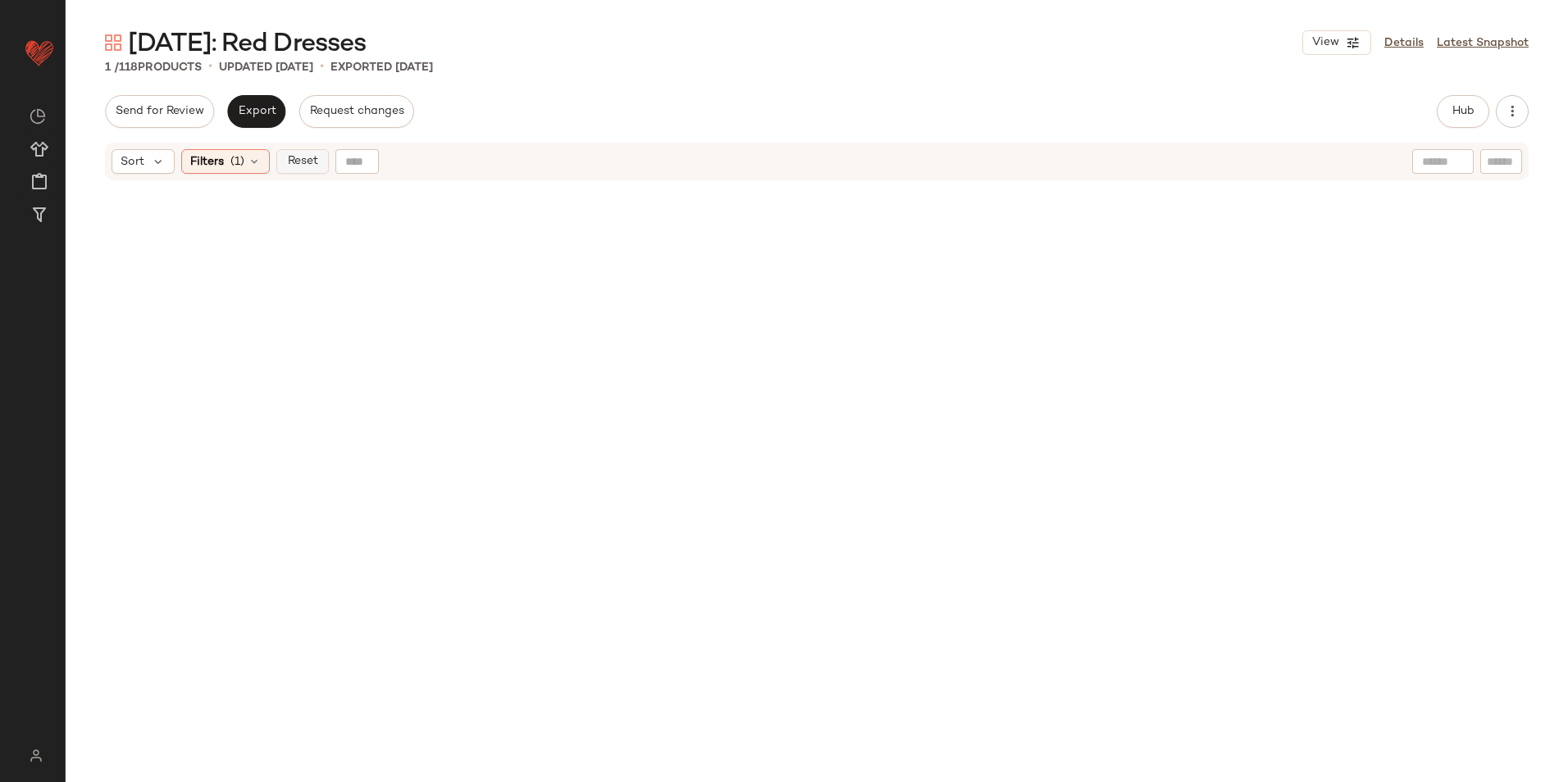
click at [301, 164] on span "Reset" at bounding box center [302, 161] width 32 height 13
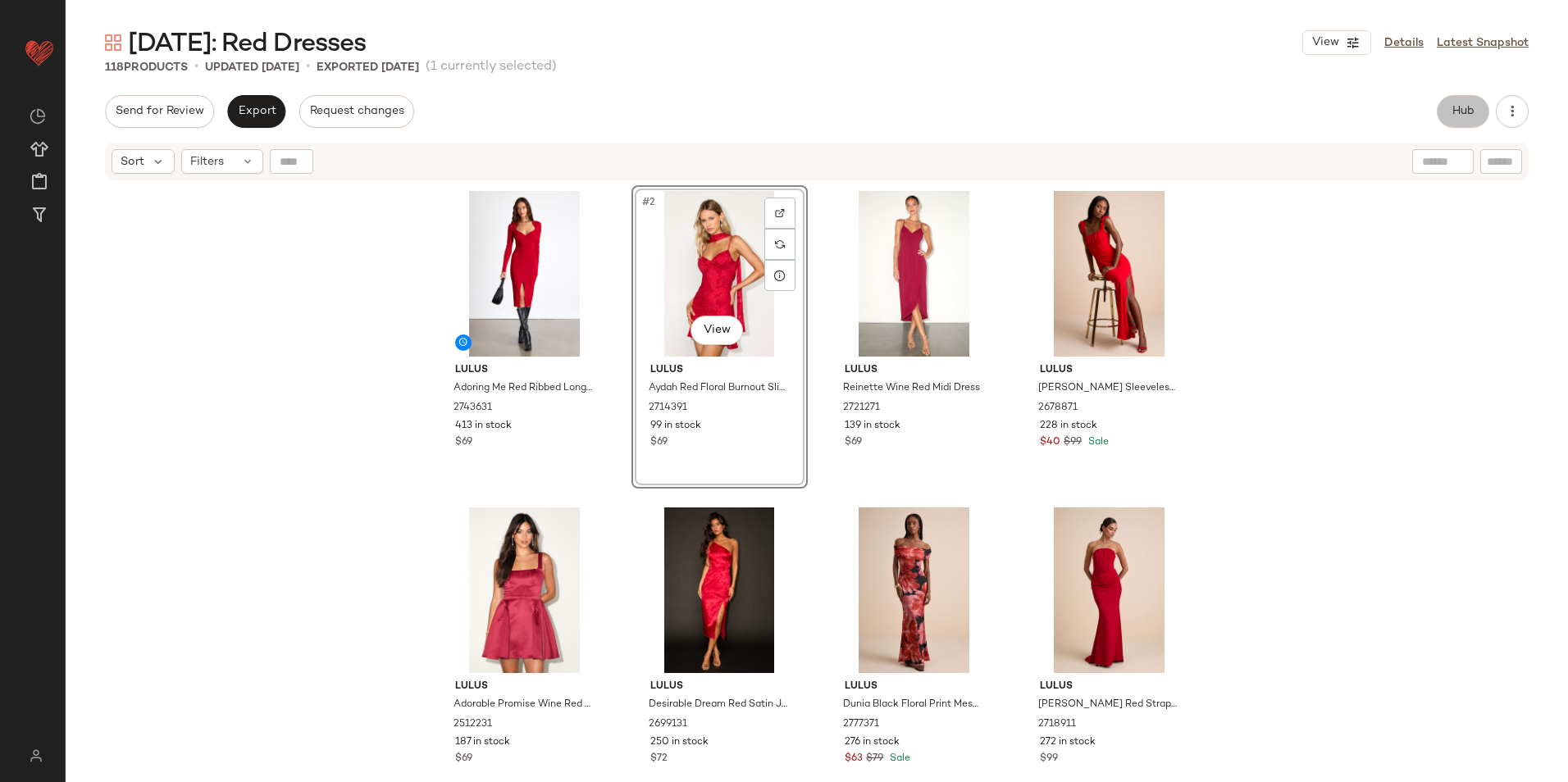
click at [1453, 110] on span "Hub" at bounding box center [1463, 111] width 23 height 13
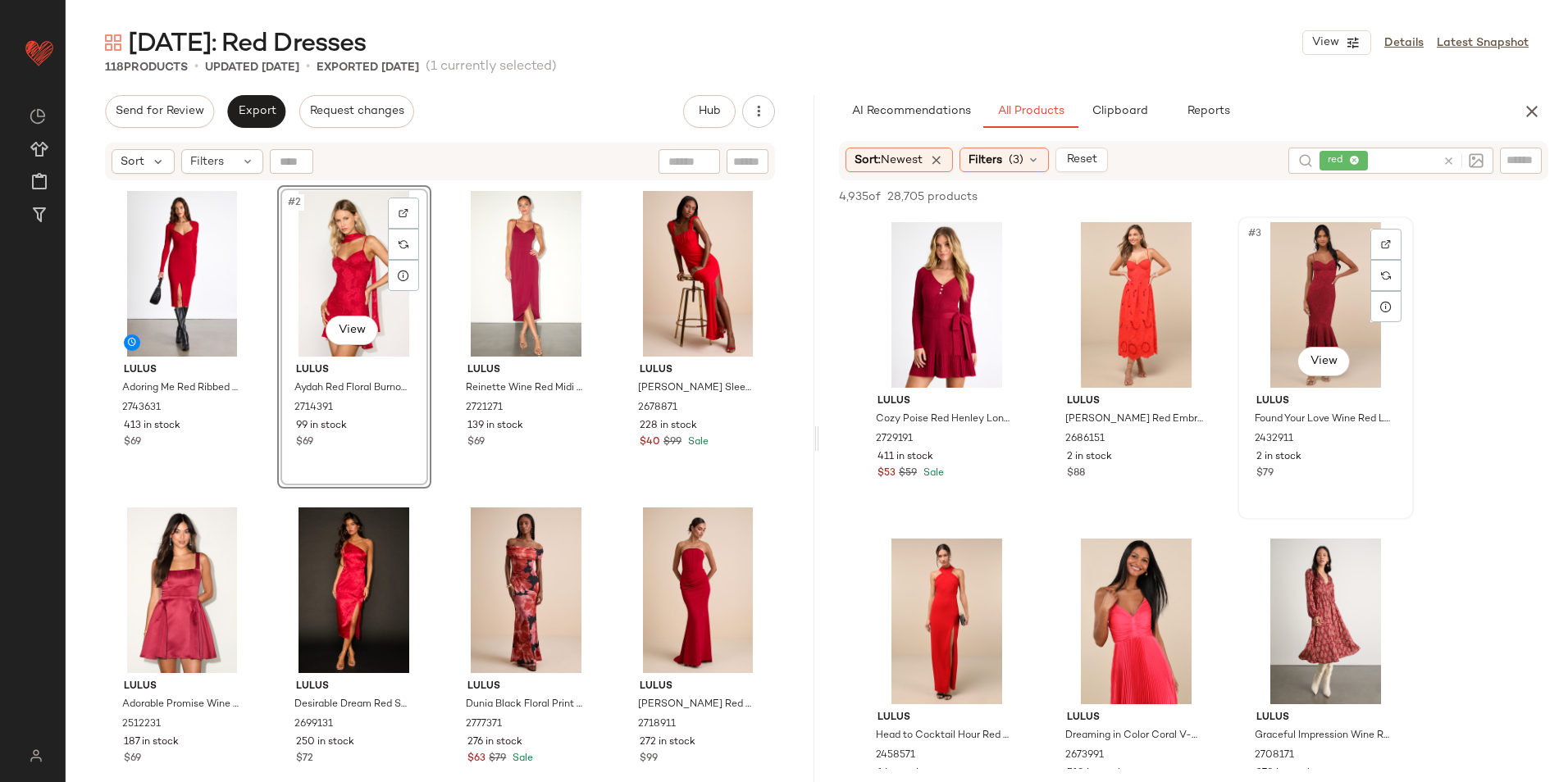
click at [1323, 297] on div "#3 View" at bounding box center [1325, 305] width 164 height 165
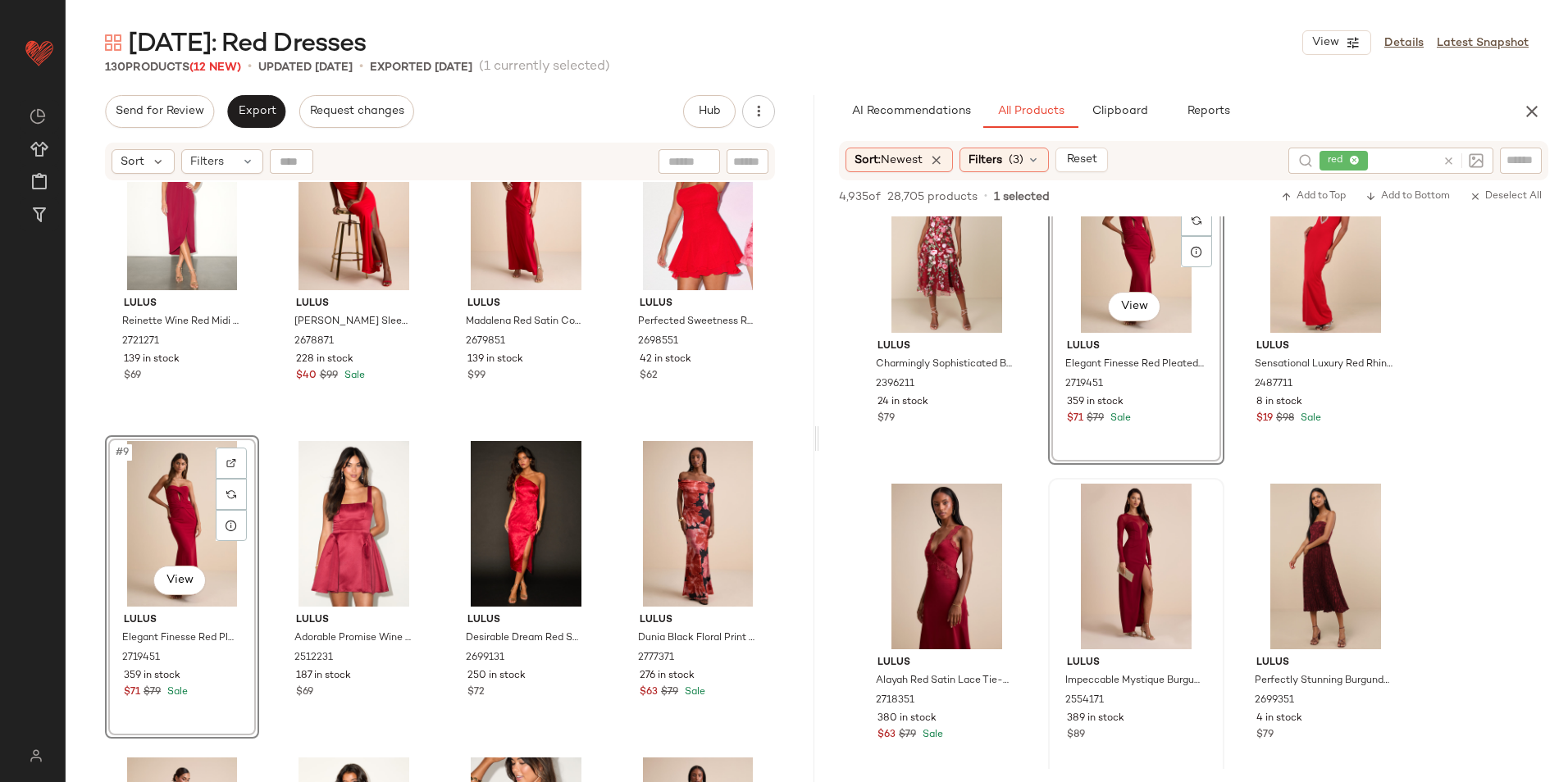
scroll to position [4264, 0]
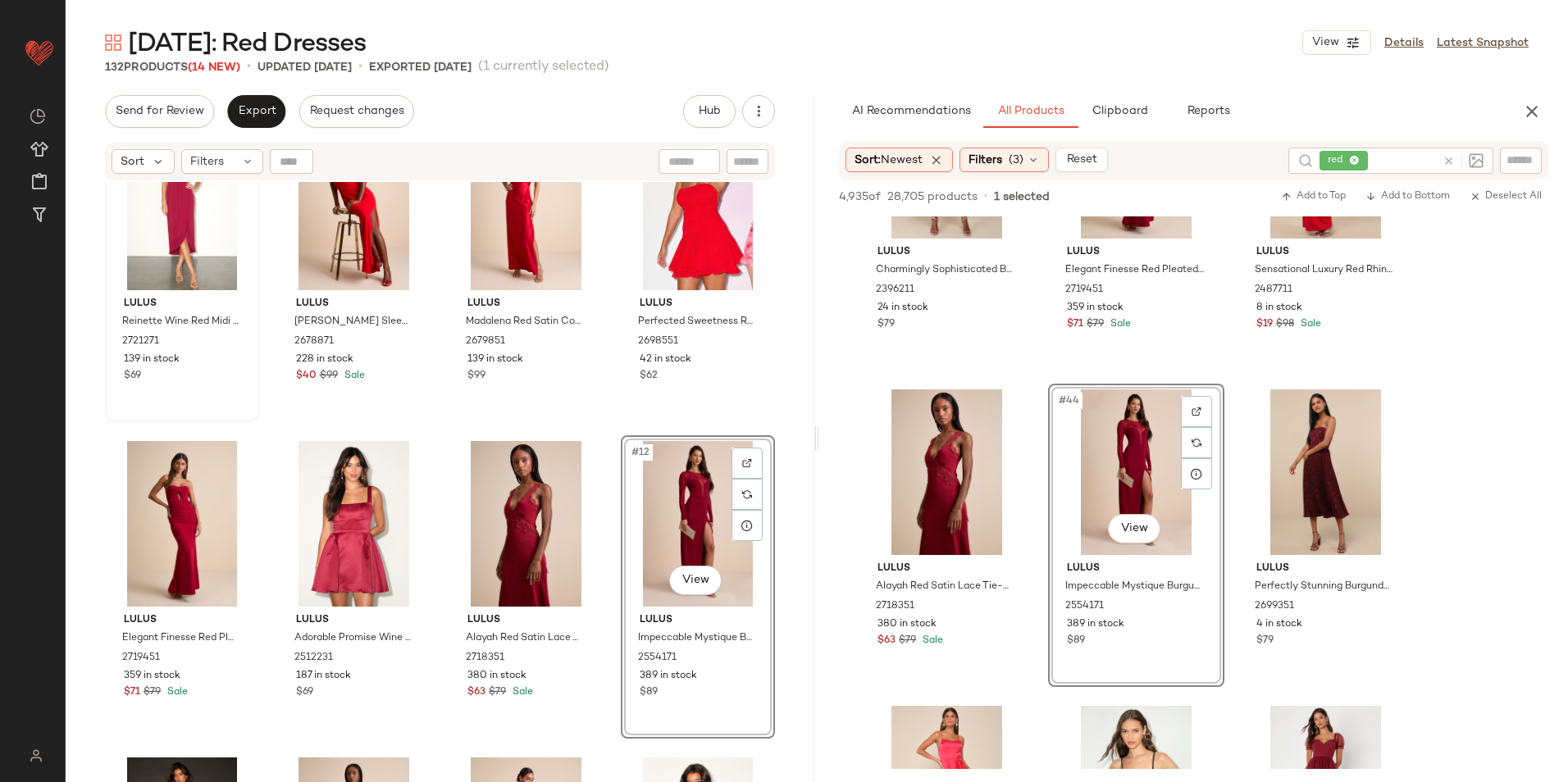
click at [231, 166] on div "Filters" at bounding box center [222, 162] width 82 height 25
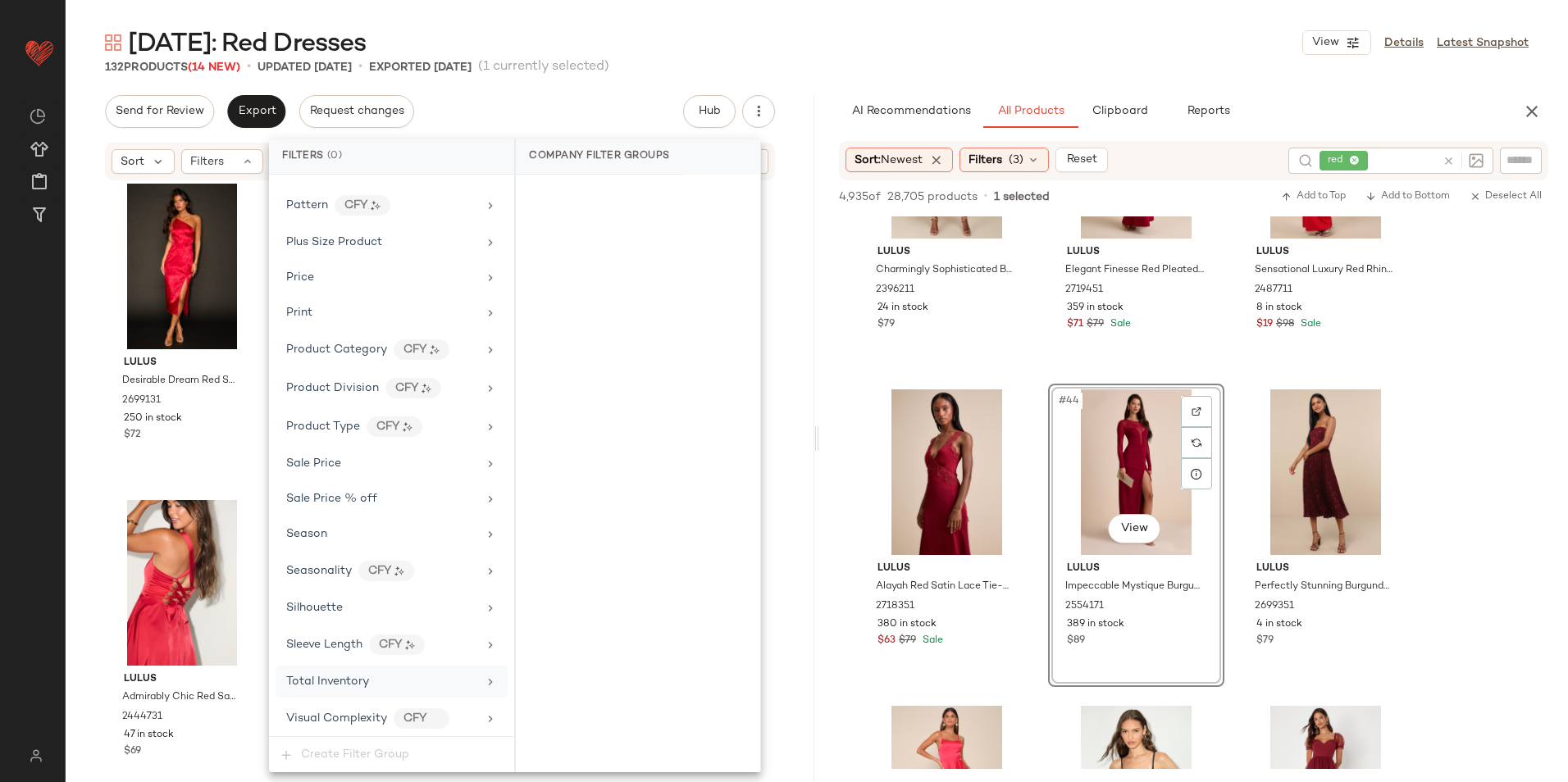
scroll to position [1084, 0]
click at [363, 683] on span "Total Inventory" at bounding box center [328, 679] width 83 height 12
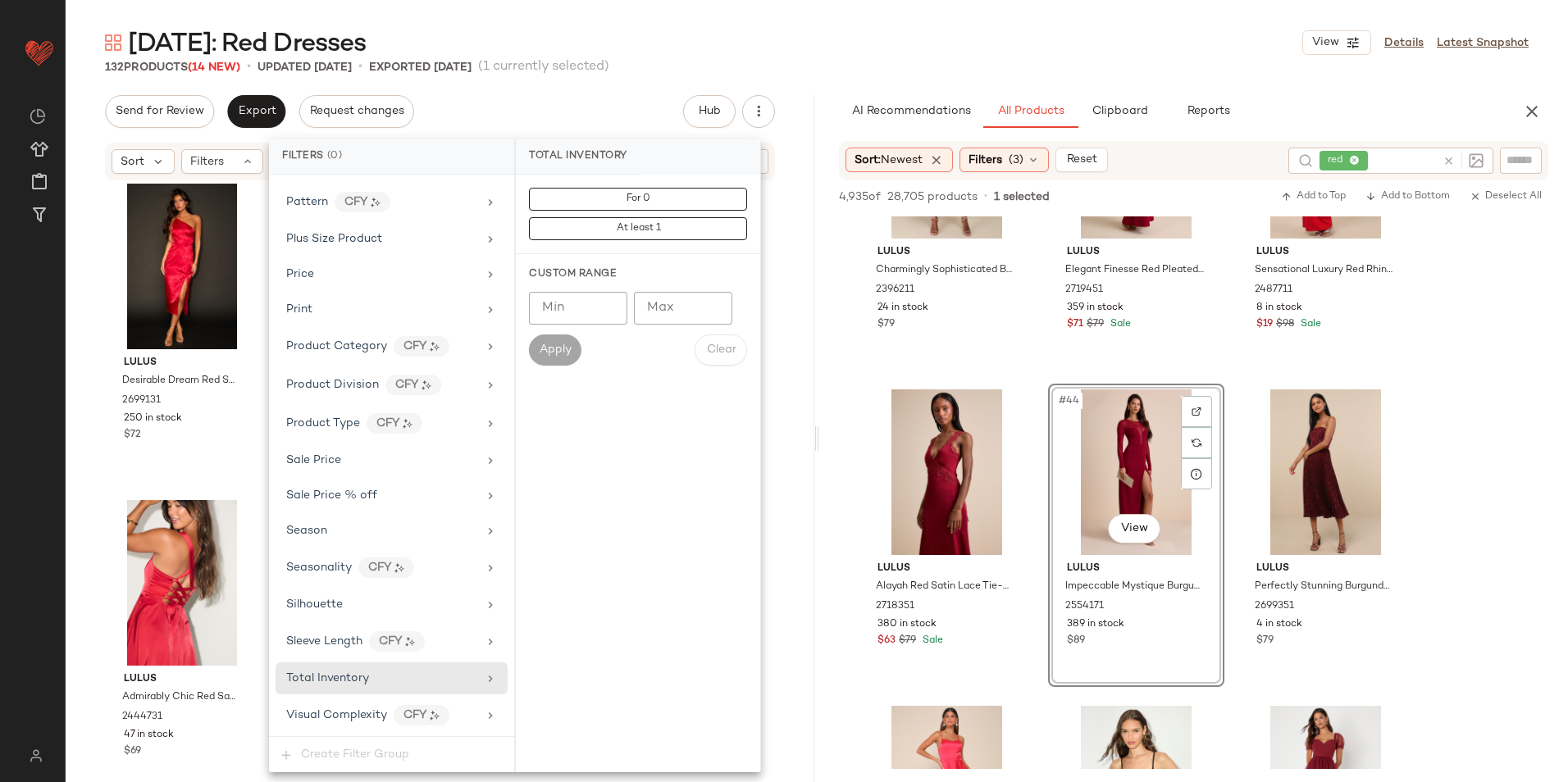
click at [702, 303] on input "Max" at bounding box center [684, 307] width 98 height 33
type input "**"
click at [546, 345] on span "Apply" at bounding box center [555, 350] width 33 height 13
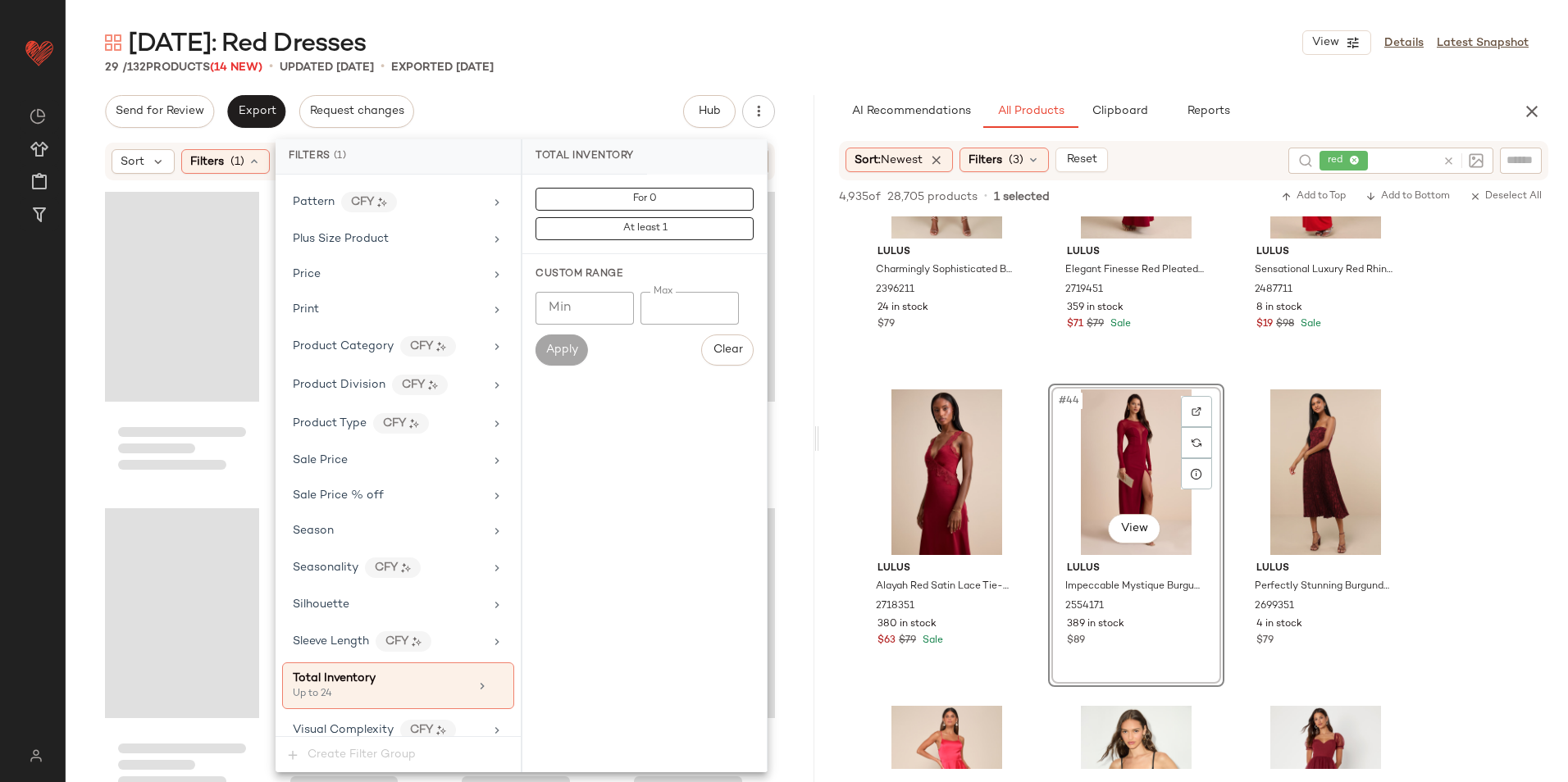
drag, startPoint x: 719, startPoint y: 33, endPoint x: 581, endPoint y: 98, distance: 152.5
click at [714, 36] on div "[DATE]: Red Dresses View Details Latest Snapshot" at bounding box center [817, 42] width 1502 height 33
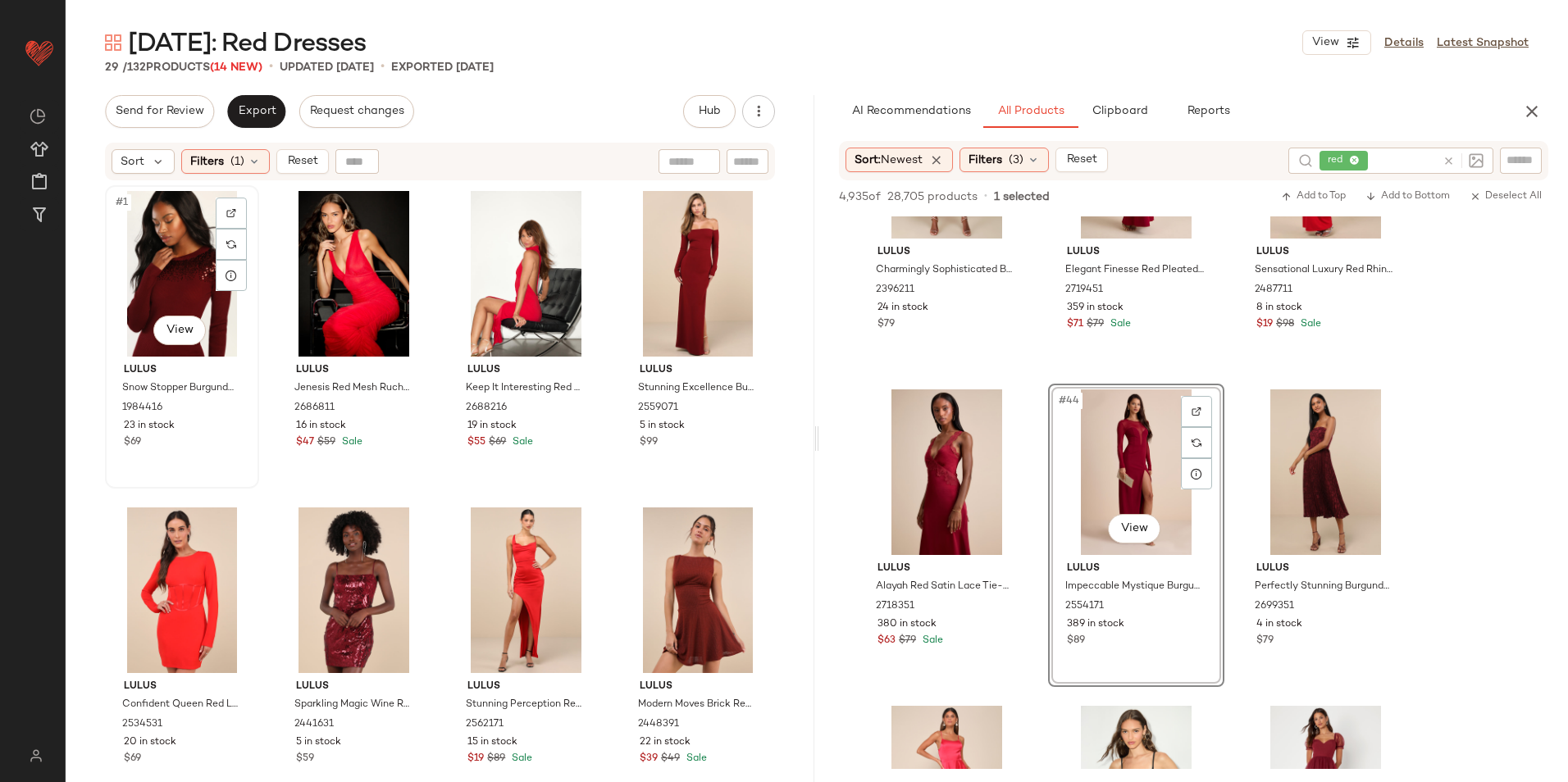
click at [155, 242] on div "#1 View" at bounding box center [181, 274] width 143 height 165
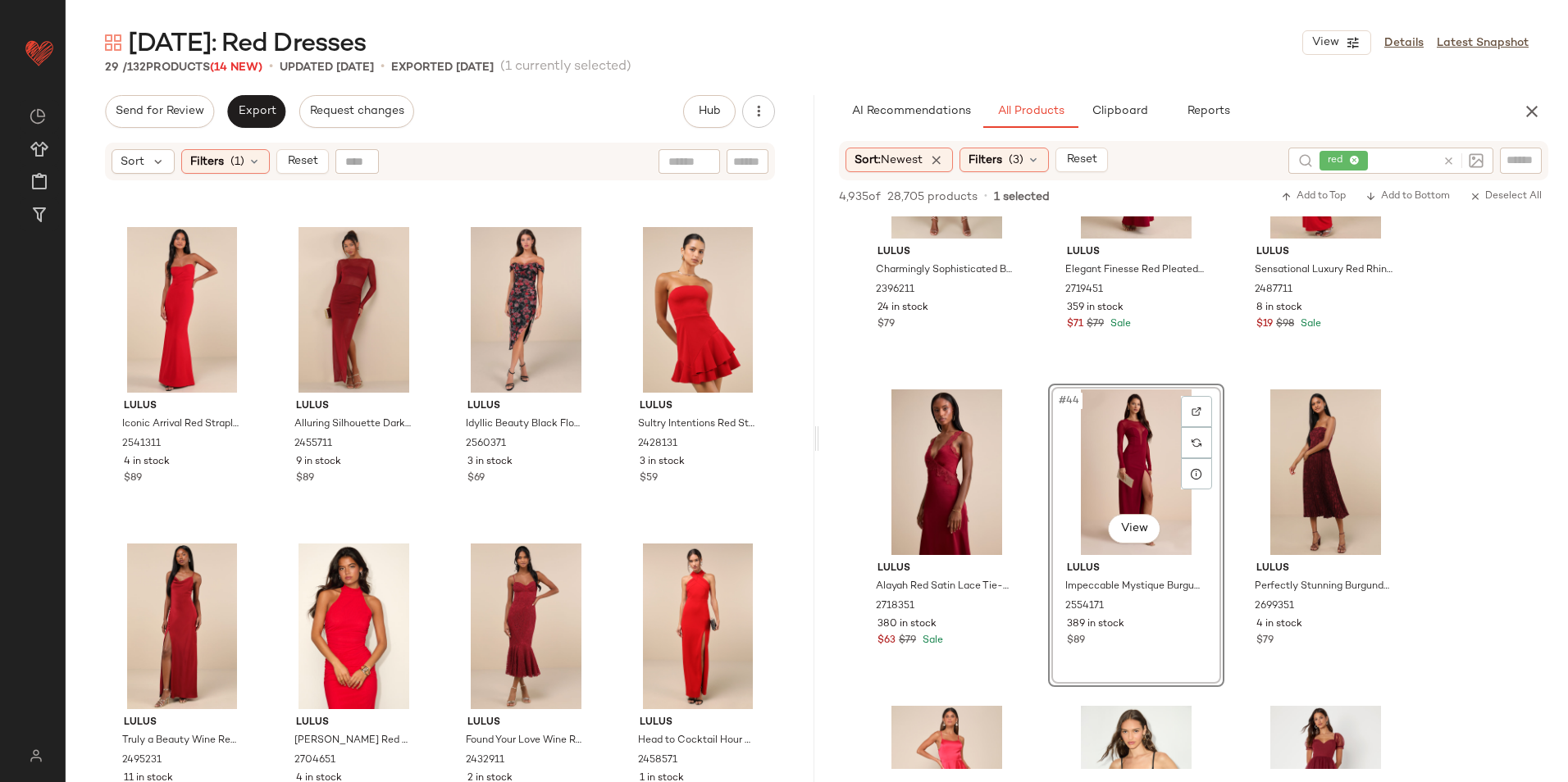
scroll to position [1894, 0]
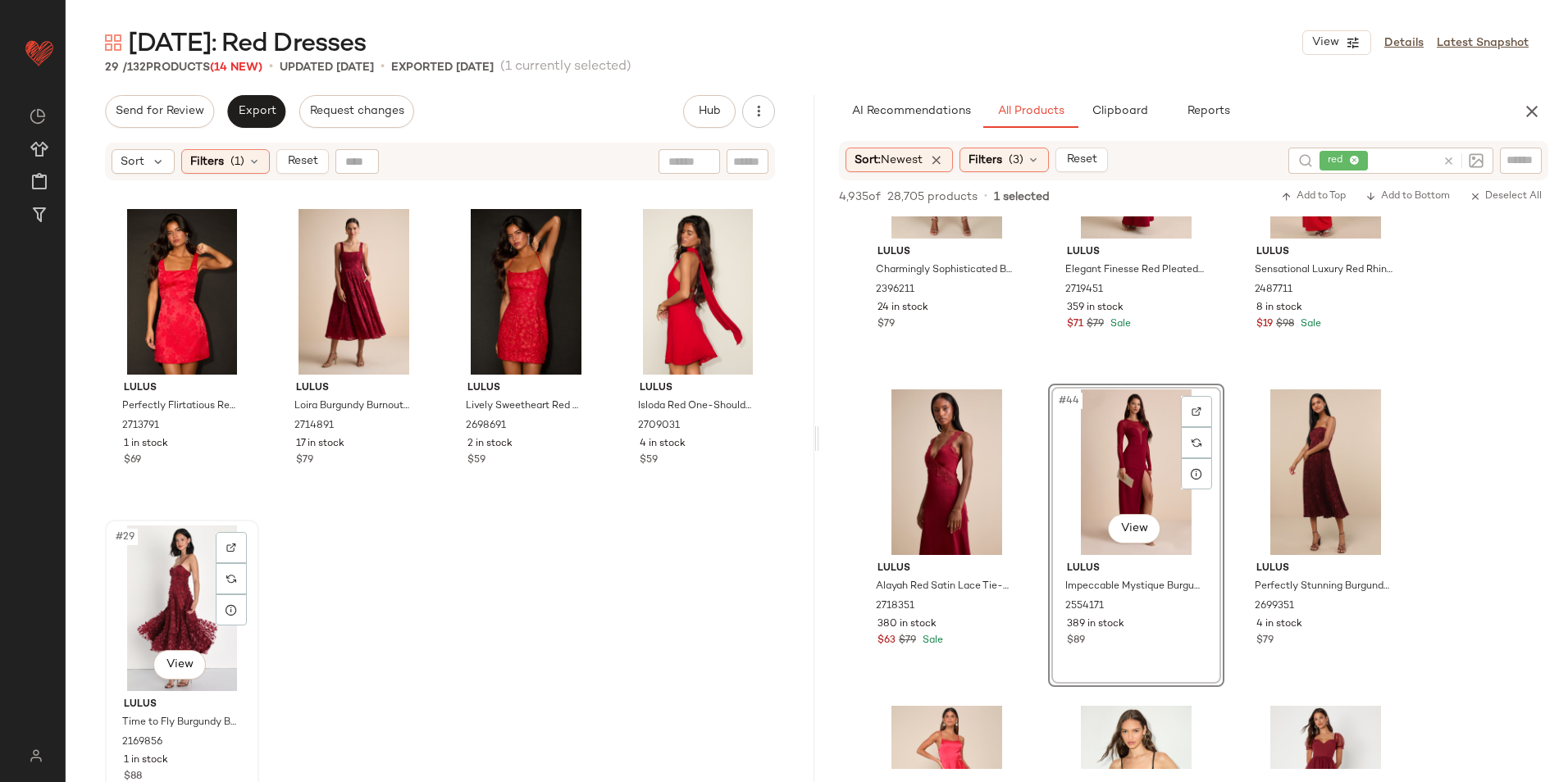
click at [179, 602] on div "#29 View" at bounding box center [181, 609] width 143 height 165
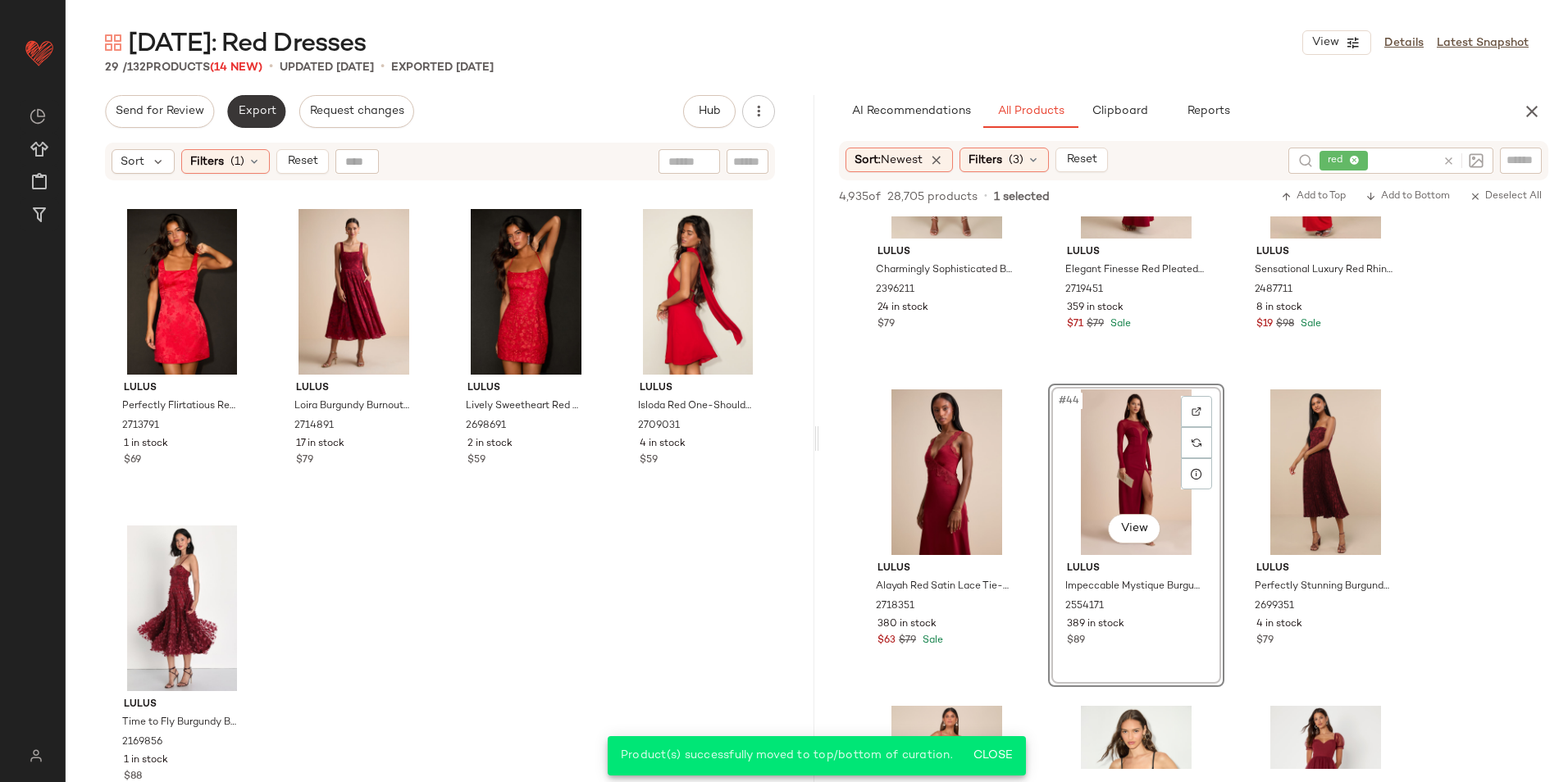
click at [249, 105] on span "Export" at bounding box center [256, 111] width 38 height 13
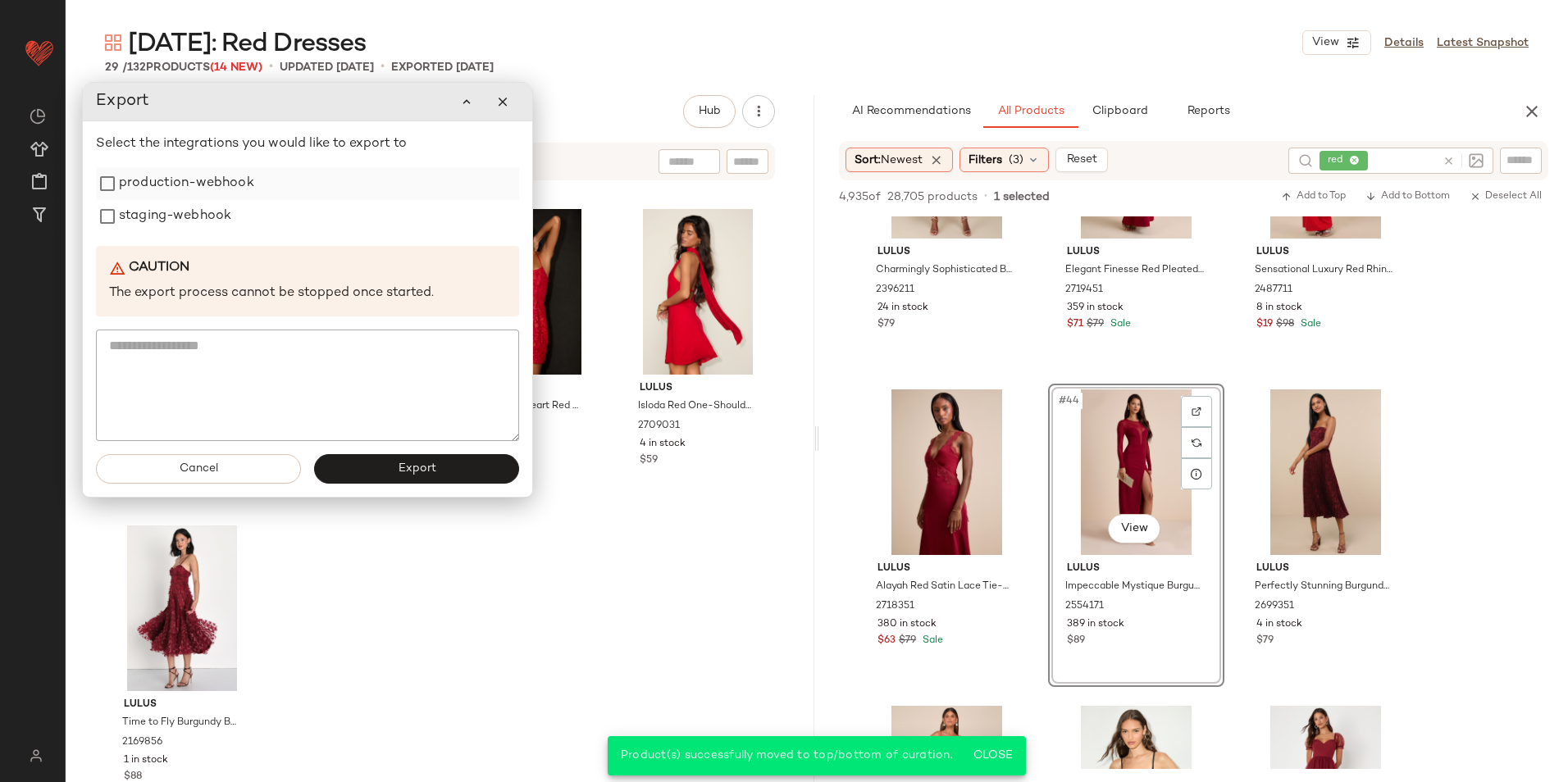
click at [236, 195] on label "production-webhook" at bounding box center [186, 183] width 135 height 33
drag, startPoint x: 205, startPoint y: 214, endPoint x: 245, endPoint y: 262, distance: 62.5
click at [205, 215] on label "staging-webhook" at bounding box center [175, 216] width 112 height 33
click at [379, 473] on button "Export" at bounding box center [417, 470] width 205 height 30
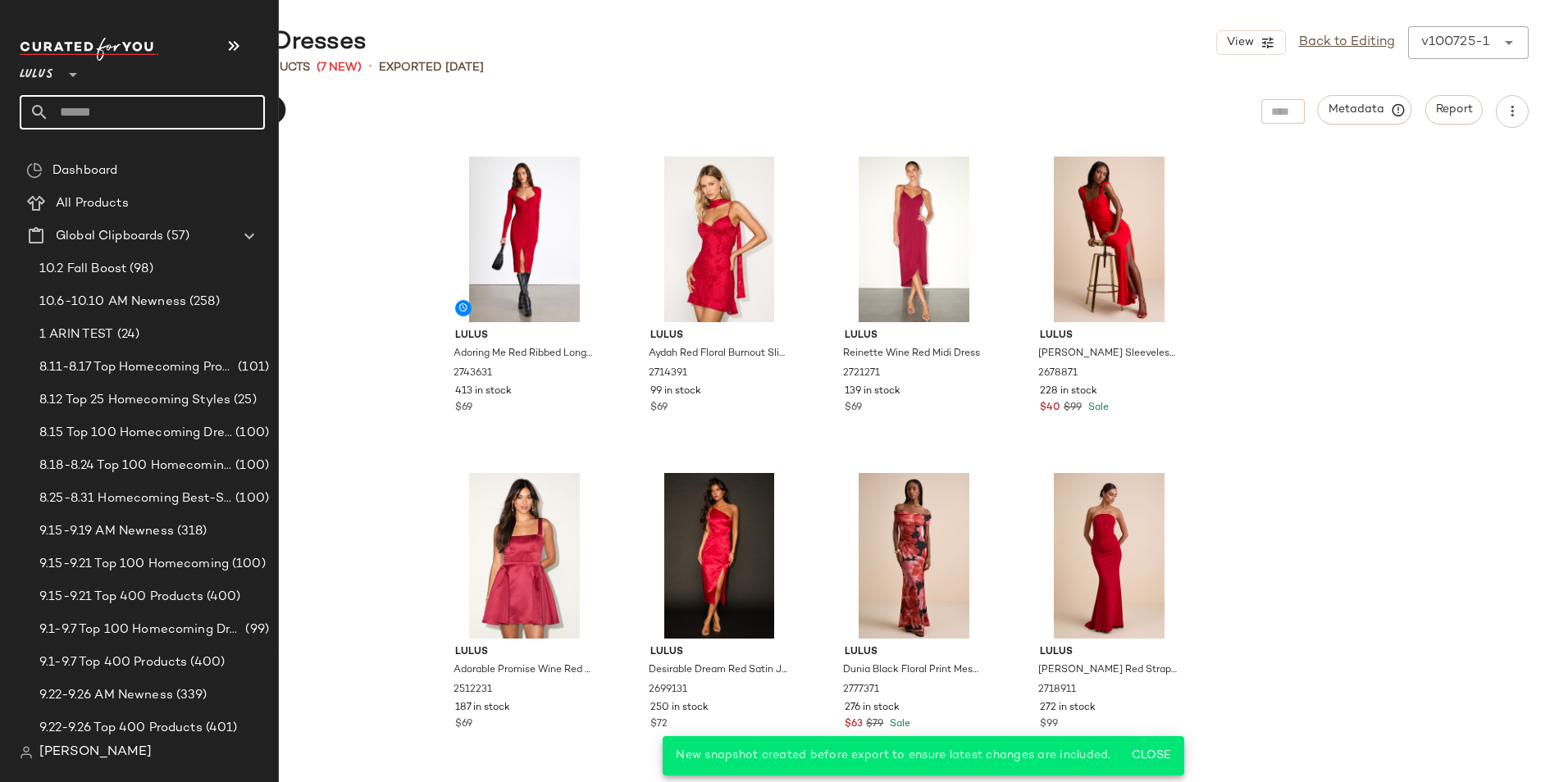
click at [52, 110] on input "text" at bounding box center [157, 112] width 216 height 34
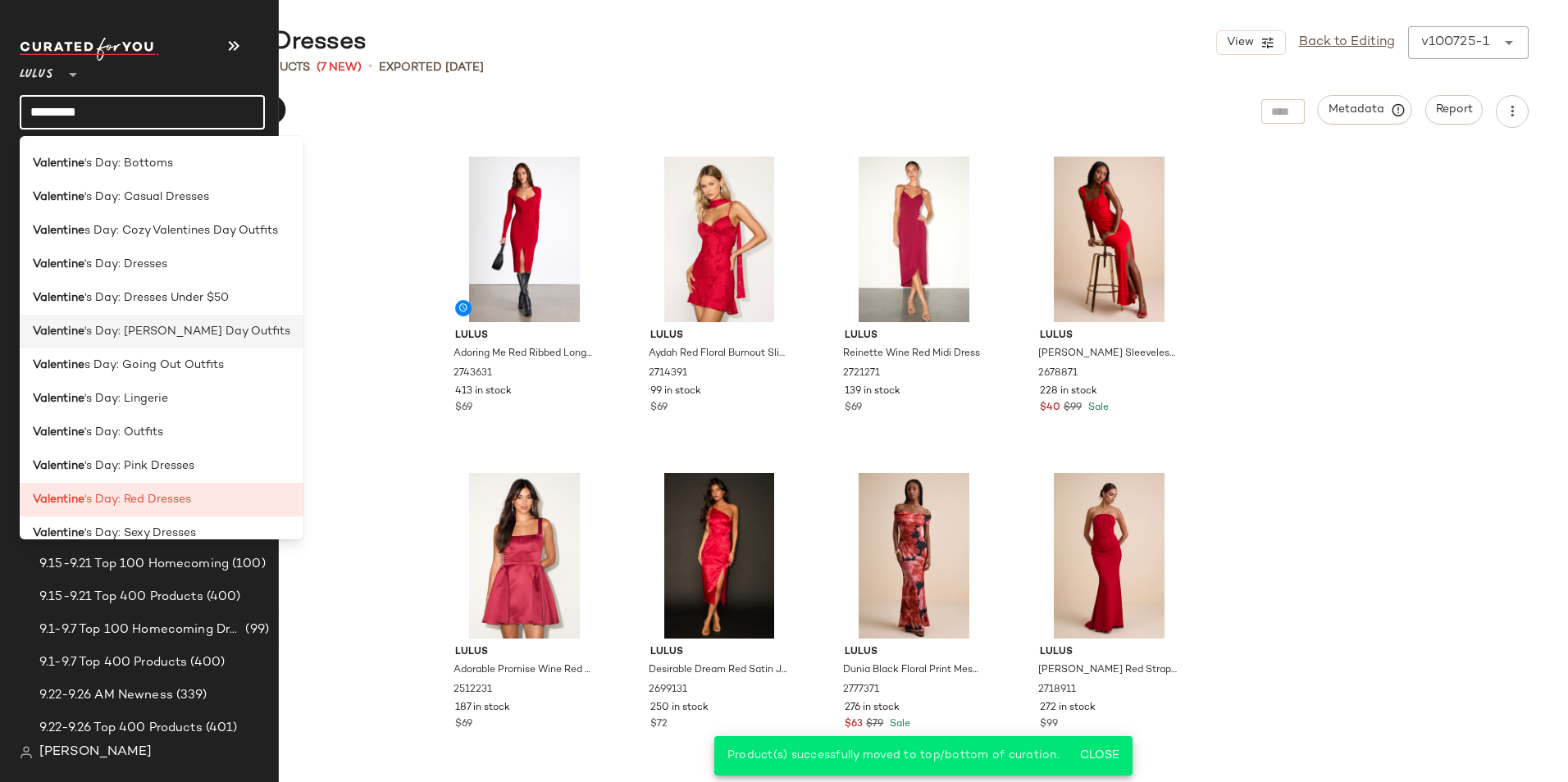
scroll to position [181, 0]
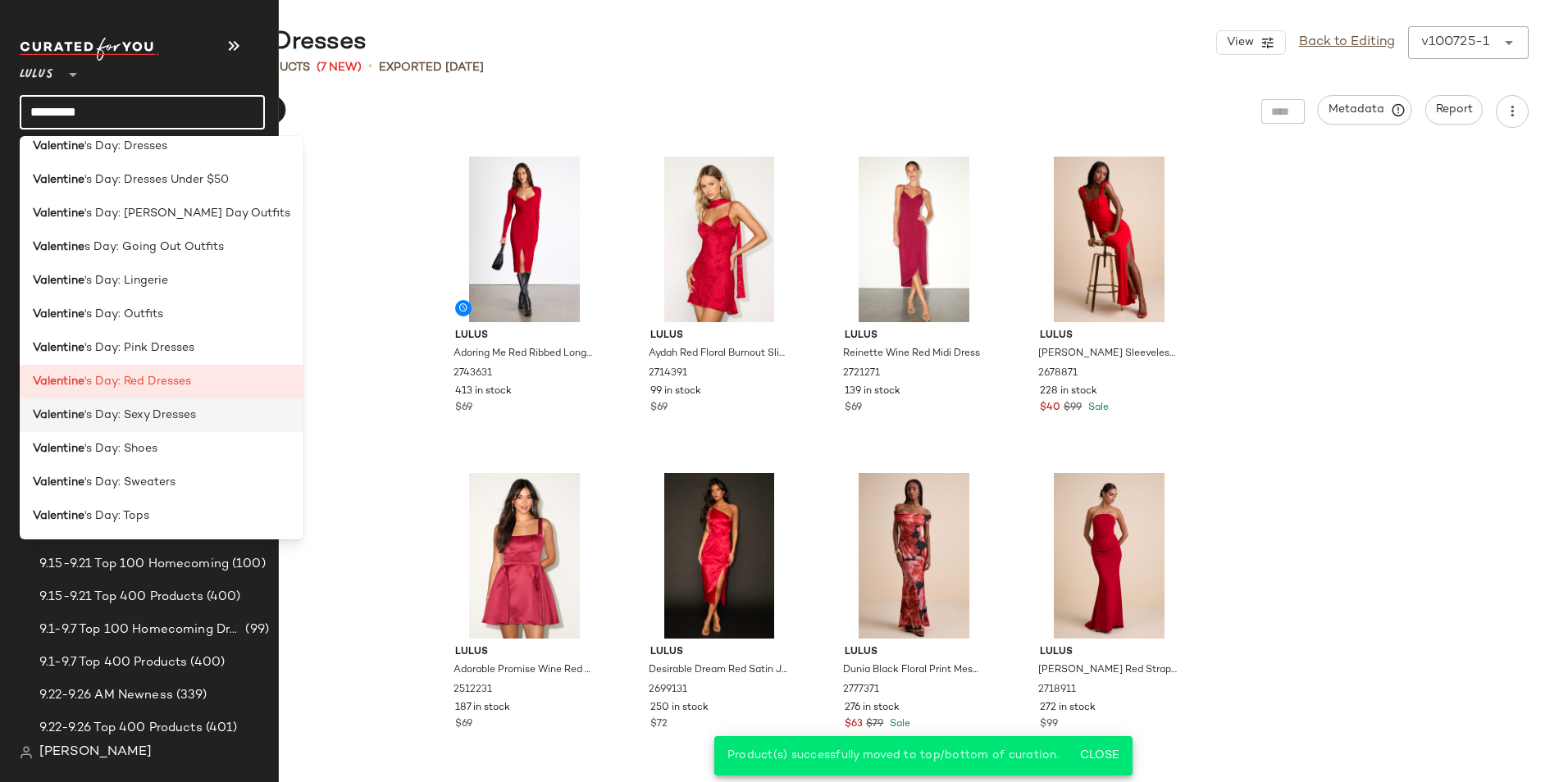
type input "*********"
click at [165, 415] on span "'s Day: Sexy Dresses" at bounding box center [140, 415] width 111 height 17
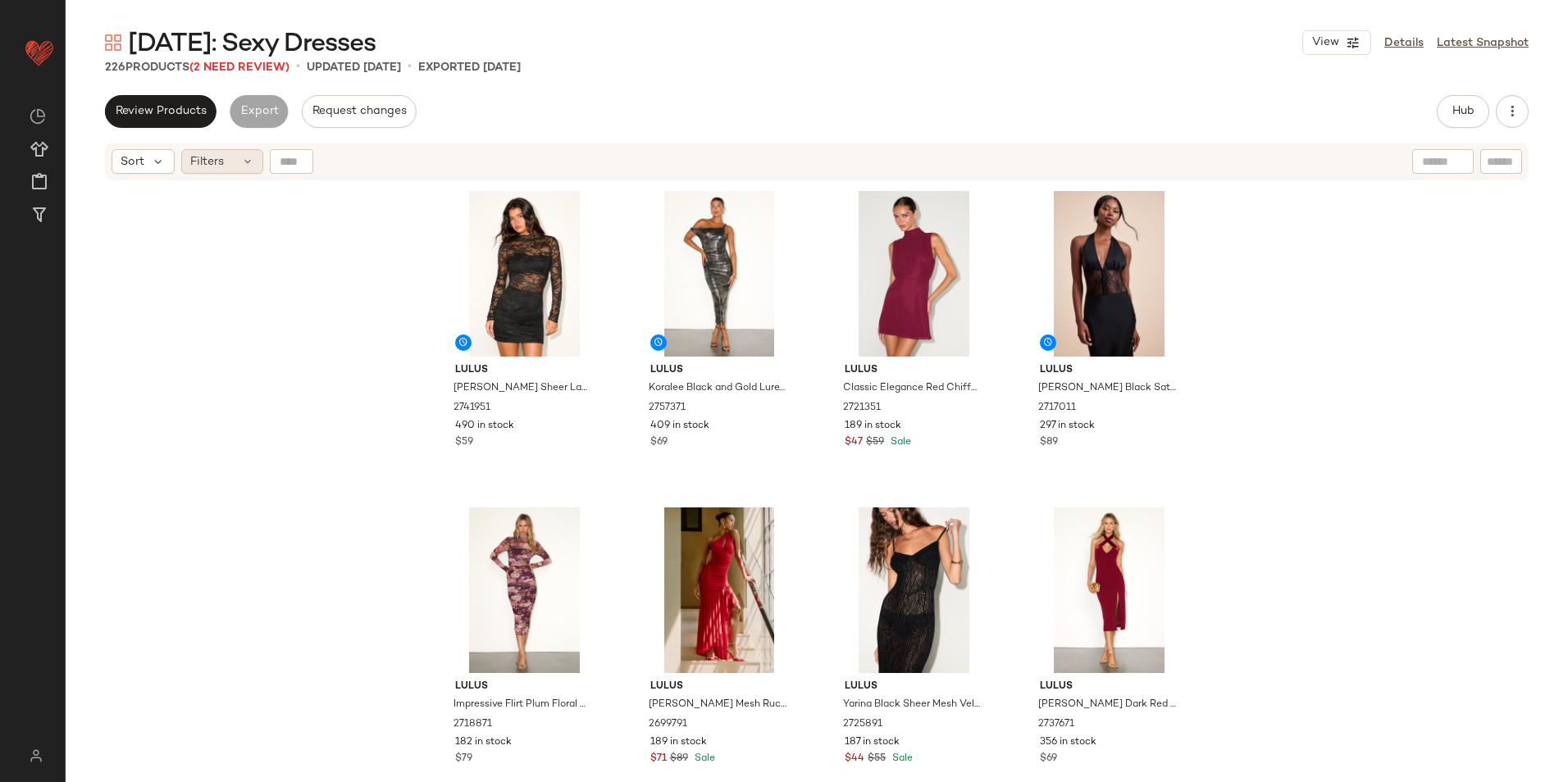
click at [237, 162] on div "Filters" at bounding box center [222, 162] width 82 height 25
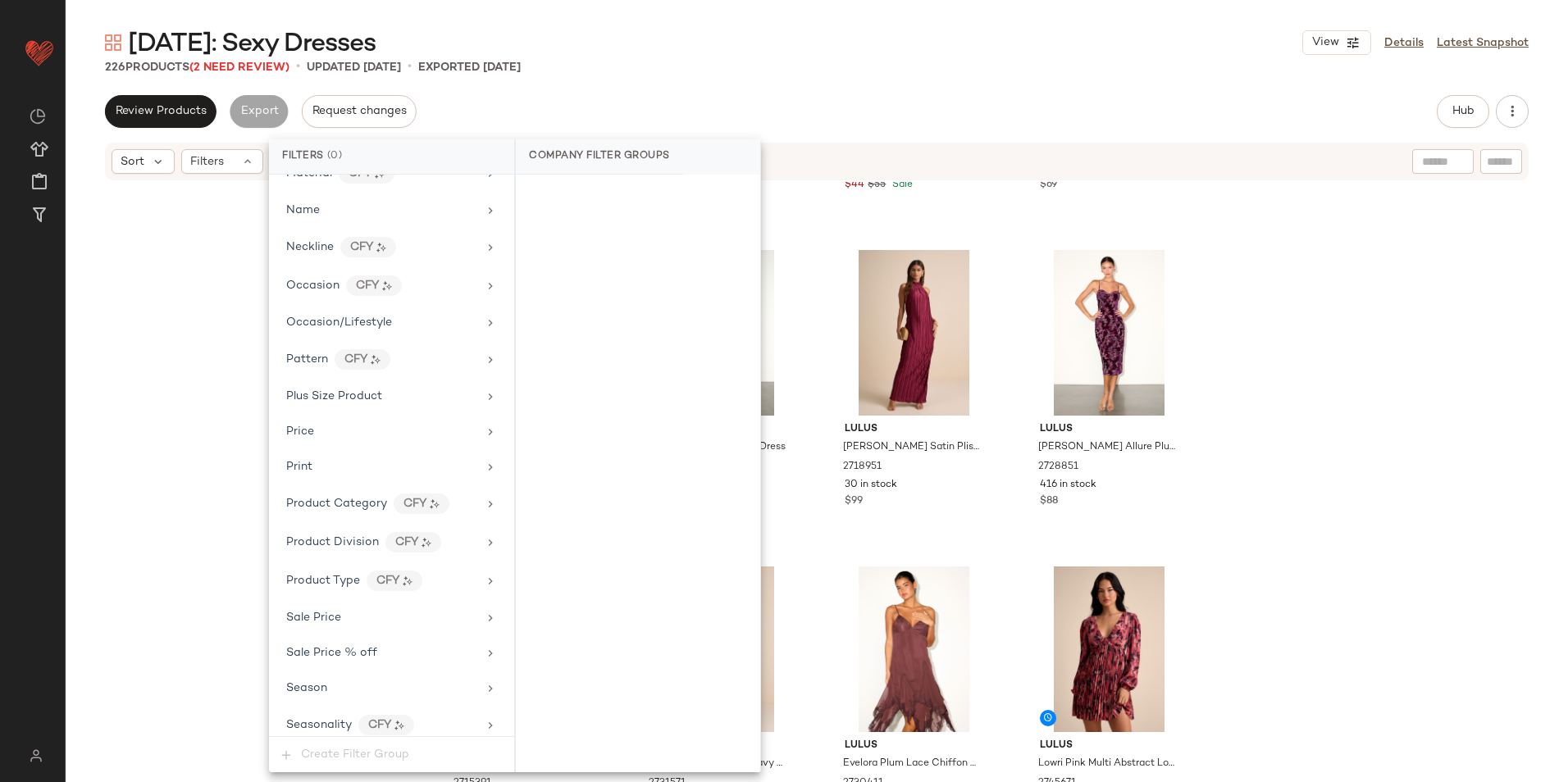
scroll to position [1084, 0]
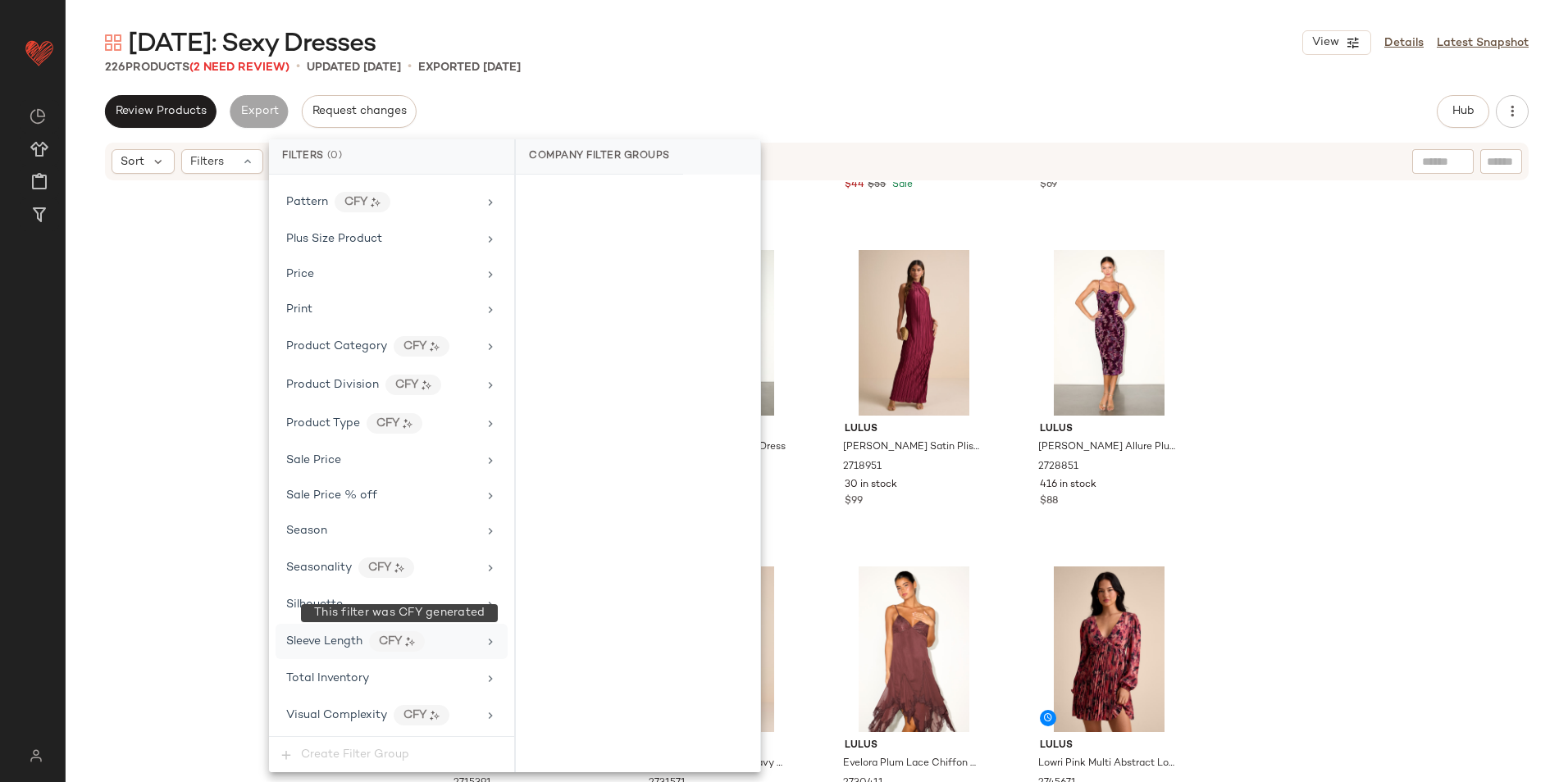
click at [387, 645] on div "CFY" at bounding box center [397, 641] width 56 height 21
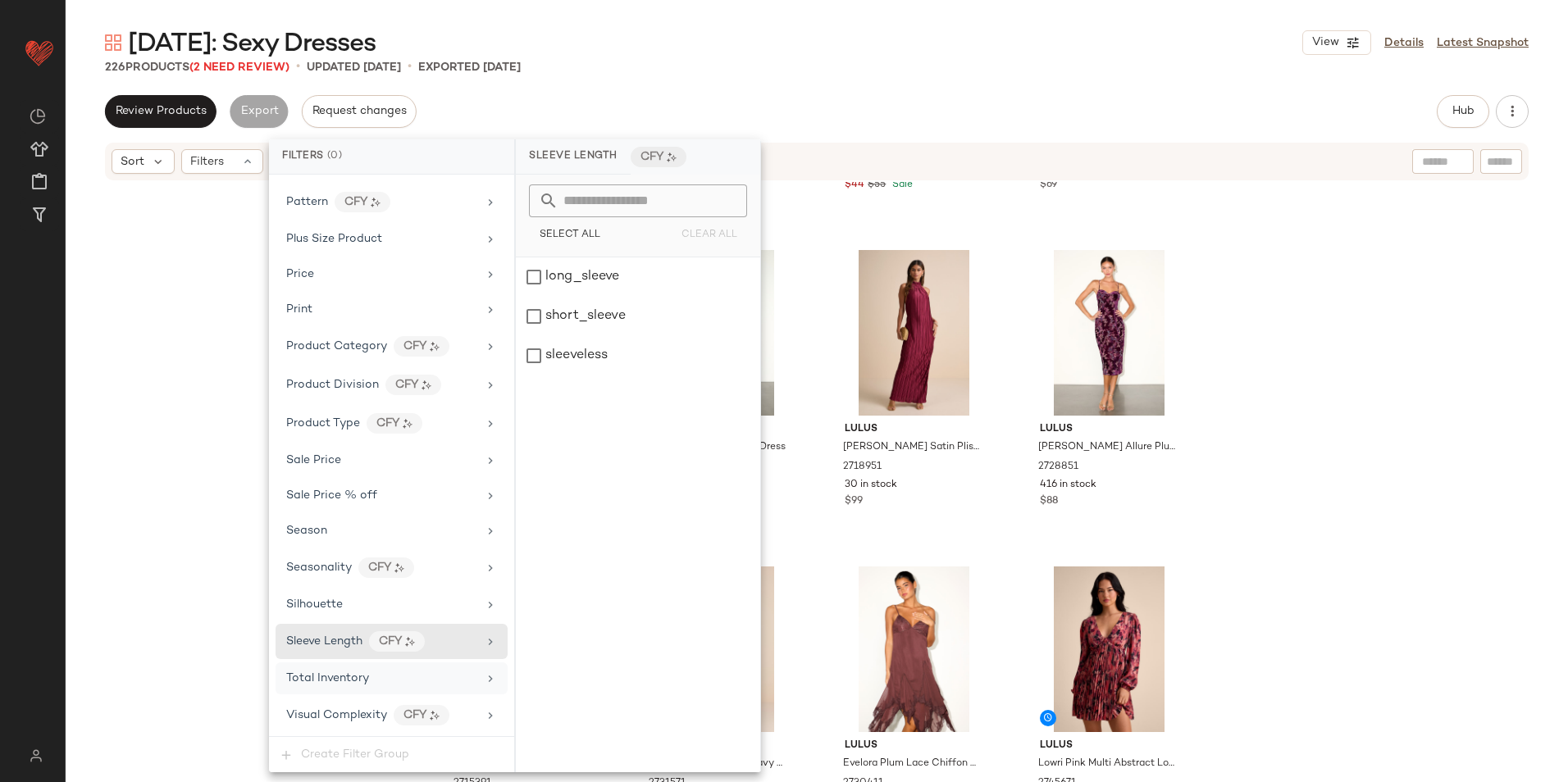
click at [410, 690] on div "Total Inventory" at bounding box center [392, 679] width 232 height 32
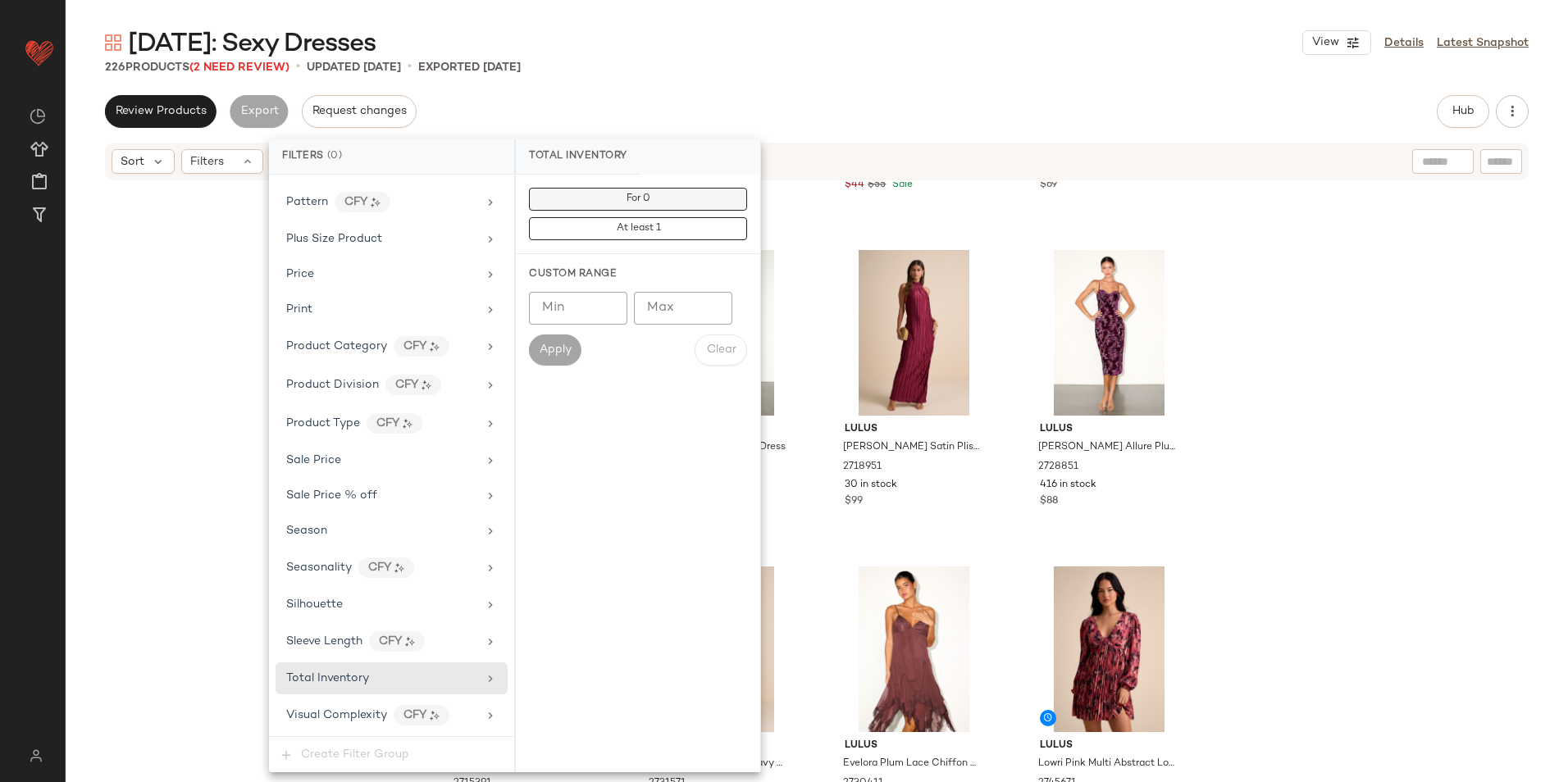
click at [694, 193] on button "For 0" at bounding box center [637, 199] width 218 height 23
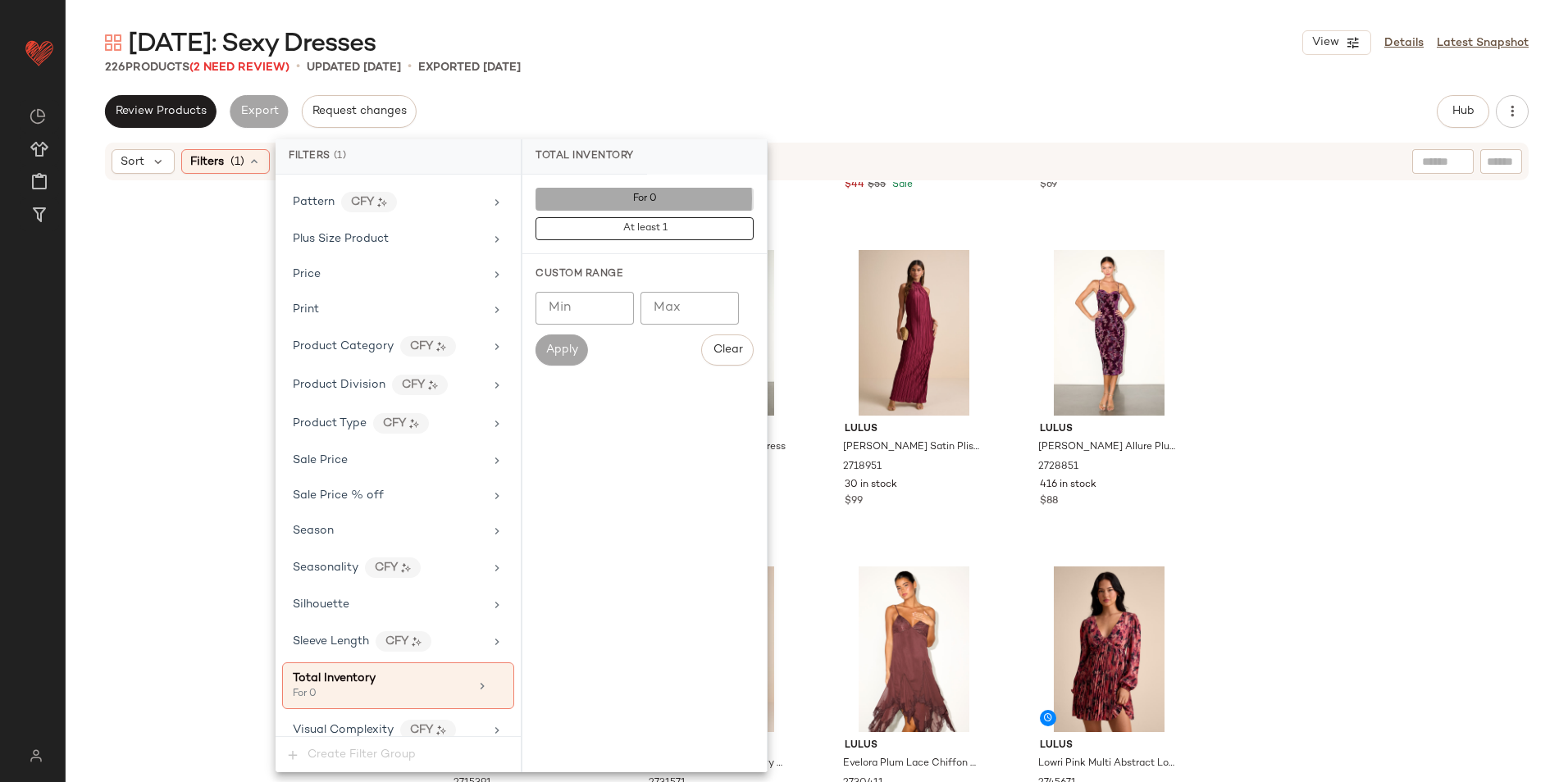
click at [754, 95] on div "[DATE]: Sexy Dresses View Details Latest Snapshot 226 Products (2 Need Review) …" at bounding box center [817, 405] width 1502 height 756
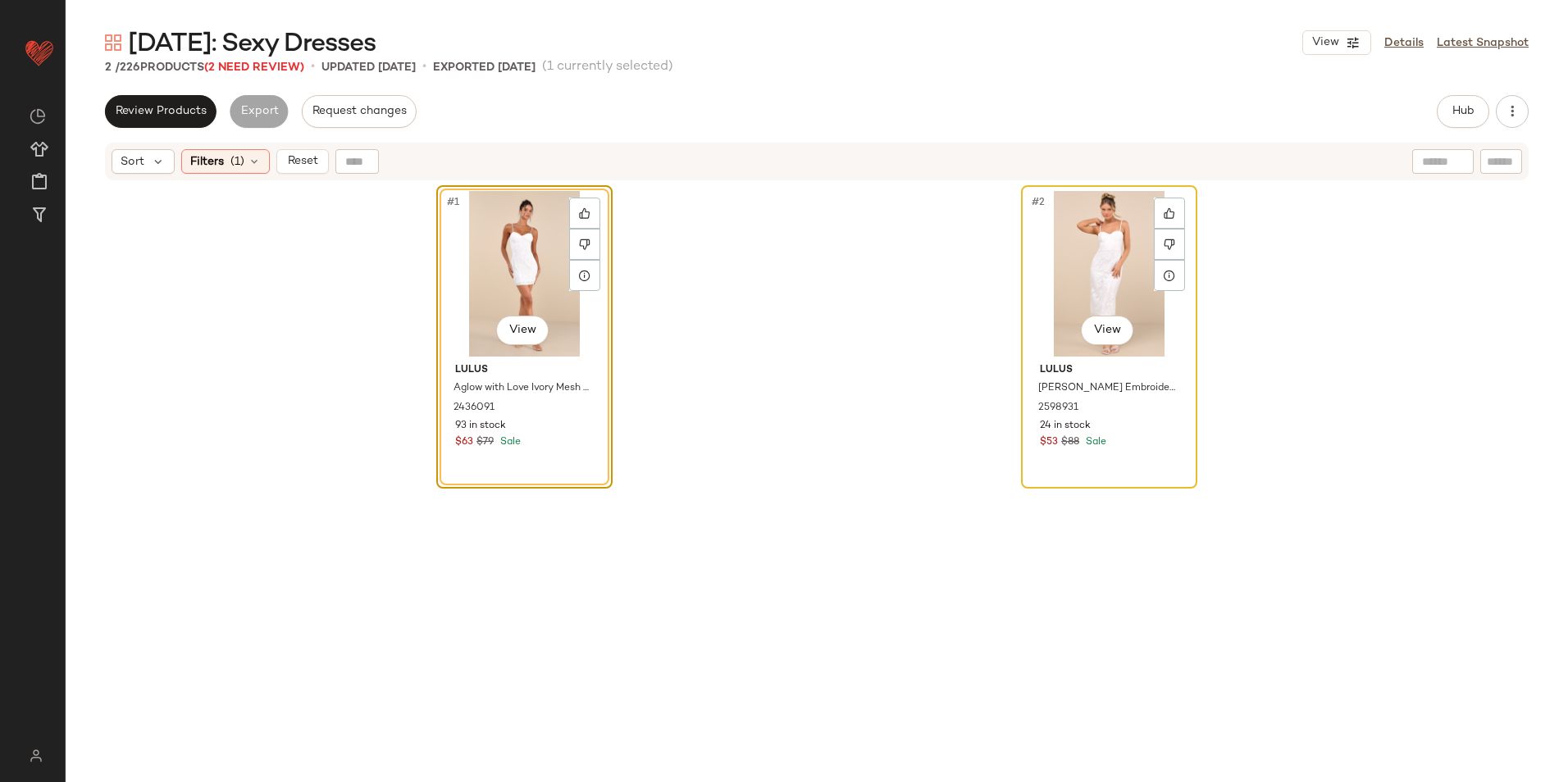
click at [1079, 251] on div "#2 View" at bounding box center [1108, 274] width 164 height 165
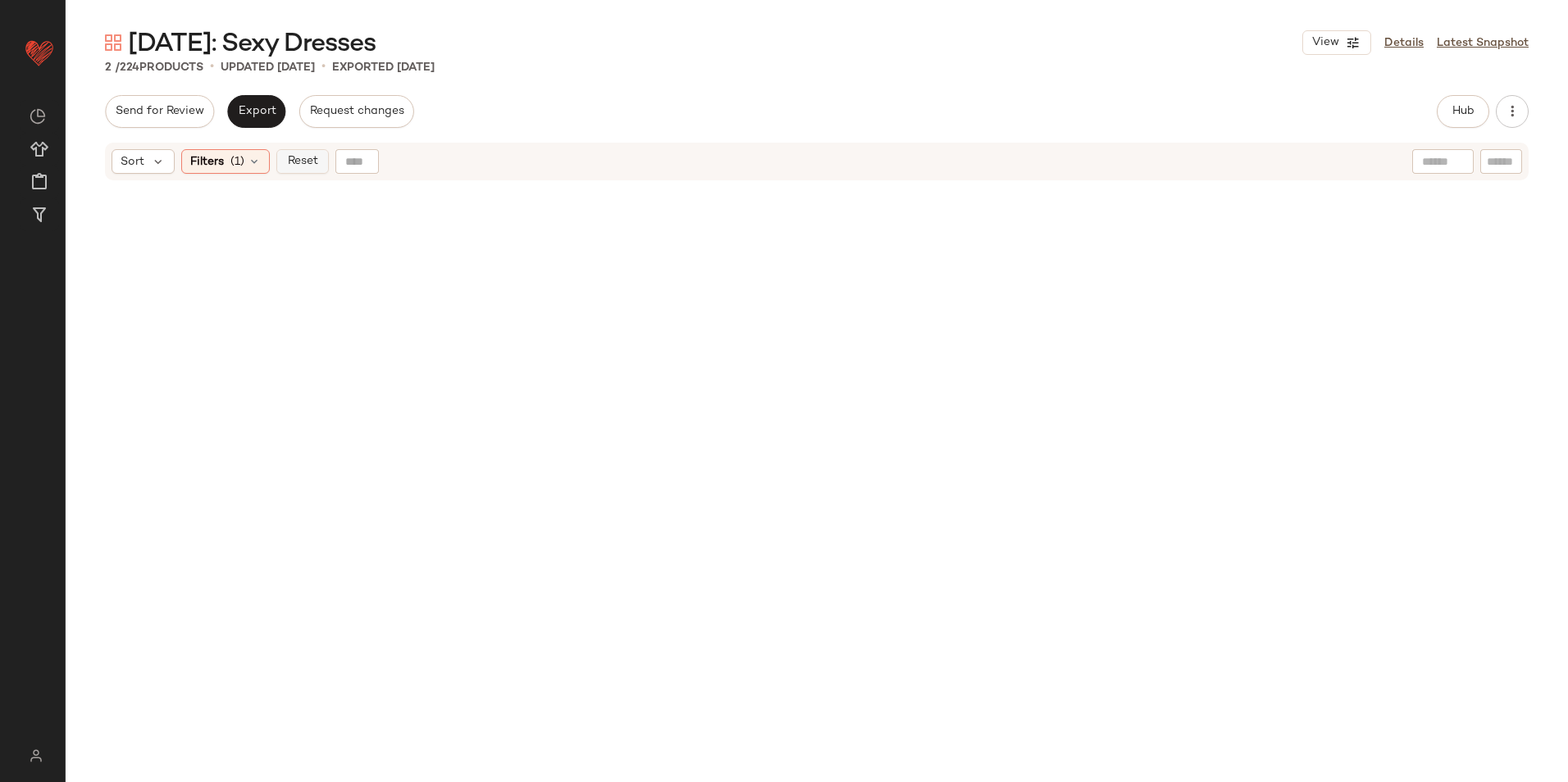
click at [287, 167] on span "Reset" at bounding box center [302, 161] width 32 height 13
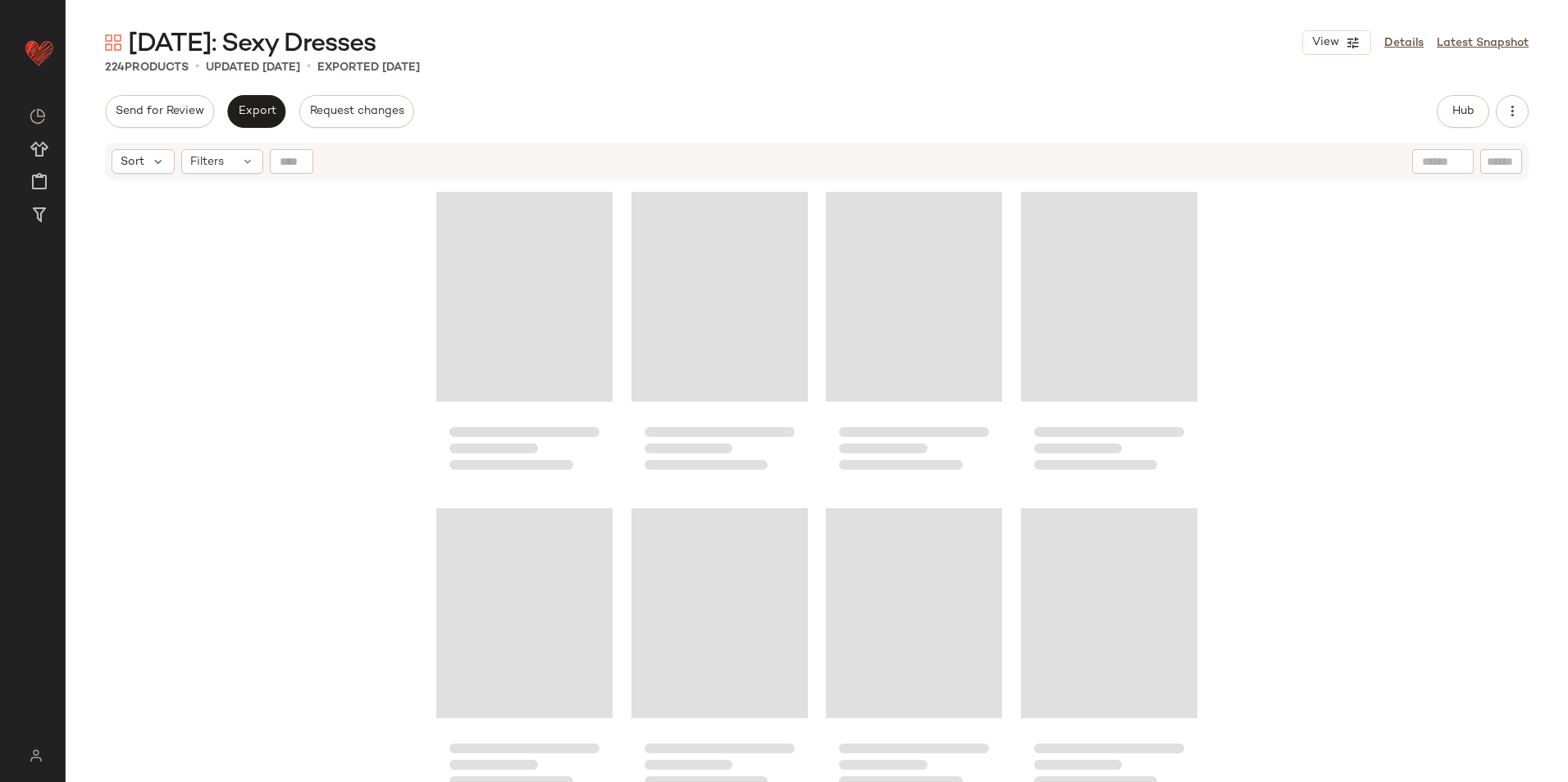
click at [419, 136] on div "Send for Review Export Request changes Hub Send for Review External Review Inte…" at bounding box center [817, 439] width 1502 height 687
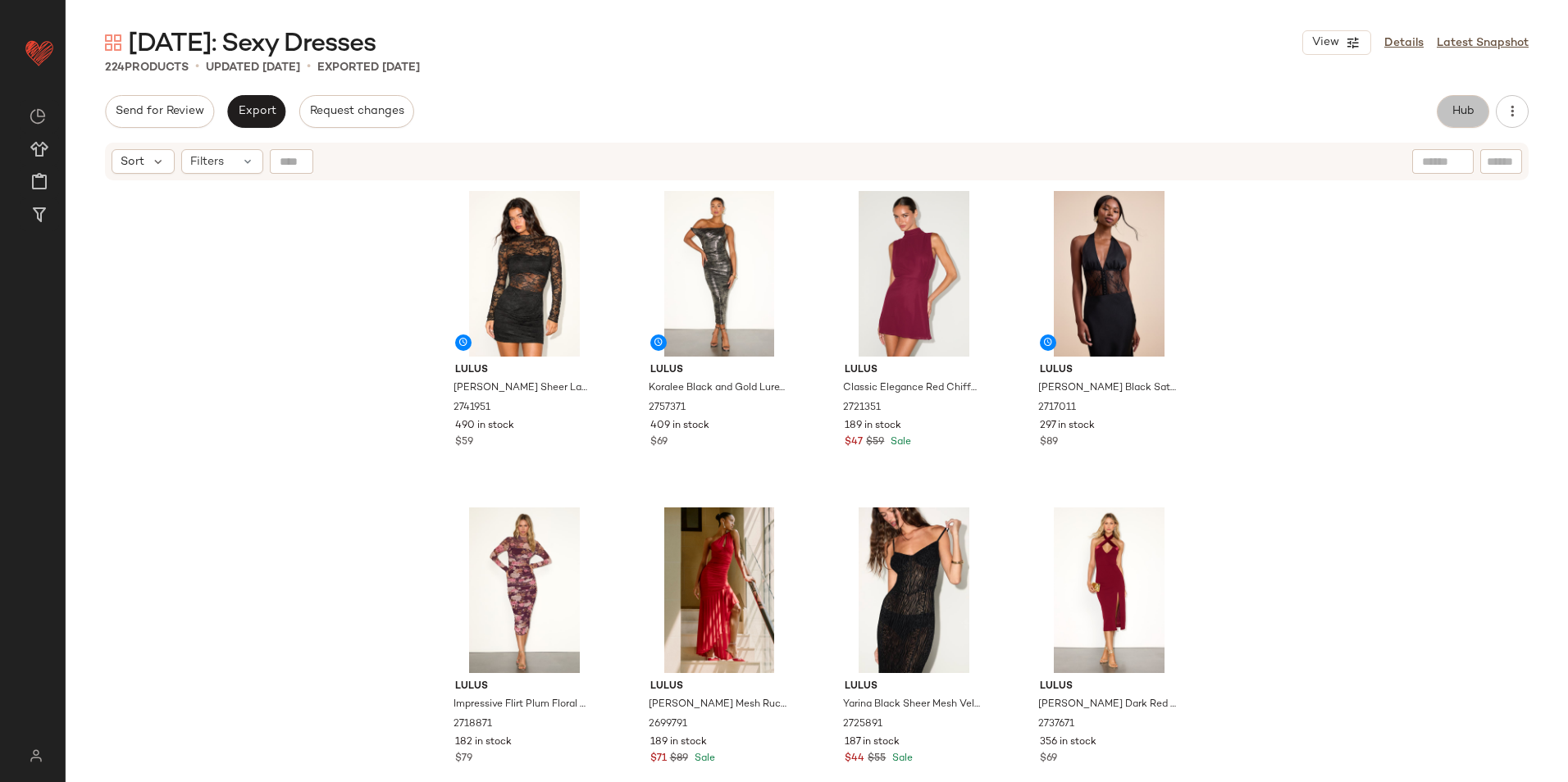
click at [1449, 110] on button "Hub" at bounding box center [1463, 111] width 52 height 33
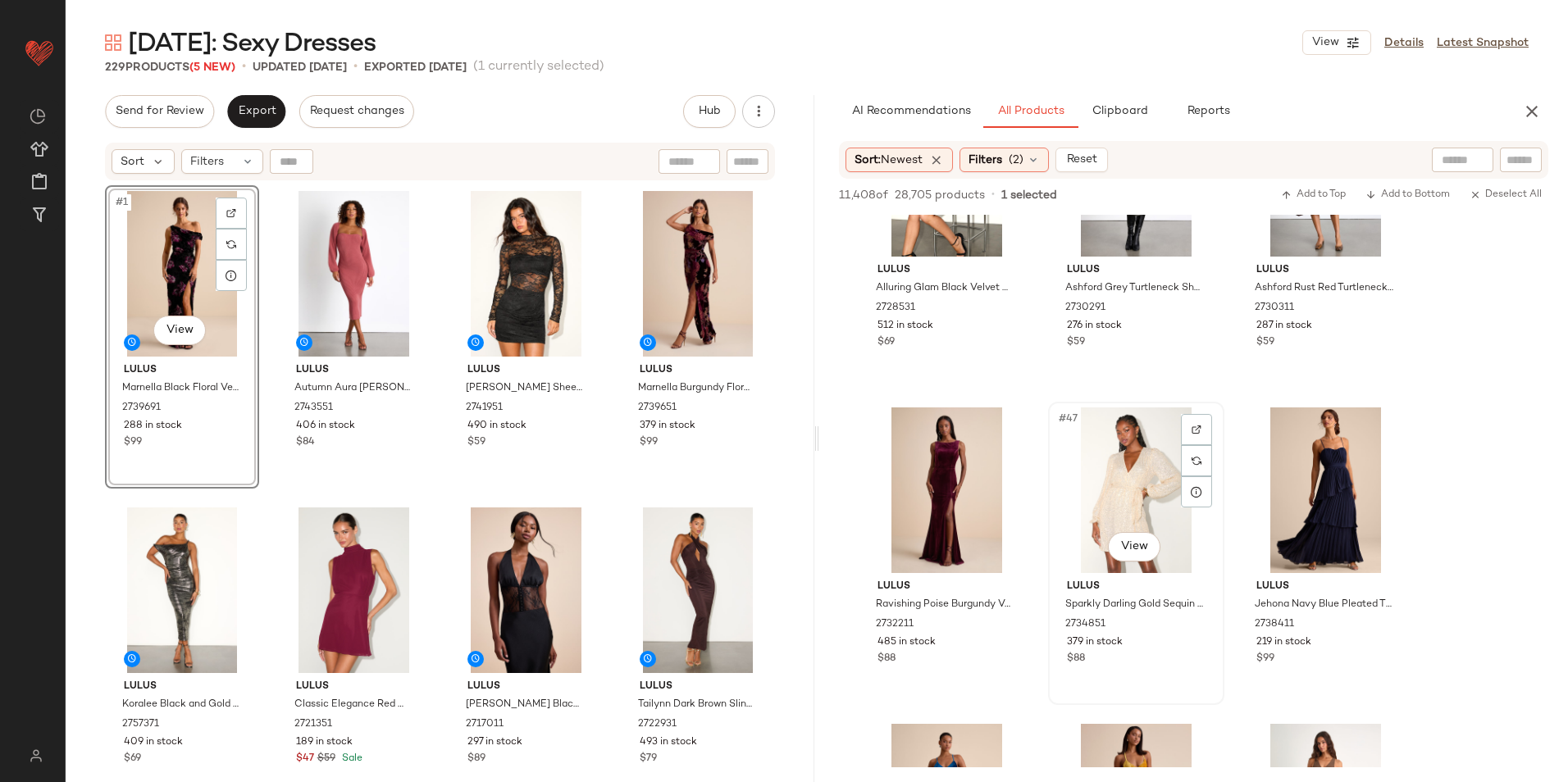
scroll to position [4592, 0]
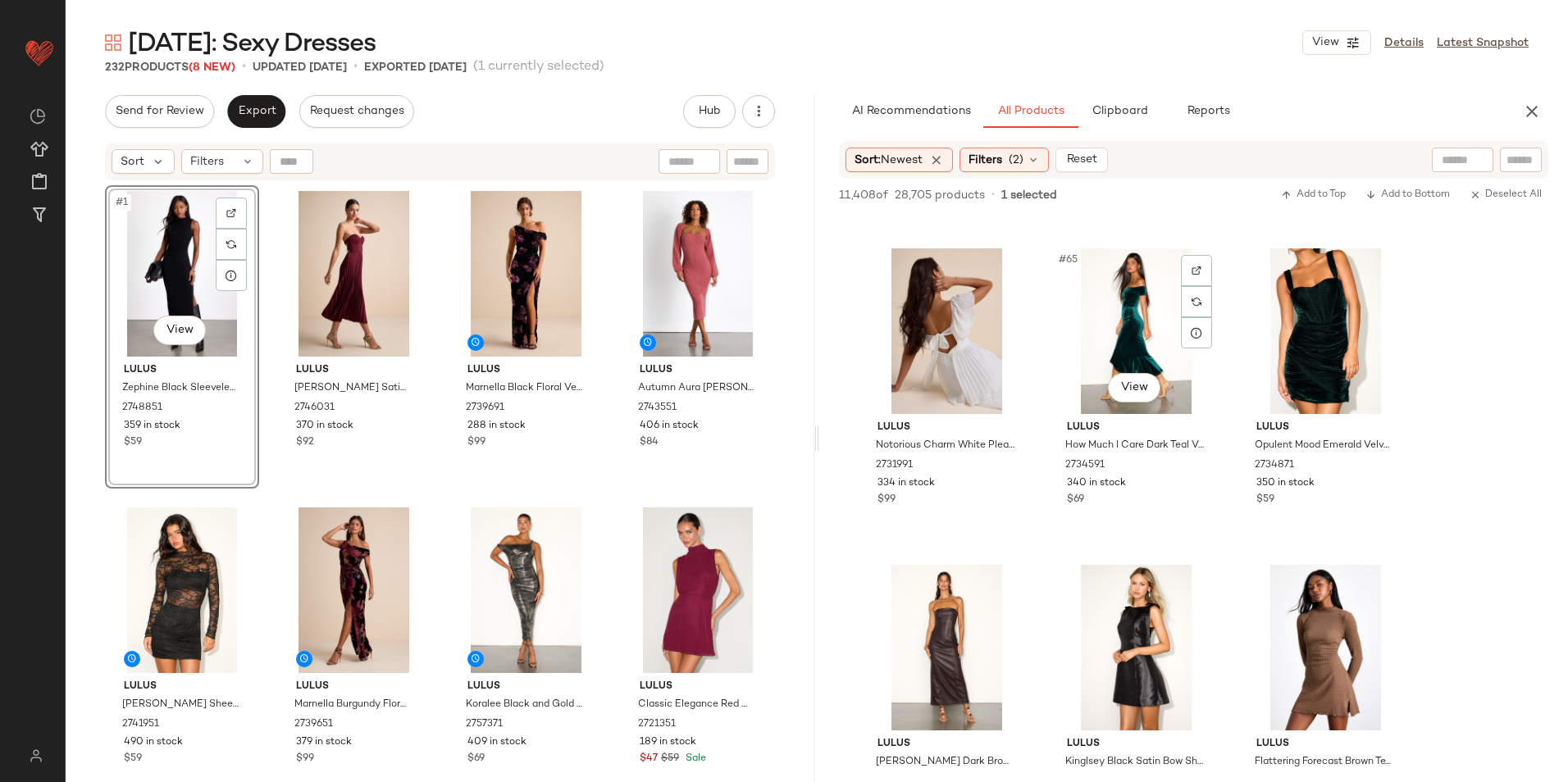
scroll to position [6641, 0]
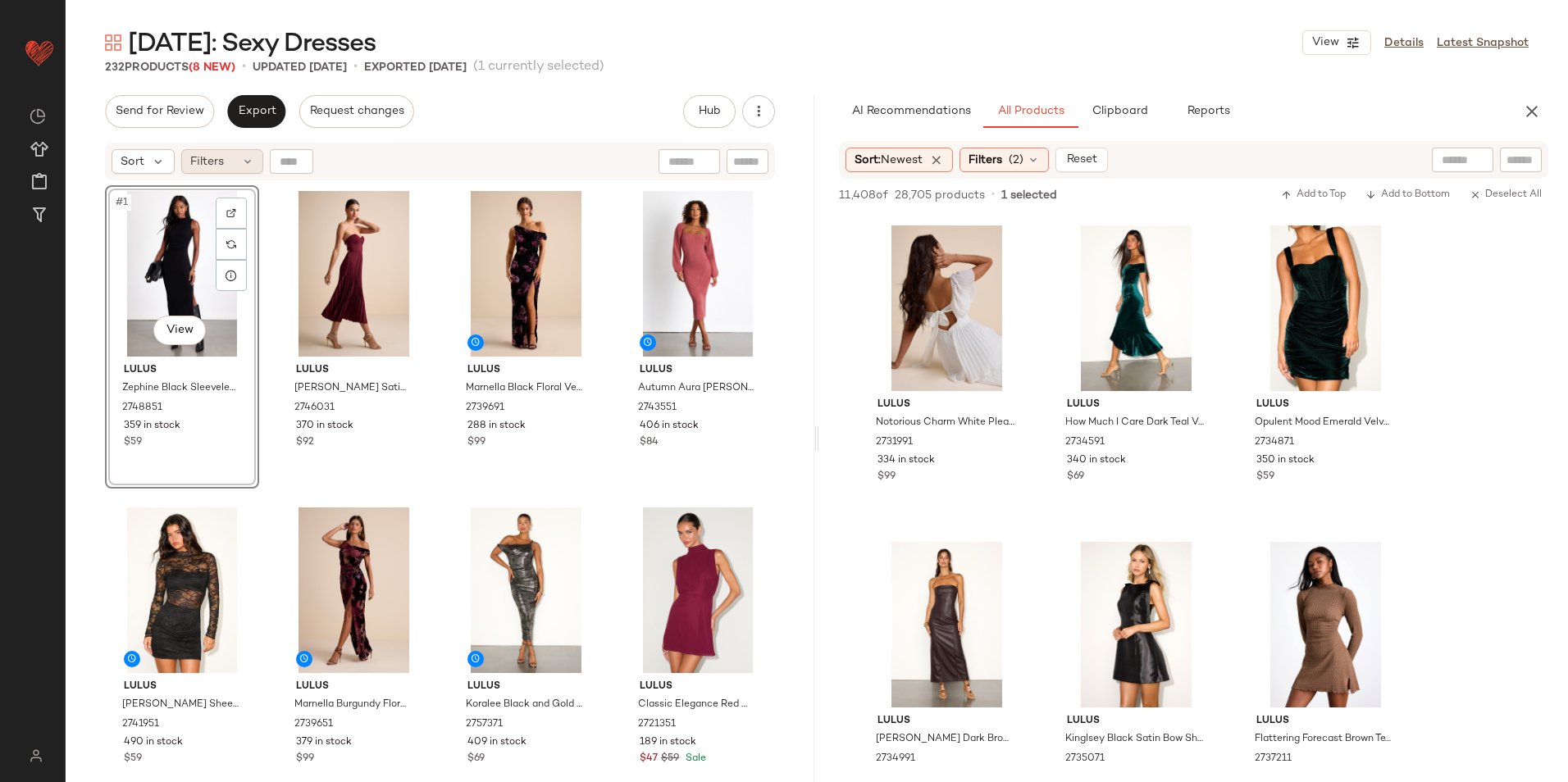
click at [231, 155] on div "Filters" at bounding box center [222, 162] width 82 height 25
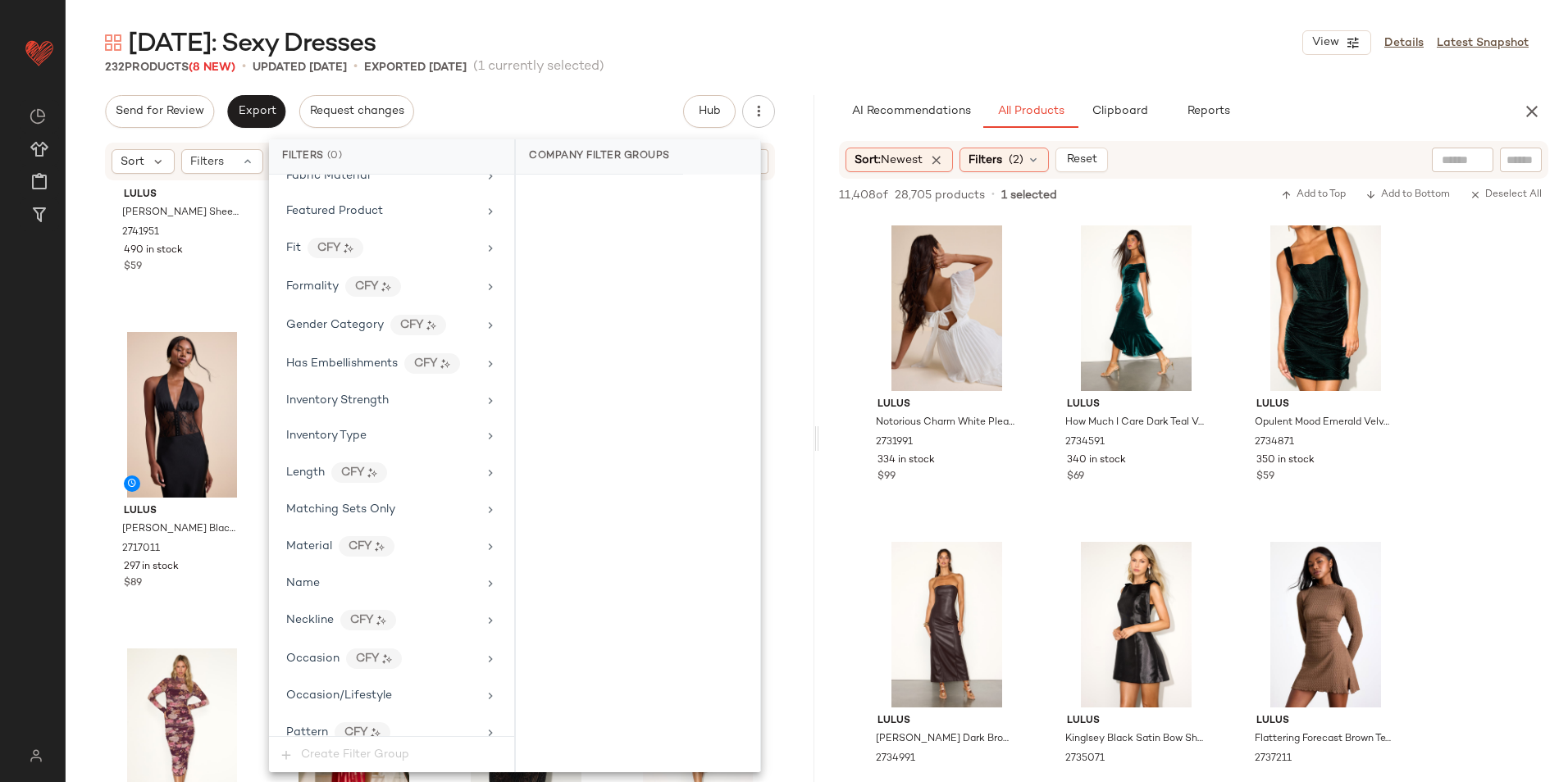
scroll to position [1084, 0]
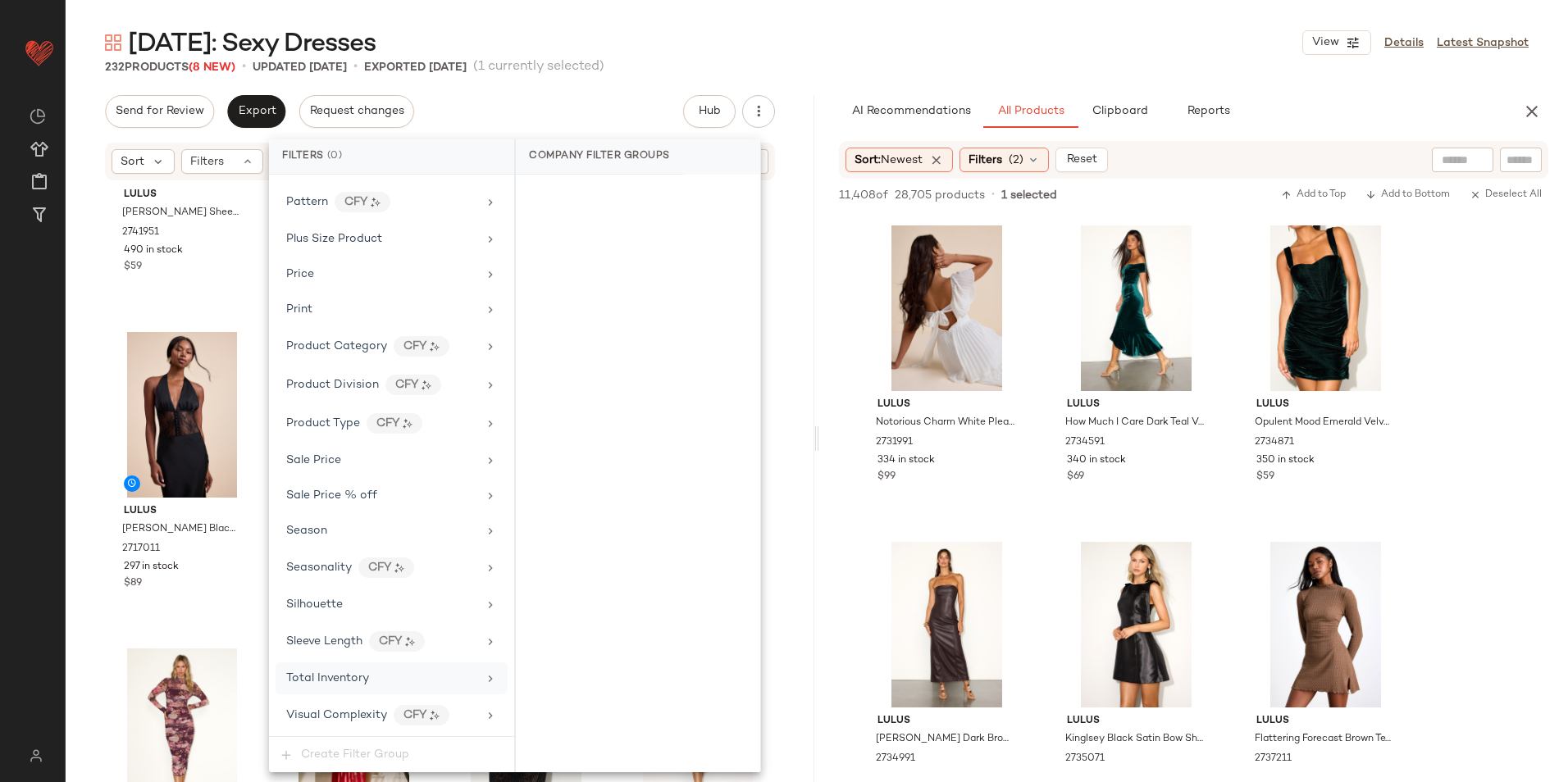
click at [376, 676] on div "Total Inventory" at bounding box center [382, 678] width 191 height 17
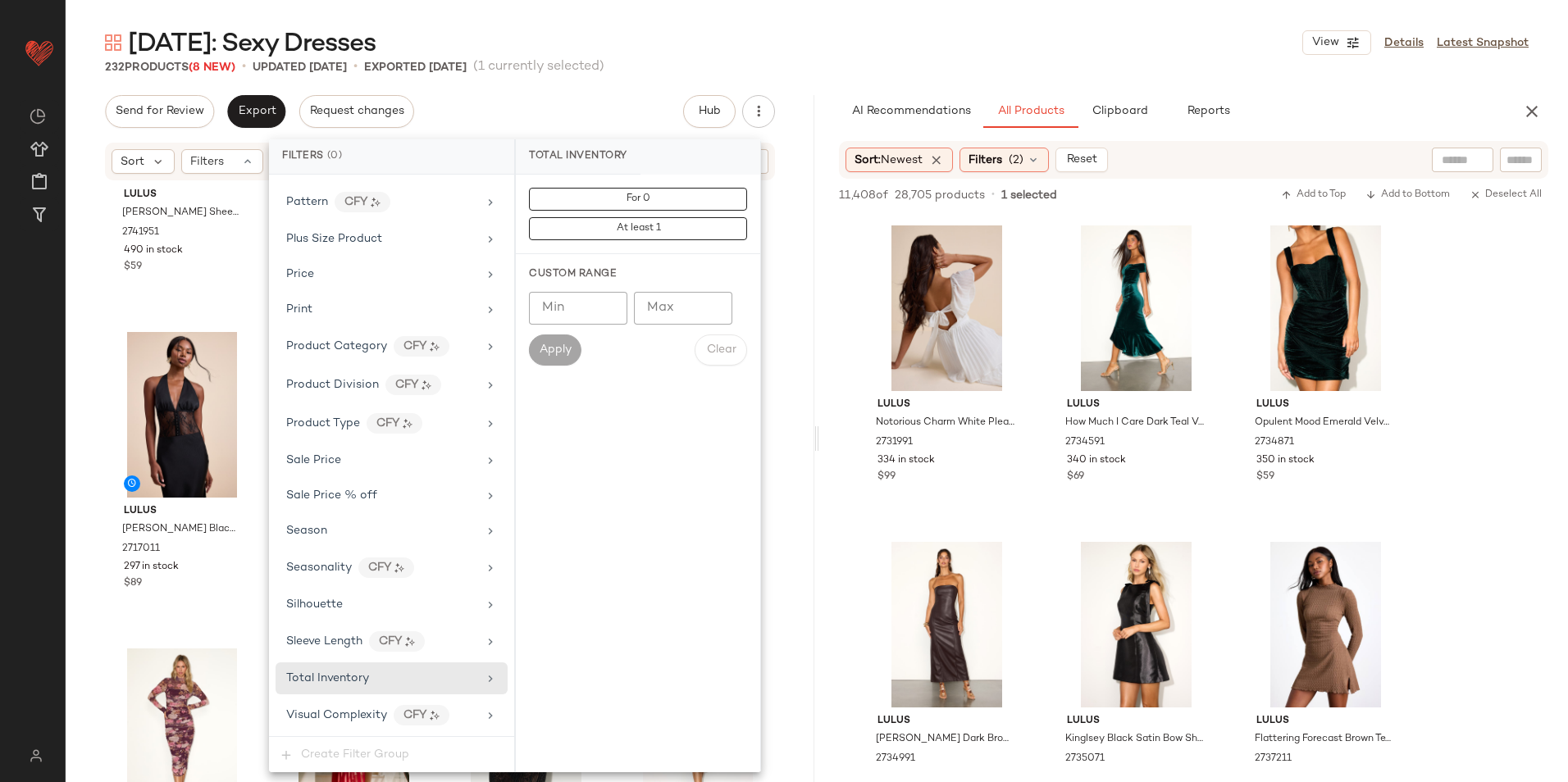
click at [694, 297] on input "Max" at bounding box center [684, 307] width 98 height 33
type input "**"
click at [543, 350] on span "Apply" at bounding box center [555, 350] width 33 height 13
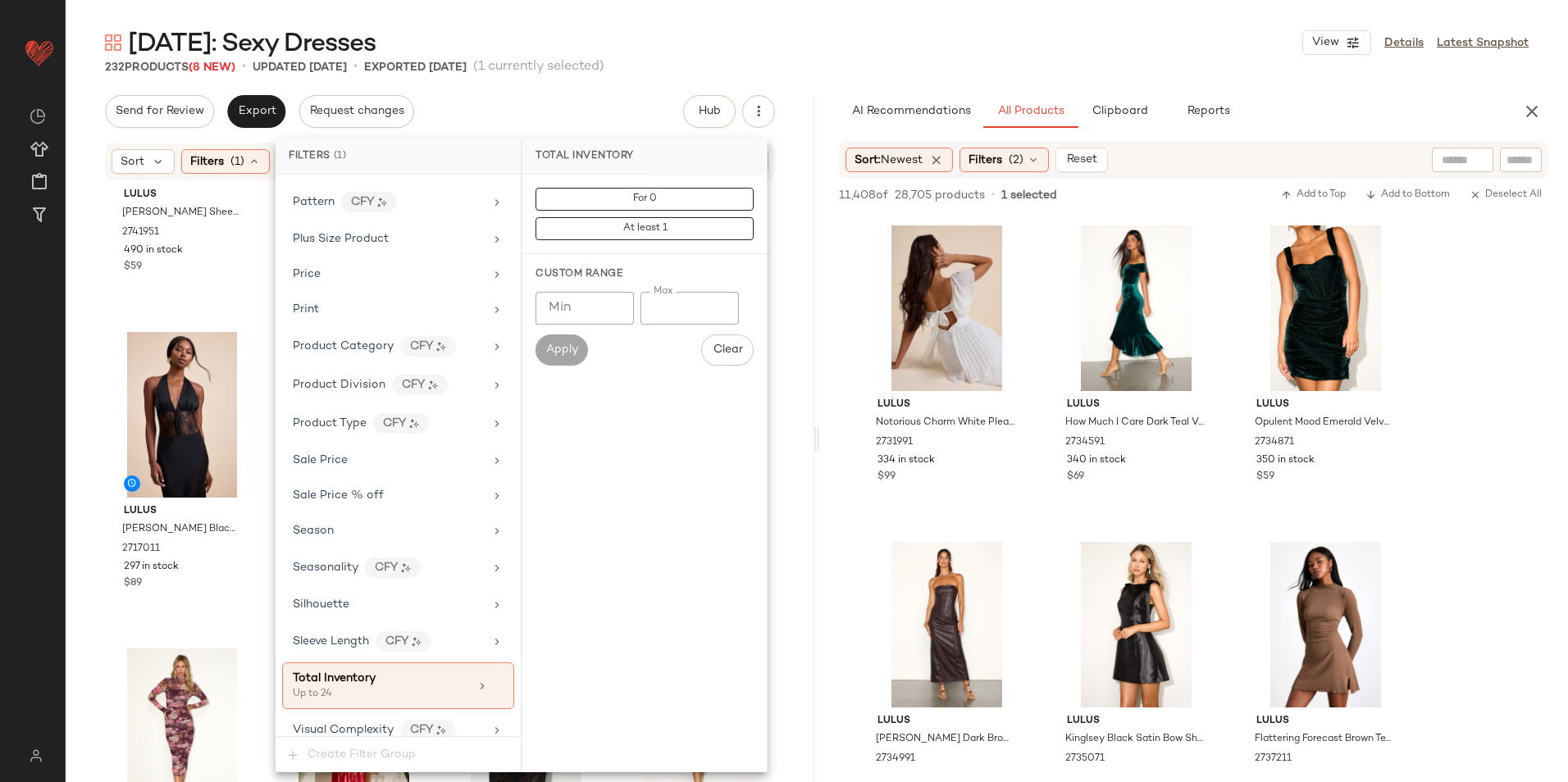
click at [764, 41] on div "[DATE]: Sexy Dresses View Details Latest Snapshot" at bounding box center [817, 42] width 1502 height 33
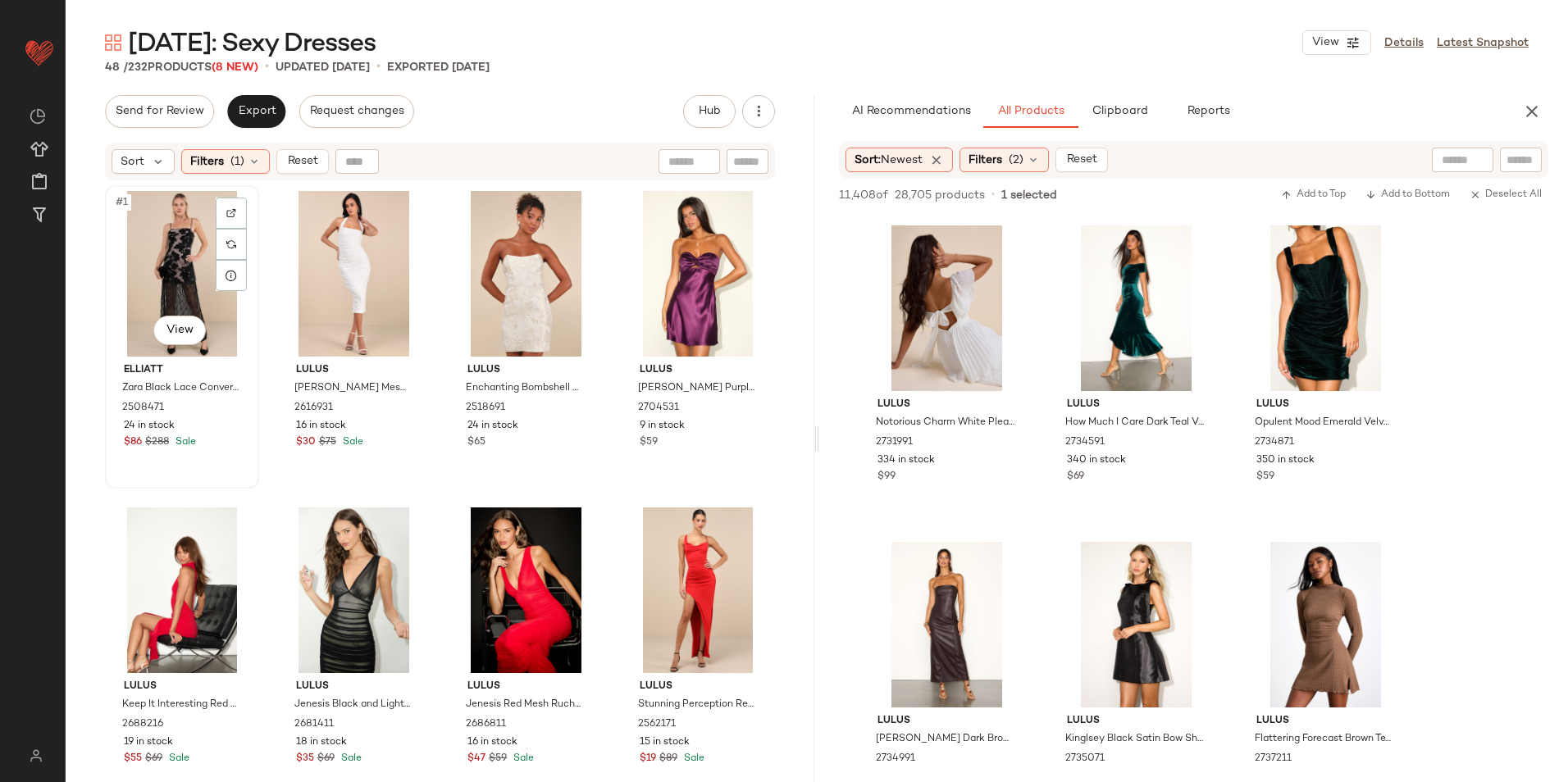
click at [146, 249] on div "#1 View" at bounding box center [181, 274] width 143 height 165
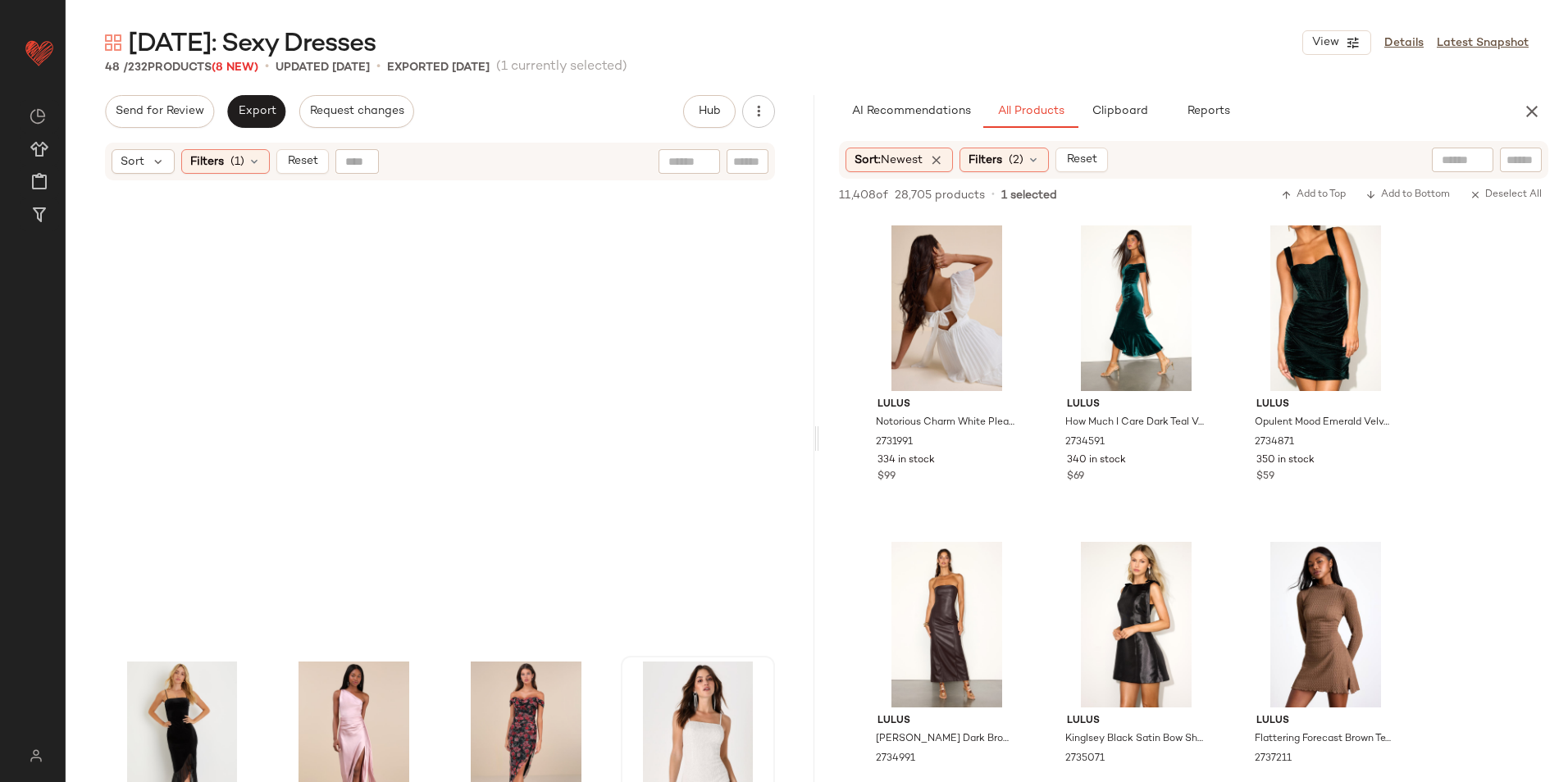
scroll to position [3161, 0]
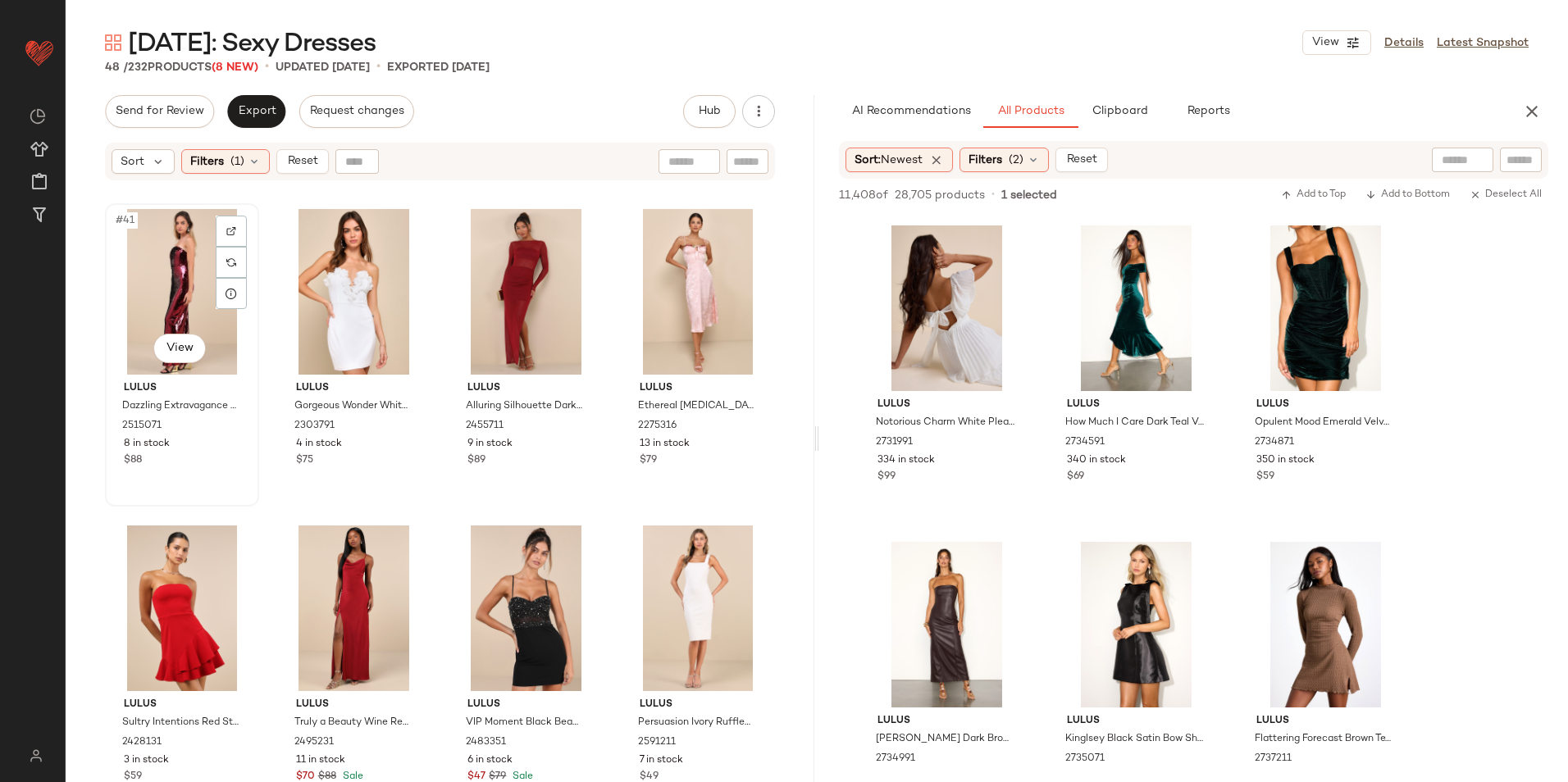
click at [168, 247] on div "#41 View" at bounding box center [181, 292] width 143 height 165
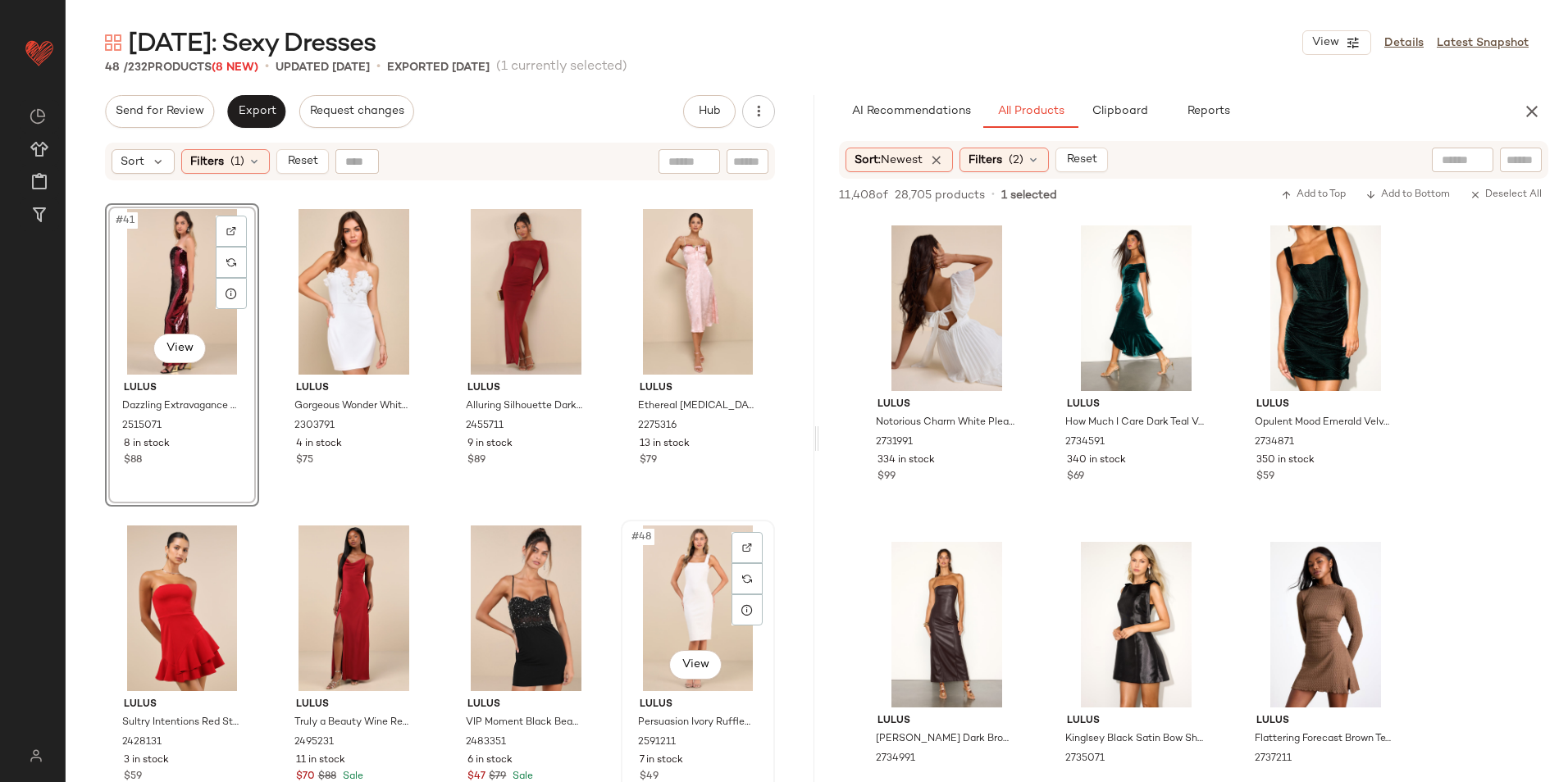
click at [684, 579] on div "#48 View" at bounding box center [697, 609] width 143 height 165
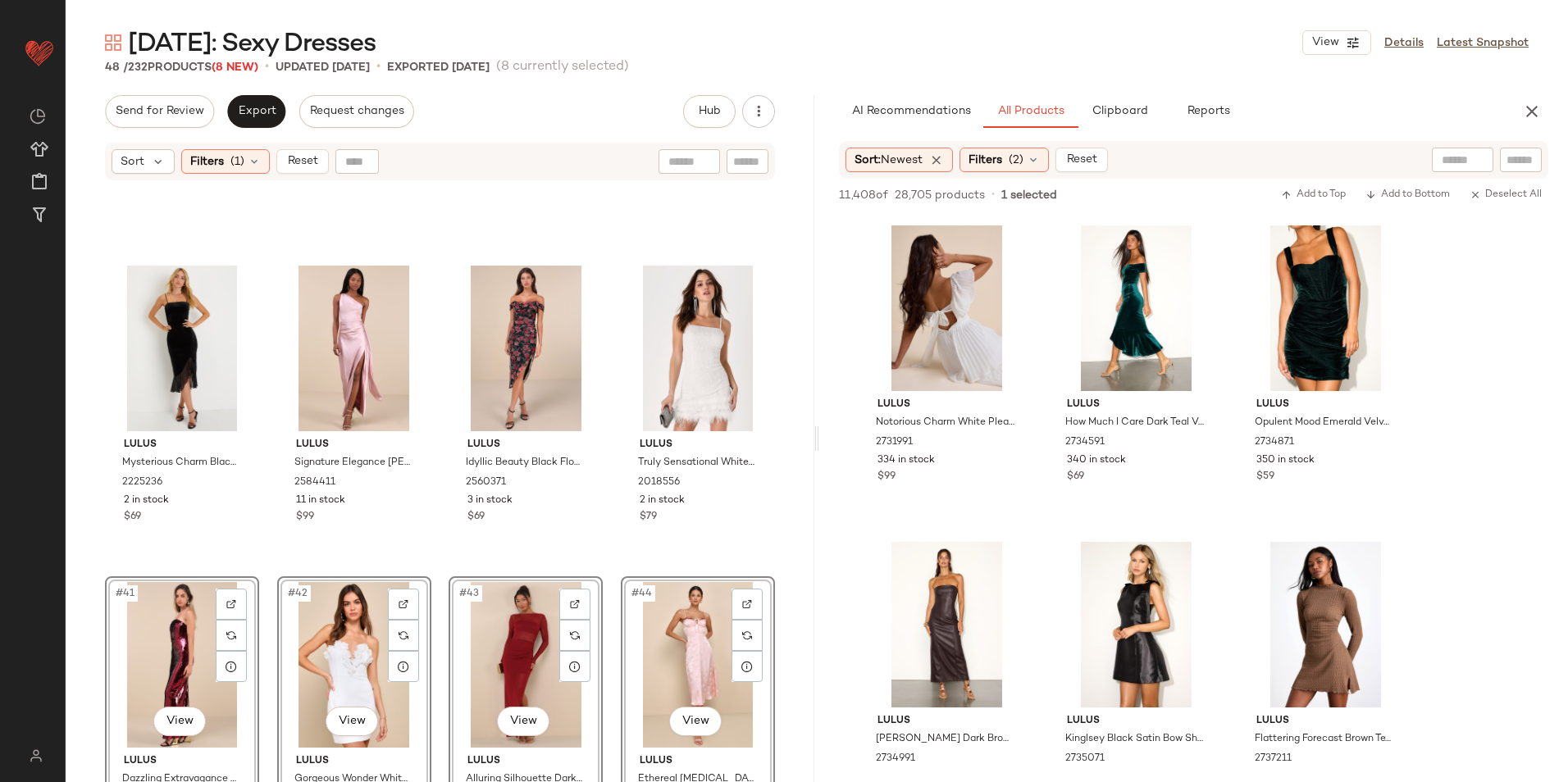
scroll to position [2750, 0]
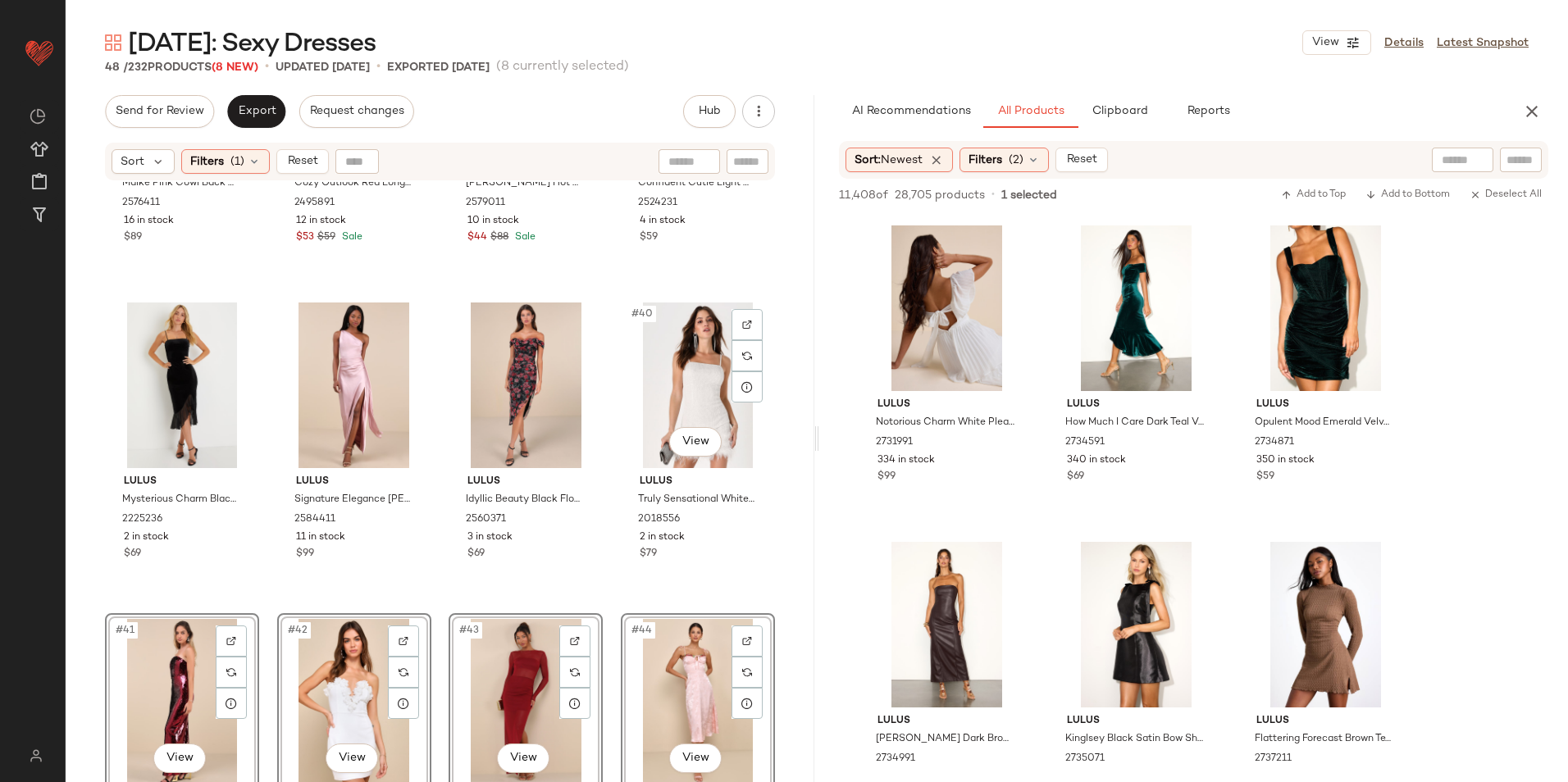
click at [802, 531] on div "Lulus Maike Pink Cowl Back Mermaid Maxi Dress 2576411 16 in stock $89 Lulus Coz…" at bounding box center [440, 502] width 749 height 641
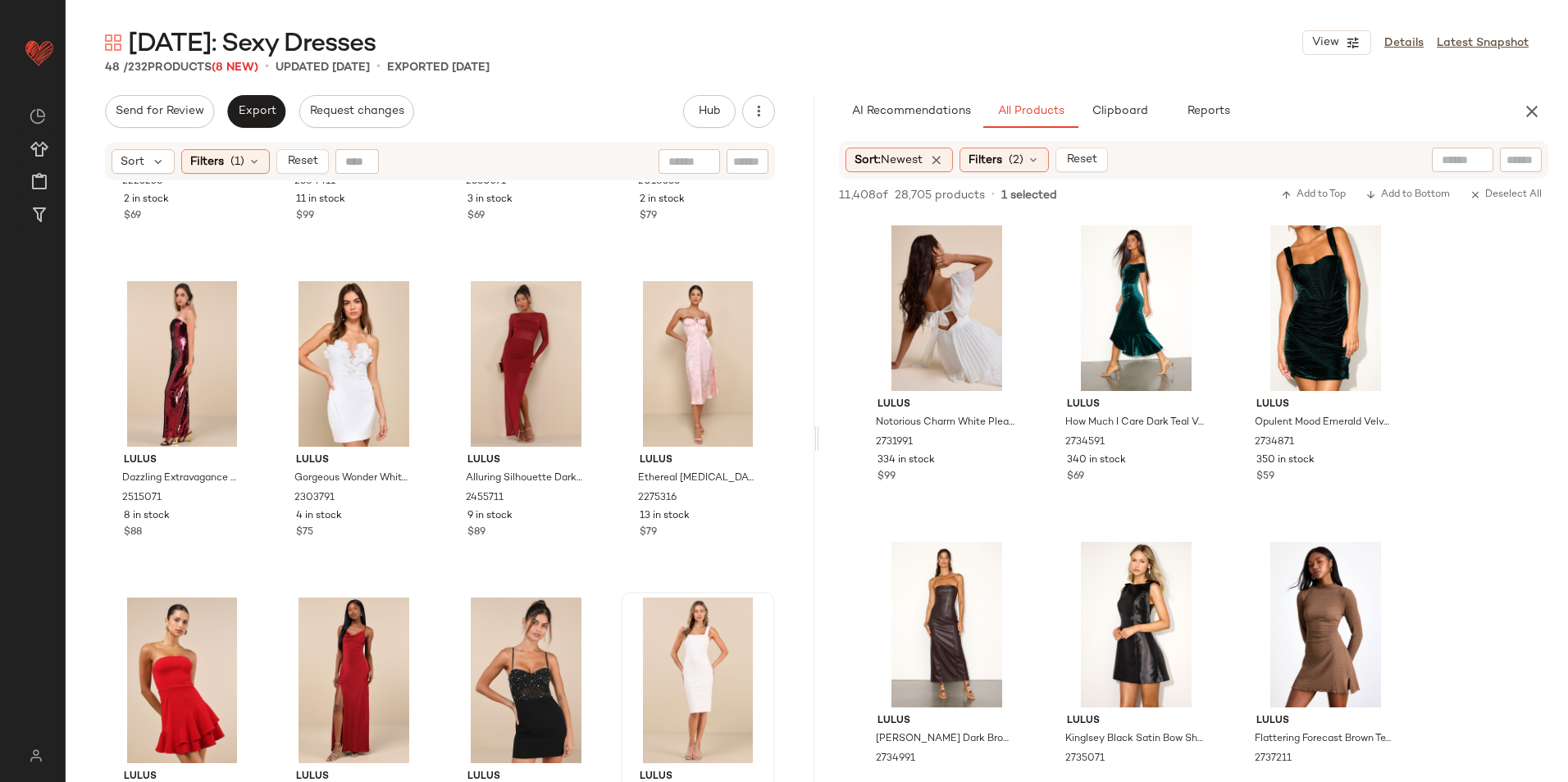
scroll to position [3161, 0]
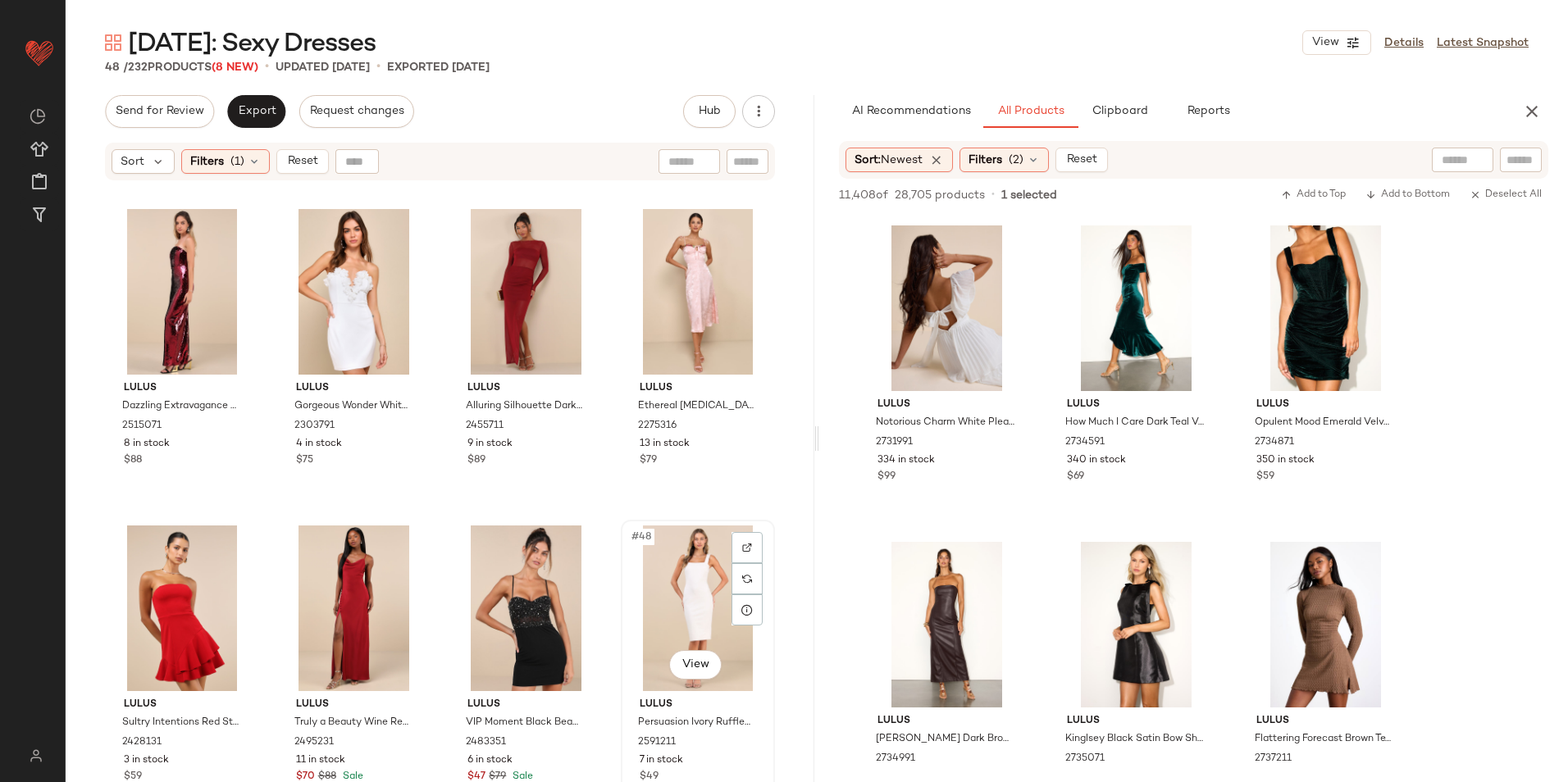
click at [662, 571] on div "#48 View" at bounding box center [697, 609] width 143 height 165
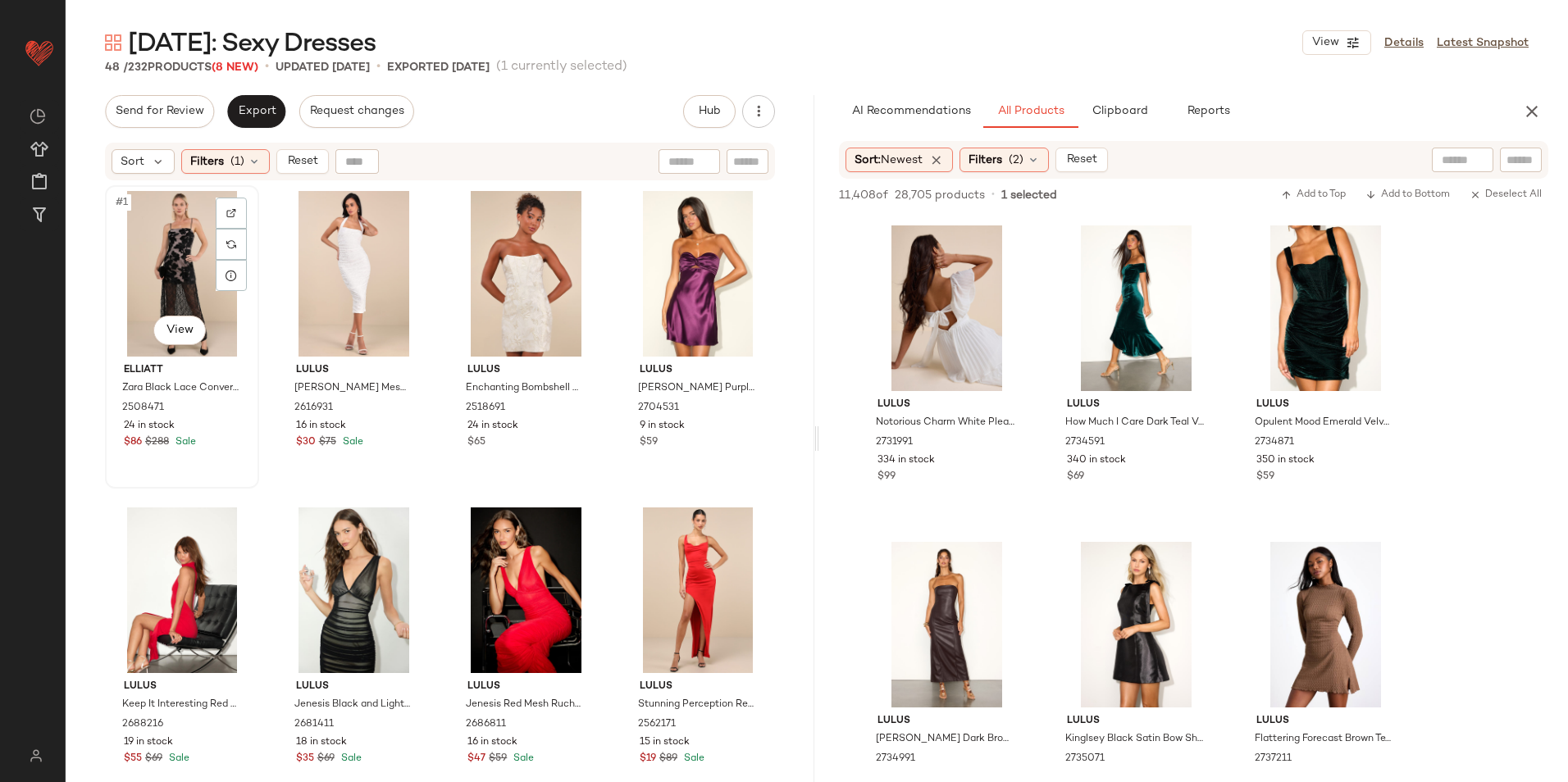
click at [176, 242] on div "#1 View" at bounding box center [181, 274] width 143 height 165
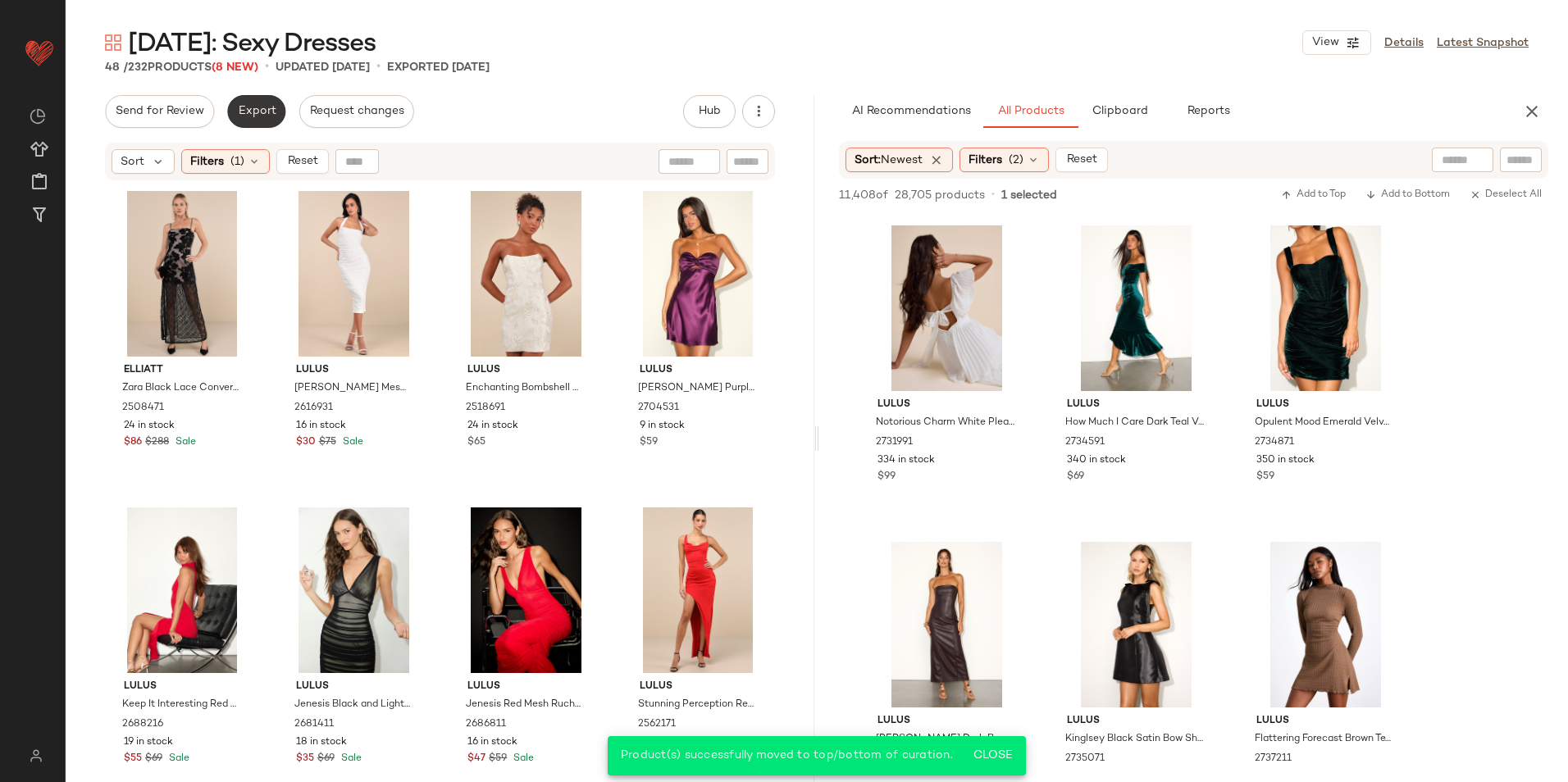
click at [256, 113] on span "Export" at bounding box center [256, 111] width 38 height 13
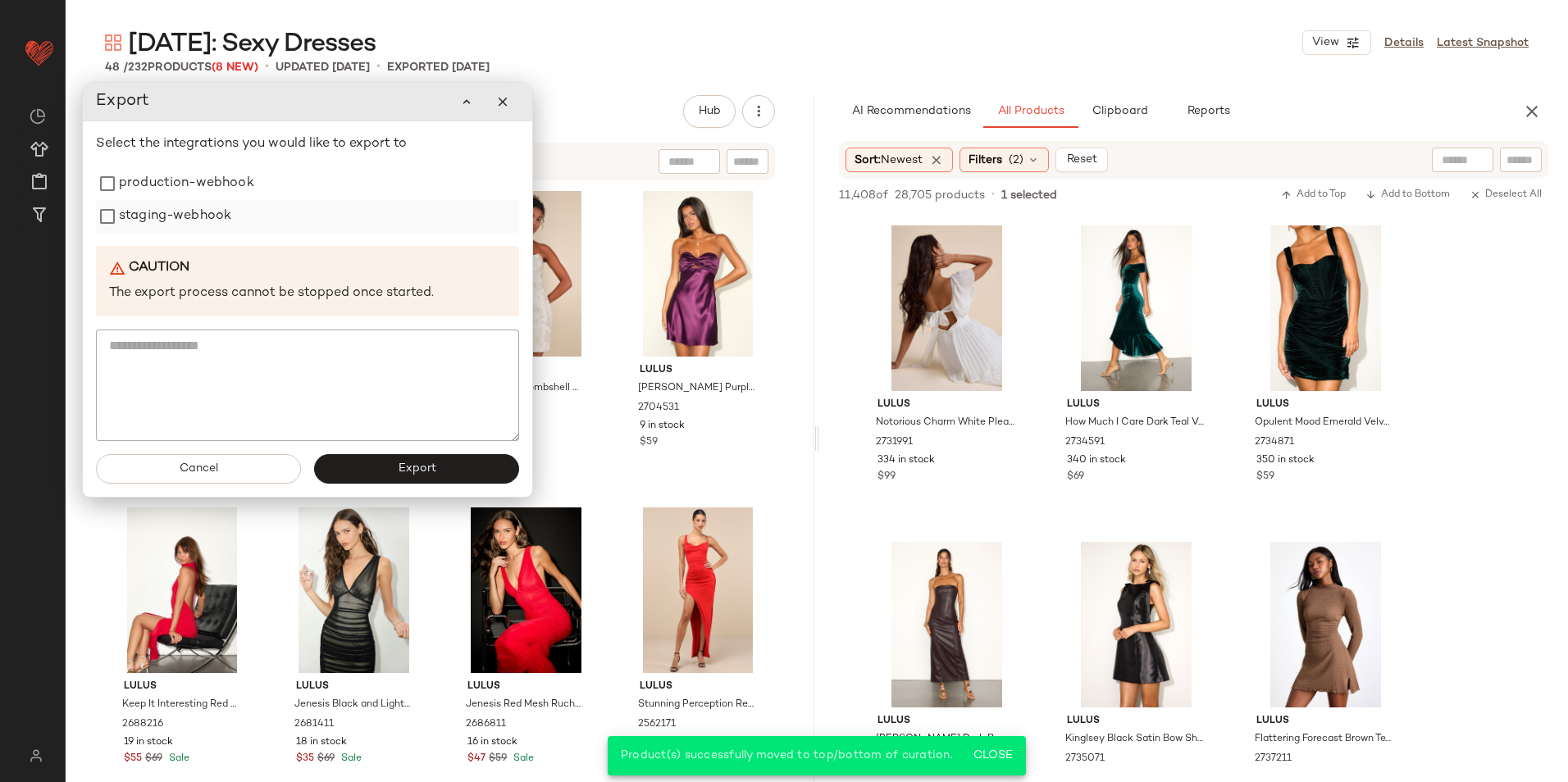
drag, startPoint x: 254, startPoint y: 189, endPoint x: 213, endPoint y: 214, distance: 48.0
click at [247, 192] on div "production-webhook" at bounding box center [307, 183] width 424 height 33
drag, startPoint x: 208, startPoint y: 220, endPoint x: 203, endPoint y: 188, distance: 32.4
click at [208, 221] on label "staging-webhook" at bounding box center [166, 219] width 112 height 33
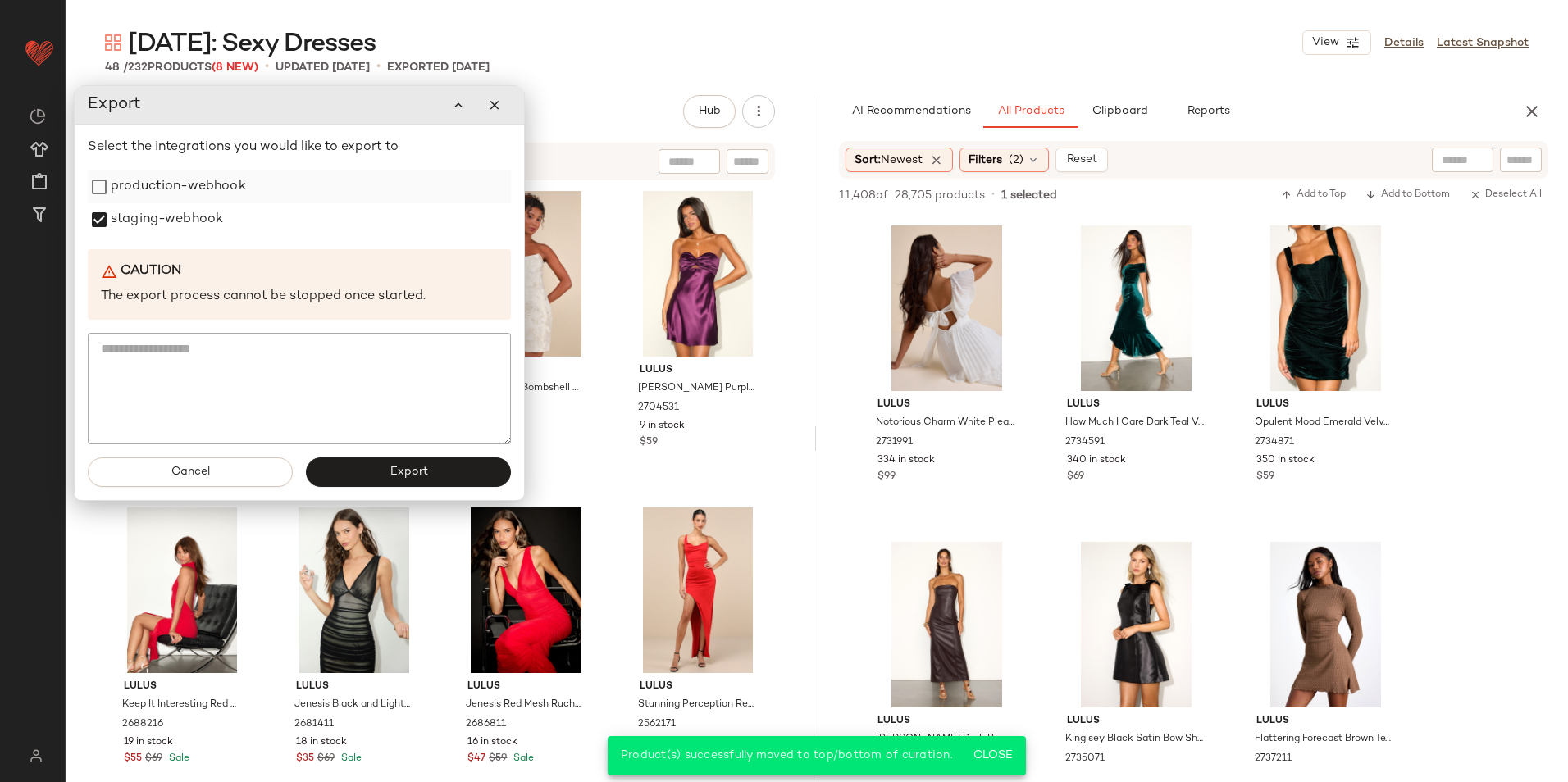
click at [201, 183] on label "production-webhook" at bounding box center [177, 186] width 135 height 33
click at [359, 476] on button "Export" at bounding box center [409, 473] width 205 height 30
